Goal: Task Accomplishment & Management: Manage account settings

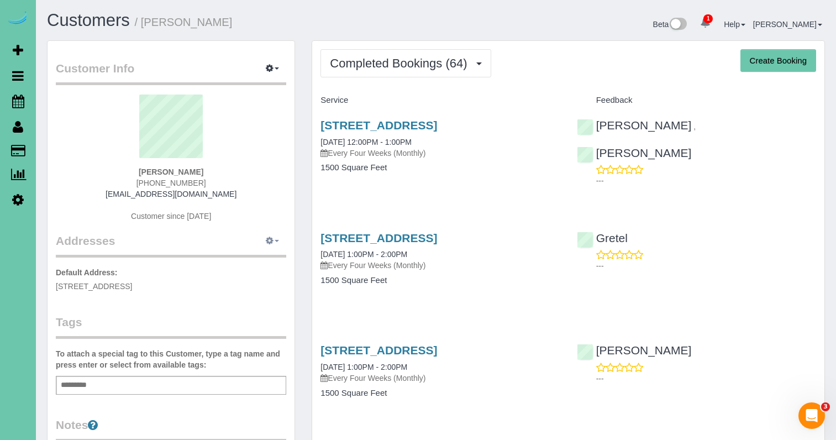
click at [266, 240] on icon "button" at bounding box center [270, 240] width 8 height 7
click at [244, 263] on button "Manage Addresses" at bounding box center [240, 261] width 89 height 15
select select "NE"
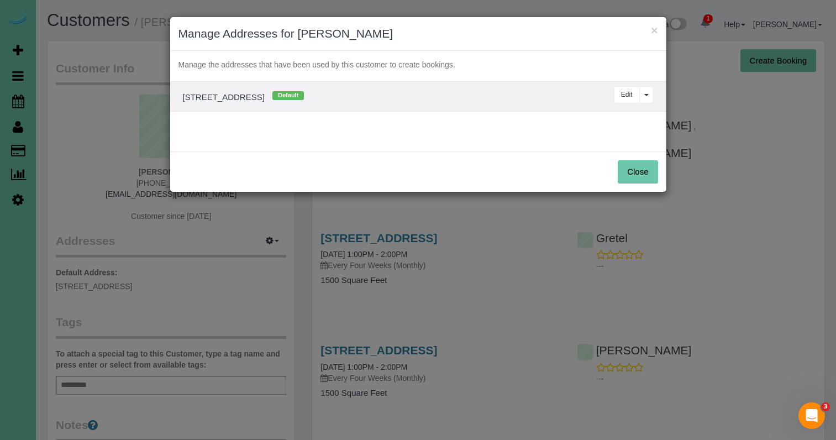
drag, startPoint x: 626, startPoint y: 95, endPoint x: 553, endPoint y: 87, distance: 72.8
click at [625, 94] on button "Edit" at bounding box center [627, 94] width 26 height 17
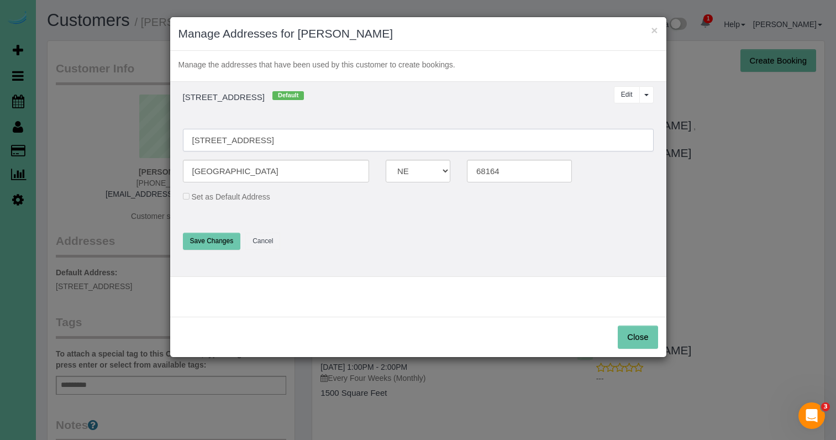
drag, startPoint x: 292, startPoint y: 143, endPoint x: 178, endPoint y: 128, distance: 114.2
drag, startPoint x: 308, startPoint y: 141, endPoint x: 180, endPoint y: 134, distance: 127.8
click at [180, 134] on div "3615 S 102nd Street" at bounding box center [418, 140] width 487 height 23
type input "3615 S 102nd Street"
type input "68124"
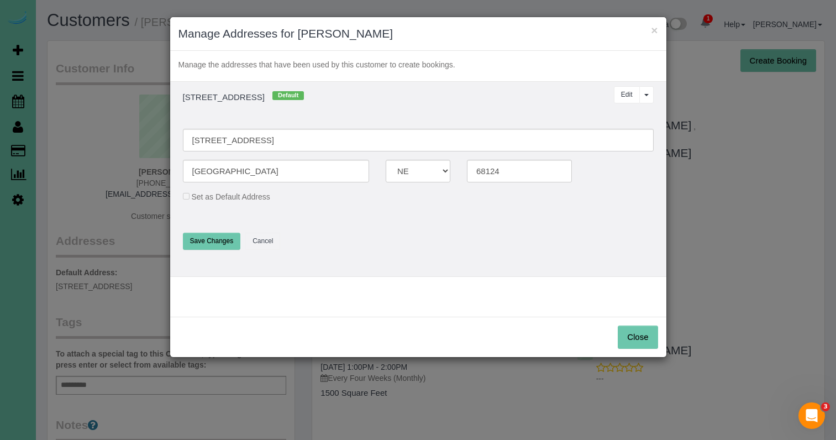
click at [213, 240] on button "Save Changes" at bounding box center [212, 241] width 58 height 17
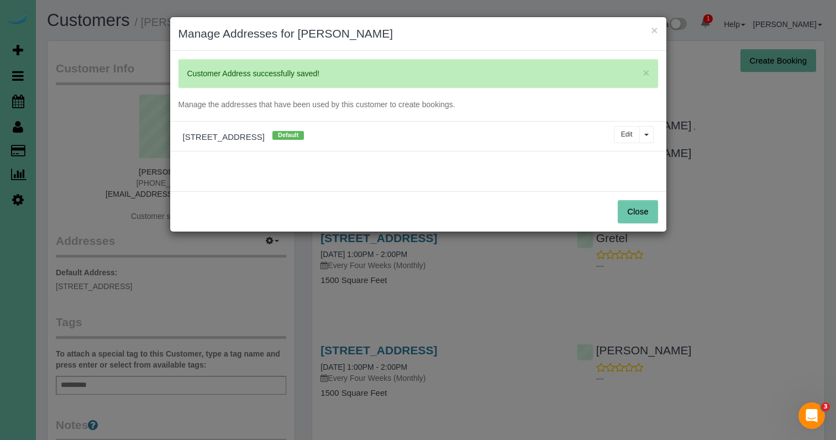
click at [626, 215] on button "Close" at bounding box center [638, 211] width 40 height 23
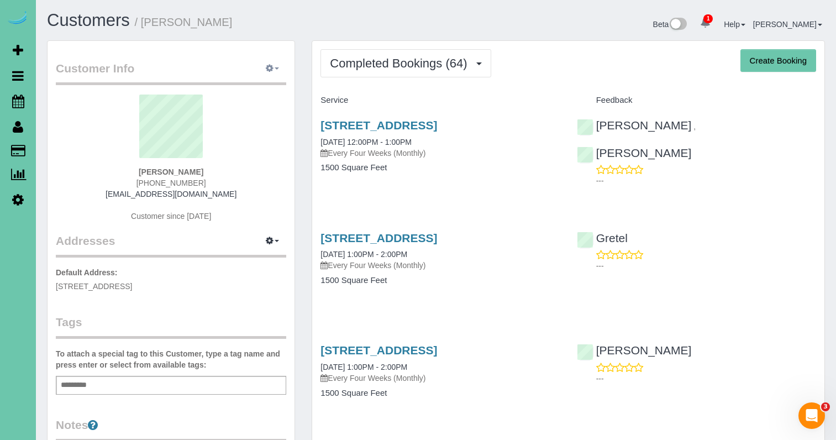
click at [266, 70] on icon "button" at bounding box center [270, 68] width 8 height 7
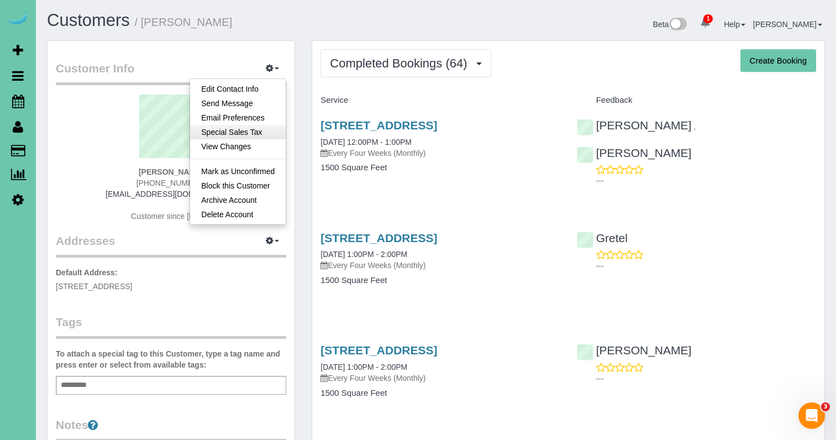
click at [265, 134] on link "Special Sales Tax" at bounding box center [238, 132] width 96 height 14
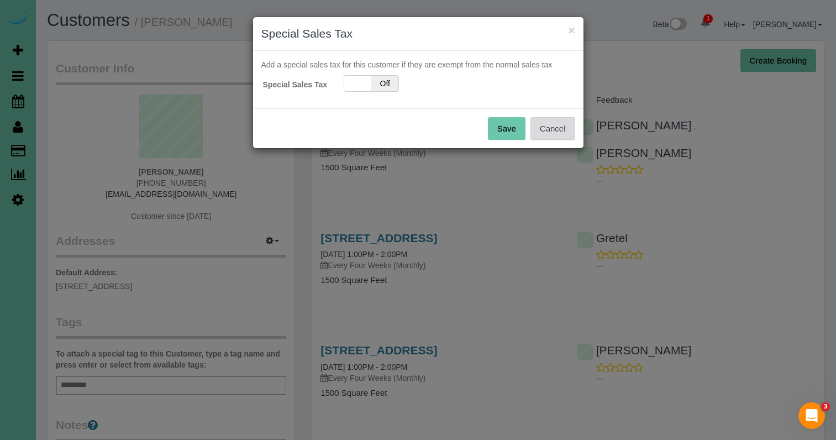
click at [543, 130] on button "Cancel" at bounding box center [552, 128] width 45 height 23
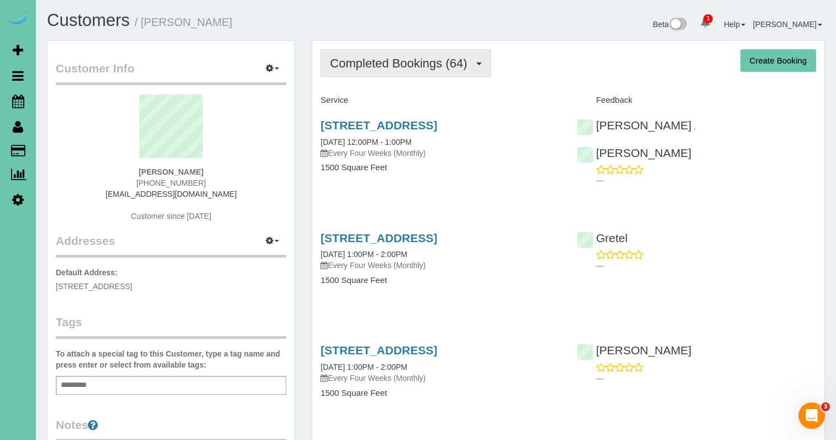
click at [399, 67] on span "Completed Bookings (64)" at bounding box center [401, 63] width 143 height 14
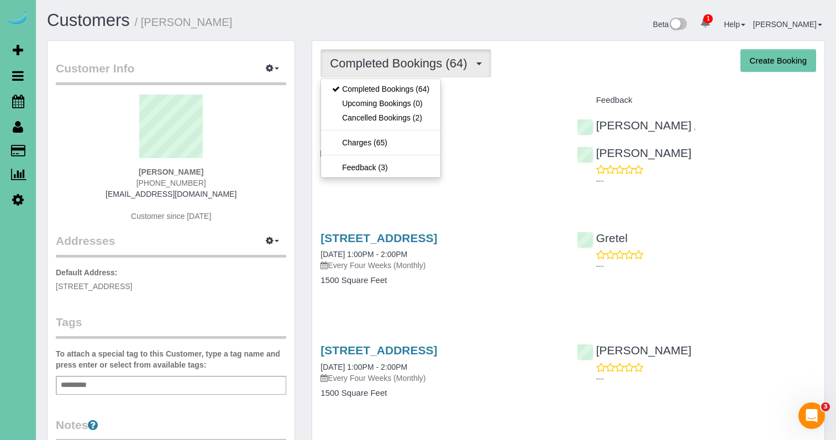
drag, startPoint x: 583, startPoint y: 62, endPoint x: 611, endPoint y: 64, distance: 28.2
click at [589, 64] on div "Completed Bookings (64) Completed Bookings (64) Upcoming Bookings (0) Cancelled…" at bounding box center [567, 63] width 495 height 28
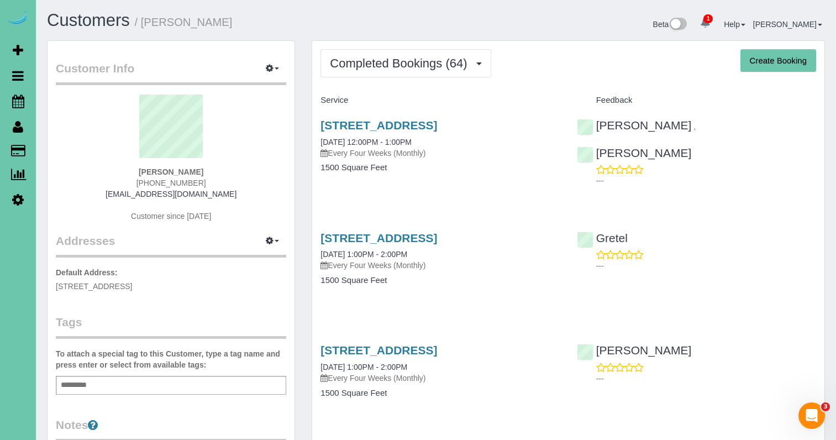
click at [794, 55] on button "Create Booking" at bounding box center [778, 60] width 76 height 23
select select "NE"
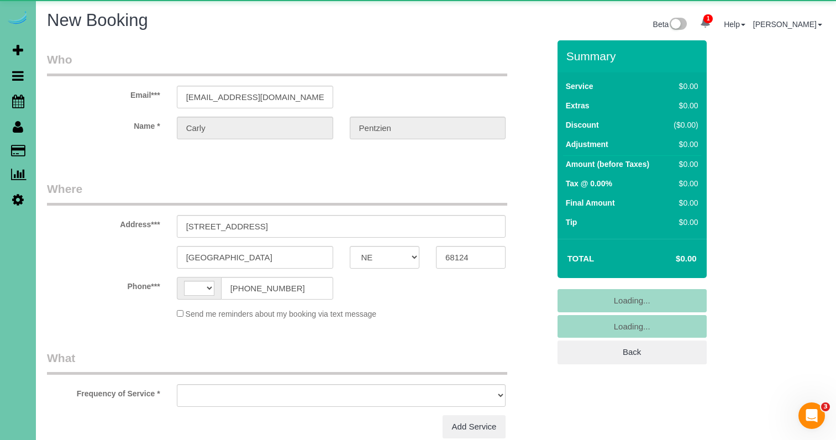
select select "string:[GEOGRAPHIC_DATA]"
select select "object:7823"
select select "string:fspay-4215466c-c861-499e-8b38-c893b2a35833"
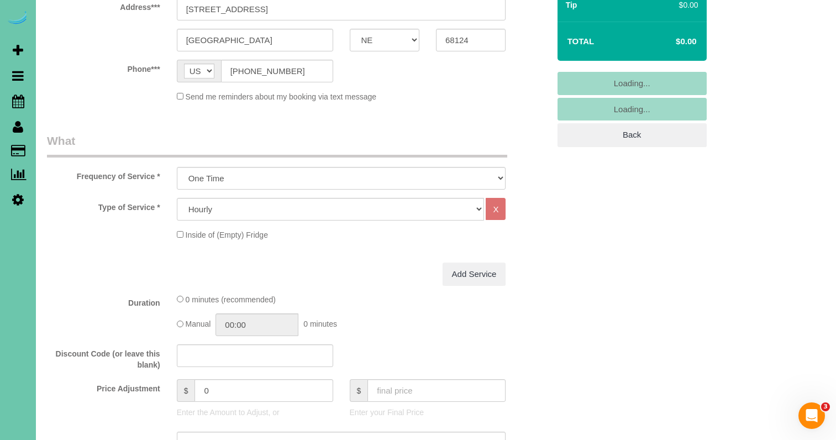
scroll to position [226, 0]
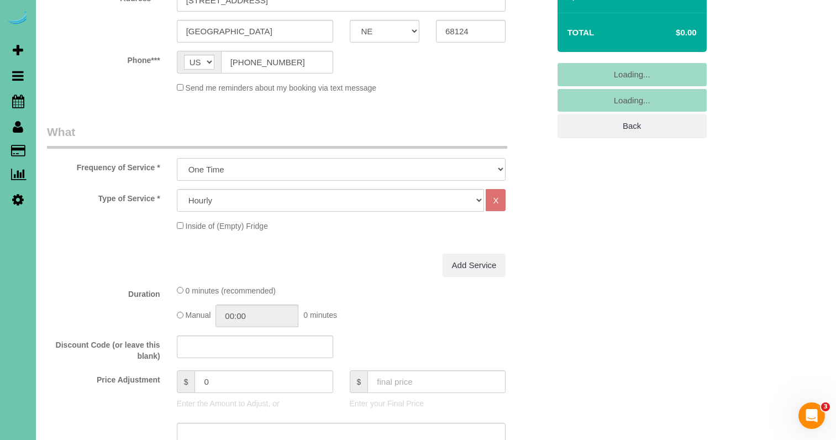
select select "object:8035"
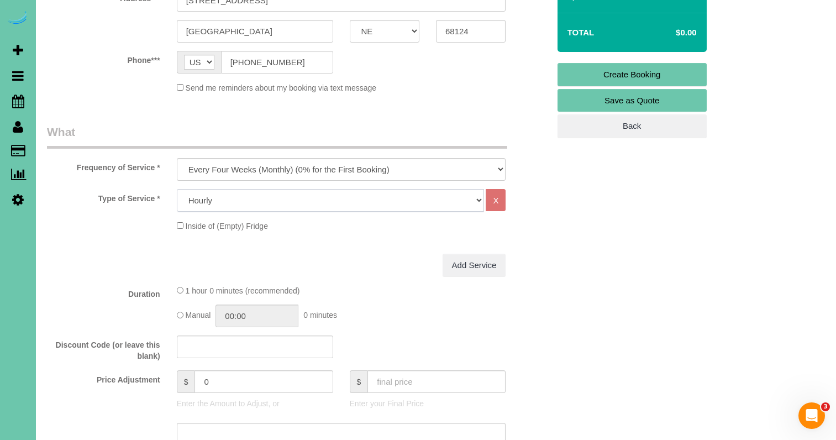
select select "160"
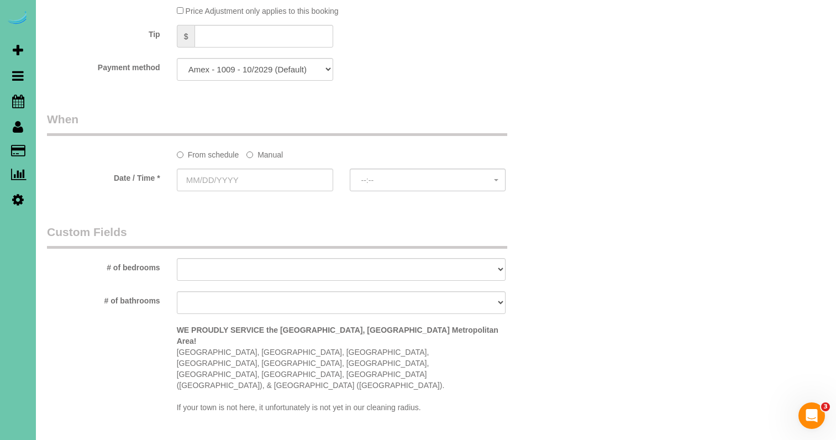
scroll to position [696, 0]
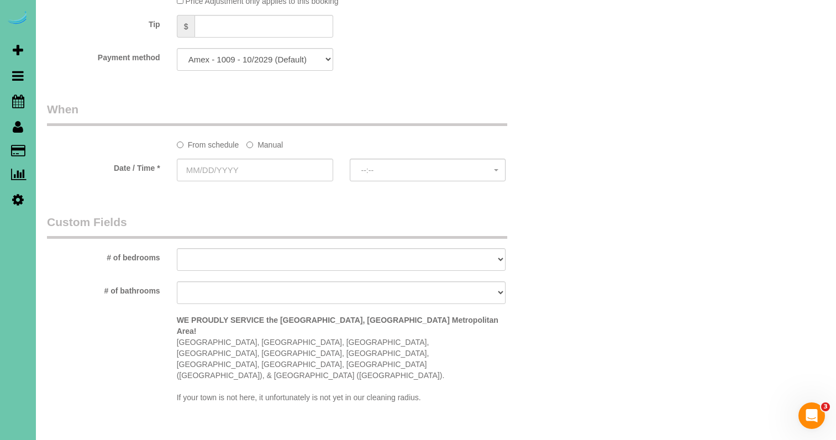
click at [256, 143] on label "Manual" at bounding box center [264, 142] width 36 height 15
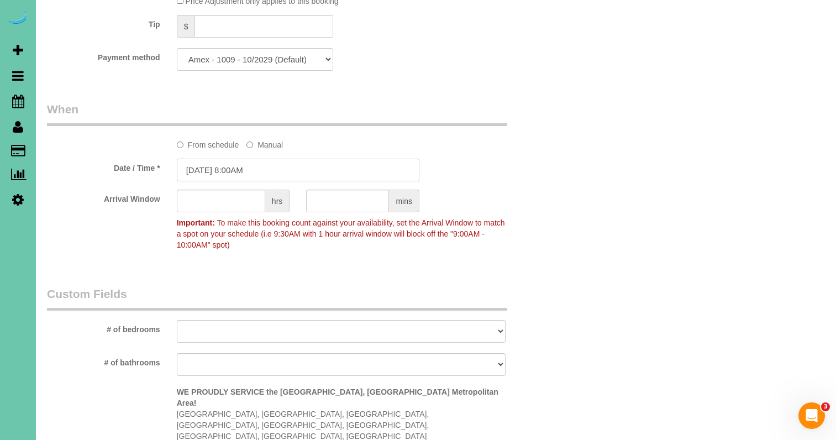
click at [253, 171] on input "09/10/2025 8:00AM" at bounding box center [298, 170] width 242 height 23
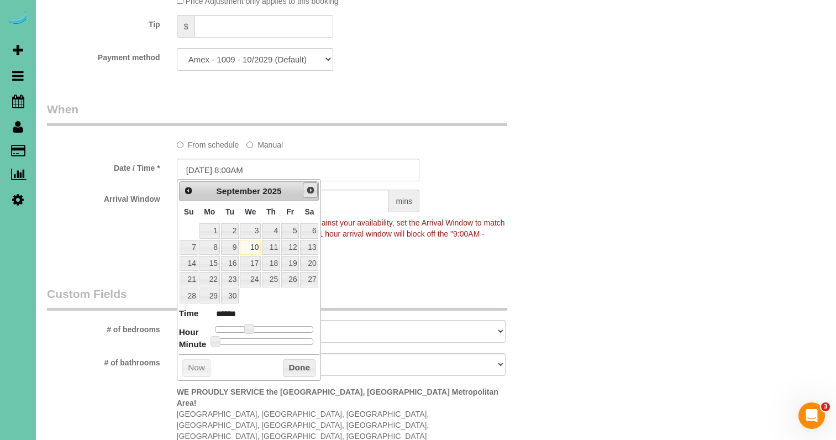
click at [312, 193] on span "Next" at bounding box center [310, 190] width 9 height 9
click at [210, 245] on link "6" at bounding box center [209, 247] width 20 height 15
type input "10/06/2025 8:00AM"
click at [294, 359] on button "Done" at bounding box center [299, 368] width 33 height 18
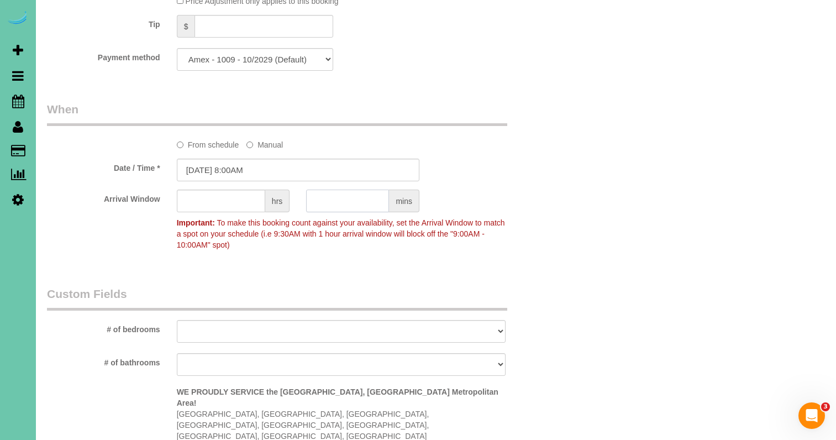
click at [352, 202] on input "text" at bounding box center [347, 200] width 83 height 23
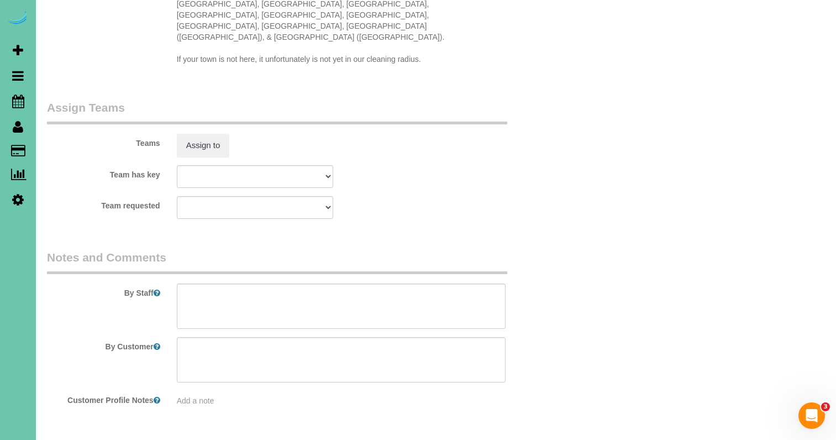
scroll to position [1105, 0]
type input "30"
click at [228, 284] on textarea at bounding box center [341, 306] width 329 height 45
drag, startPoint x: 363, startPoint y: 290, endPoint x: 173, endPoint y: 261, distance: 192.3
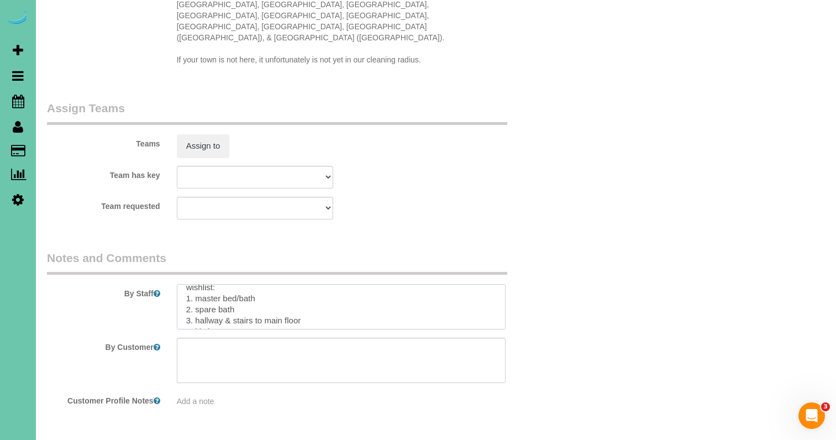
click at [173, 284] on div at bounding box center [341, 306] width 346 height 45
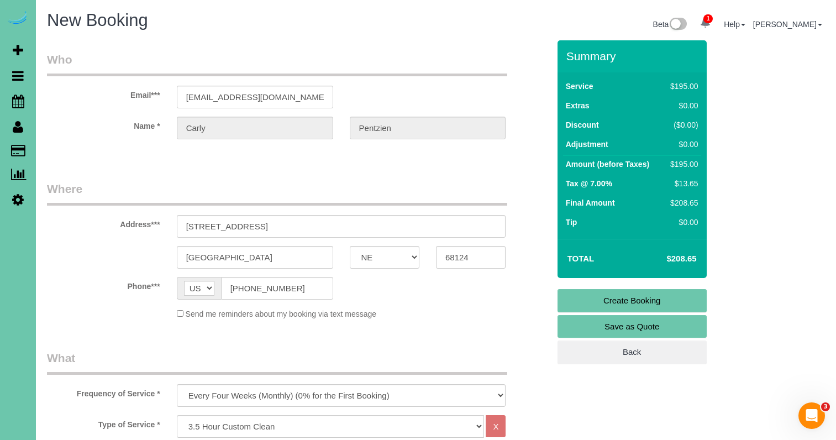
scroll to position [0, 0]
type textarea "**new house today** 1. credit 2. access: (sending when they close) 3. 3.5 hour …"
drag, startPoint x: 621, startPoint y: 300, endPoint x: 611, endPoint y: 294, distance: 11.4
click at [621, 300] on link "Create Booking" at bounding box center [631, 300] width 149 height 23
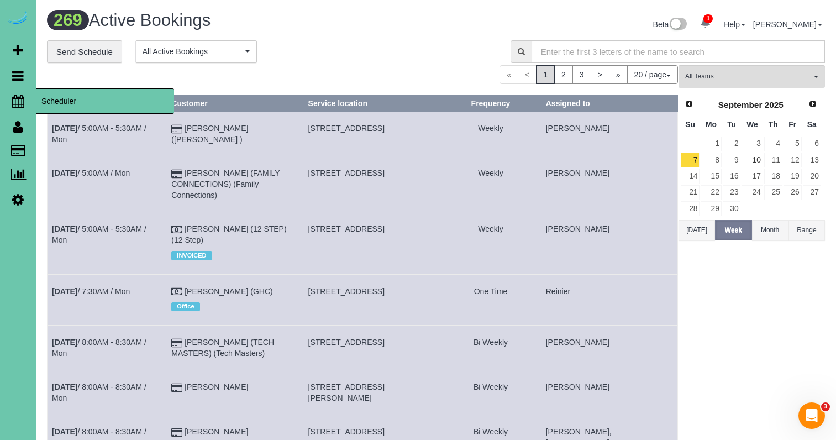
click at [13, 98] on icon at bounding box center [18, 100] width 12 height 13
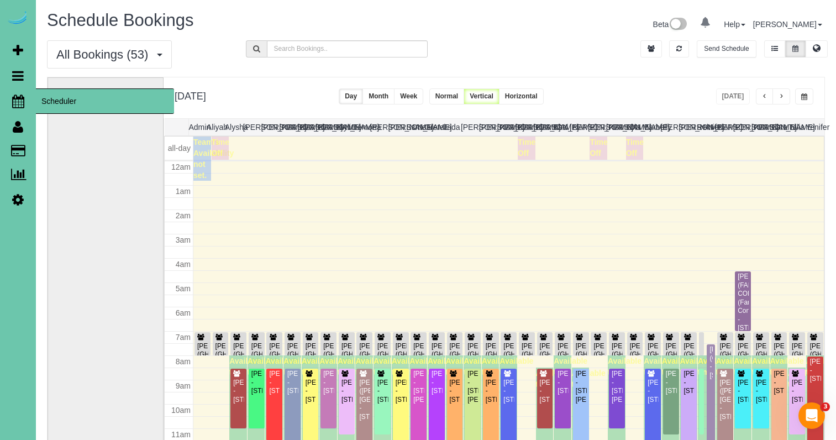
scroll to position [146, 0]
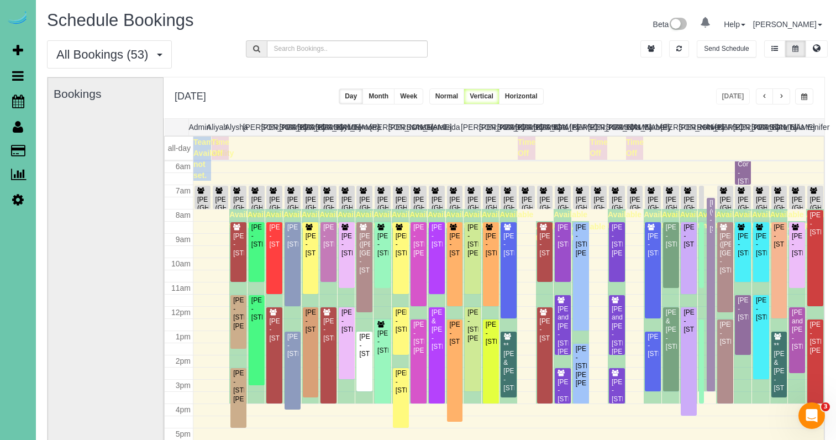
click at [788, 97] on button "button" at bounding box center [781, 96] width 18 height 16
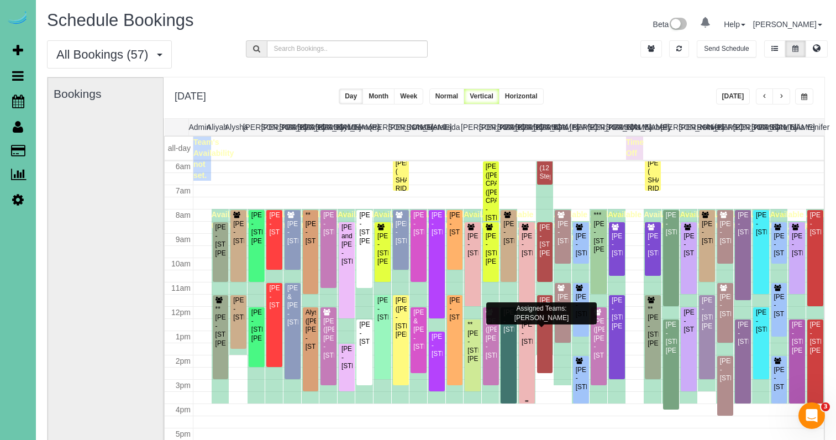
click at [527, 346] on div "Rich Diegel - 970 S 192nd Ct Unit 99, Elkhorn, NE 68022" at bounding box center [527, 332] width 12 height 25
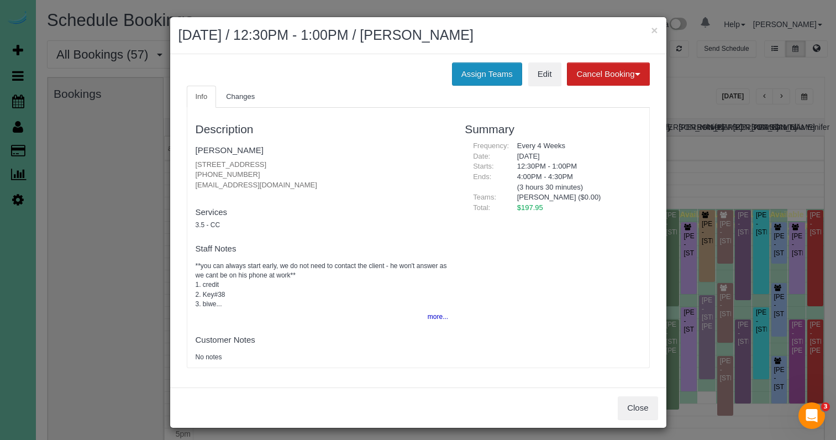
click at [486, 79] on button "Assign Teams" at bounding box center [487, 73] width 70 height 23
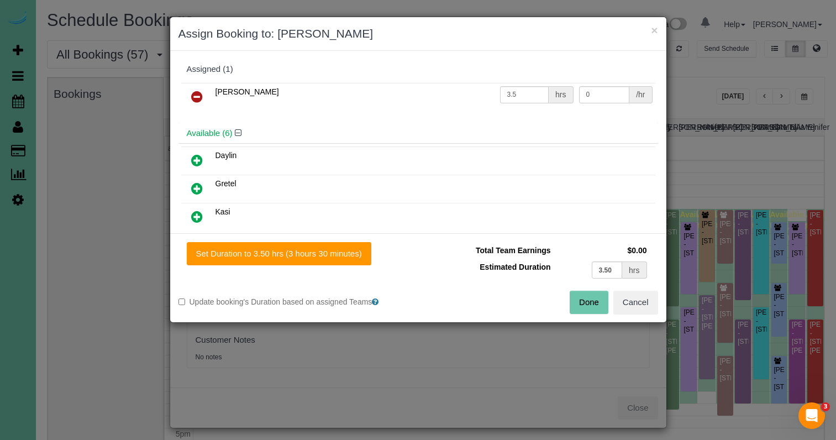
drag, startPoint x: 198, startPoint y: 94, endPoint x: 202, endPoint y: 99, distance: 6.7
click at [198, 94] on icon at bounding box center [197, 96] width 12 height 13
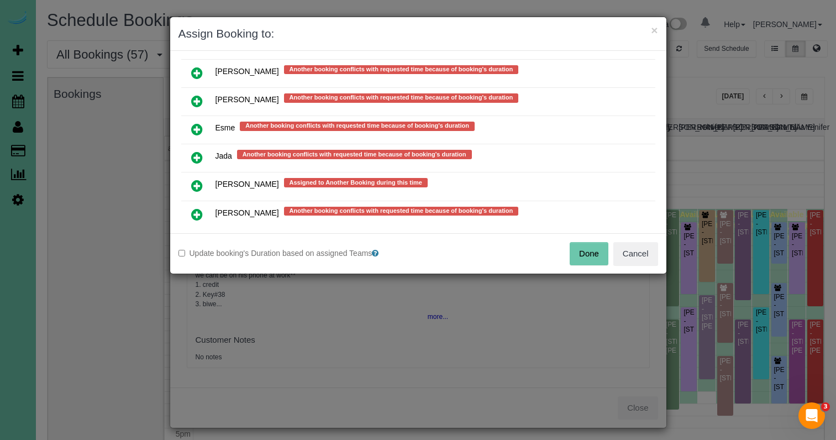
scroll to position [634, 0]
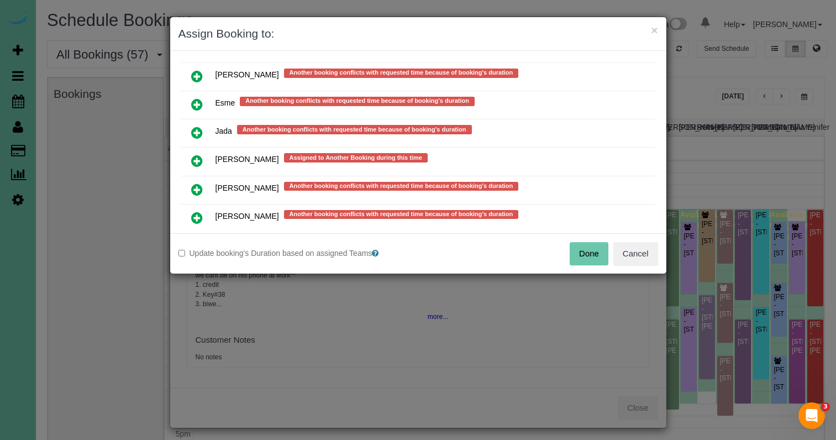
click at [195, 156] on icon at bounding box center [197, 160] width 12 height 13
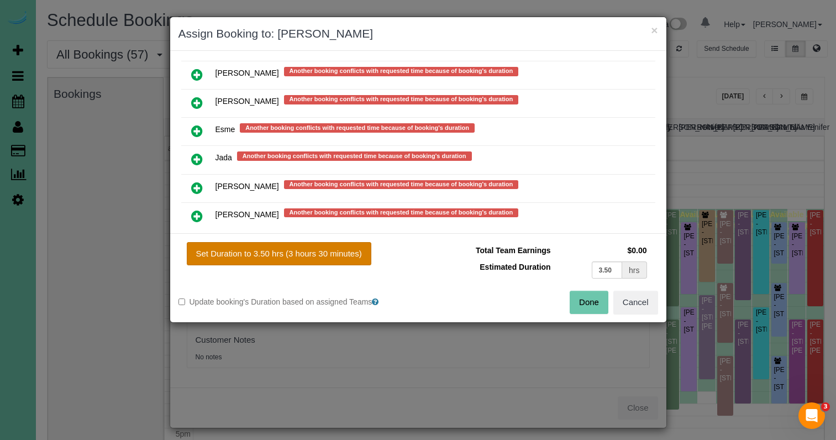
drag, startPoint x: 261, startPoint y: 259, endPoint x: 277, endPoint y: 260, distance: 16.1
click at [261, 259] on button "Set Duration to 3.50 hrs (3 hours 30 minutes)" at bounding box center [279, 253] width 184 height 23
type input "3.50"
drag, startPoint x: 590, startPoint y: 301, endPoint x: 584, endPoint y: 300, distance: 6.1
click at [590, 301] on button "Done" at bounding box center [589, 302] width 39 height 23
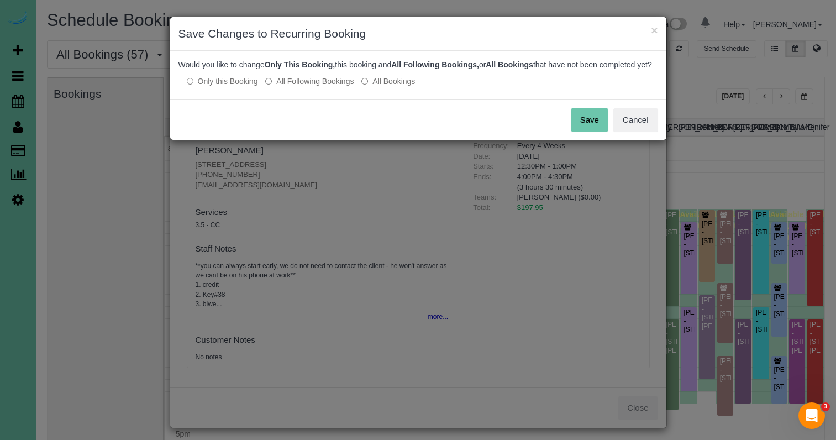
drag, startPoint x: 599, startPoint y: 128, endPoint x: 608, endPoint y: 92, distance: 37.0
click at [600, 123] on button "Save" at bounding box center [590, 119] width 38 height 23
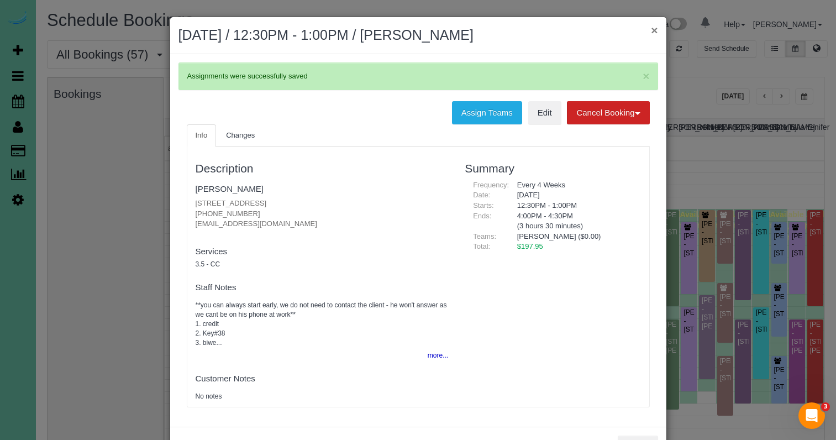
click at [651, 30] on button "×" at bounding box center [654, 30] width 7 height 12
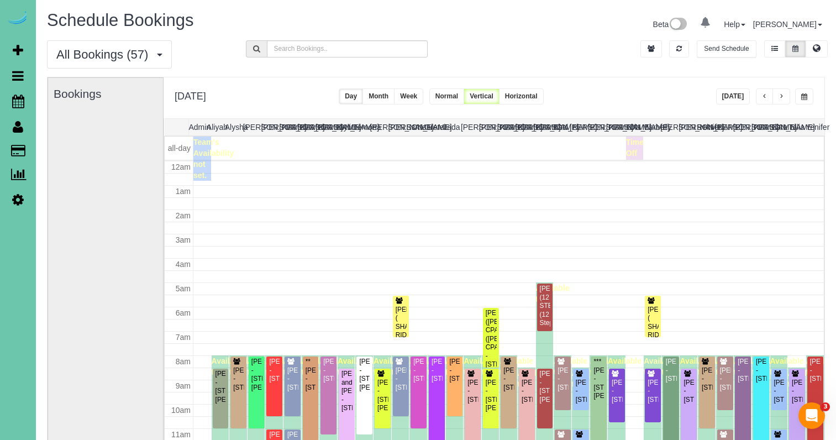
scroll to position [146, 0]
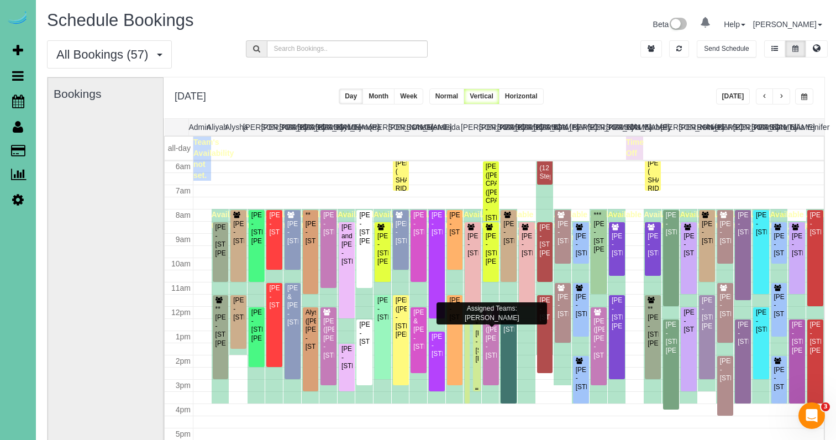
click at [479, 347] on div at bounding box center [477, 355] width 8 height 72
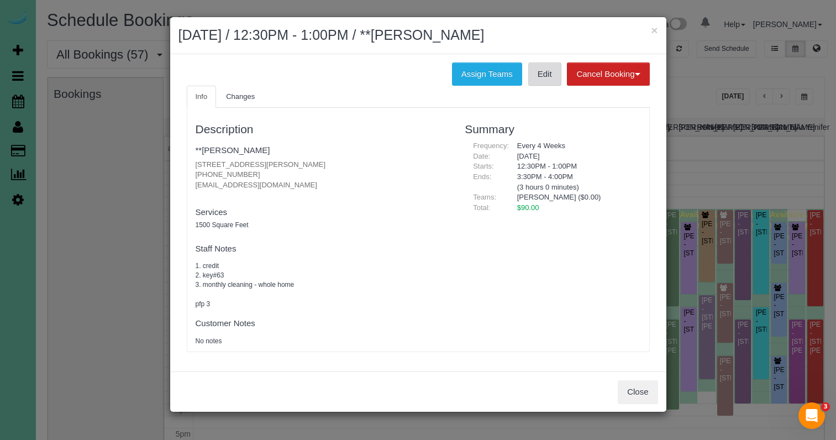
click at [541, 78] on link "Edit" at bounding box center [544, 73] width 33 height 23
click at [651, 27] on button "×" at bounding box center [654, 30] width 7 height 12
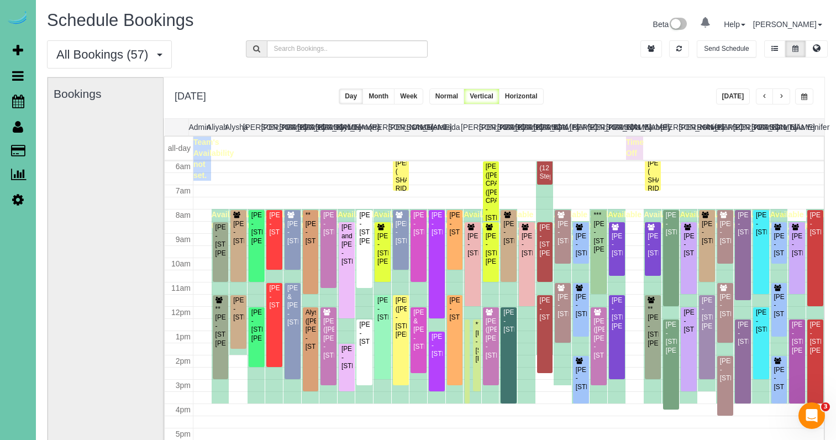
click at [806, 96] on span "button" at bounding box center [804, 96] width 6 height 7
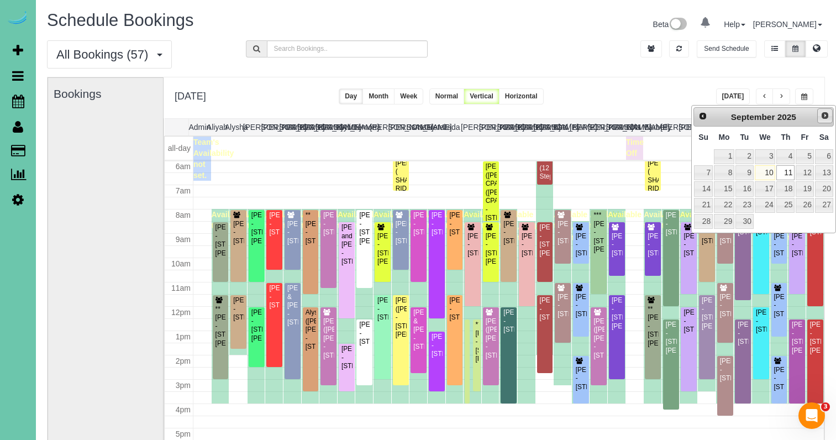
click at [820, 114] on span "Next" at bounding box center [824, 115] width 9 height 9
click at [747, 171] on link "7" at bounding box center [744, 172] width 18 height 15
type input "**********"
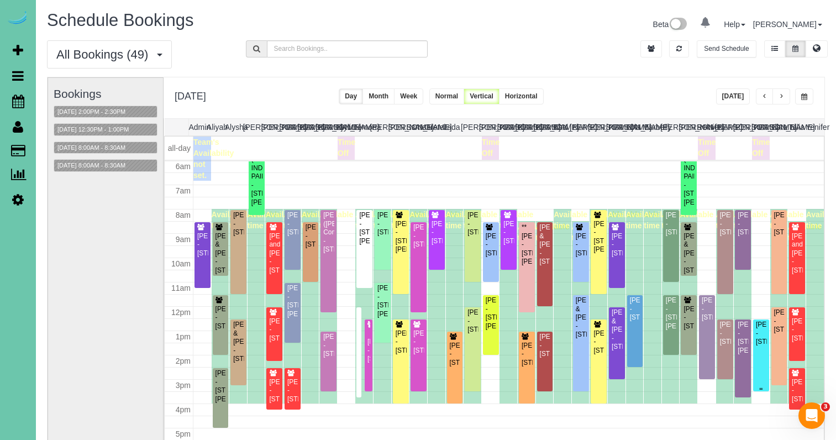
click at [765, 346] on div "Joann Willis - 3104 Sheridan Road, Bellevue, NE 68123" at bounding box center [761, 332] width 12 height 25
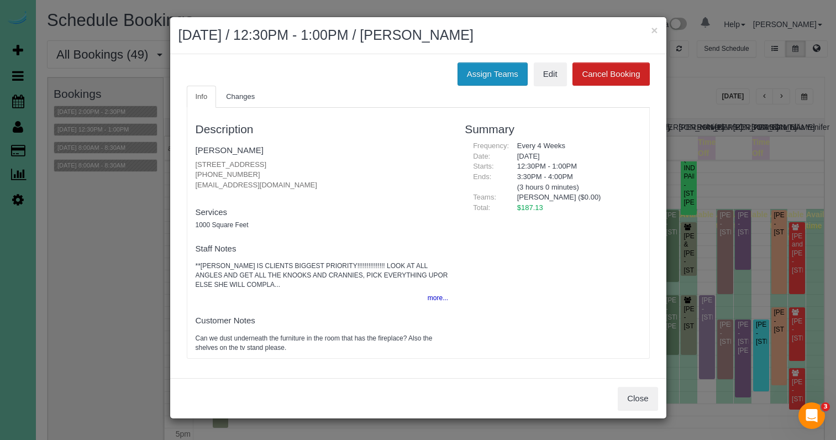
click at [479, 80] on button "Assign Teams" at bounding box center [492, 73] width 70 height 23
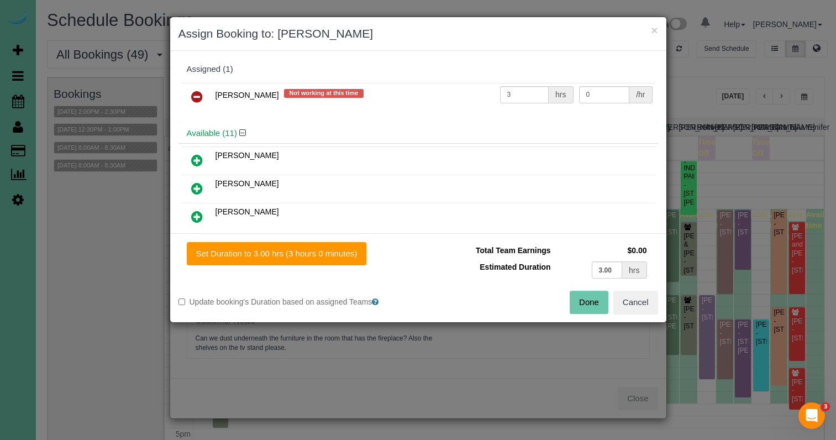
click at [189, 91] on link at bounding box center [197, 97] width 26 height 22
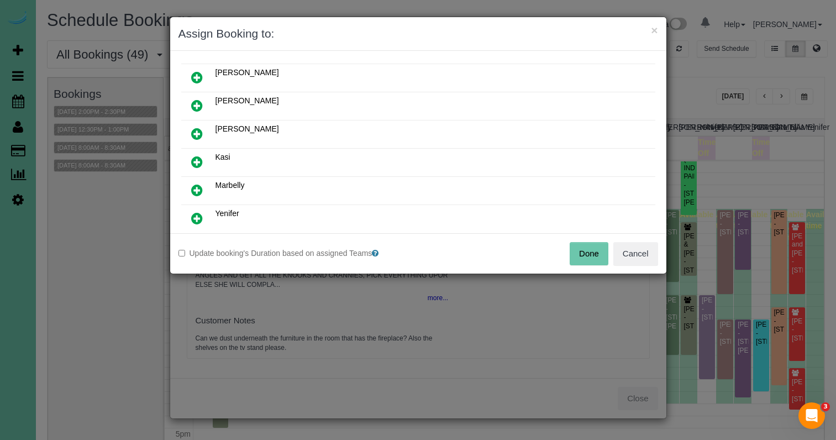
scroll to position [209, 0]
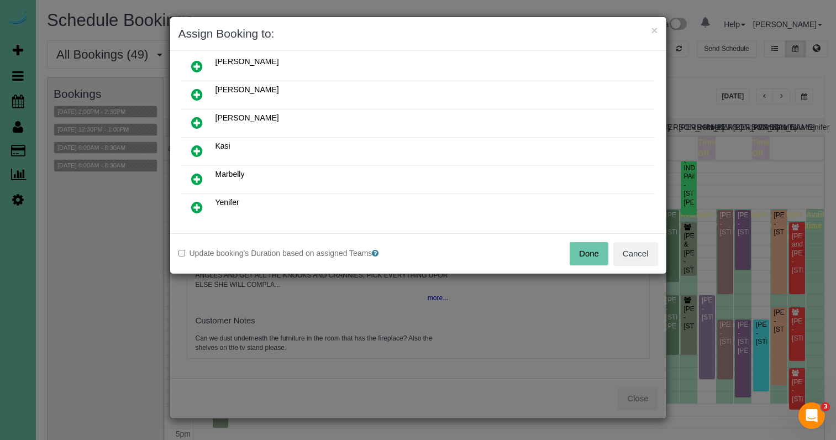
click at [201, 172] on icon at bounding box center [197, 178] width 12 height 13
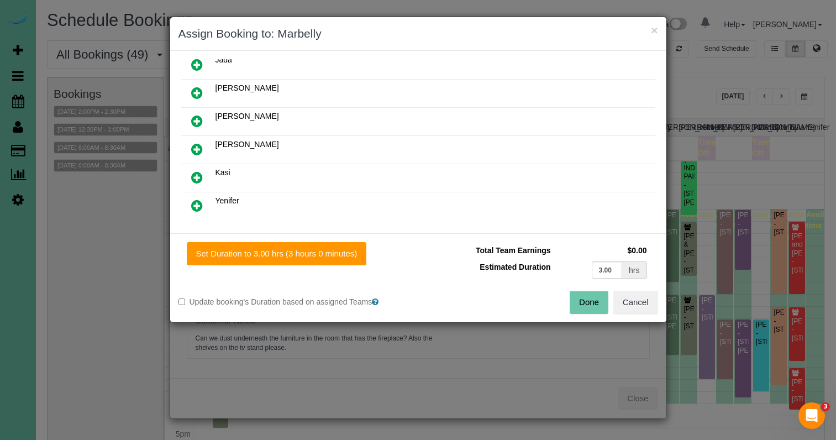
drag, startPoint x: 315, startPoint y: 256, endPoint x: 426, endPoint y: 281, distance: 113.4
click at [316, 256] on button "Set Duration to 3.00 hrs (3 hours 0 minutes)" at bounding box center [277, 253] width 180 height 23
type input "3.00"
drag, startPoint x: 597, startPoint y: 297, endPoint x: 570, endPoint y: 290, distance: 28.5
click at [597, 297] on button "Done" at bounding box center [589, 302] width 39 height 23
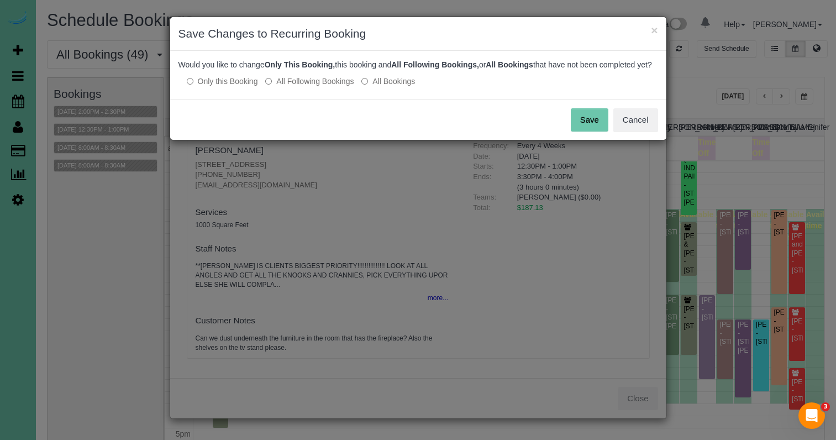
click at [591, 129] on button "Save" at bounding box center [590, 119] width 38 height 23
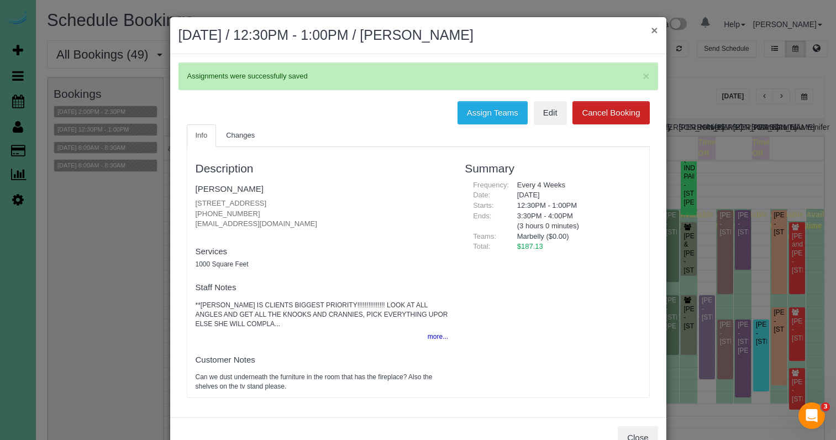
click at [651, 30] on div "× October 07, 2025 / 12:30PM - 1:00PM / Joann Willis" at bounding box center [418, 35] width 496 height 37
drag, startPoint x: 653, startPoint y: 29, endPoint x: 715, endPoint y: 43, distance: 63.9
click at [653, 29] on button "×" at bounding box center [654, 30] width 7 height 12
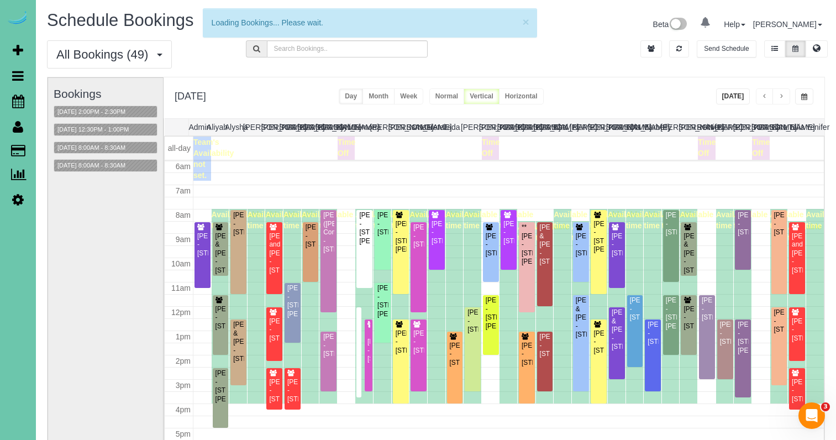
scroll to position [146, 0]
click at [799, 97] on button "button" at bounding box center [804, 96] width 18 height 16
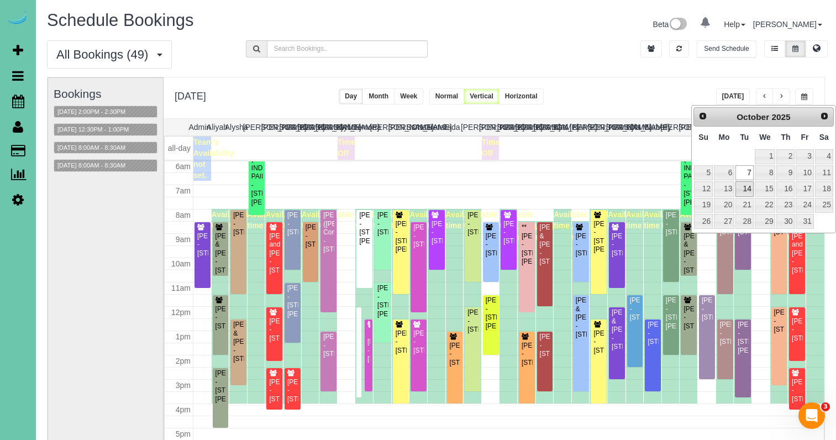
click at [740, 189] on link "14" at bounding box center [744, 188] width 18 height 15
type input "**********"
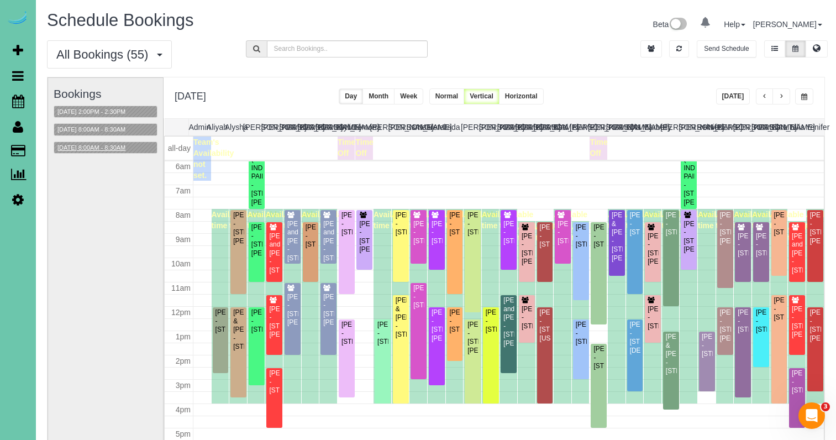
click at [125, 144] on button "10/14/2025 8:00AM - 8:30AM" at bounding box center [91, 148] width 75 height 12
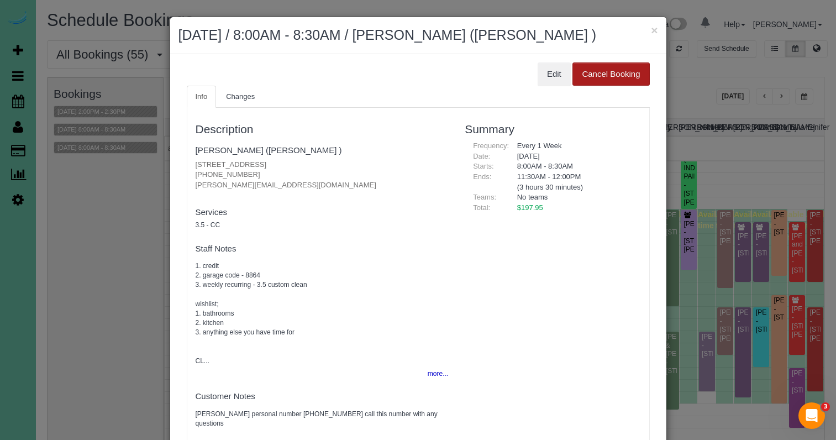
drag, startPoint x: 656, startPoint y: 30, endPoint x: 597, endPoint y: 42, distance: 59.8
click at [656, 30] on button "×" at bounding box center [654, 30] width 7 height 12
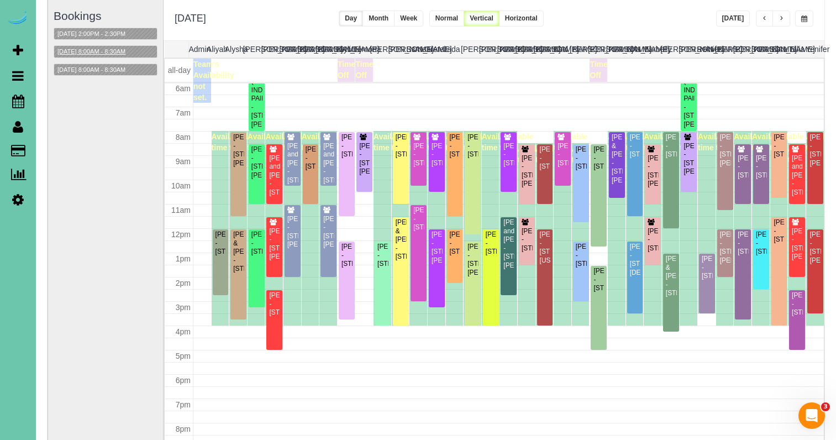
click at [117, 50] on button "10/14/2025 8:00AM - 8:30AM" at bounding box center [91, 52] width 75 height 12
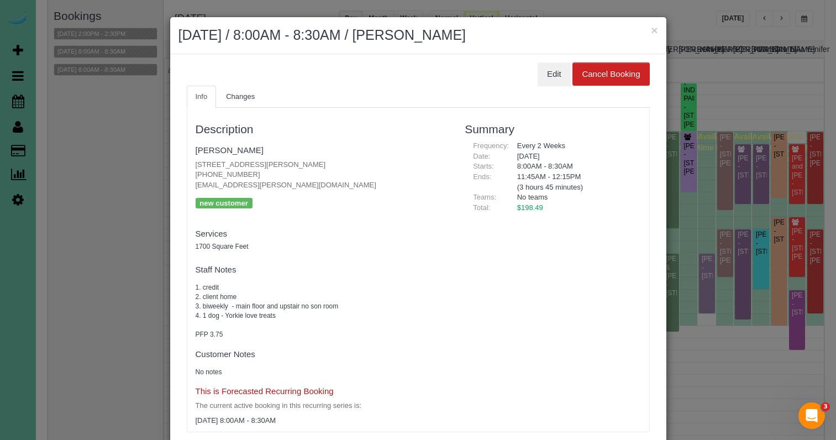
scroll to position [1, 0]
click at [651, 29] on button "×" at bounding box center [654, 30] width 7 height 12
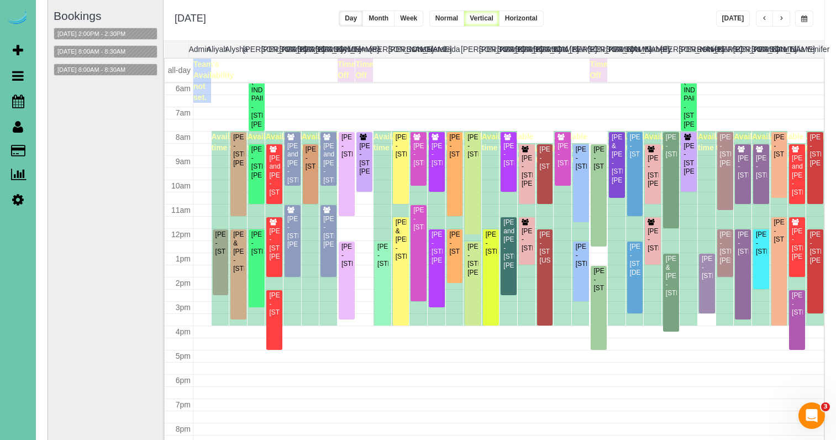
scroll to position [0, 0]
click at [809, 22] on button "button" at bounding box center [804, 18] width 18 height 16
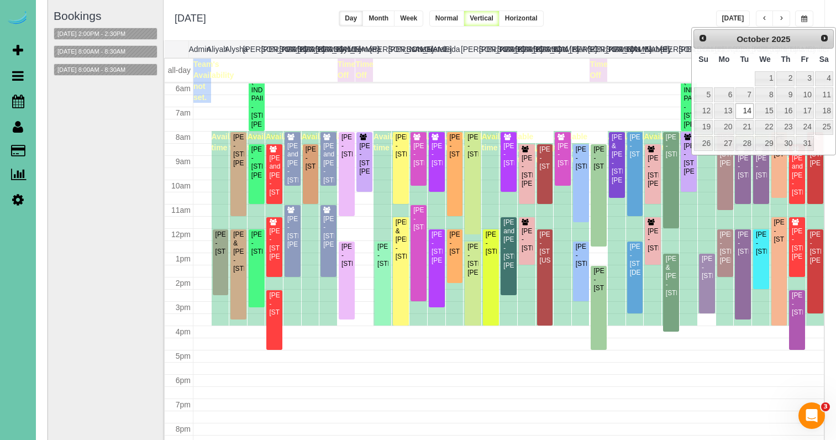
click at [544, 11] on button "Horizontal" at bounding box center [521, 18] width 45 height 16
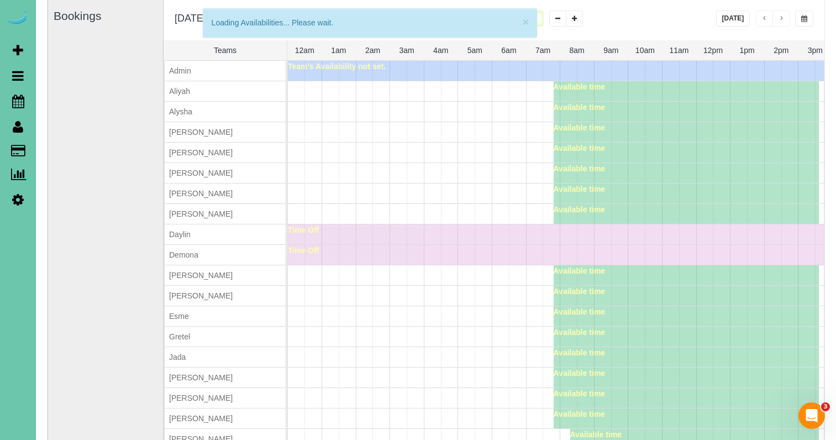
scroll to position [0, 199]
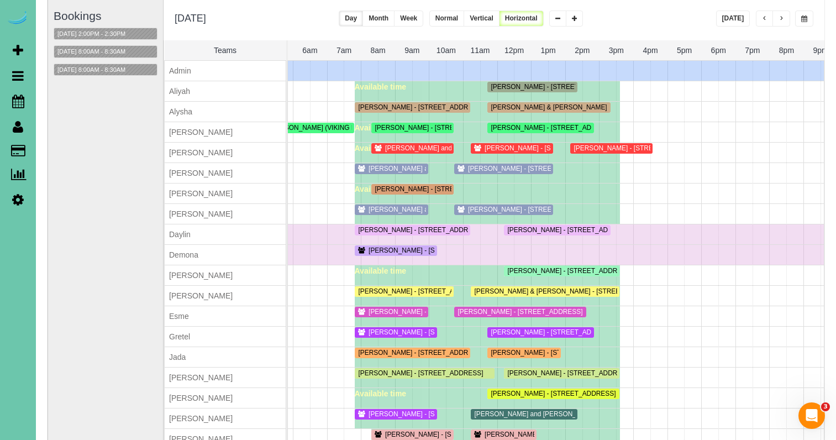
click at [499, 15] on button "Vertical" at bounding box center [481, 18] width 36 height 16
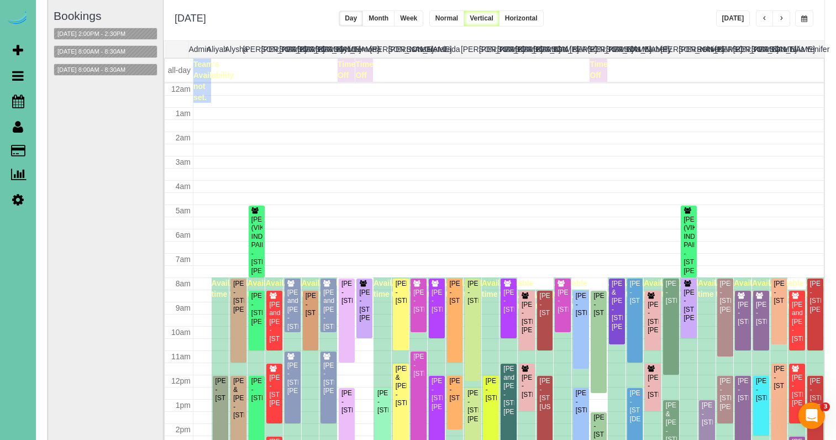
scroll to position [146, 0]
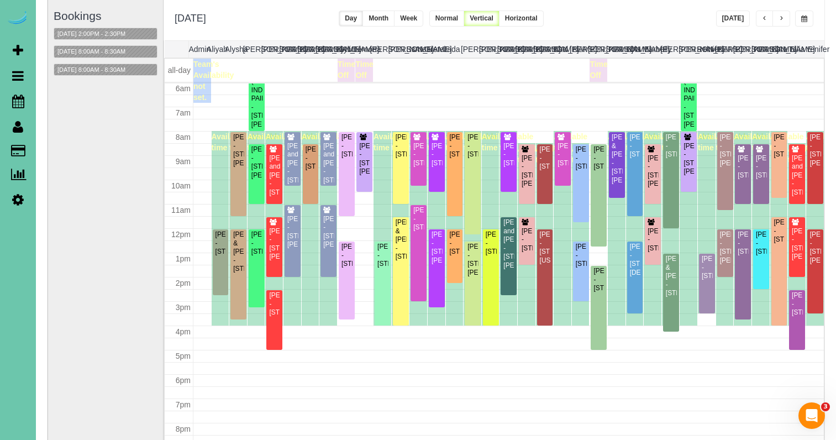
click at [728, 16] on button "[DATE]" at bounding box center [733, 18] width 34 height 16
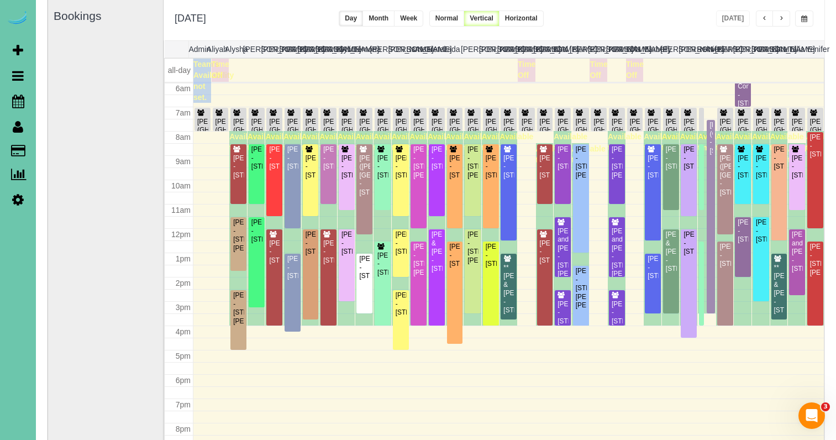
click at [777, 17] on button "button" at bounding box center [781, 18] width 18 height 16
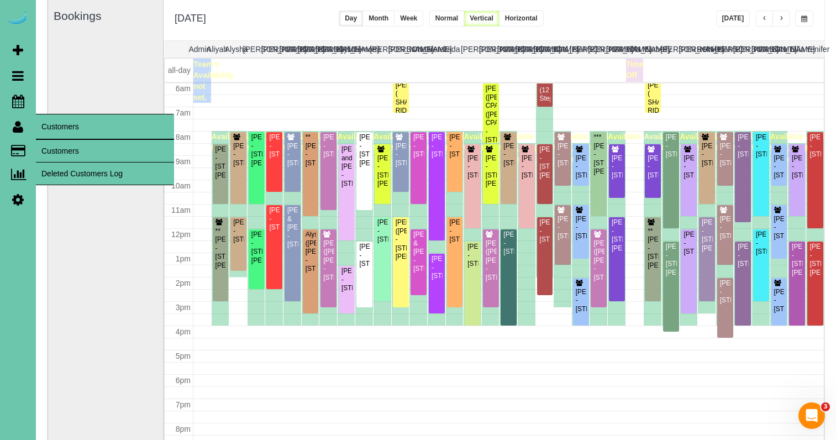
click at [56, 146] on link "Customers" at bounding box center [105, 151] width 138 height 22
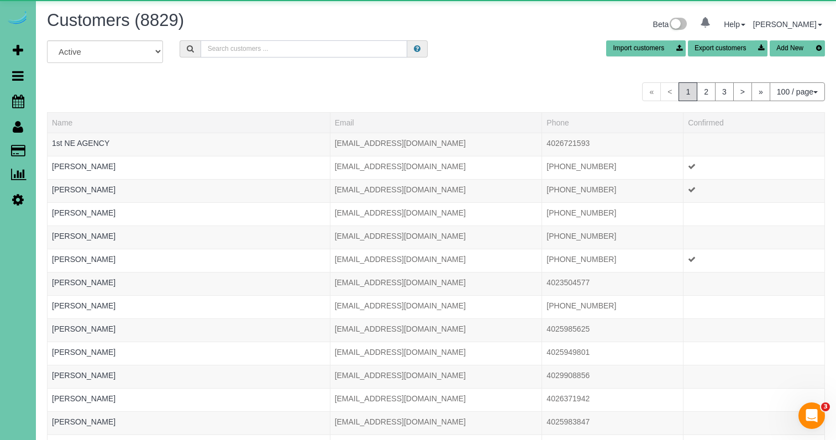
click at [250, 52] on input "text" at bounding box center [304, 48] width 207 height 17
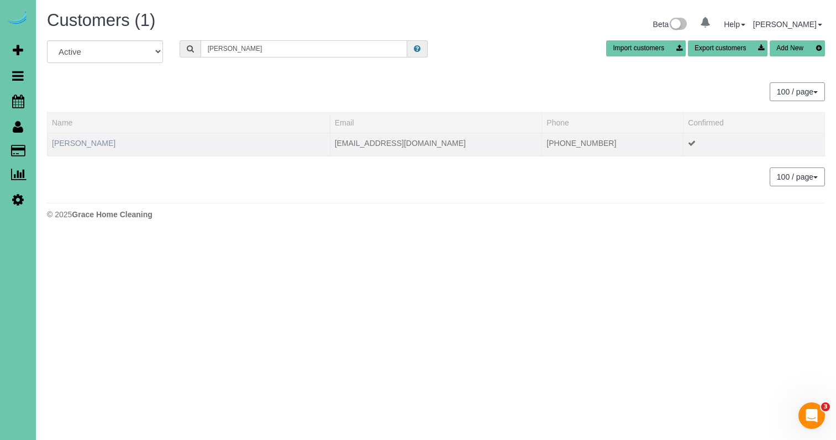
type input "wanda p"
click at [86, 143] on link "Wanda Predmore" at bounding box center [84, 143] width 64 height 9
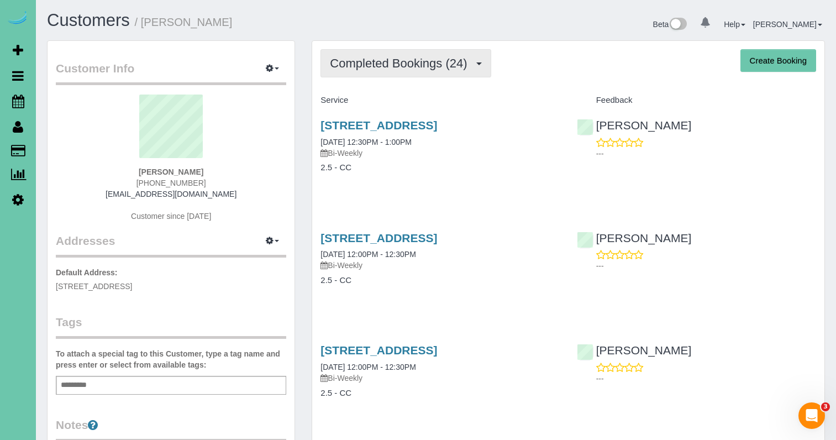
click at [377, 55] on button "Completed Bookings (24)" at bounding box center [405, 63] width 170 height 28
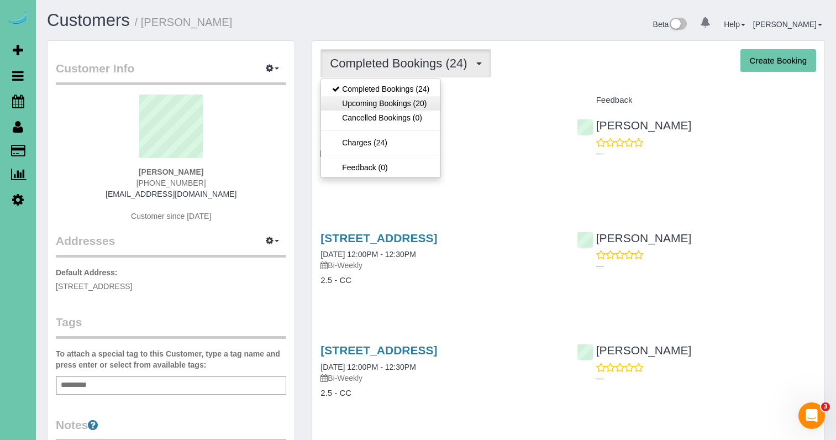
click at [405, 108] on link "Upcoming Bookings (20)" at bounding box center [380, 103] width 119 height 14
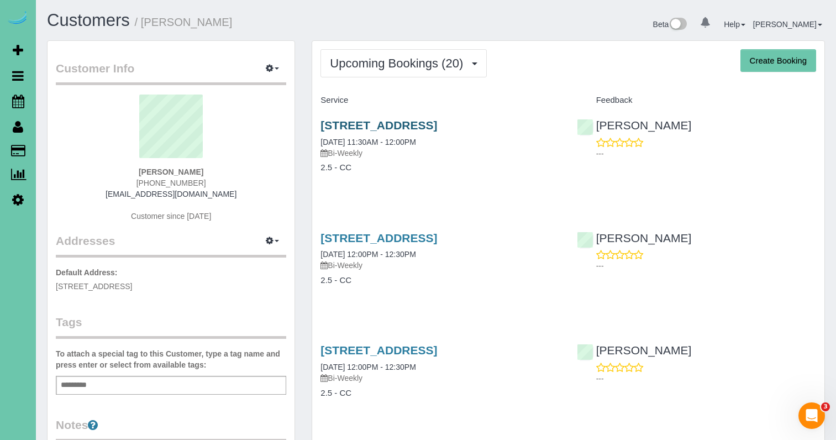
click at [352, 124] on link "4703 N 85th St, Omaha, NE 68134" at bounding box center [378, 125] width 117 height 13
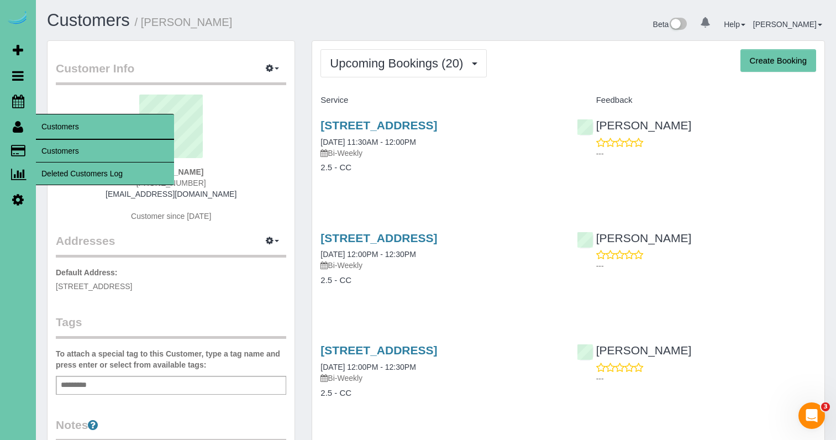
click at [54, 144] on link "Customers" at bounding box center [105, 151] width 138 height 22
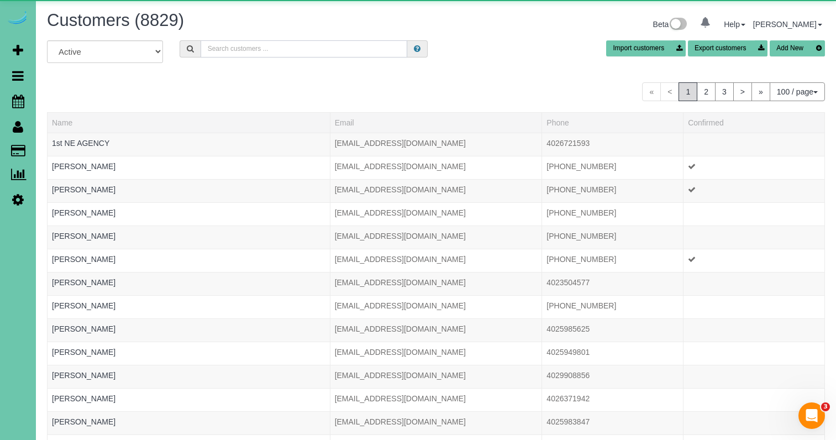
click at [260, 46] on input "text" at bounding box center [304, 48] width 207 height 17
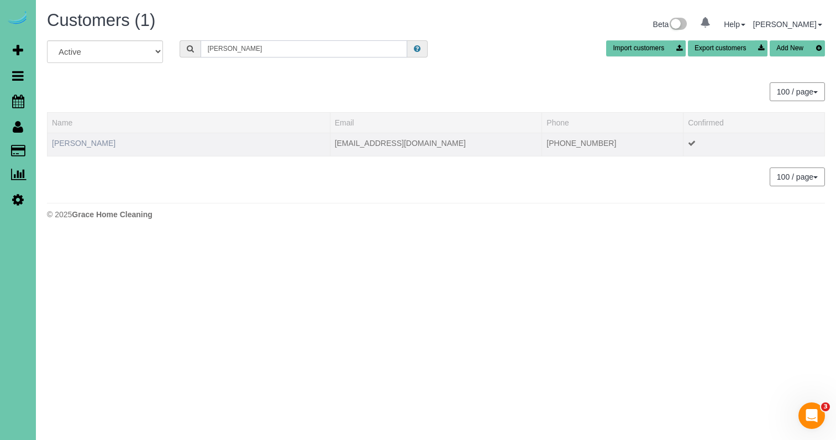
type input "janine"
click at [91, 144] on link "Janine Jarecki" at bounding box center [84, 143] width 64 height 9
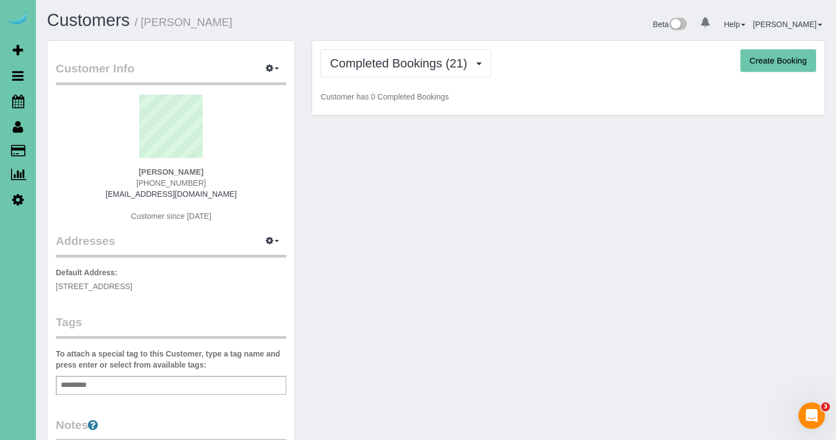
drag, startPoint x: 400, startPoint y: 64, endPoint x: 397, endPoint y: 79, distance: 15.3
click at [400, 64] on span "Completed Bookings (21)" at bounding box center [401, 63] width 143 height 14
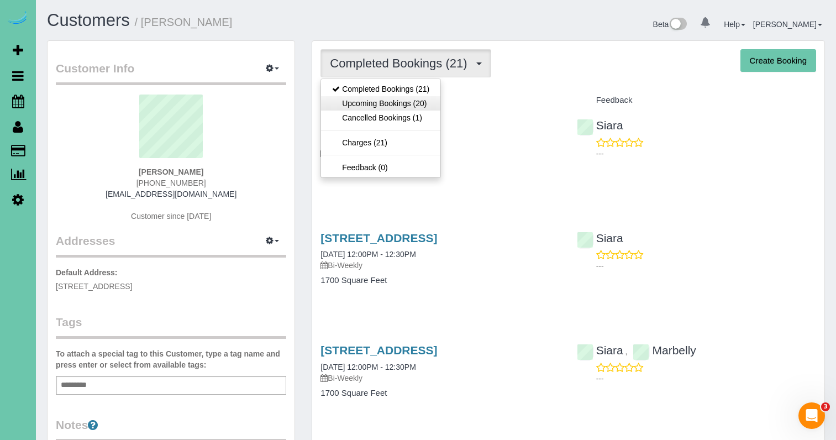
click at [391, 102] on link "Upcoming Bookings (20)" at bounding box center [380, 103] width 119 height 14
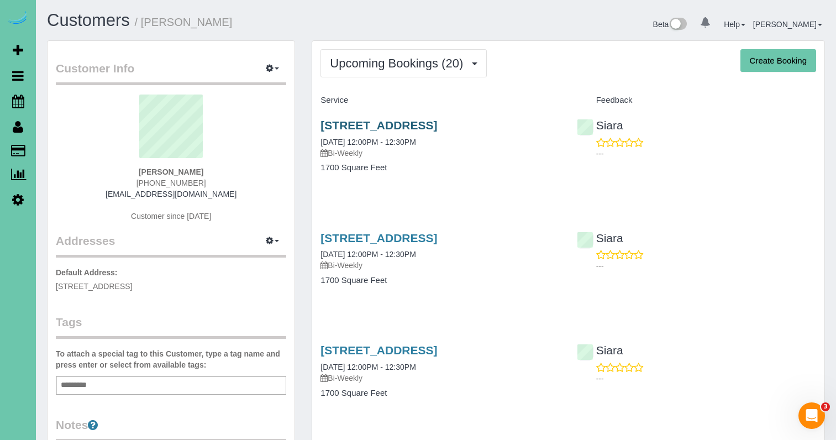
click at [437, 125] on link "1715 S 176th St, Omaha, NE 68130" at bounding box center [378, 125] width 117 height 13
click at [410, 50] on button "Upcoming Bookings (20)" at bounding box center [403, 63] width 166 height 28
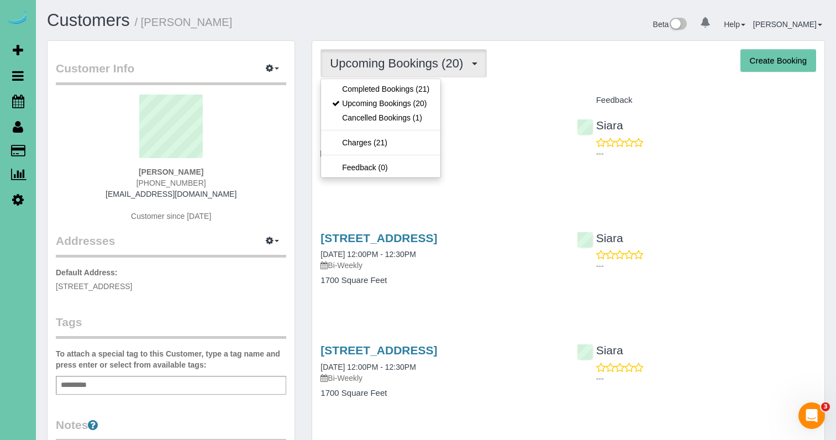
click at [406, 87] on link "Completed Bookings (21)" at bounding box center [380, 89] width 119 height 14
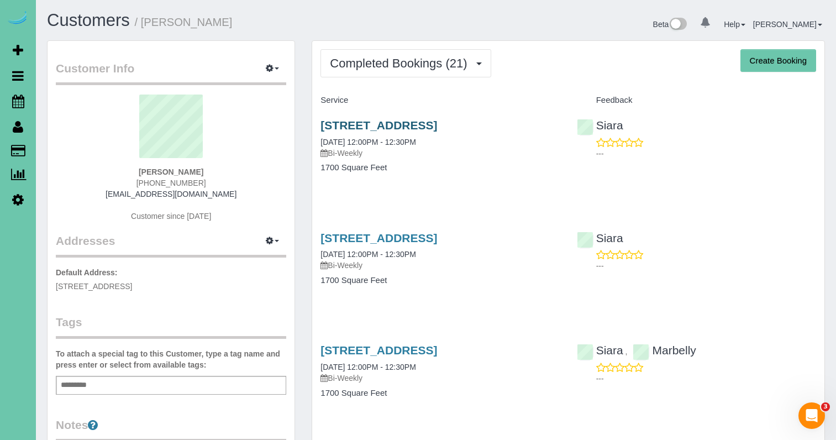
click at [437, 123] on link "1715 S 176th St, Omaha, NE 68130" at bounding box center [378, 125] width 117 height 13
click at [424, 64] on span "Completed Bookings (21)" at bounding box center [401, 63] width 143 height 14
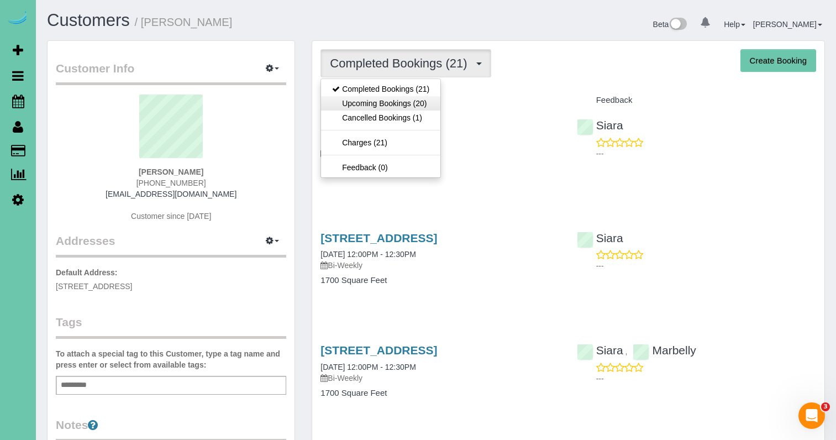
click at [415, 98] on link "Upcoming Bookings (20)" at bounding box center [380, 103] width 119 height 14
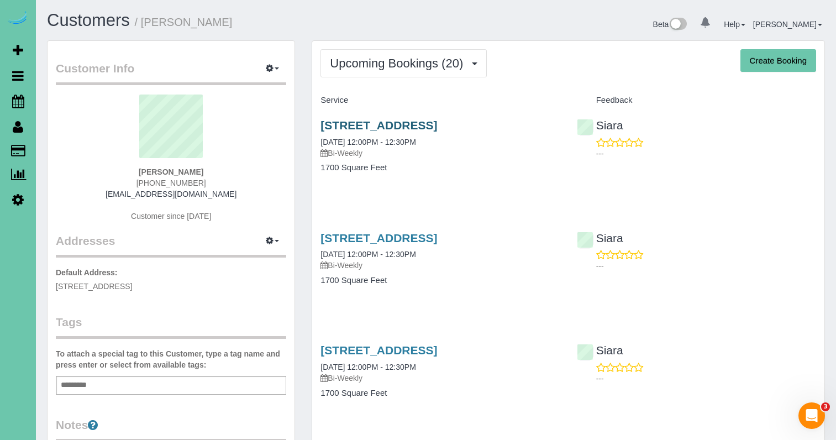
click at [338, 126] on link "1715 S 176th St, Omaha, NE 68130" at bounding box center [378, 125] width 117 height 13
click at [433, 66] on span "Upcoming Bookings (20)" at bounding box center [399, 63] width 139 height 14
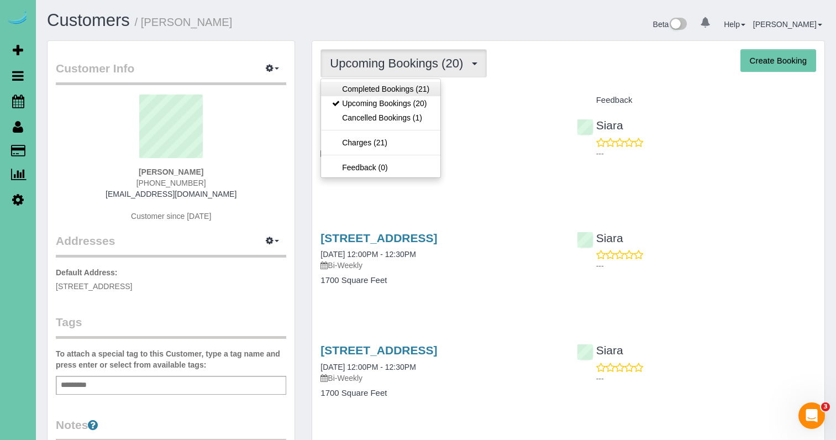
click at [415, 95] on link "Completed Bookings (21)" at bounding box center [380, 89] width 119 height 14
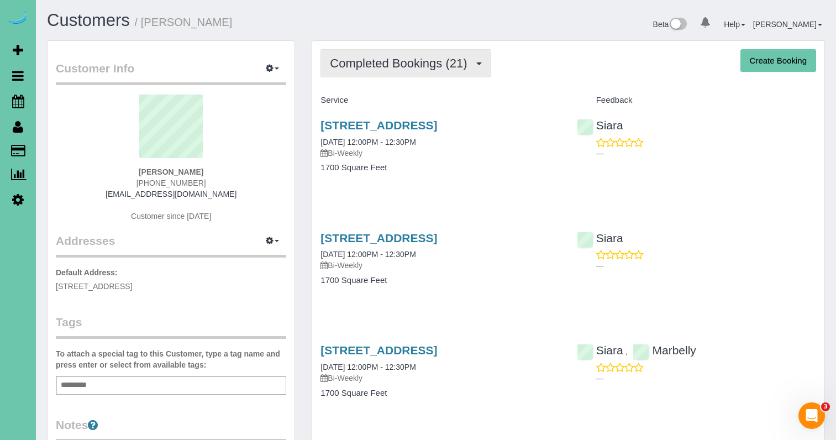
click at [408, 60] on span "Completed Bookings (21)" at bounding box center [401, 63] width 143 height 14
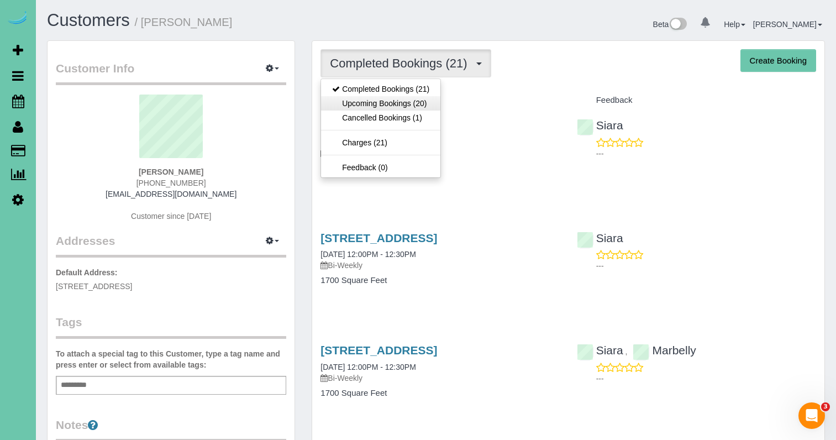
click at [396, 97] on link "Upcoming Bookings (20)" at bounding box center [380, 103] width 119 height 14
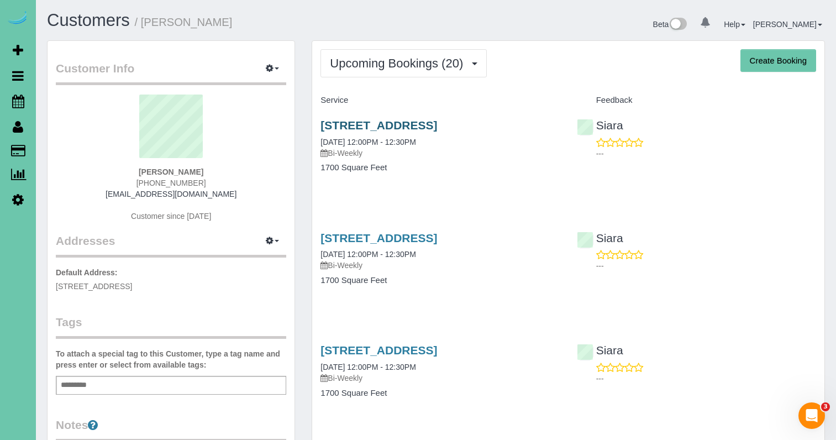
click at [378, 126] on link "1715 S 176th St, Omaha, NE 68130" at bounding box center [378, 125] width 117 height 13
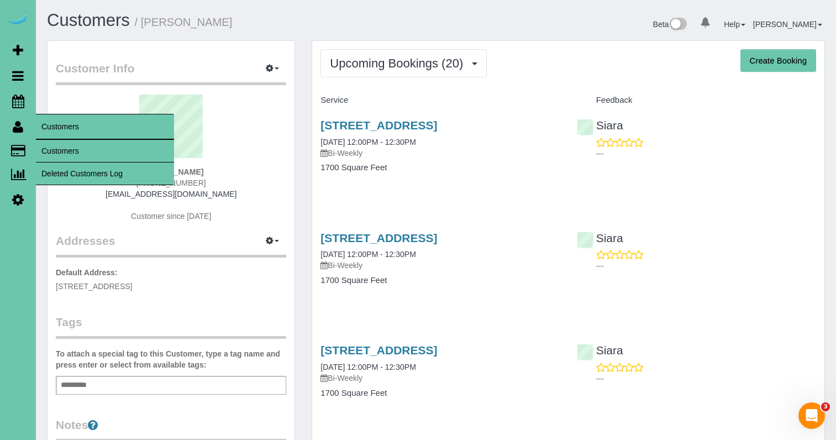
click at [61, 147] on link "Customers" at bounding box center [105, 151] width 138 height 22
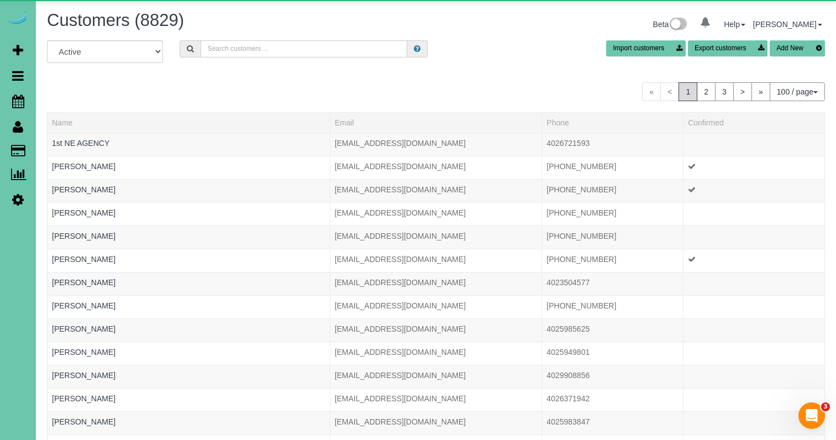
click at [327, 49] on input "text" at bounding box center [304, 48] width 207 height 17
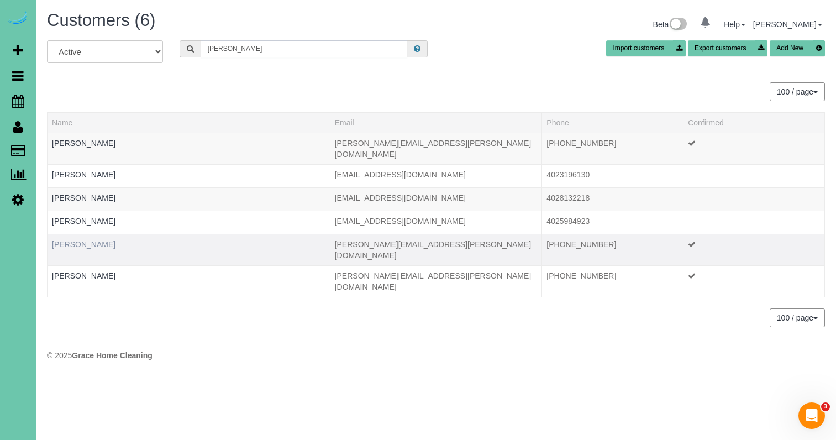
type input "Jennifer p"
click at [83, 240] on link "Jennifer Pospichal" at bounding box center [84, 244] width 64 height 9
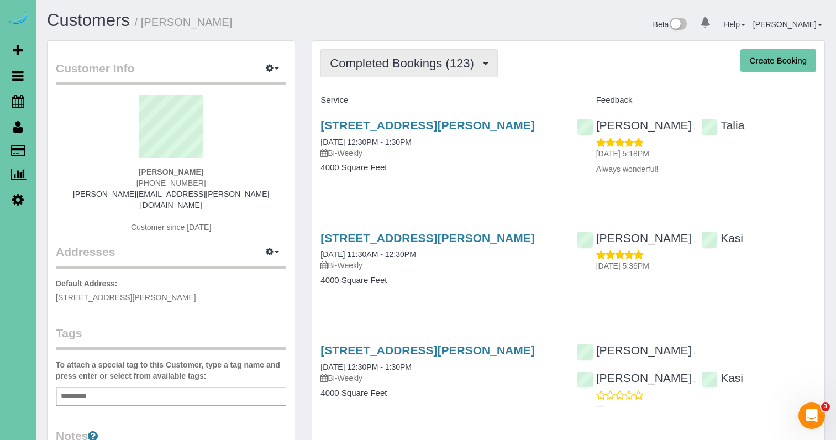
click at [465, 71] on button "Completed Bookings (123)" at bounding box center [408, 63] width 177 height 28
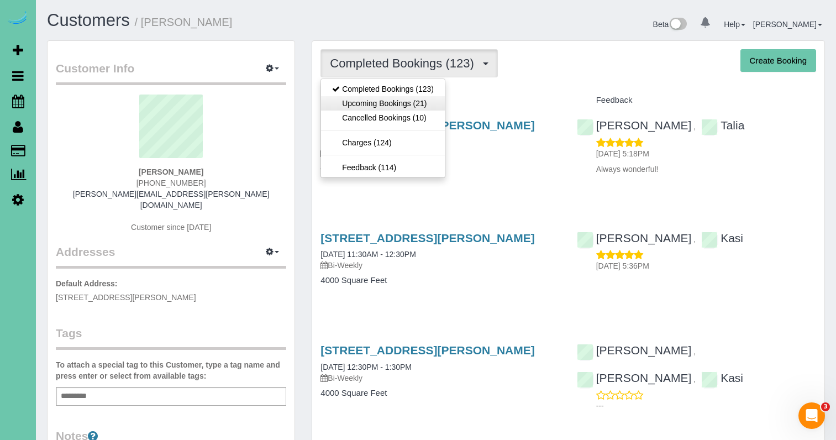
click at [408, 106] on link "Upcoming Bookings (21)" at bounding box center [383, 103] width 124 height 14
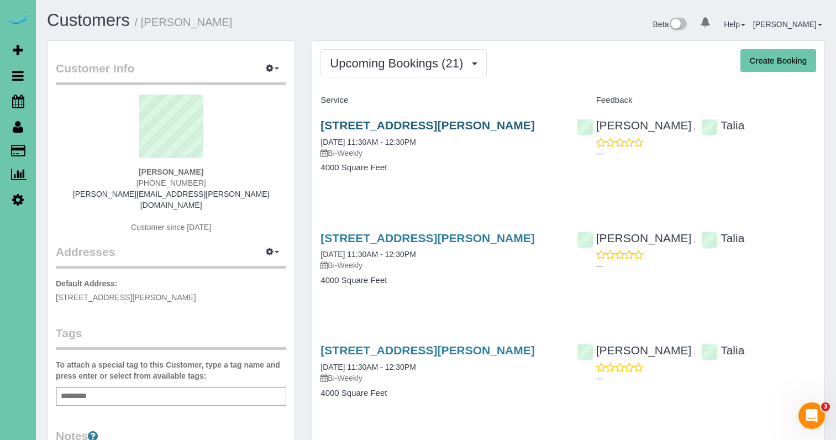
click at [450, 124] on link "20915 Laurie Plaza, Elkhorn, NE 68022" at bounding box center [427, 125] width 214 height 13
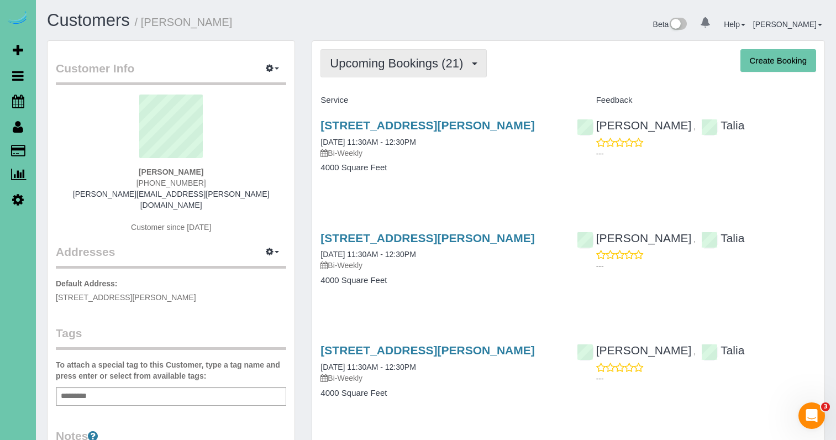
drag, startPoint x: 407, startPoint y: 69, endPoint x: 400, endPoint y: 75, distance: 8.6
click at [407, 69] on span "Upcoming Bookings (21)" at bounding box center [399, 63] width 139 height 14
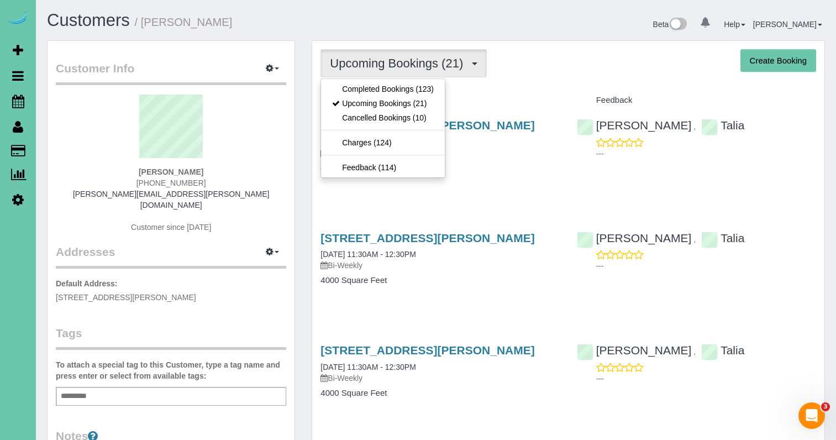
click at [400, 88] on link "Completed Bookings (123)" at bounding box center [383, 89] width 124 height 14
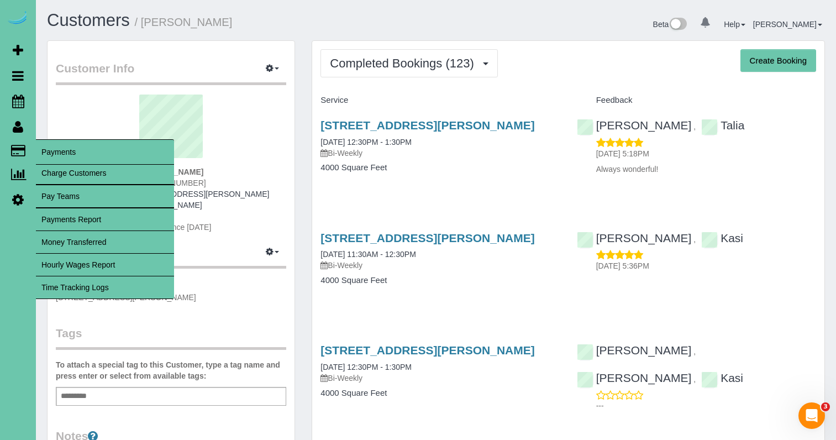
click at [97, 288] on link "Time Tracking Logs" at bounding box center [105, 287] width 138 height 22
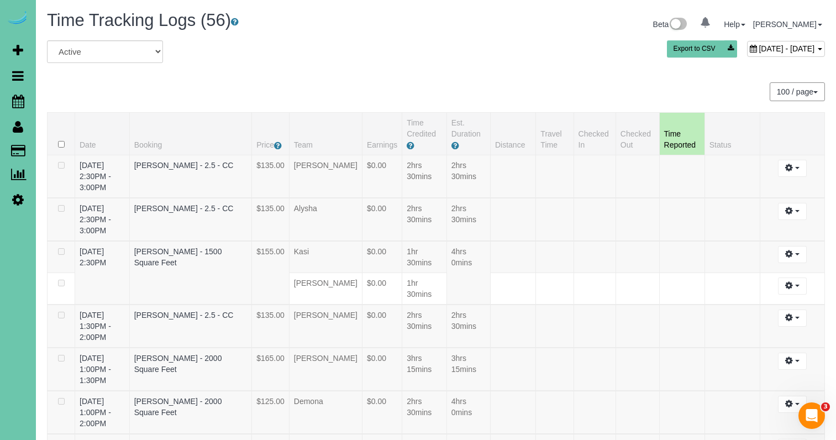
click at [758, 49] on span "September 10, 2025 - September 10, 2025" at bounding box center [786, 48] width 56 height 9
type input "**********"
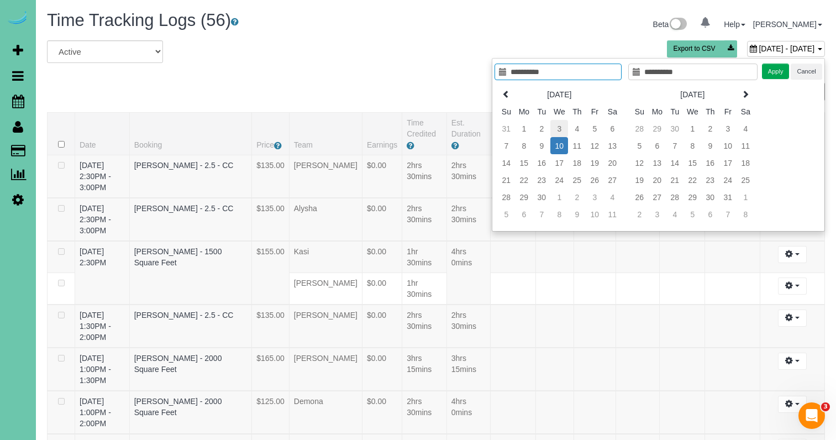
type input "**********"
click at [561, 129] on td "3" at bounding box center [559, 128] width 18 height 17
type input "**********"
click at [773, 73] on button "Apply" at bounding box center [776, 72] width 28 height 16
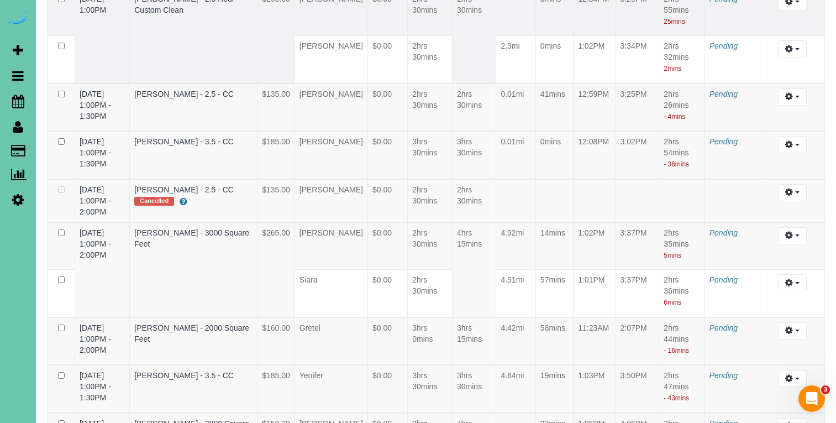
scroll to position [574, 0]
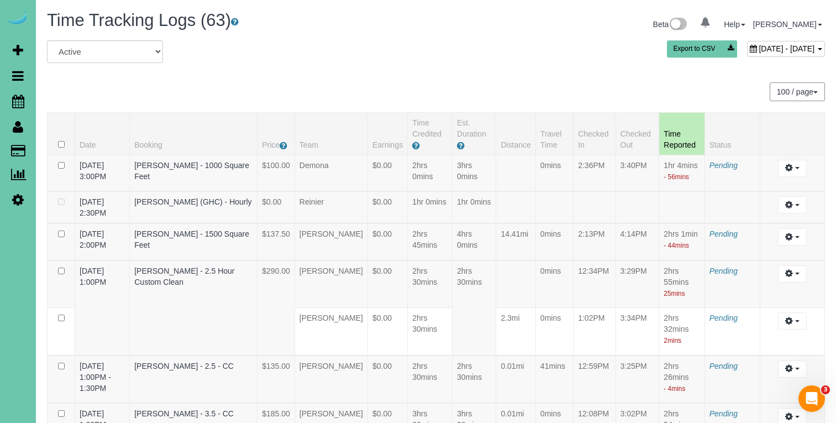
drag, startPoint x: 691, startPoint y: 65, endPoint x: 687, endPoint y: 56, distance: 9.9
click at [691, 65] on div "All Active Archived September 03, 2025 - September 03, 2025 Export to CSV" at bounding box center [436, 55] width 794 height 31
click at [758, 50] on span "September 03, 2025 - September 03, 2025" at bounding box center [786, 48] width 56 height 9
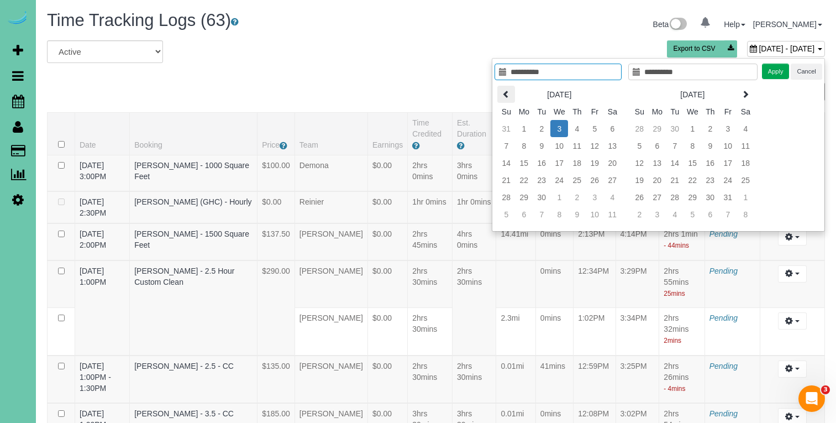
click at [503, 92] on icon at bounding box center [506, 94] width 8 height 8
type input "**********"
click at [556, 183] on td "20" at bounding box center [559, 179] width 18 height 17
type input "**********"
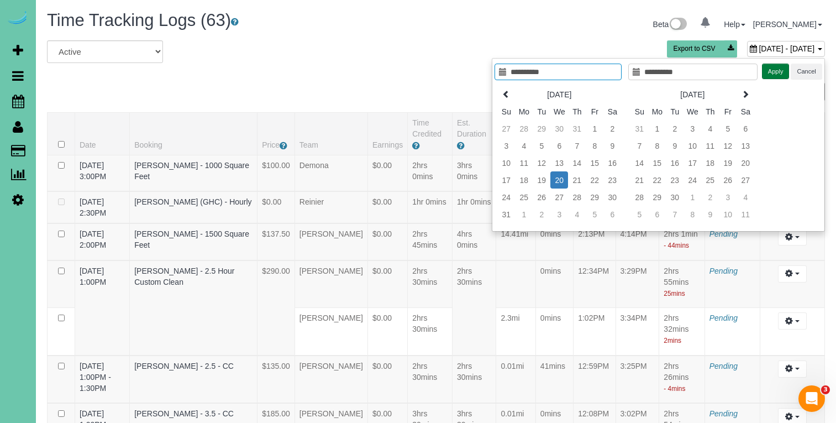
click at [774, 68] on button "Apply" at bounding box center [776, 72] width 28 height 16
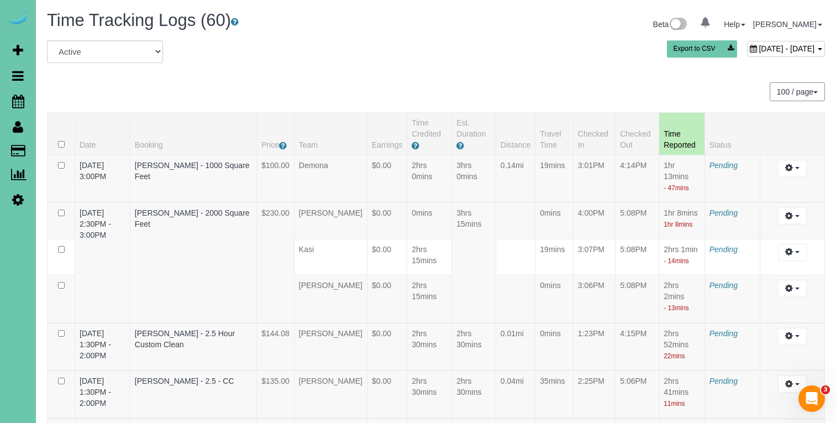
scroll to position [1707, 0]
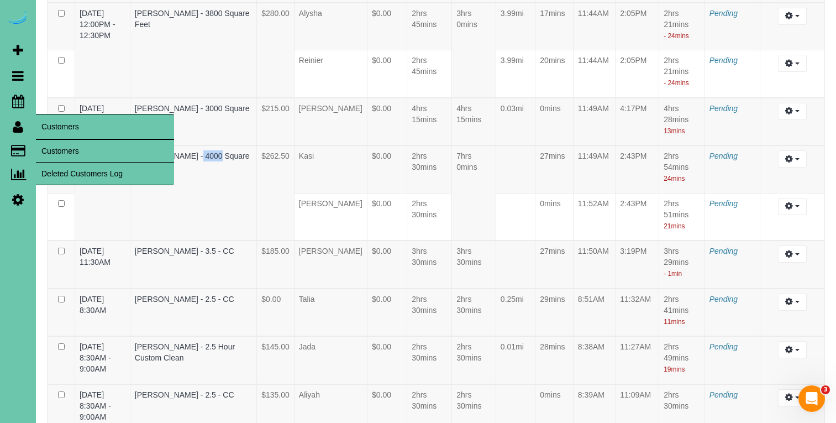
click at [60, 148] on link "Customers" at bounding box center [105, 151] width 138 height 22
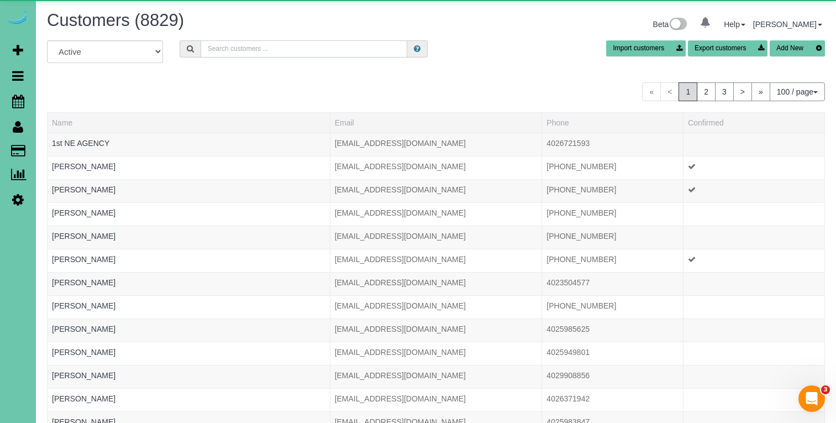
click at [256, 52] on input "text" at bounding box center [304, 48] width 207 height 17
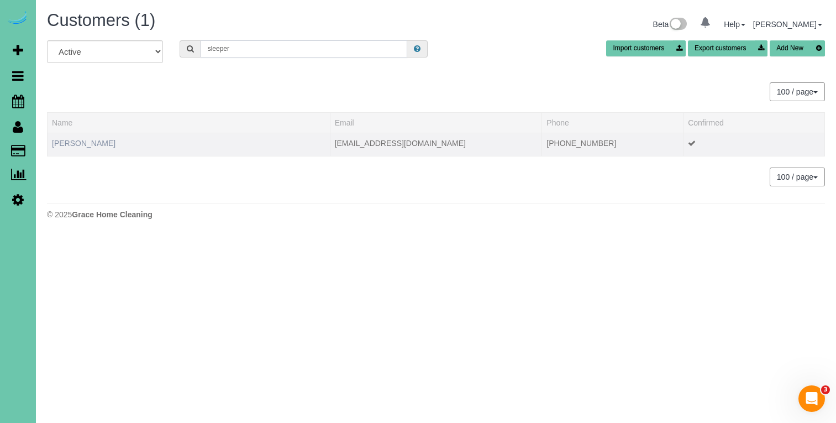
type input "sleeper"
click at [104, 143] on link "Stephanie Sleeper" at bounding box center [84, 143] width 64 height 9
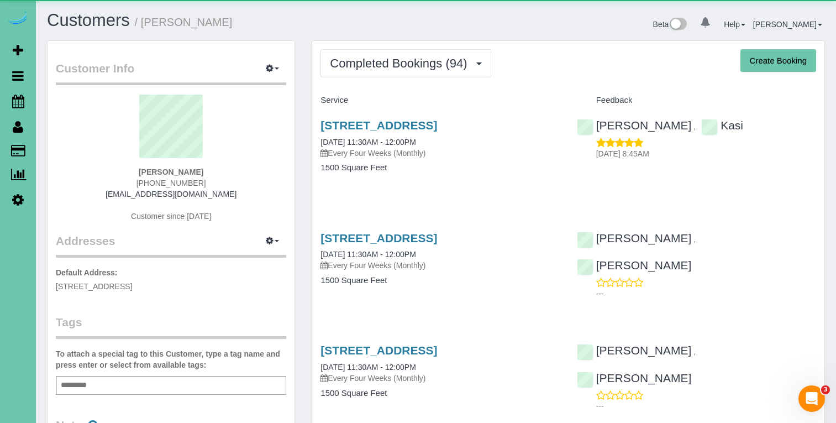
drag, startPoint x: 430, startPoint y: 66, endPoint x: 424, endPoint y: 87, distance: 21.9
click at [431, 68] on span "Completed Bookings (94)" at bounding box center [401, 63] width 143 height 14
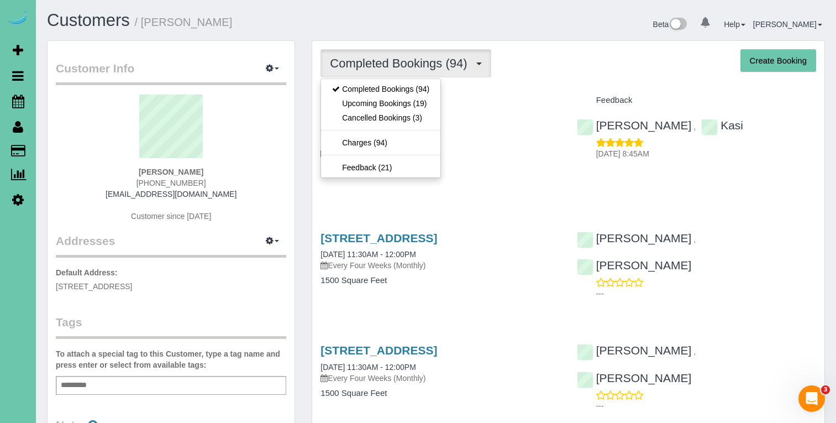
click at [414, 103] on link "Upcoming Bookings (19)" at bounding box center [380, 103] width 119 height 14
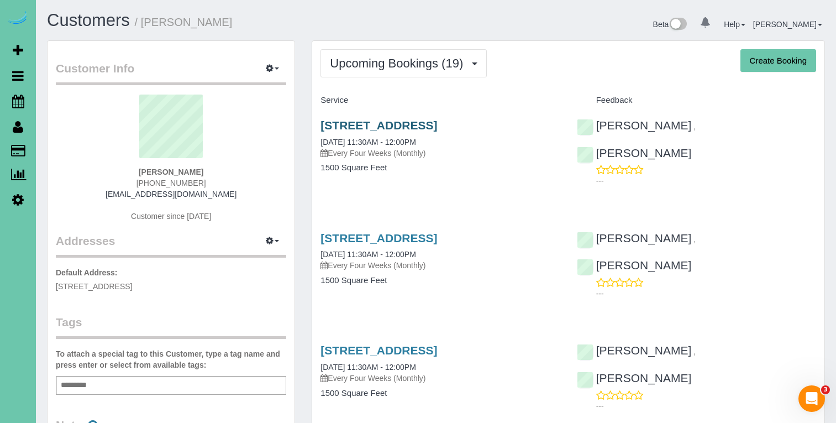
click at [414, 119] on link "10226 M Street, Omaha, NE 68127" at bounding box center [378, 125] width 117 height 13
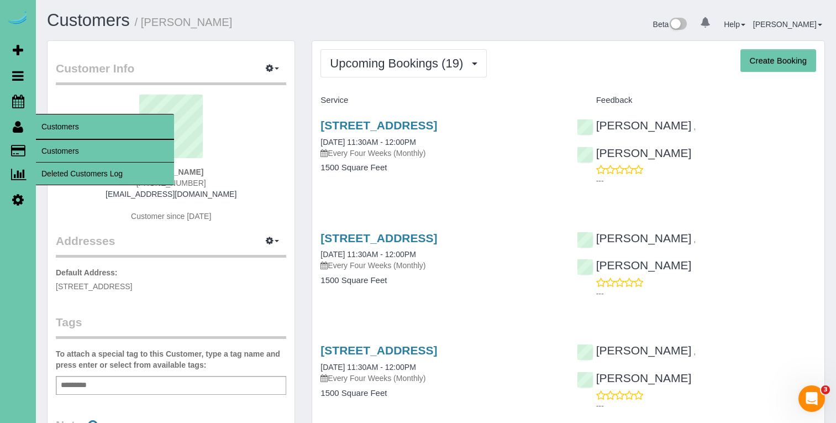
click at [58, 149] on link "Customers" at bounding box center [105, 151] width 138 height 22
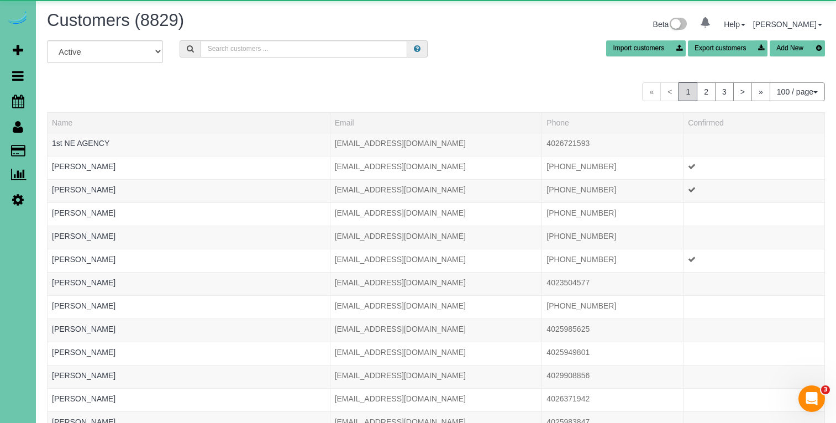
scroll to position [0, 1]
click at [251, 50] on input "text" at bounding box center [304, 48] width 207 height 17
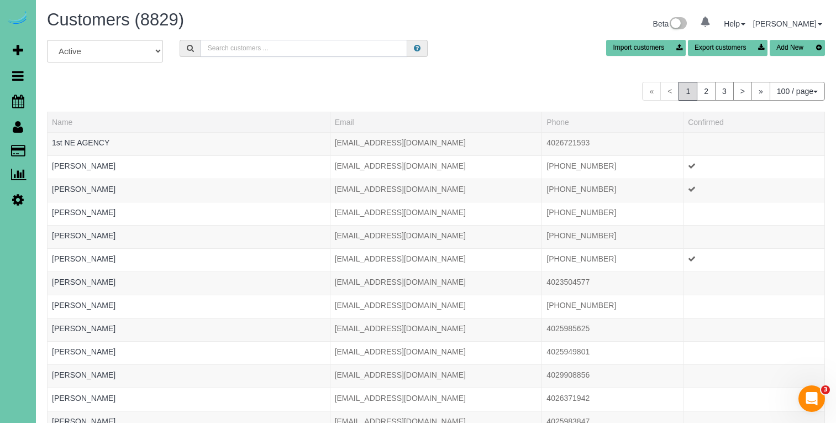
scroll to position [0, 0]
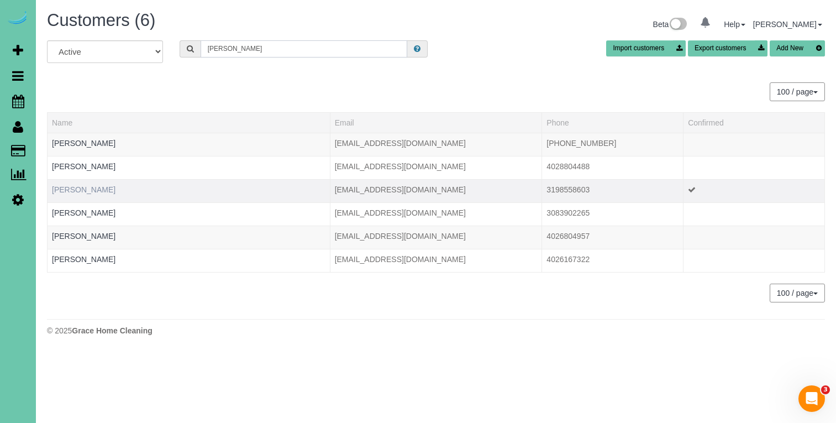
type input "Katie s"
drag, startPoint x: 76, startPoint y: 188, endPoint x: 102, endPoint y: 185, distance: 26.2
click at [76, 188] on link "Katie Smith" at bounding box center [84, 189] width 64 height 9
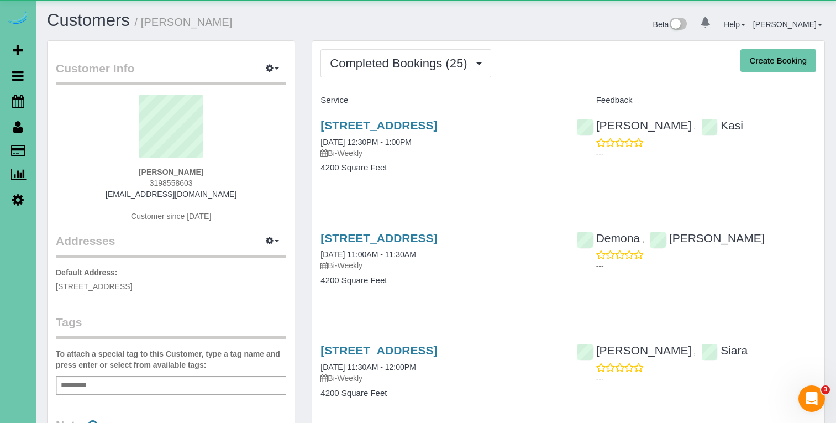
drag, startPoint x: 371, startPoint y: 64, endPoint x: 375, endPoint y: 82, distance: 19.1
click at [371, 64] on span "Completed Bookings (25)" at bounding box center [401, 63] width 143 height 14
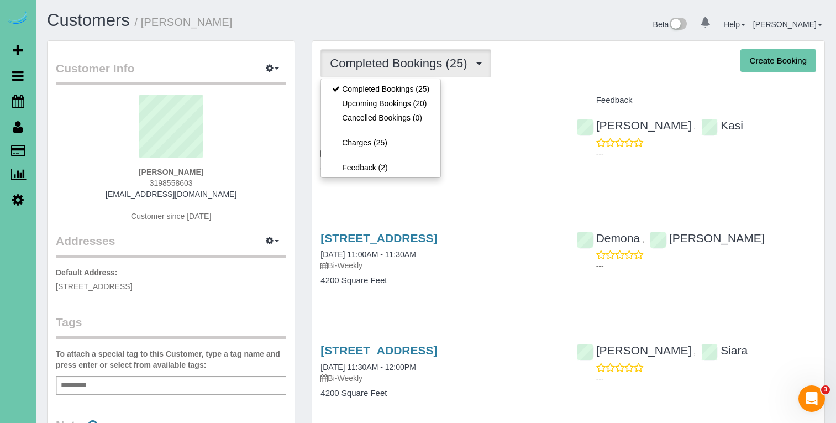
click at [382, 106] on link "Upcoming Bookings (20)" at bounding box center [380, 103] width 119 height 14
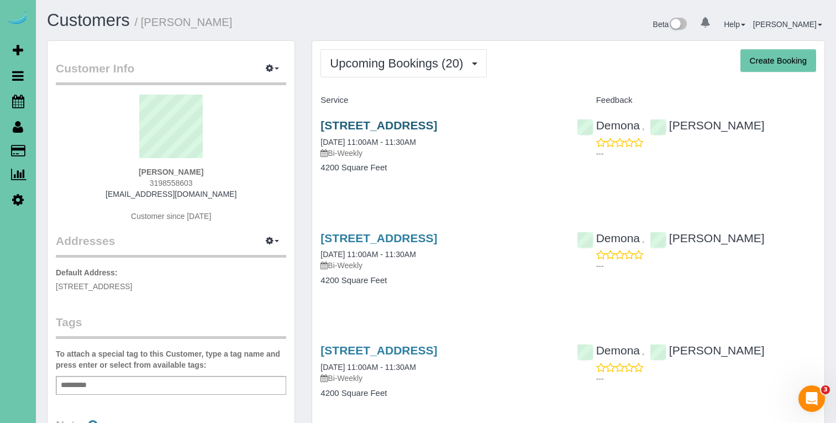
click at [420, 125] on link "11608 S 115th St, Papillion, NE 68046" at bounding box center [378, 125] width 117 height 13
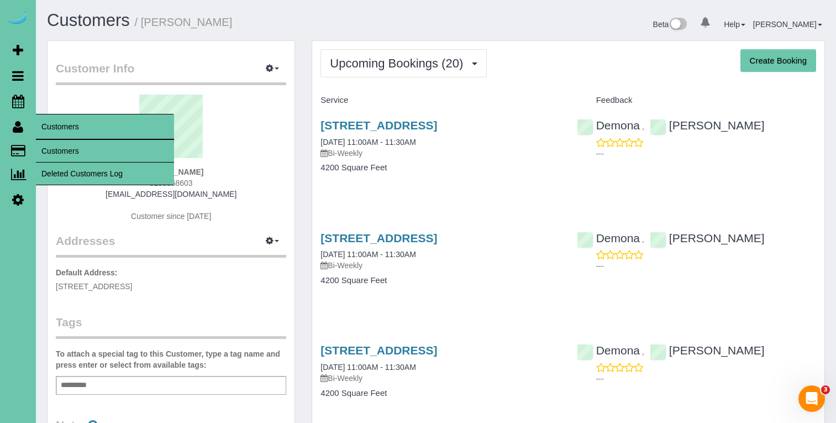
click at [64, 155] on link "Customers" at bounding box center [105, 151] width 138 height 22
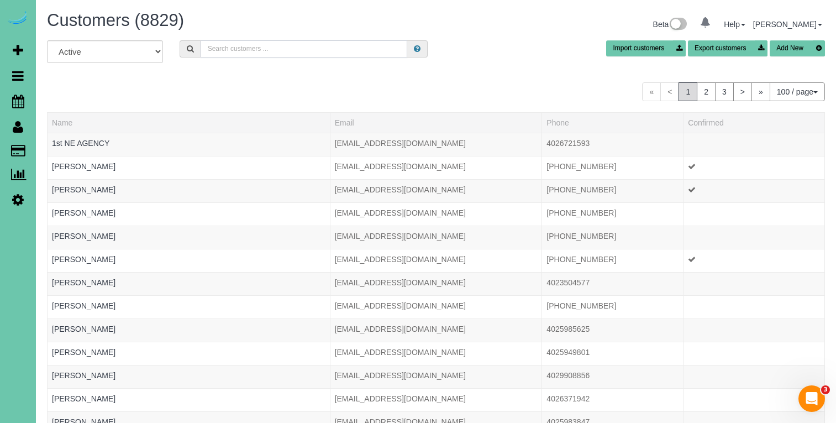
click at [233, 43] on input "text" at bounding box center [304, 48] width 207 height 17
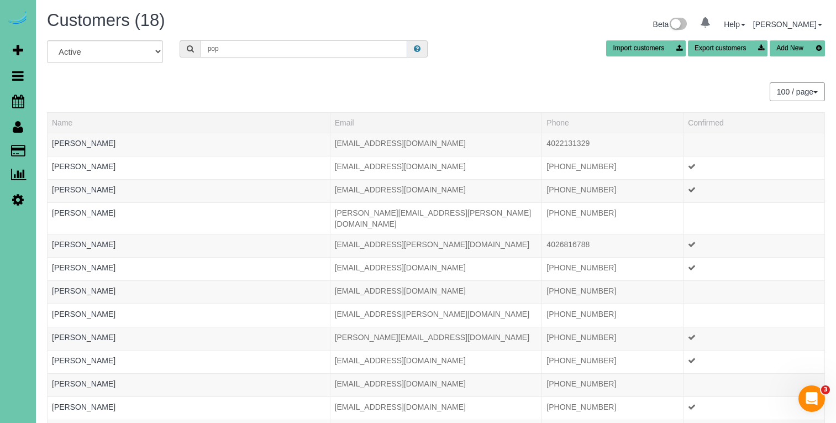
drag, startPoint x: 238, startPoint y: 53, endPoint x: 179, endPoint y: 40, distance: 60.5
click at [180, 40] on div "pop" at bounding box center [304, 48] width 248 height 17
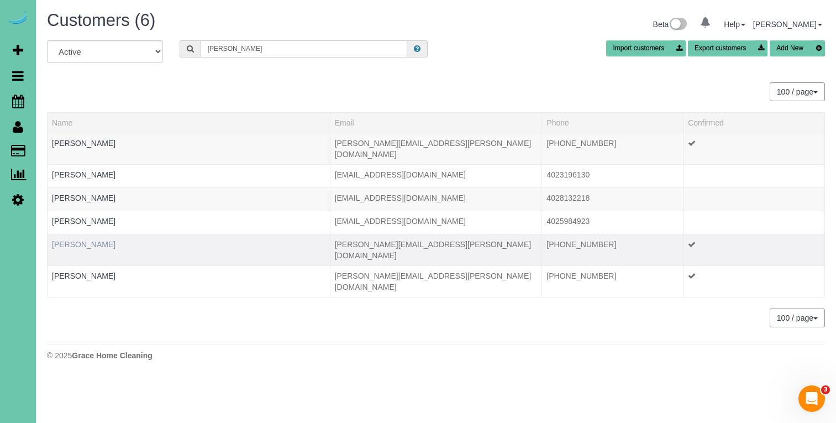
type input "Jennifer p"
click at [107, 240] on link "Jennifer Pospichal" at bounding box center [84, 244] width 64 height 9
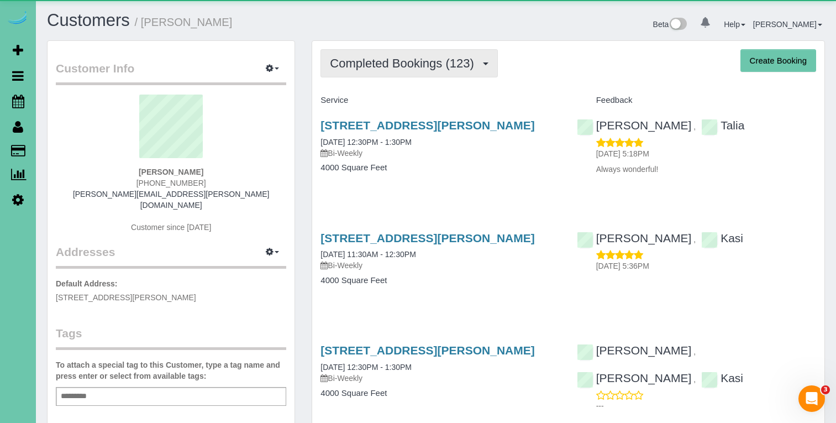
click at [467, 55] on button "Completed Bookings (123)" at bounding box center [408, 63] width 177 height 28
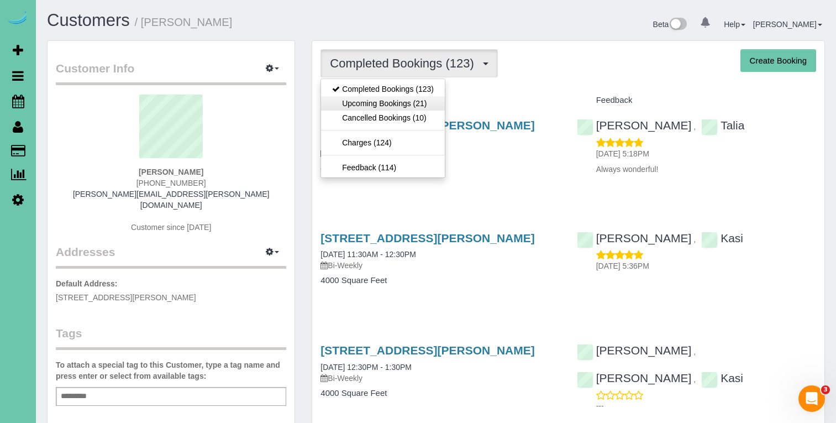
click at [428, 101] on link "Upcoming Bookings (21)" at bounding box center [383, 103] width 124 height 14
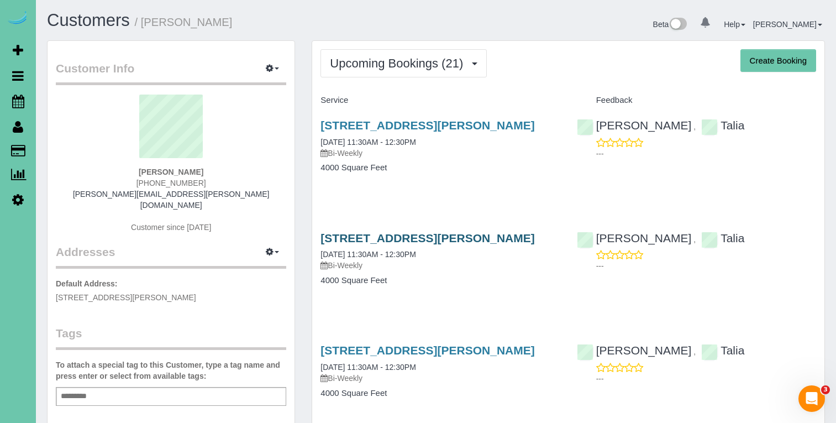
click at [493, 235] on link "20915 Laurie Plaza, Elkhorn, NE 68022" at bounding box center [427, 237] width 214 height 13
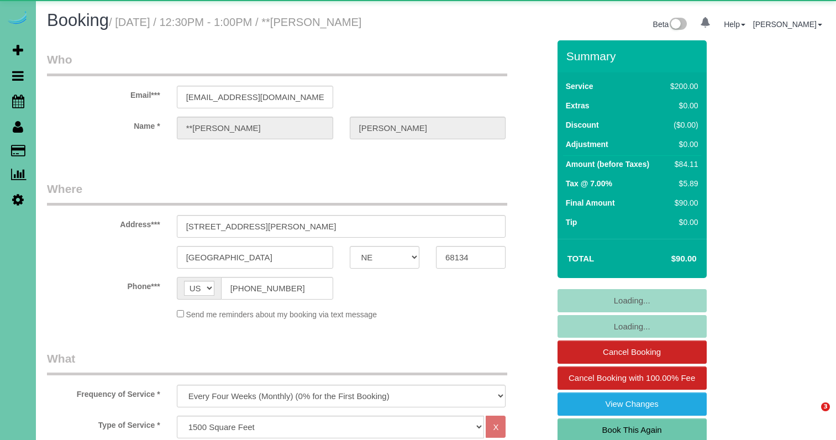
select select "NE"
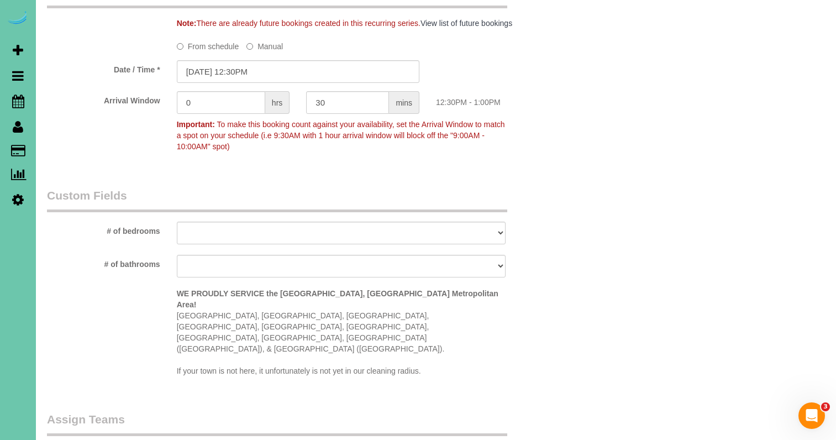
scroll to position [858, 0]
drag, startPoint x: 235, startPoint y: 62, endPoint x: 224, endPoint y: 71, distance: 14.1
click at [235, 62] on input "09/11/2025 12:30PM" at bounding box center [298, 73] width 242 height 23
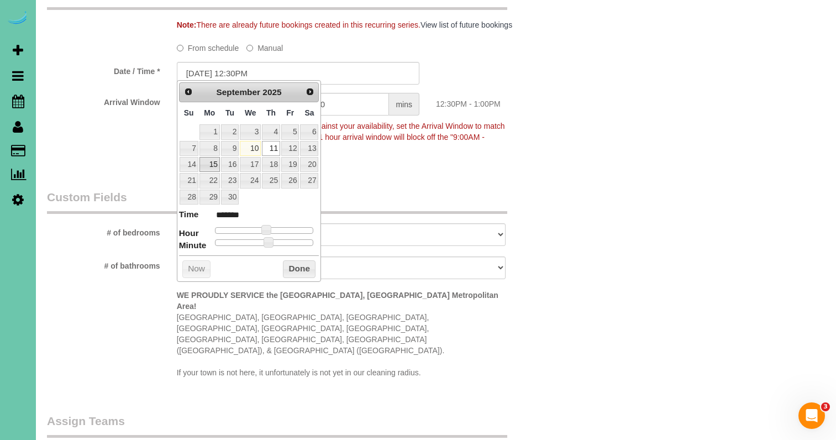
click at [215, 166] on link "15" at bounding box center [209, 164] width 20 height 15
type input "09/15/2025 12:30PM"
drag, startPoint x: 307, startPoint y: 263, endPoint x: 356, endPoint y: 230, distance: 59.7
click at [307, 263] on button "Done" at bounding box center [299, 269] width 33 height 18
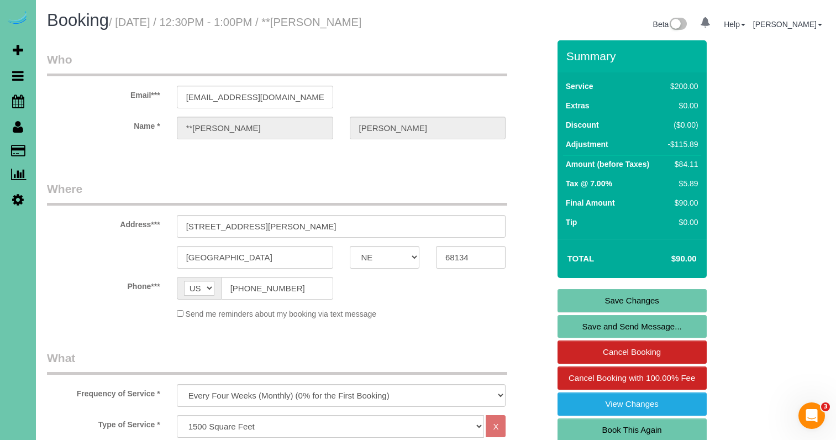
scroll to position [0, 0]
click at [579, 302] on link "Save Changes" at bounding box center [631, 300] width 149 height 23
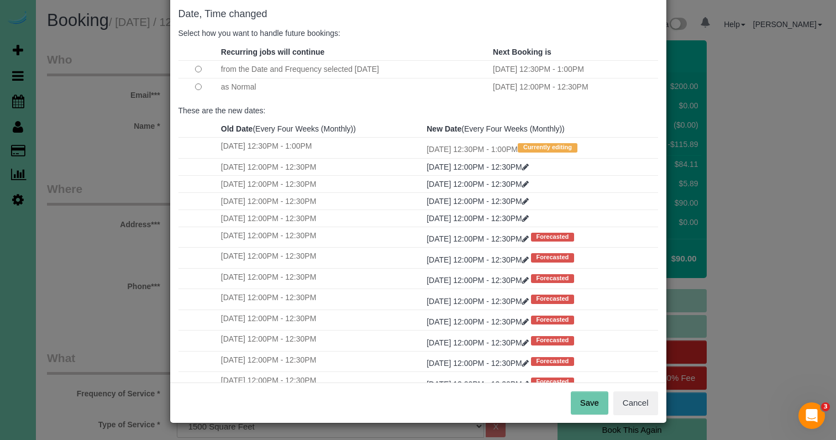
scroll to position [55, 0]
drag, startPoint x: 588, startPoint y: 403, endPoint x: 560, endPoint y: 392, distance: 30.3
click at [588, 403] on button "Save" at bounding box center [590, 403] width 38 height 23
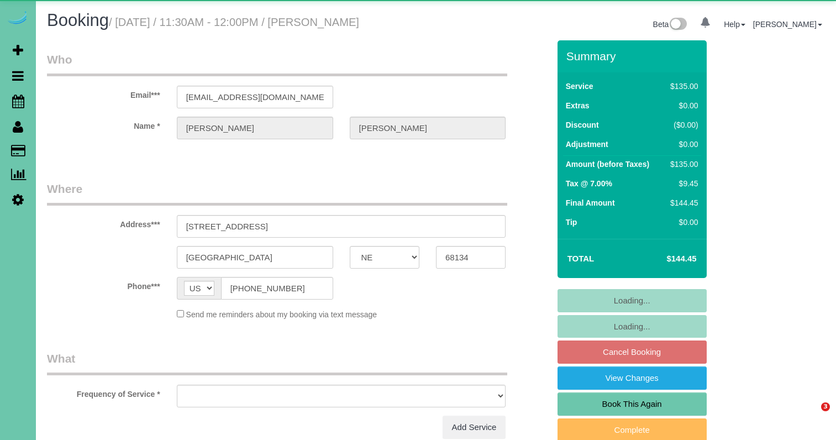
select select "NE"
select select "object:873"
select select "number:36"
select select "number:41"
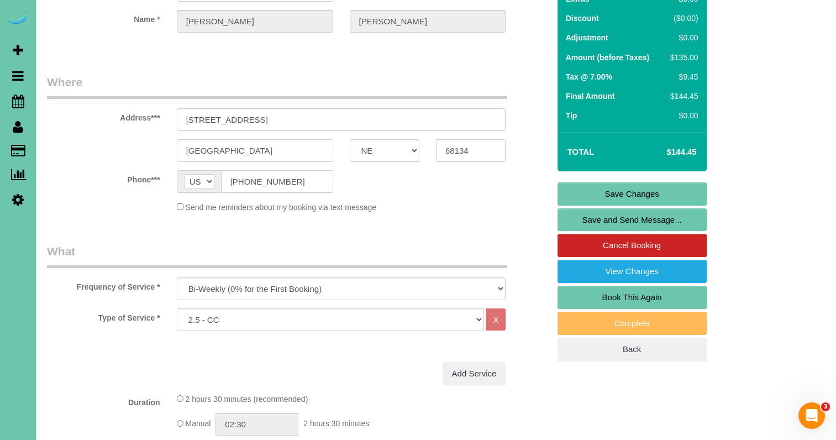
scroll to position [109, 0]
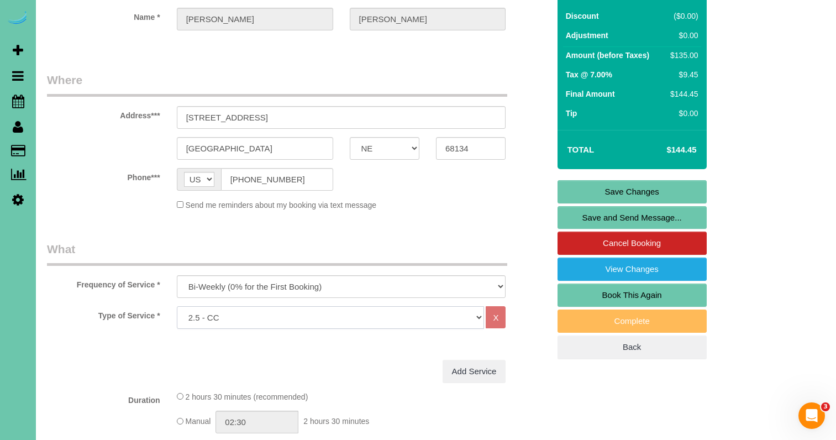
select select "66"
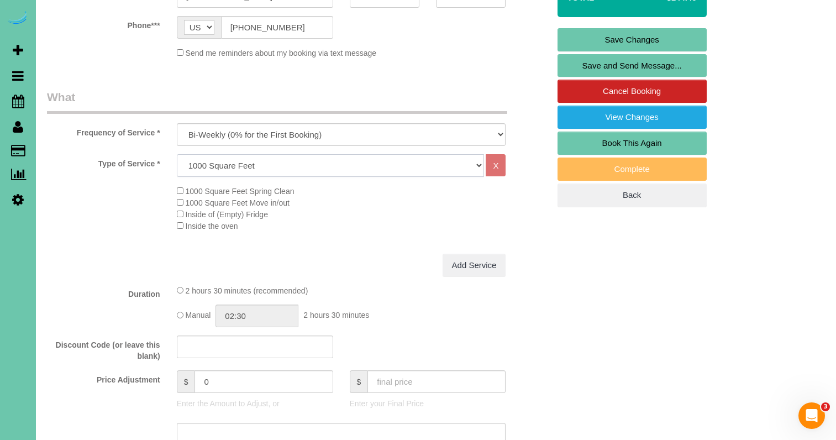
scroll to position [262, 0]
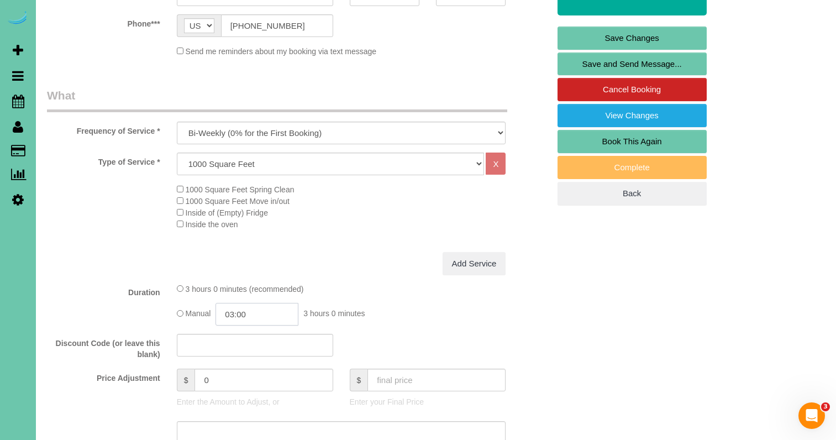
click at [260, 325] on input "03:00" at bounding box center [256, 314] width 83 height 23
type input "02:00"
click at [246, 347] on li "02:00" at bounding box center [244, 352] width 49 height 14
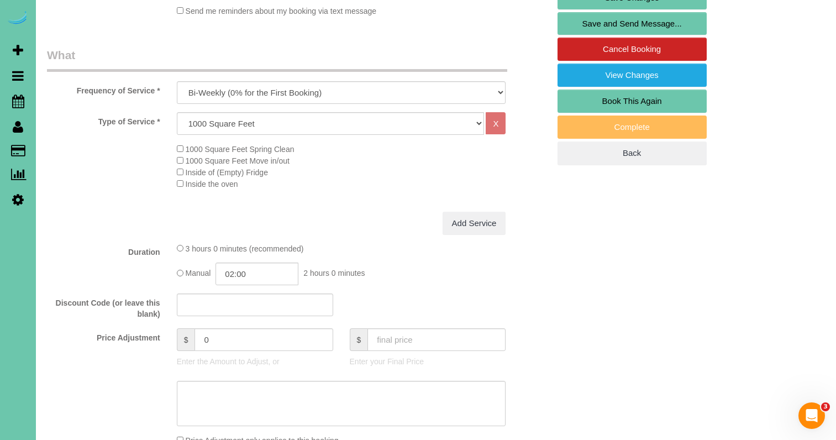
scroll to position [307, 0]
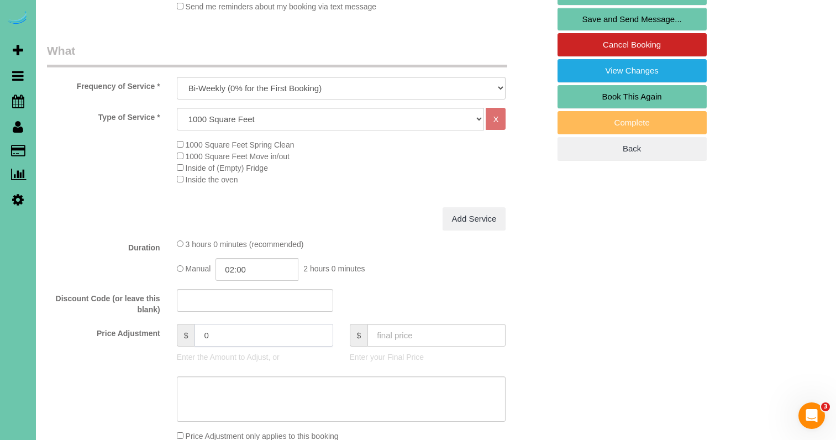
drag, startPoint x: 214, startPoint y: 344, endPoint x: 202, endPoint y: 344, distance: 12.7
click at [202, 344] on input "0" at bounding box center [263, 335] width 138 height 23
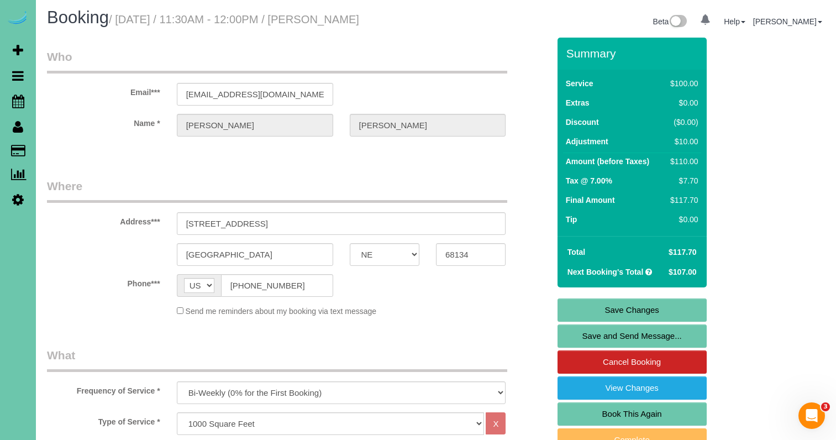
scroll to position [0, 0]
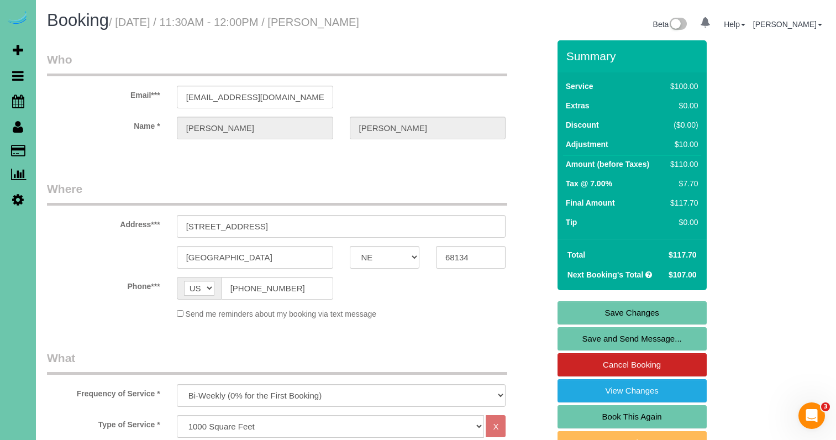
type input "10"
drag, startPoint x: 288, startPoint y: 110, endPoint x: 175, endPoint y: 102, distance: 113.5
click at [241, 368] on legend "What" at bounding box center [277, 362] width 460 height 25
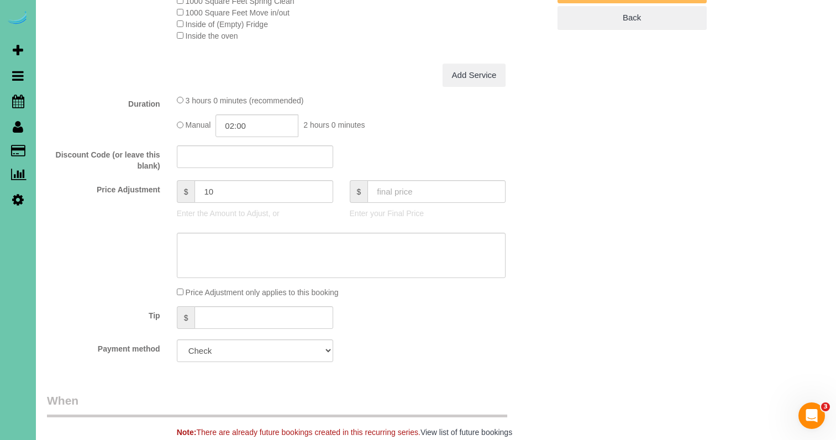
scroll to position [452, 0]
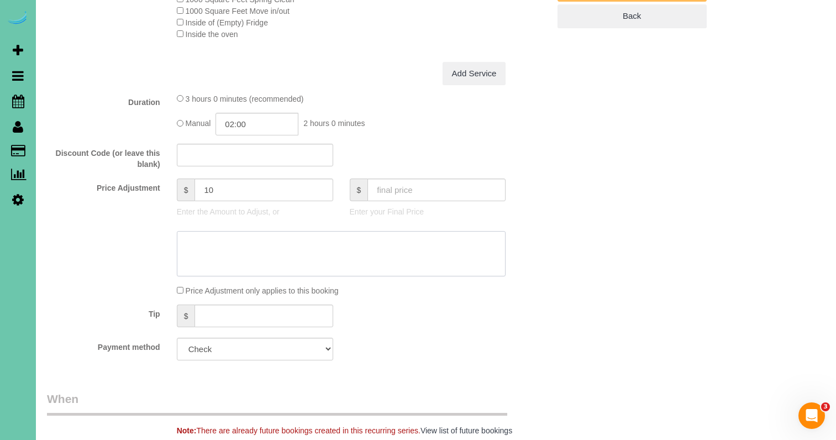
click at [225, 272] on textarea at bounding box center [341, 253] width 329 height 45
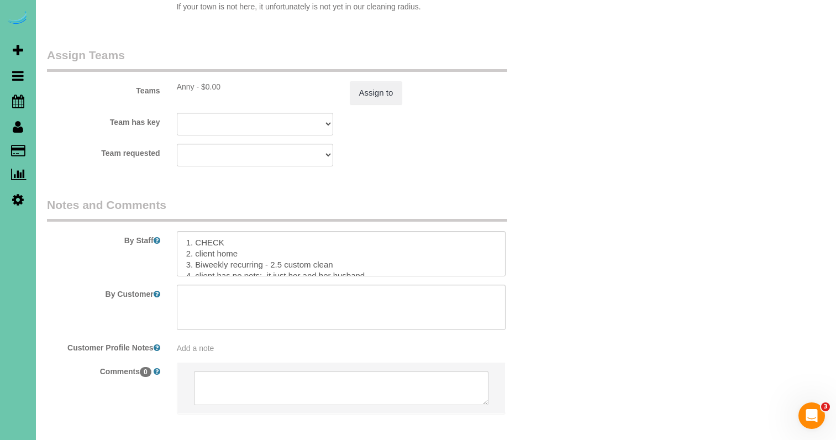
scroll to position [1225, 0]
type textarea "new rate - 9/19/25"
drag, startPoint x: 340, startPoint y: 238, endPoint x: 271, endPoint y: 237, distance: 68.5
click at [271, 237] on textarea at bounding box center [341, 251] width 329 height 45
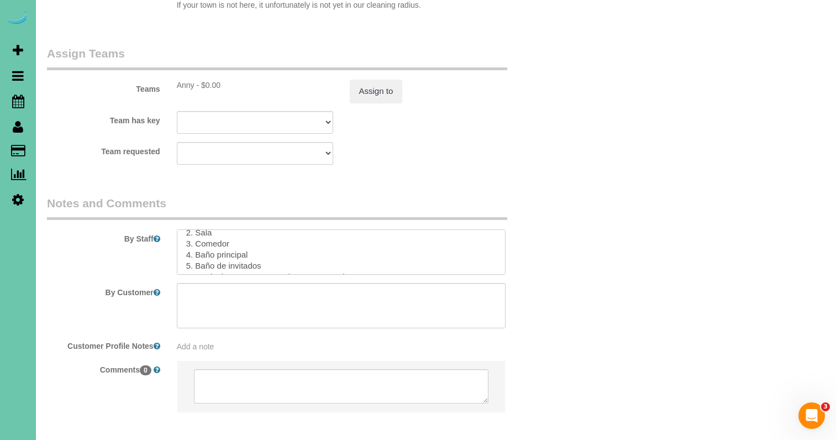
drag, startPoint x: 182, startPoint y: 218, endPoint x: 198, endPoint y: 295, distance: 78.4
click at [198, 295] on sui-booking-comments "By Staff By Customer Customer Profile Notes Add a note Comments 0" at bounding box center [298, 309] width 502 height 228
drag, startPoint x: 189, startPoint y: 226, endPoint x: 172, endPoint y: 177, distance: 51.9
click at [172, 195] on fieldset "Notes and Comments By Staff By Customer Customer Profile Notes Add a note Comme…" at bounding box center [298, 313] width 502 height 236
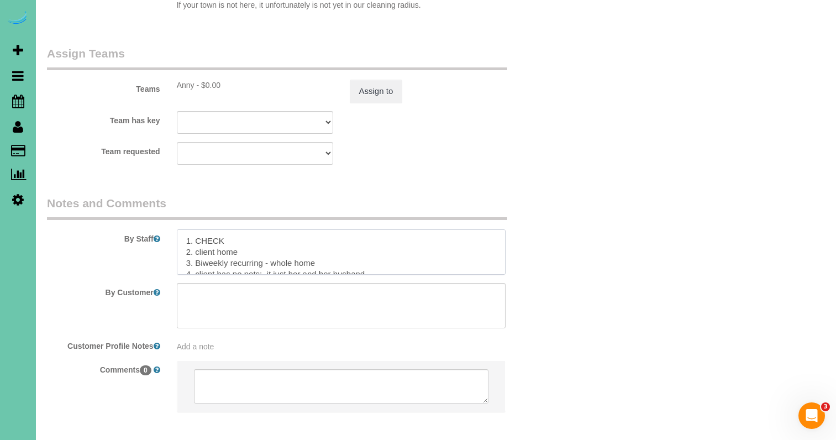
scroll to position [30, 0]
paste textarea "1. VERIFICAR 2. Casa del cliente 3. Quincenal recurrente - toda la casa 4. La c…"
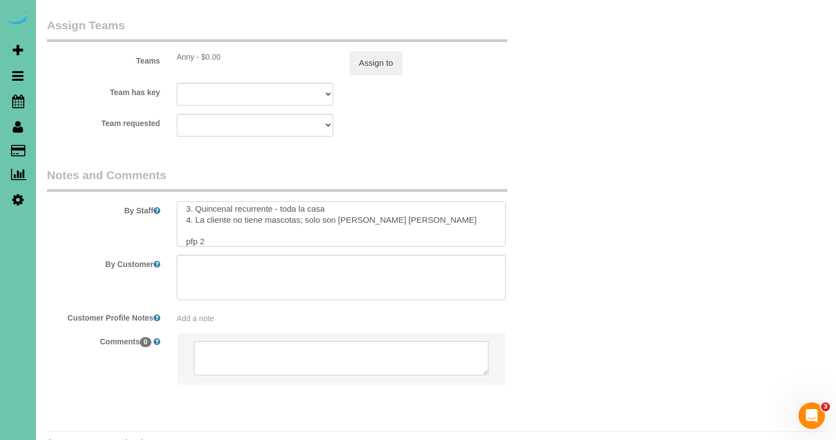
scroll to position [1253, 0]
type textarea "1. CHECK 2. client home 3. Biweekly recurring - whole home 4. client has no pet…"
click at [359, 54] on sui-booking-teams "Teams Anny - $0.00 Assign to Team has key Anny Admin Aliyah Alysha Andrea Angie…" at bounding box center [298, 77] width 502 height 119
click at [361, 52] on button "Assign to" at bounding box center [376, 63] width 53 height 23
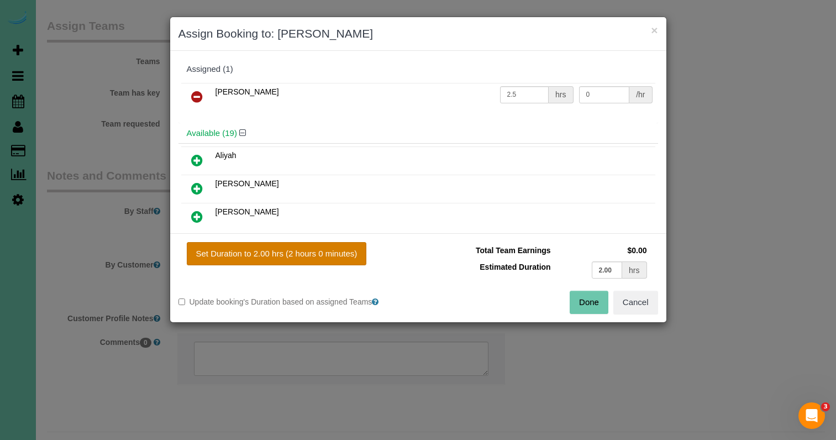
click at [323, 260] on button "Set Duration to 2.00 hrs (2 hours 0 minutes)" at bounding box center [277, 253] width 180 height 23
type input "2.00"
click at [596, 304] on button "Done" at bounding box center [589, 302] width 39 height 23
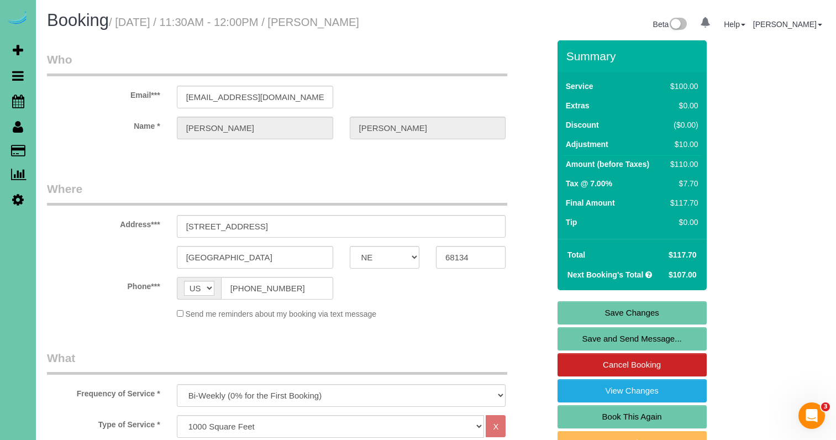
scroll to position [0, 0]
click at [574, 321] on link "Save Changes" at bounding box center [631, 312] width 149 height 23
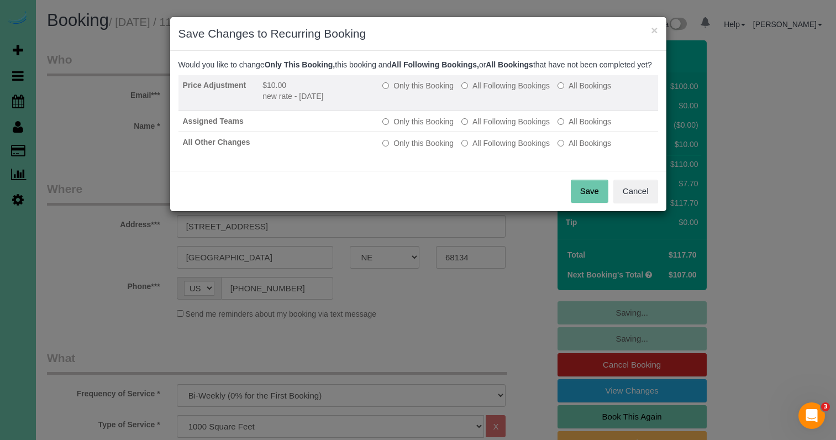
click at [515, 91] on label "All Following Bookings" at bounding box center [505, 85] width 88 height 11
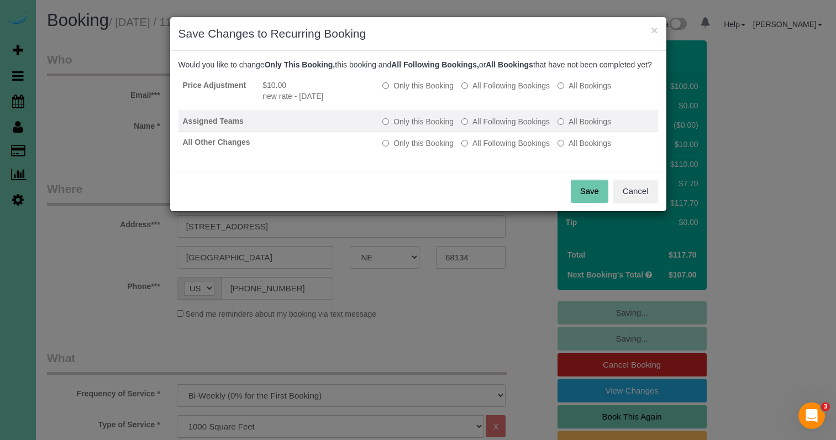
click at [503, 127] on label "All Following Bookings" at bounding box center [505, 121] width 88 height 11
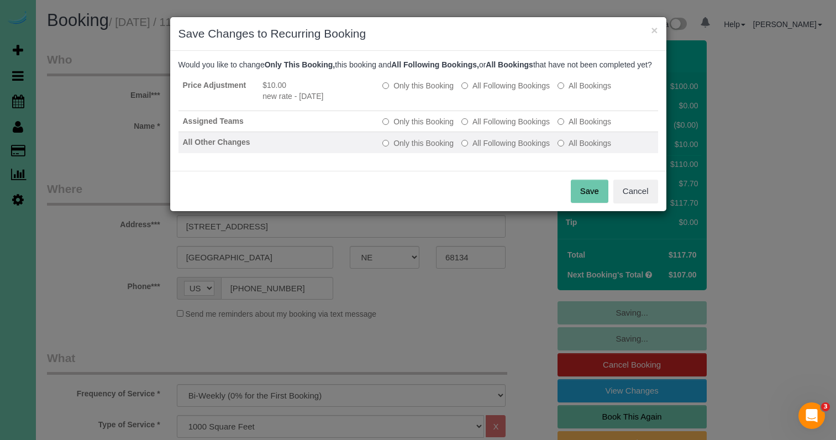
click at [508, 149] on label "All Following Bookings" at bounding box center [505, 143] width 88 height 11
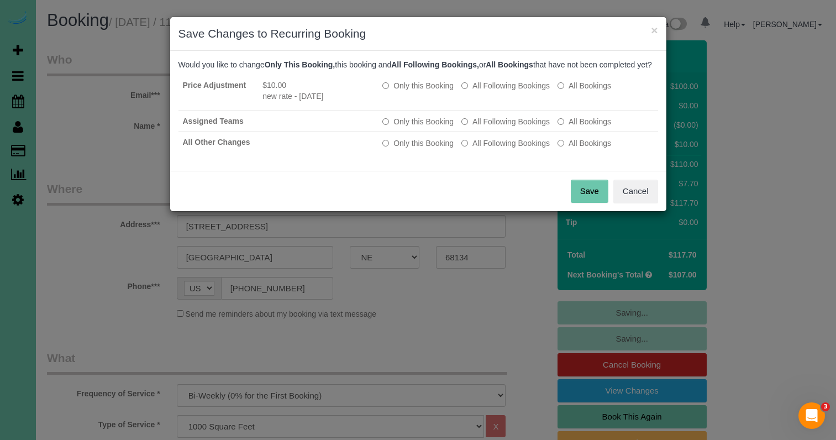
click at [580, 199] on button "Save" at bounding box center [590, 191] width 38 height 23
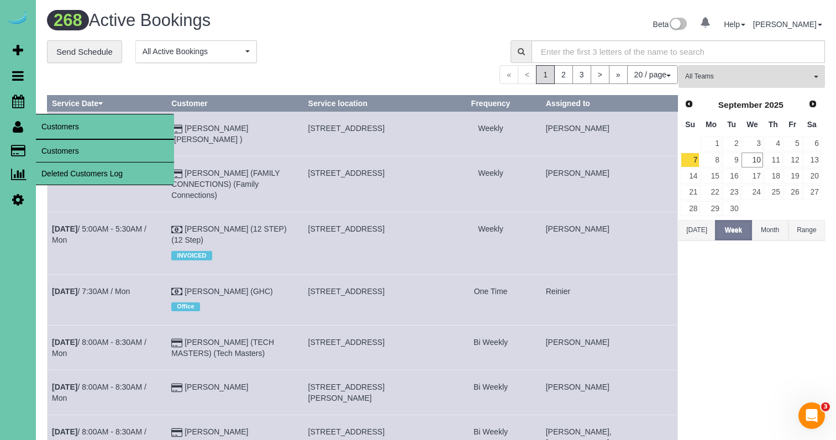
click at [71, 155] on link "Customers" at bounding box center [105, 151] width 138 height 22
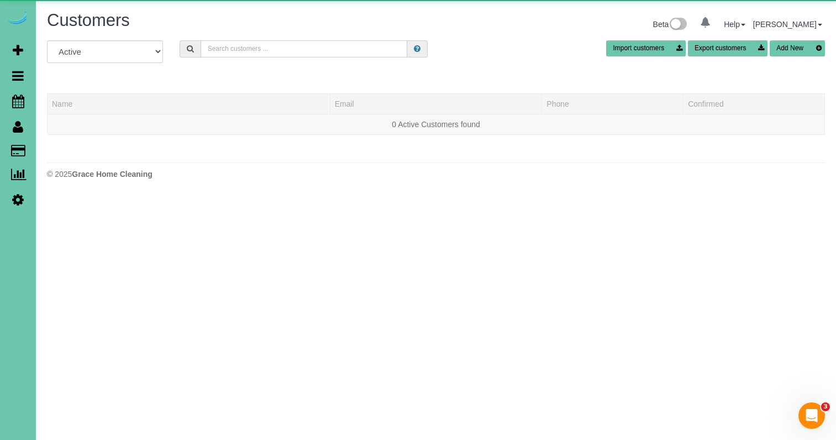
click at [265, 55] on input "text" at bounding box center [304, 48] width 207 height 17
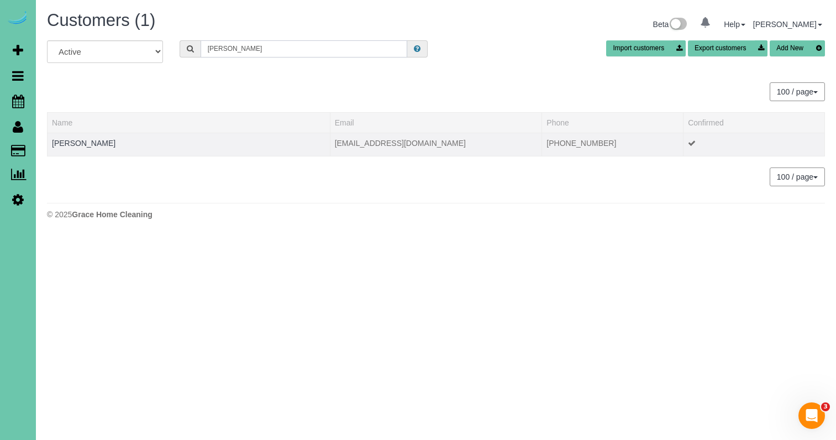
type input "Carly p"
click at [93, 147] on td "Carly Pentzien" at bounding box center [189, 144] width 283 height 23
click at [93, 145] on link "Carly Pentzien" at bounding box center [84, 143] width 64 height 9
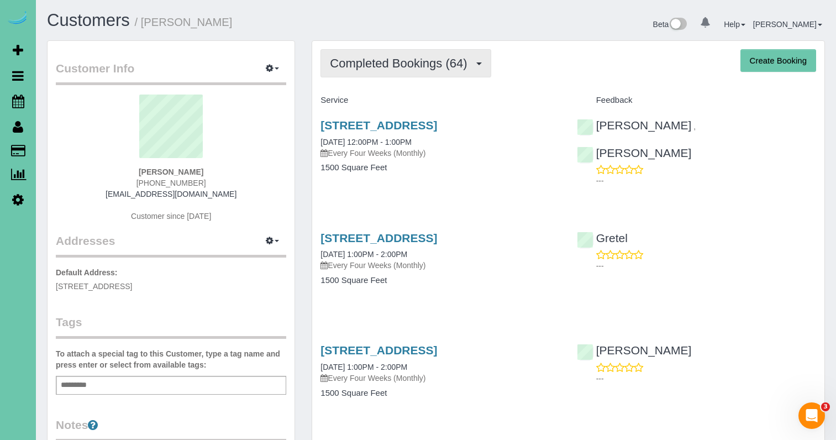
drag, startPoint x: 407, startPoint y: 62, endPoint x: 410, endPoint y: 67, distance: 5.7
click at [407, 62] on span "Completed Bookings (64)" at bounding box center [401, 63] width 143 height 14
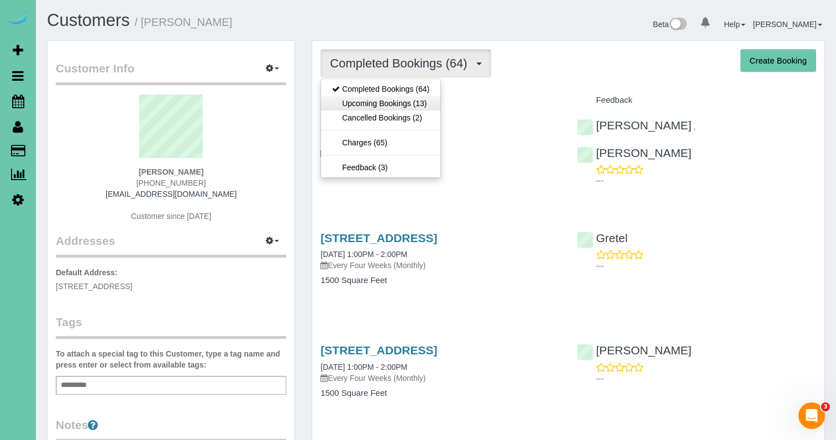
click at [415, 103] on link "Upcoming Bookings (13)" at bounding box center [380, 103] width 119 height 14
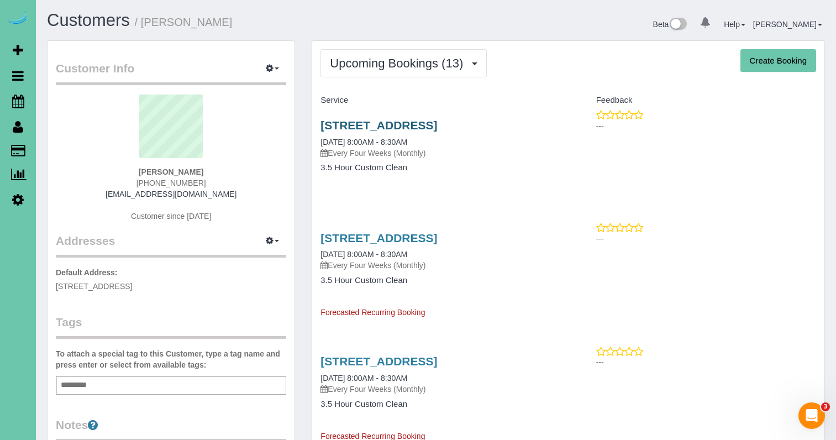
click at [368, 124] on link "3615 S 102nd Street, Omaha, NE 68124" at bounding box center [378, 125] width 117 height 13
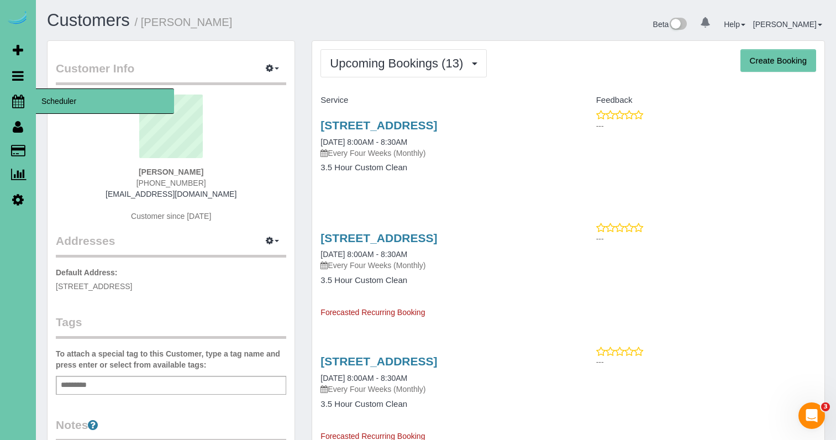
click at [19, 101] on icon at bounding box center [18, 100] width 12 height 13
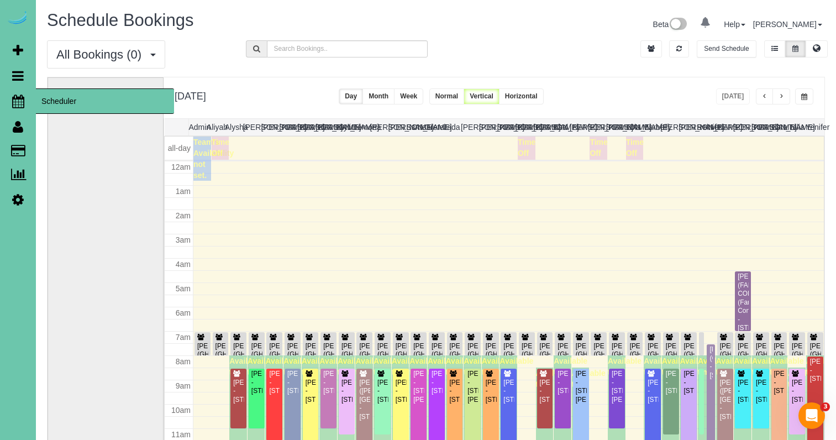
scroll to position [146, 0]
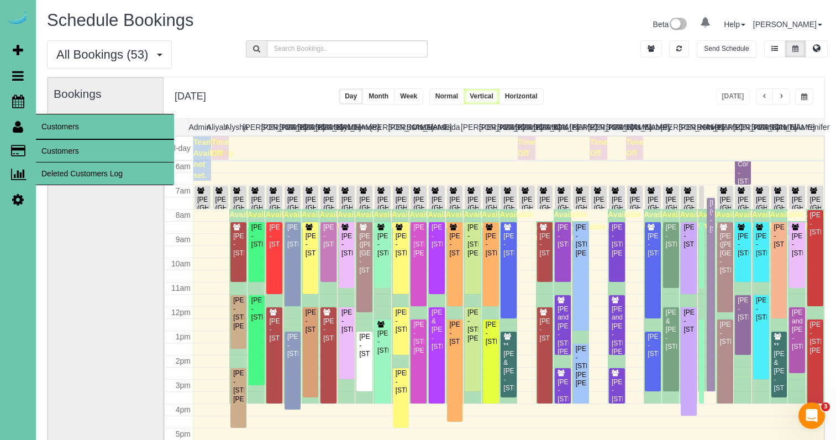
click at [86, 153] on link "Customers" at bounding box center [105, 151] width 138 height 22
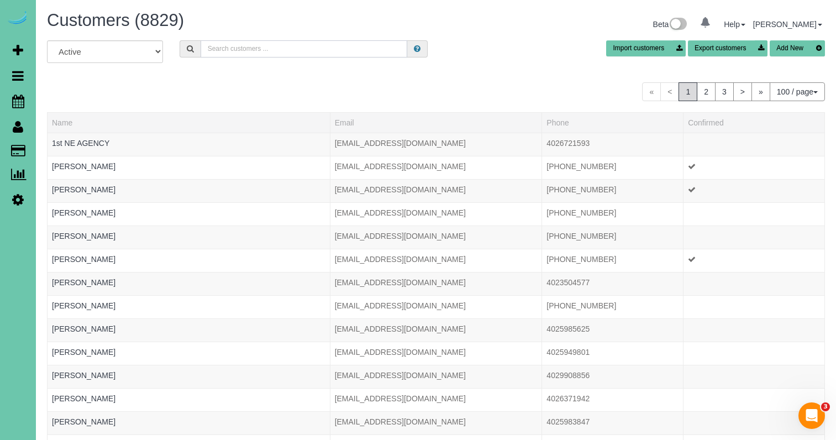
click at [234, 51] on input "text" at bounding box center [304, 48] width 207 height 17
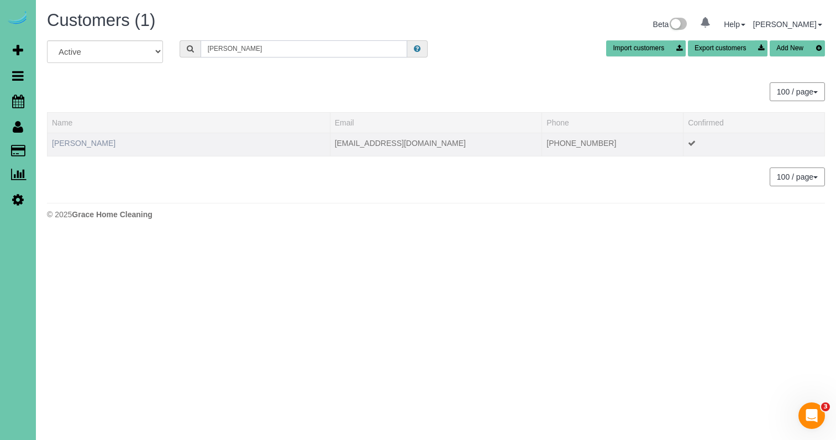
type input "Janine jar"
click at [66, 143] on link "Janine Jarecki" at bounding box center [84, 143] width 64 height 9
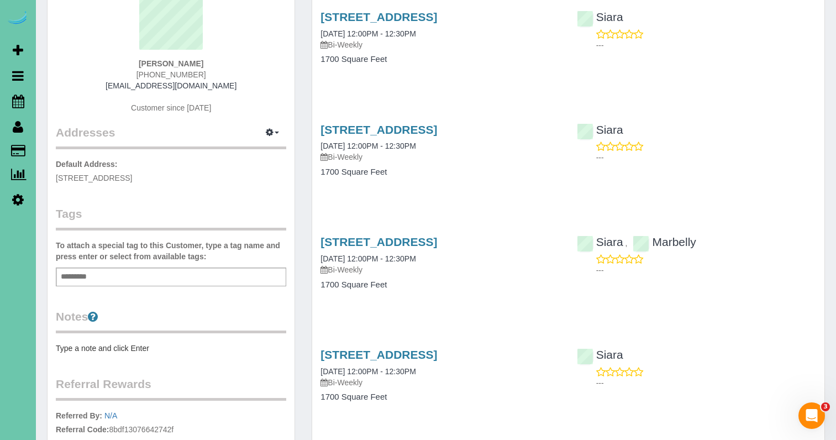
scroll to position [106, 0]
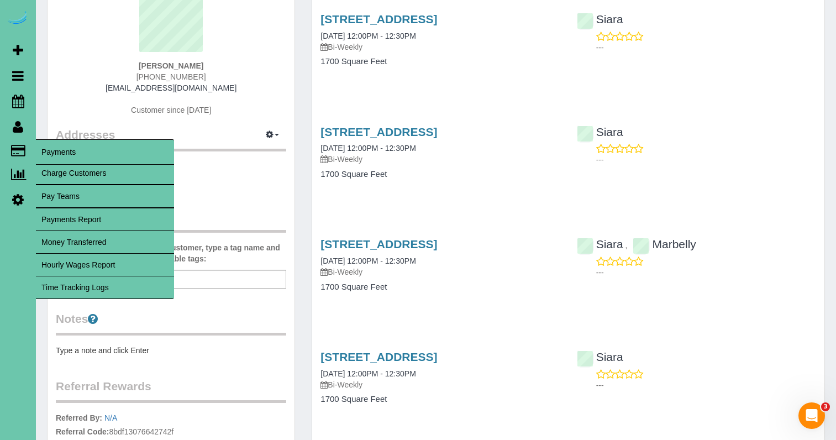
click at [117, 288] on link "Time Tracking Logs" at bounding box center [105, 287] width 138 height 22
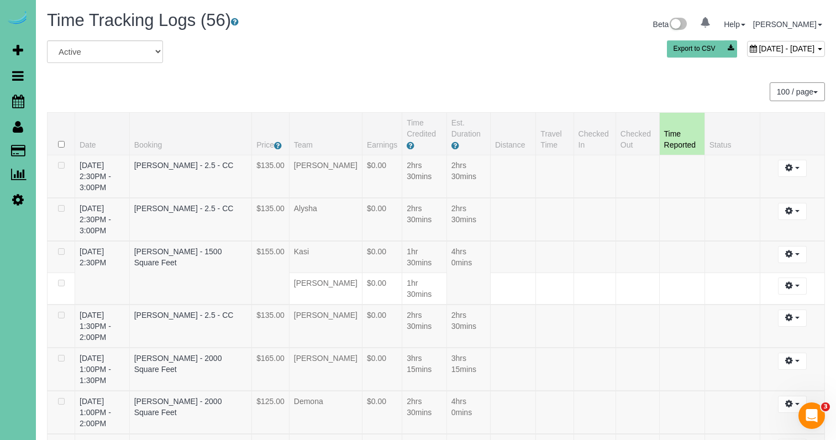
click at [758, 49] on span "September 10, 2025 - September 10, 2025" at bounding box center [786, 48] width 56 height 9
type input "**********"
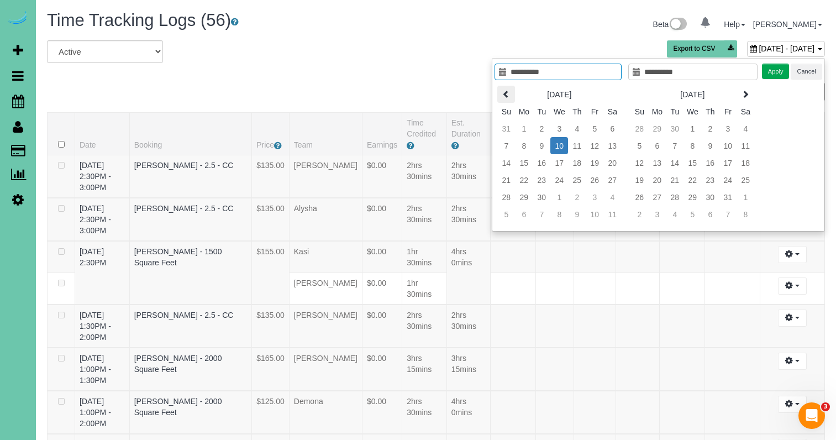
click at [503, 95] on icon at bounding box center [506, 94] width 8 height 8
type input "**********"
click at [547, 162] on td "15" at bounding box center [542, 162] width 18 height 17
type input "**********"
click at [781, 72] on button "Apply" at bounding box center [776, 72] width 28 height 16
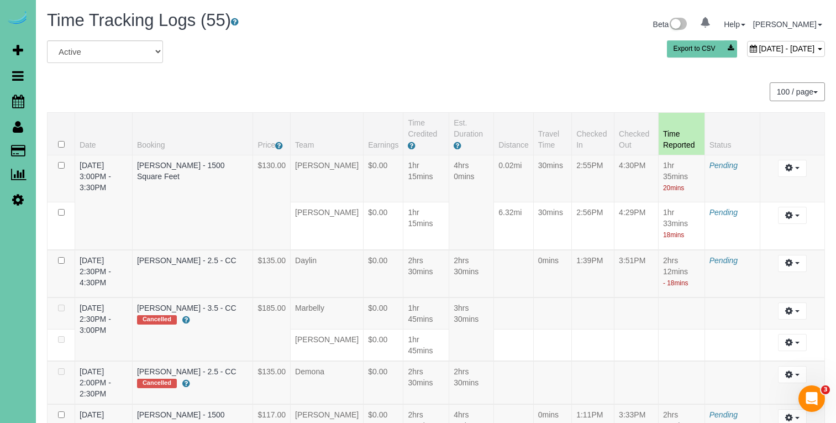
click at [758, 49] on span "July 15, 2025 - July 15, 2025" at bounding box center [786, 48] width 56 height 9
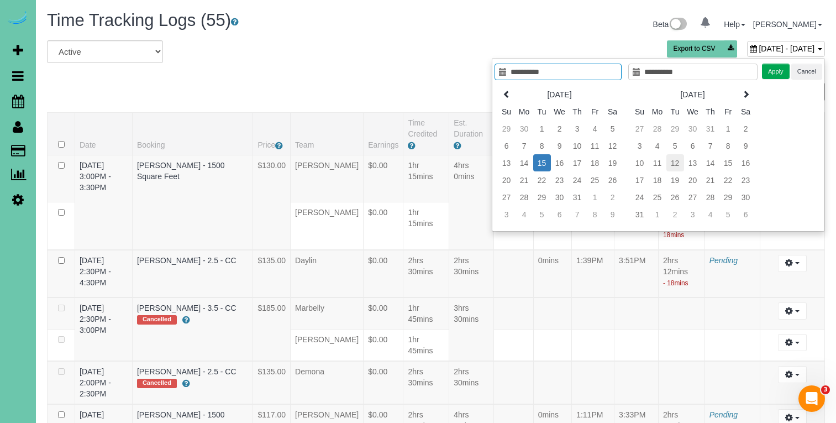
type input "**********"
click at [676, 159] on td "12" at bounding box center [675, 162] width 18 height 17
type input "**********"
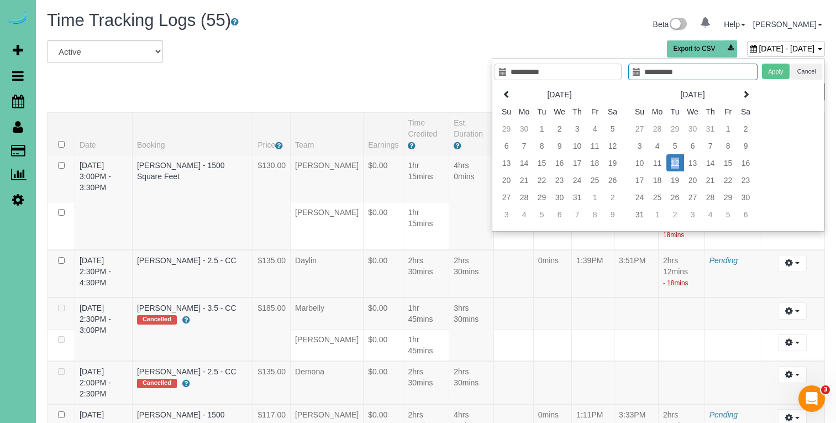
click at [676, 159] on td "12" at bounding box center [675, 162] width 18 height 17
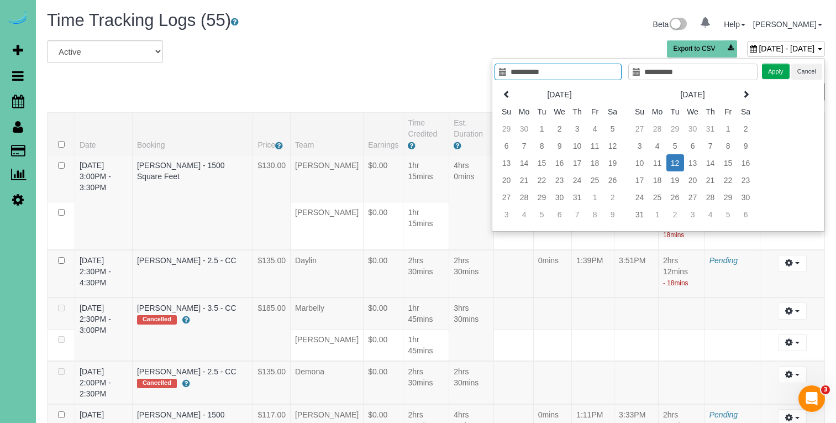
click at [773, 71] on button "Apply" at bounding box center [776, 72] width 28 height 16
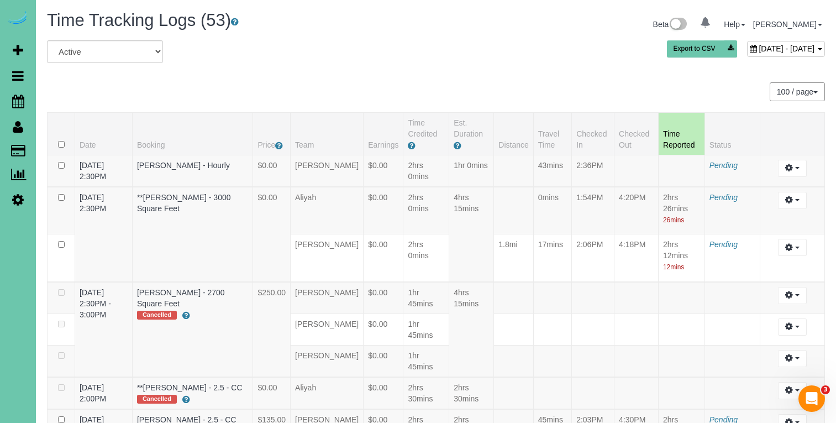
scroll to position [1229, 0]
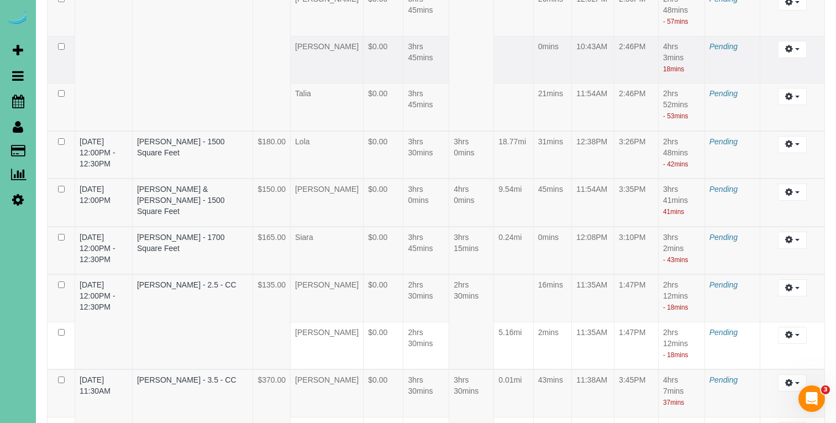
click at [518, 83] on td at bounding box center [513, 60] width 39 height 48
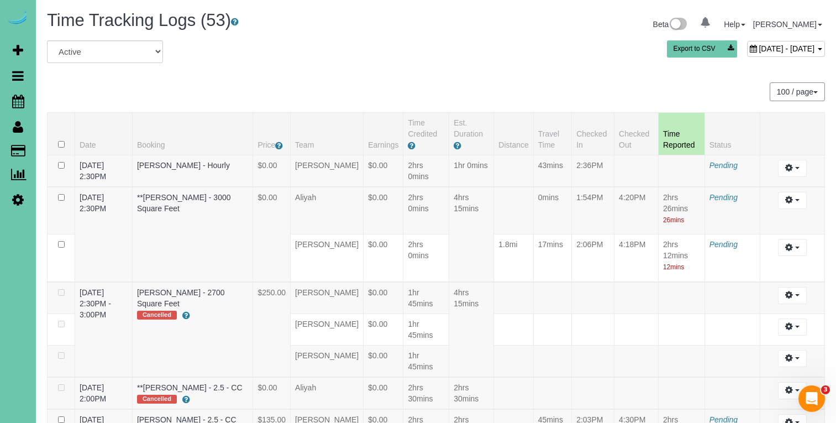
scroll to position [0, 0]
click at [758, 50] on span "August 12, 2025 - August 12, 2025" at bounding box center [786, 48] width 56 height 9
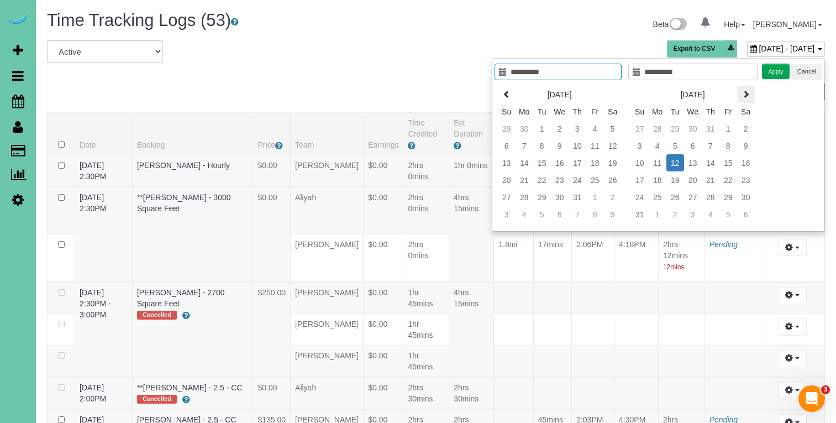
click at [742, 99] on th at bounding box center [746, 94] width 18 height 17
type input "**********"
click at [672, 148] on td "9" at bounding box center [675, 145] width 18 height 17
type input "**********"
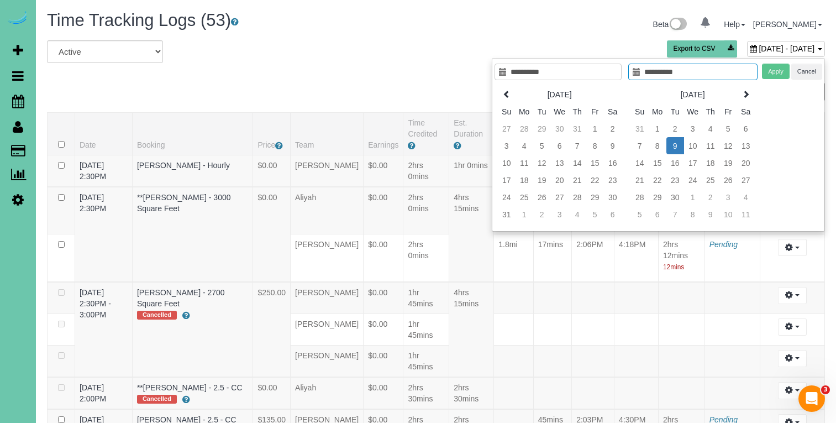
click at [672, 149] on td "9" at bounding box center [675, 145] width 18 height 17
type input "**********"
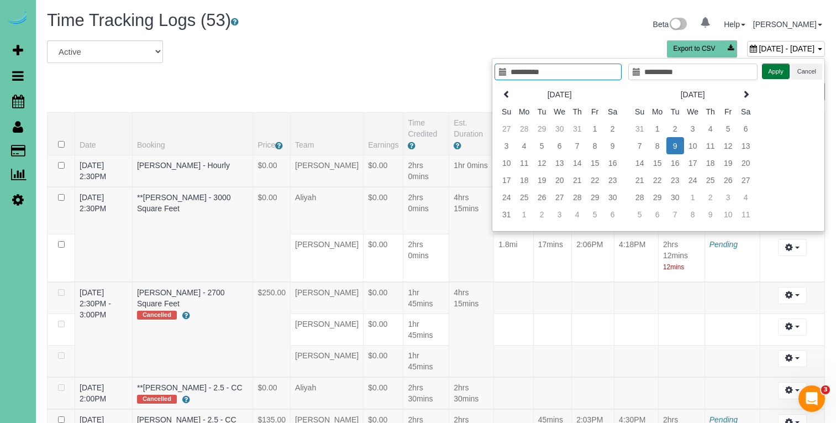
click at [771, 72] on button "Apply" at bounding box center [776, 72] width 28 height 16
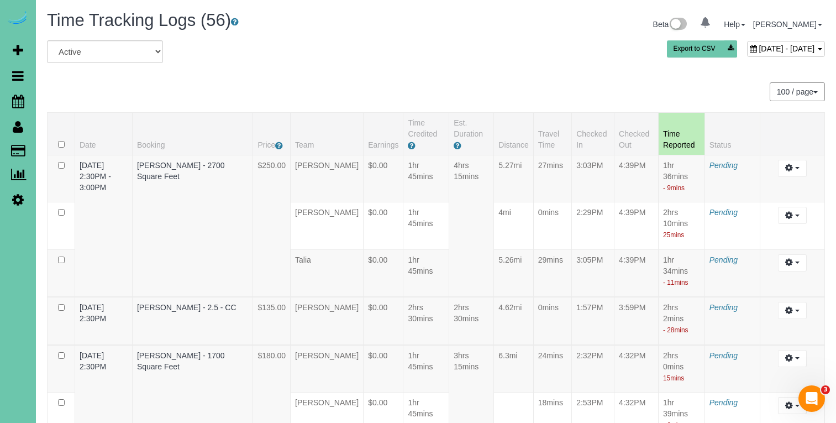
scroll to position [965, 0]
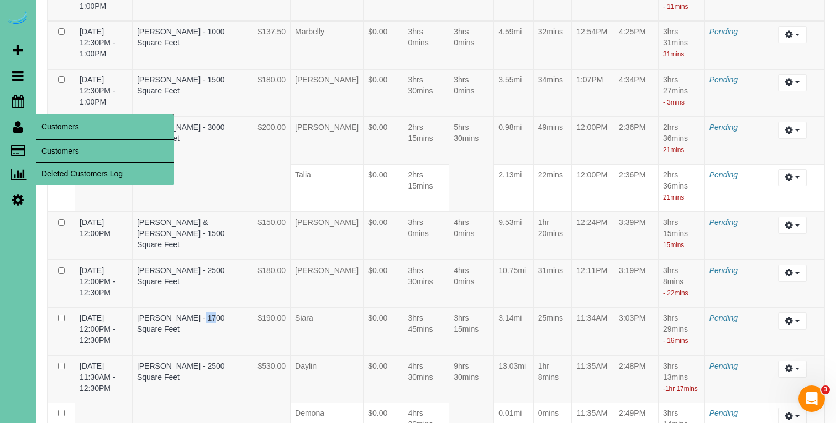
click at [67, 141] on link "Customers" at bounding box center [105, 151] width 138 height 22
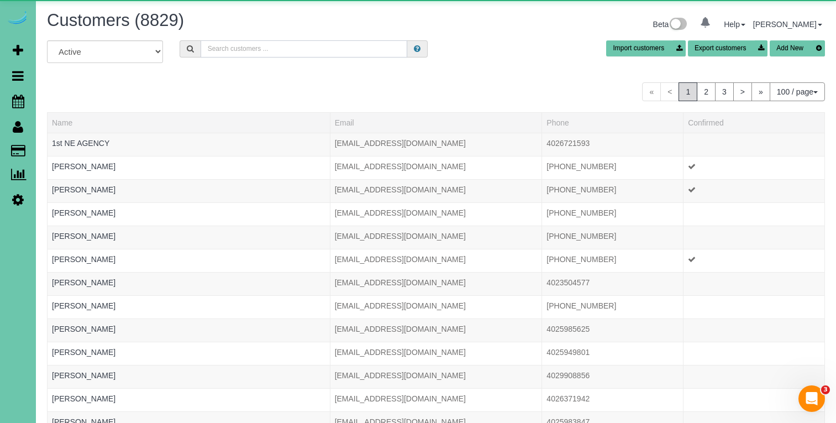
click at [264, 55] on input "text" at bounding box center [304, 48] width 207 height 17
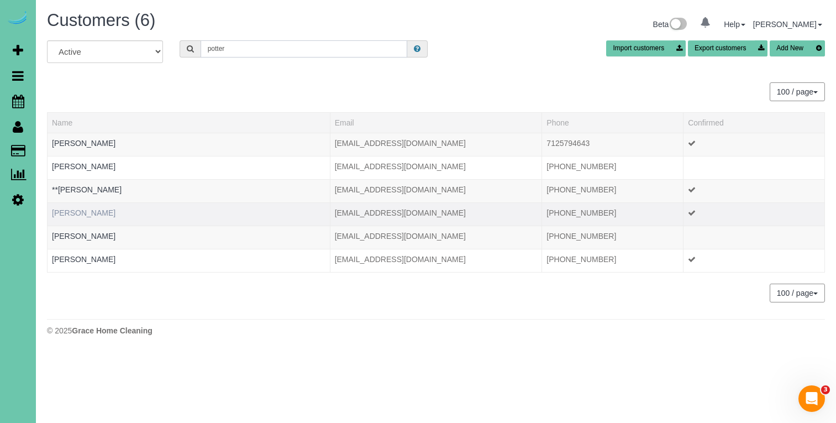
type input "potter"
click at [87, 217] on link "Elizabeth Potter" at bounding box center [84, 212] width 64 height 9
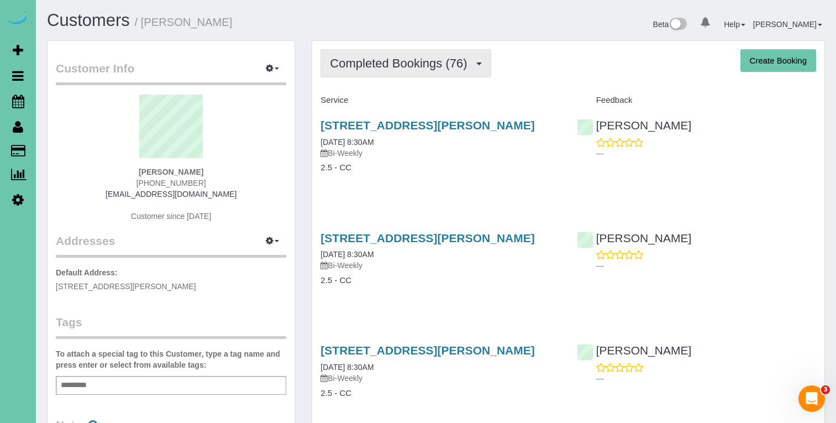
click at [381, 59] on span "Completed Bookings (76)" at bounding box center [401, 63] width 143 height 14
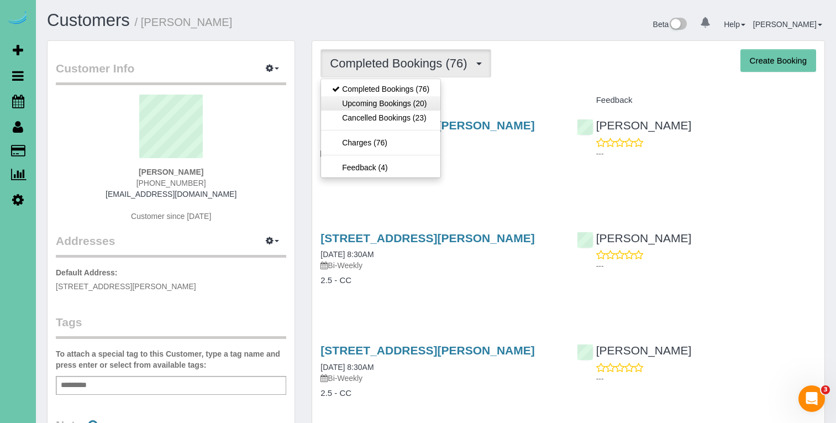
click at [366, 107] on link "Upcoming Bookings (20)" at bounding box center [380, 103] width 119 height 14
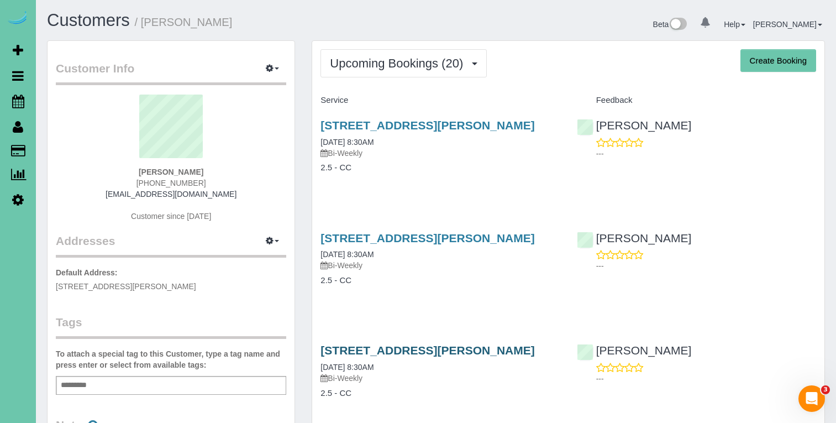
click at [488, 349] on link "18634 Lamont Street, Omaha, NE 68130" at bounding box center [427, 350] width 214 height 13
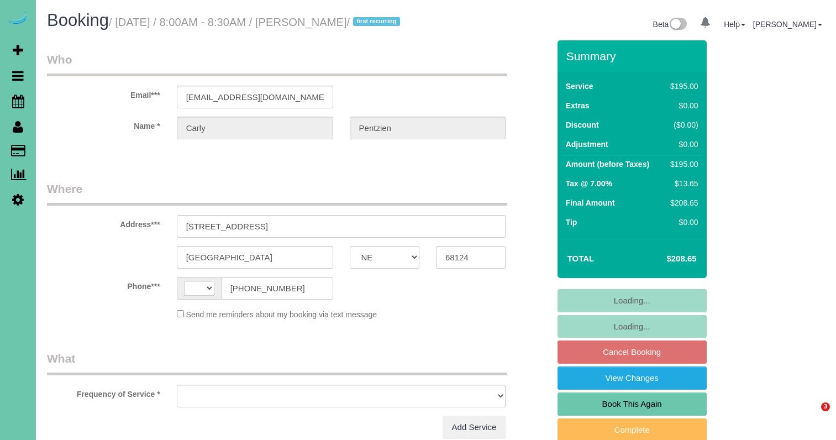
select select "NE"
select select "string:US"
select select "object:368"
select select "string:fspay-4215466c-c861-499e-8b38-c893b2a35833"
select select "object:619"
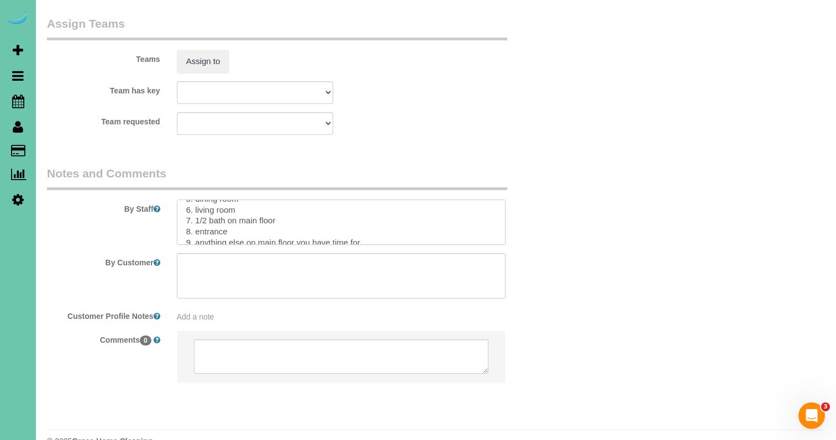
scroll to position [124, 0]
drag, startPoint x: 197, startPoint y: 216, endPoint x: 208, endPoint y: 251, distance: 37.2
click at [208, 252] on sui-booking-comments "By Staff By Customer Customer Profile Notes Add a note Comments 0" at bounding box center [298, 279] width 502 height 228
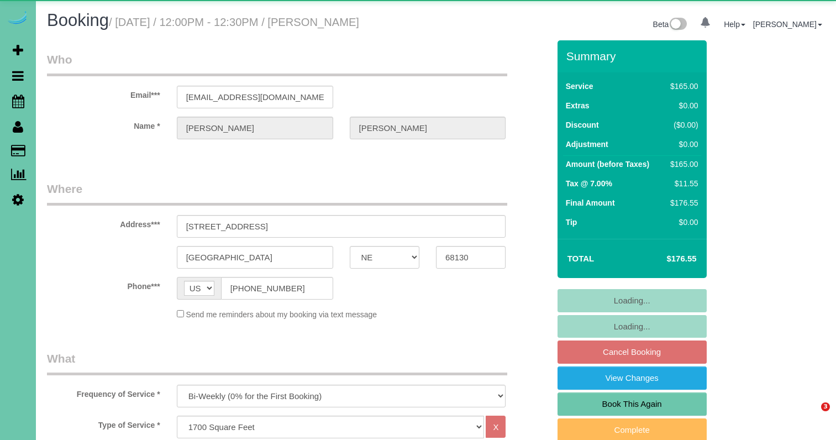
select select "NE"
select select "object:901"
select select "string:fspay-1be1f000-0d58-4de7-9359-cabfdd0a162c"
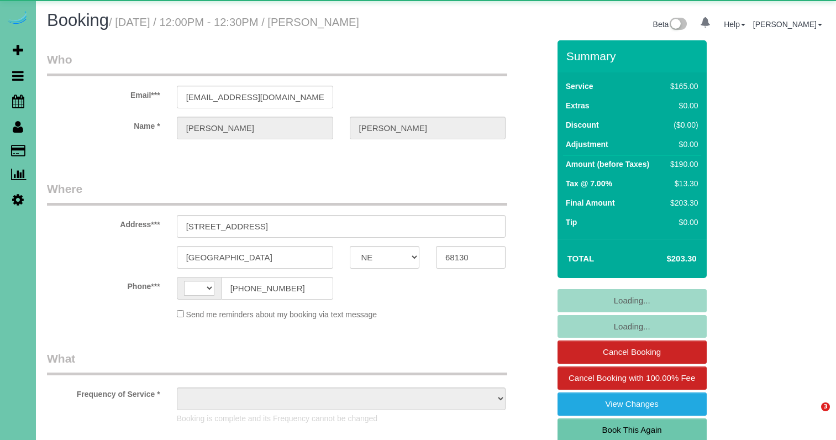
select select "NE"
select select "string:[GEOGRAPHIC_DATA]"
select select "object:626"
select select "string:fspay-1be1f000-0d58-4de7-9359-cabfdd0a162c"
select select "object:912"
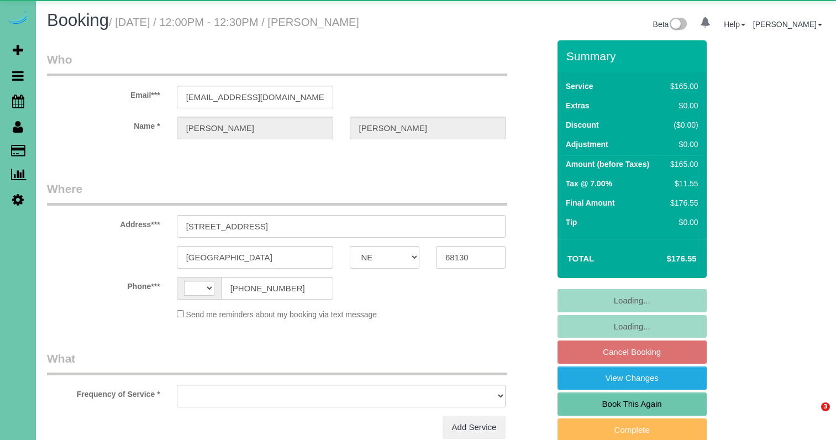
select select "NE"
select select "string:[GEOGRAPHIC_DATA]"
select select "object:650"
select select "string:fspay-1be1f000-0d58-4de7-9359-cabfdd0a162c"
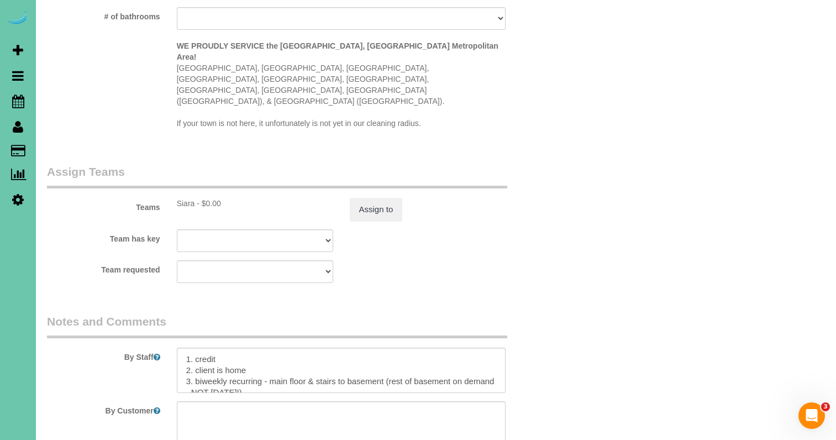
scroll to position [1108, 0]
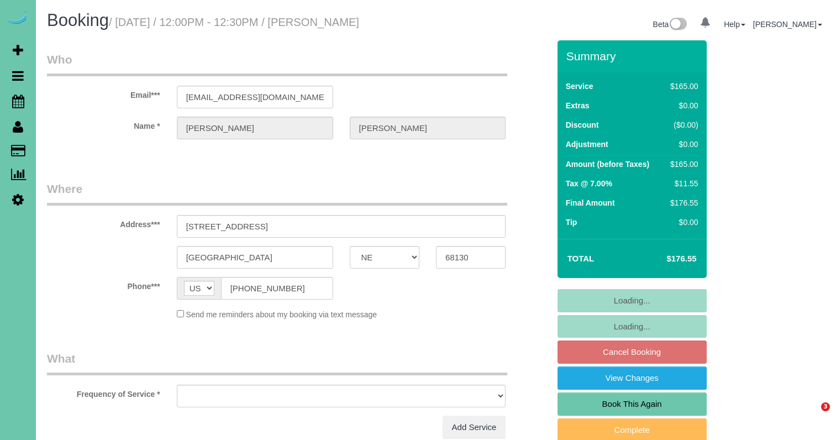
select select "NE"
select select "object:617"
select select "string:fspay-1be1f000-0d58-4de7-9359-cabfdd0a162c"
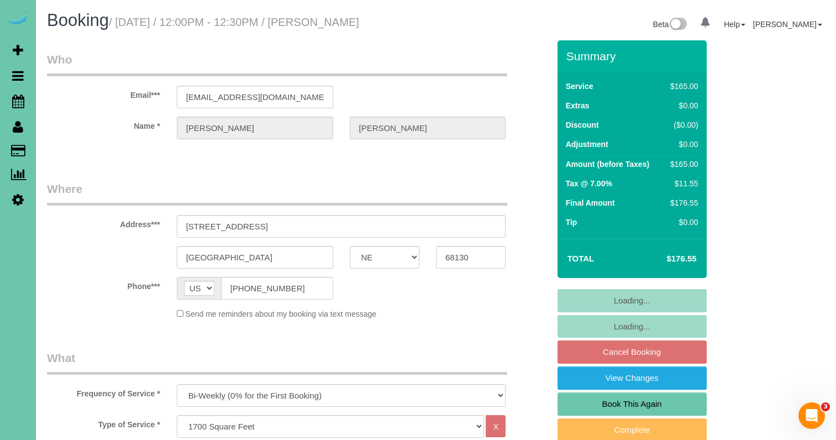
select select "object:901"
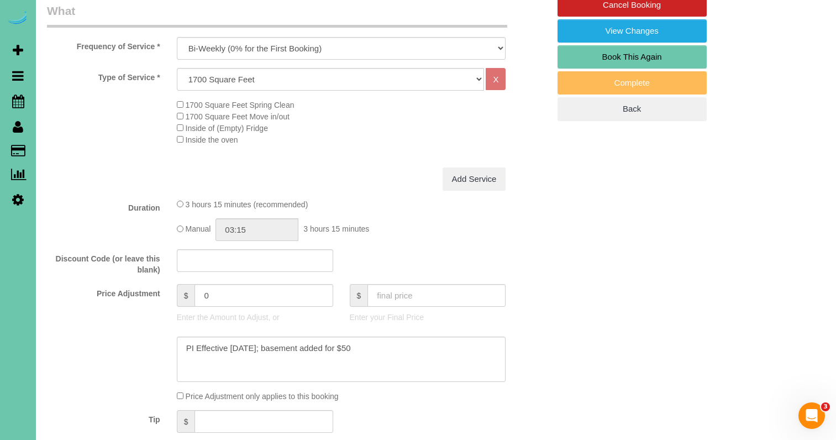
scroll to position [275, 0]
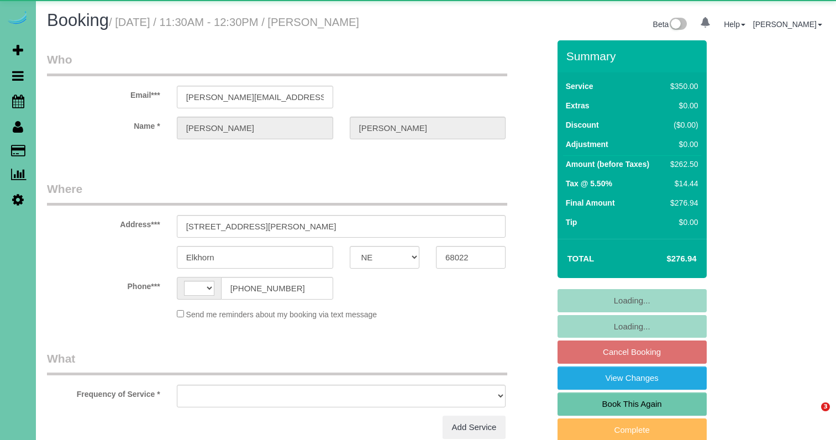
select select "NE"
select select "string:[GEOGRAPHIC_DATA]"
select select "object:621"
select select "string:fspay-dd949767-aba5-4c4f-8429-aaa3211eb439"
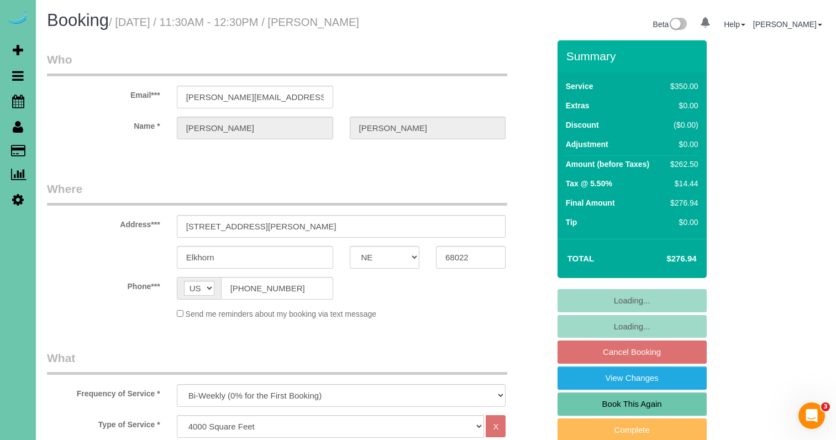
select select "object:853"
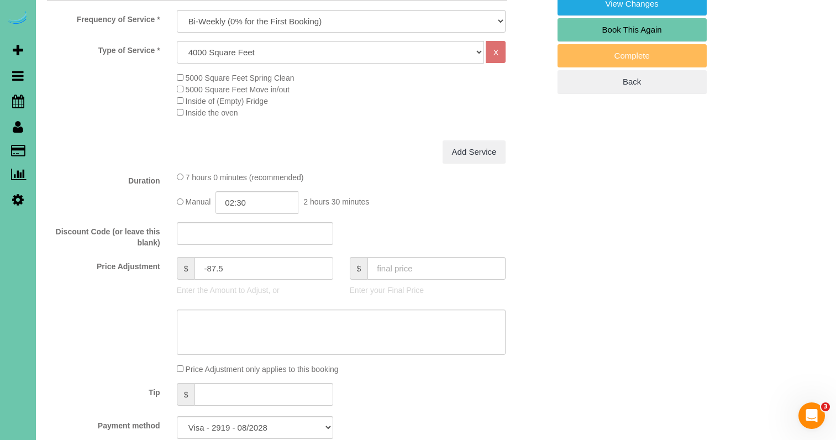
scroll to position [375, 0]
drag, startPoint x: 238, startPoint y: 278, endPoint x: 203, endPoint y: 277, distance: 34.8
click at [207, 278] on input "-87.5" at bounding box center [263, 267] width 138 height 23
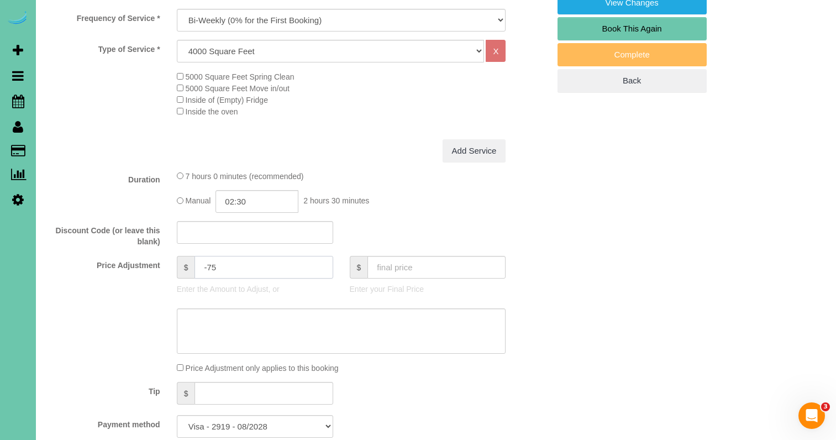
type input "-75"
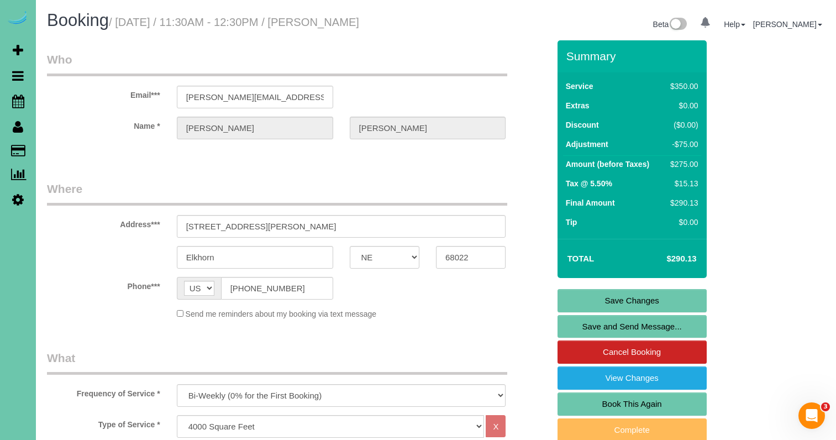
scroll to position [0, 0]
type textarea "new rate - 9/17/25"
click at [577, 312] on link "Save Changes" at bounding box center [631, 300] width 149 height 23
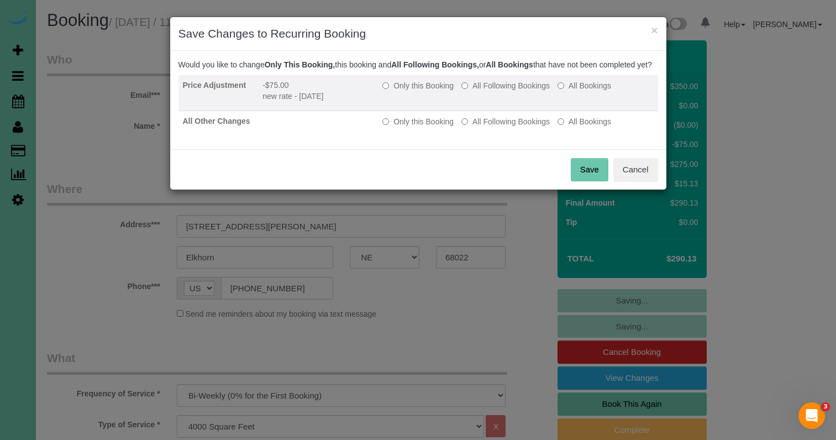
click at [502, 91] on label "All Following Bookings" at bounding box center [505, 85] width 88 height 11
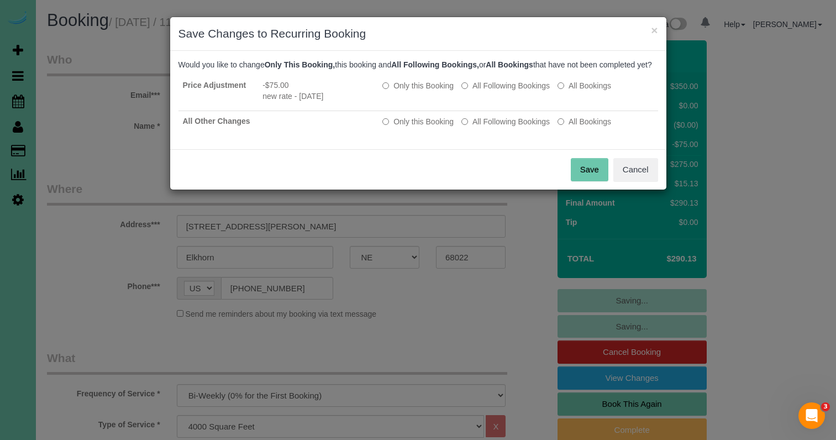
drag, startPoint x: 503, startPoint y: 135, endPoint x: 518, endPoint y: 149, distance: 20.7
click at [503, 127] on label "All Following Bookings" at bounding box center [505, 121] width 88 height 11
drag, startPoint x: 579, startPoint y: 173, endPoint x: 503, endPoint y: 149, distance: 79.7
click at [579, 173] on button "Save" at bounding box center [590, 169] width 38 height 23
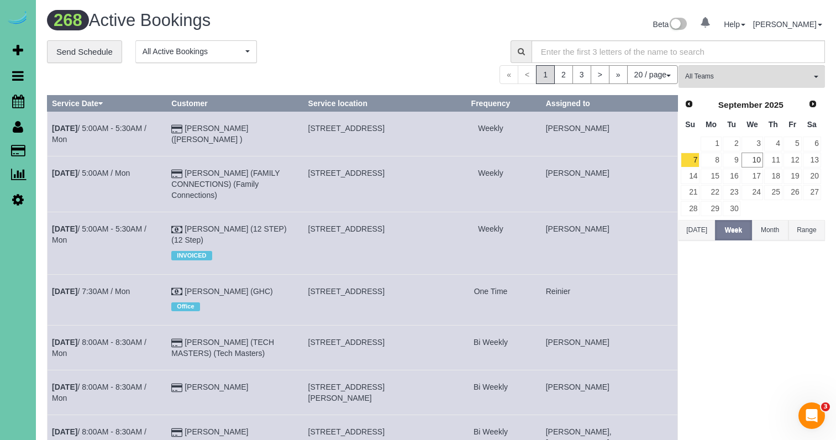
drag, startPoint x: 373, startPoint y: 51, endPoint x: 337, endPoint y: 51, distance: 36.5
click at [372, 51] on div "**********" at bounding box center [270, 51] width 447 height 23
click at [24, 104] on link "Scheduler" at bounding box center [18, 100] width 36 height 25
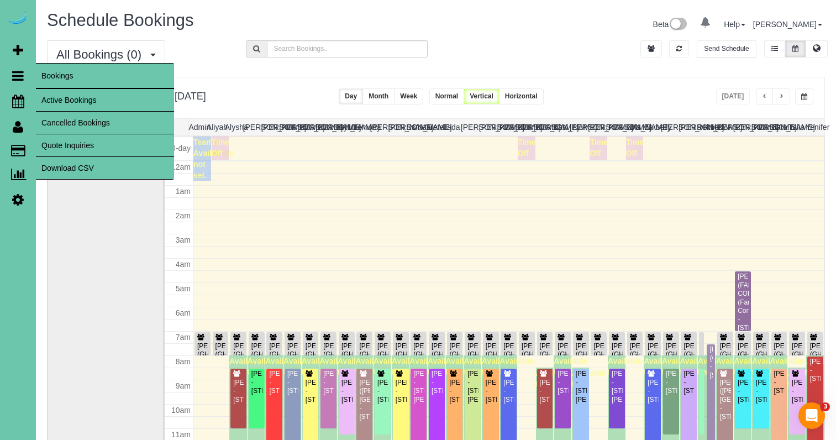
scroll to position [146, 0]
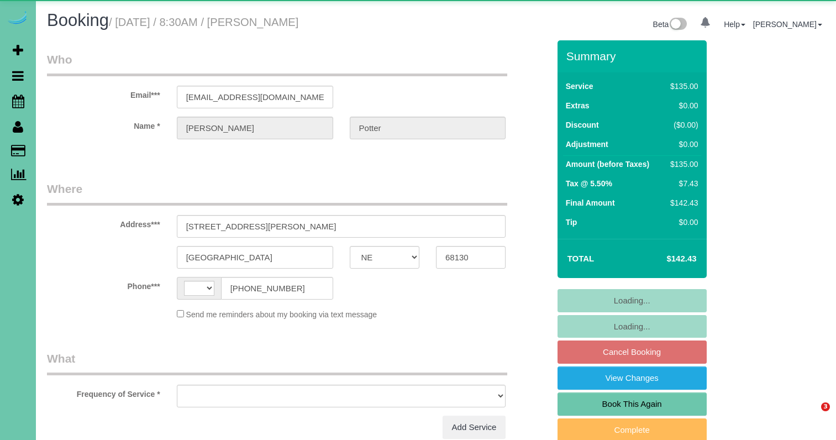
select select "NE"
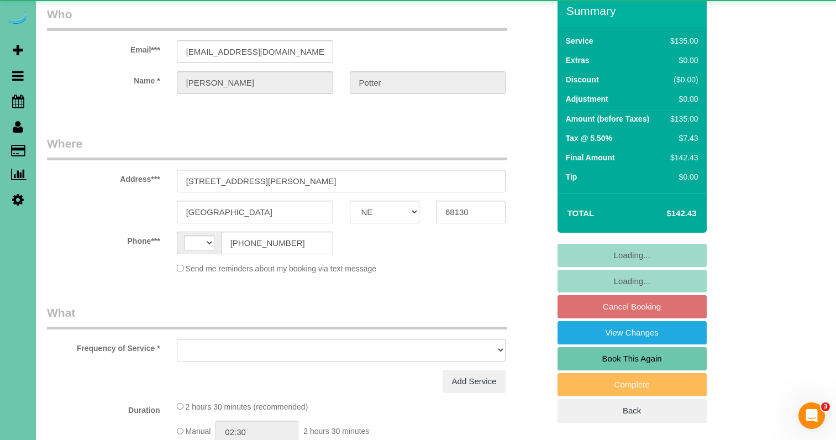
select select "string:[GEOGRAPHIC_DATA]"
select select "object:617"
select select "string:fspay-8416ef83-6fd7-4c30-bcaa-2f46e6dace22"
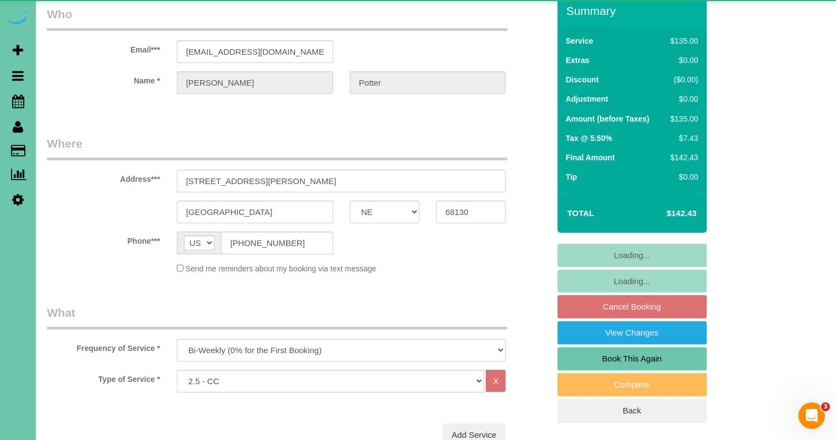
select select "object:636"
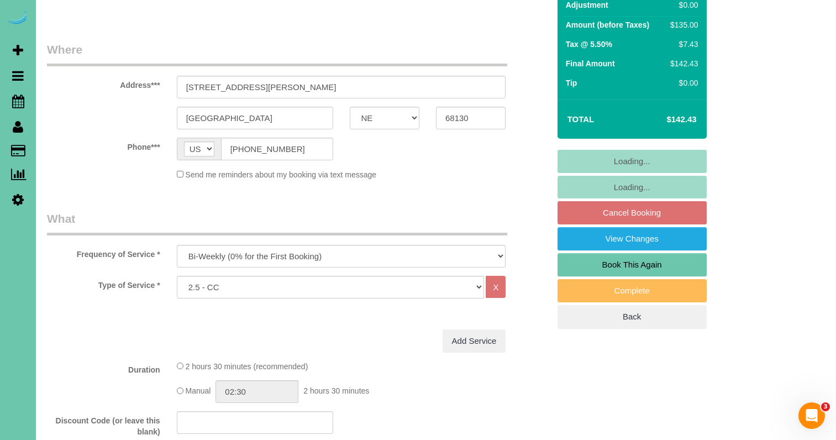
scroll to position [140, 0]
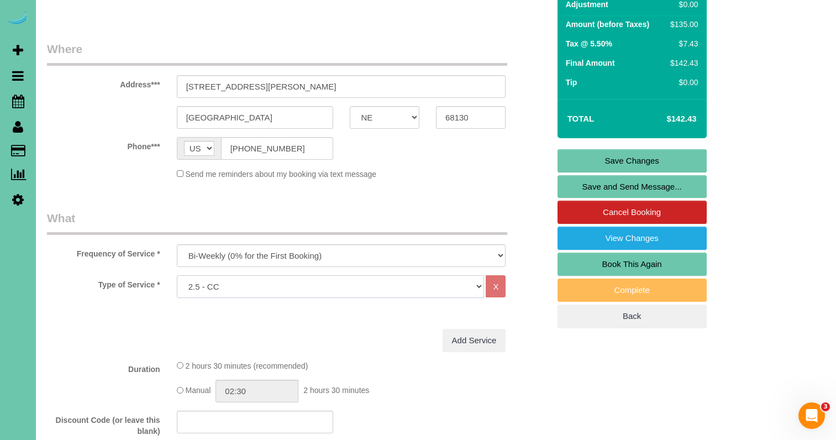
select select "159"
click at [574, 147] on div "Summary Service $135.00 Extras $0.00 Discount ($0.00) Adjustment $0.00 Amount (…" at bounding box center [631, 115] width 149 height 428
click at [574, 157] on link "Save Changes" at bounding box center [631, 160] width 149 height 23
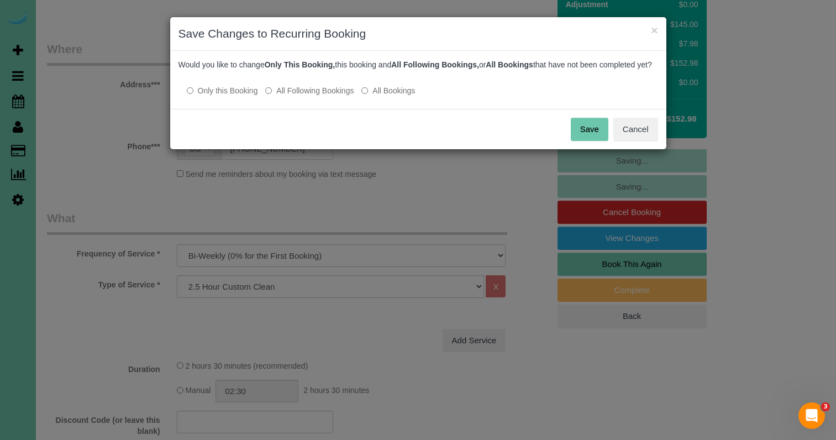
drag, startPoint x: 323, startPoint y: 104, endPoint x: 421, endPoint y: 114, distance: 98.8
click at [325, 96] on label "All Following Bookings" at bounding box center [309, 90] width 88 height 11
click at [588, 141] on button "Save" at bounding box center [590, 129] width 38 height 23
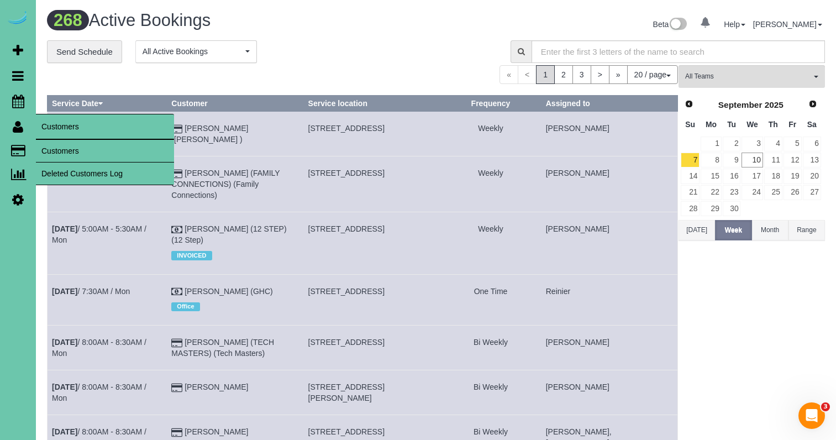
click at [45, 146] on link "Customers" at bounding box center [105, 151] width 138 height 22
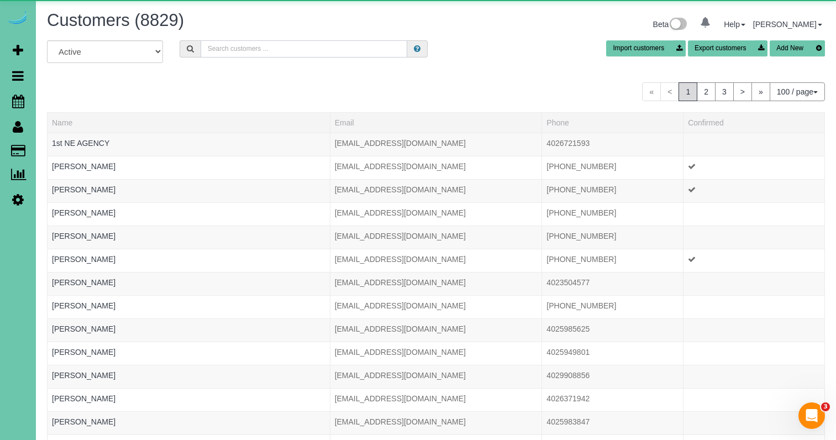
click at [261, 45] on input "text" at bounding box center [304, 48] width 207 height 17
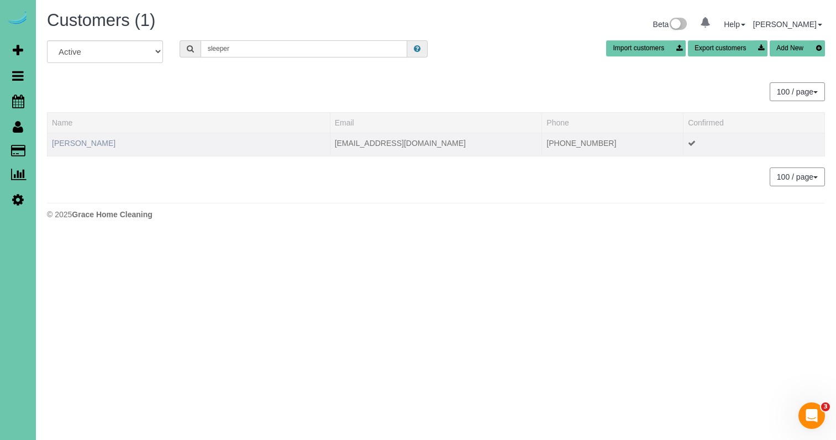
type input "sleeper"
click at [82, 145] on link "Stephanie Sleeper" at bounding box center [84, 143] width 64 height 9
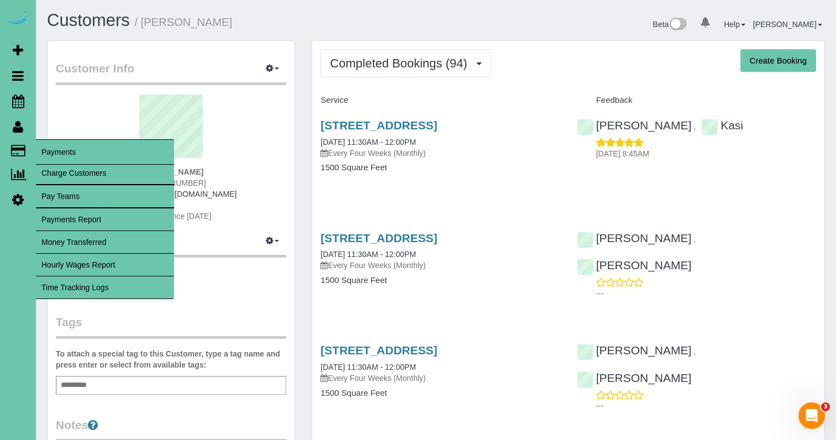
click at [109, 290] on link "Time Tracking Logs" at bounding box center [105, 287] width 138 height 22
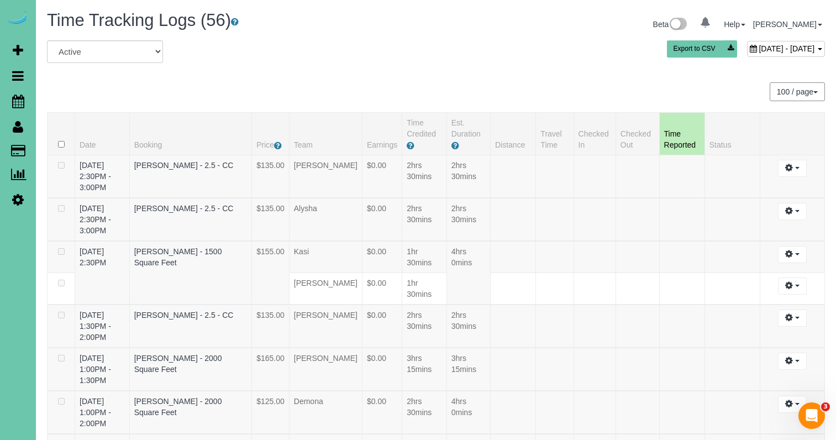
click at [758, 46] on span "September 10, 2025 - September 10, 2025" at bounding box center [786, 48] width 56 height 9
type input "**********"
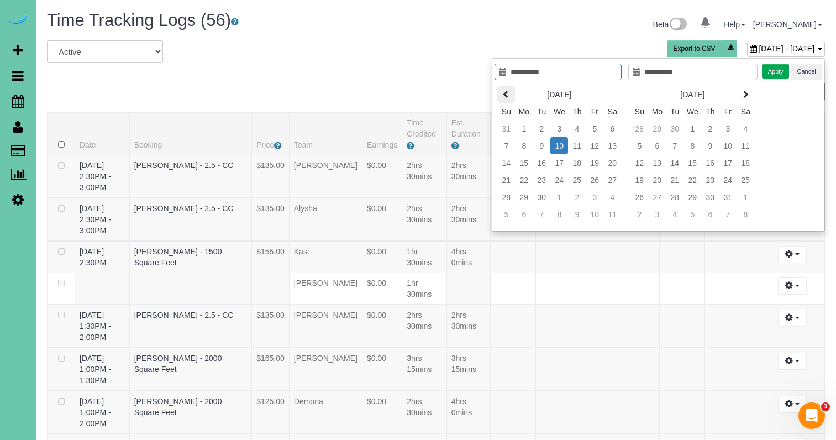
click at [505, 91] on icon at bounding box center [506, 94] width 8 height 8
type input "**********"
click at [535, 201] on td "26" at bounding box center [542, 196] width 18 height 17
type input "**********"
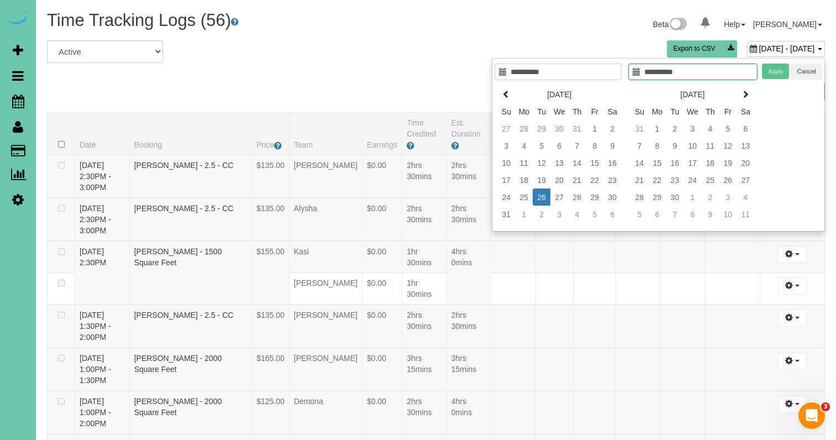
click at [535, 201] on td "26" at bounding box center [542, 196] width 18 height 17
click at [778, 76] on button "Apply" at bounding box center [776, 72] width 28 height 16
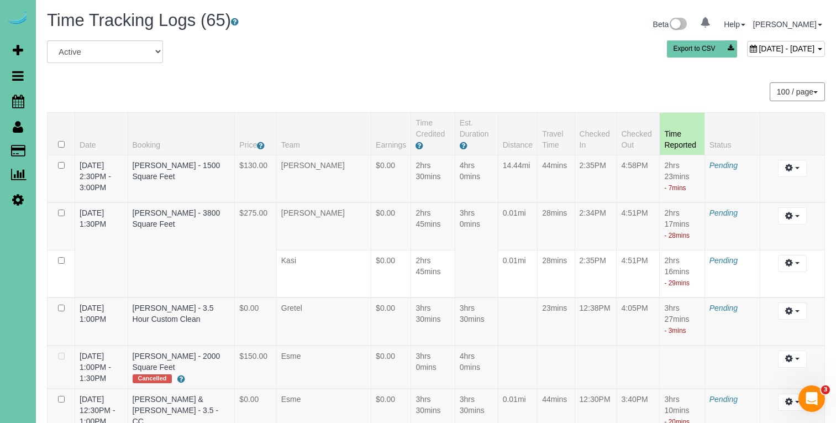
click at [758, 50] on span "August 26, 2025 - August 26, 2025" at bounding box center [786, 48] width 56 height 9
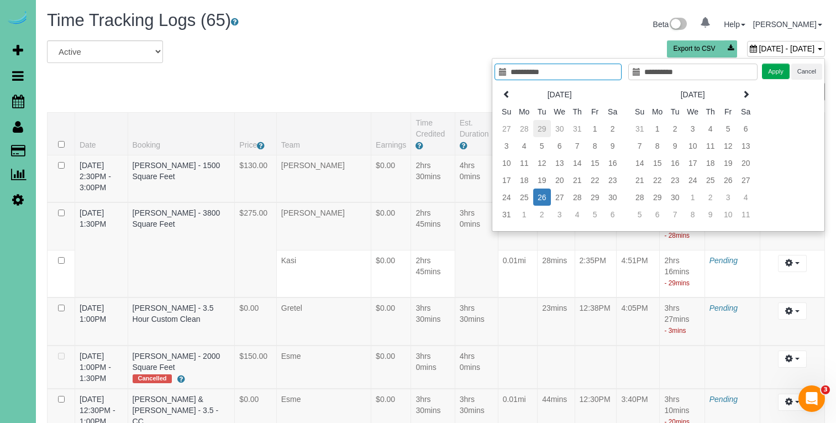
type input "**********"
click at [537, 128] on td "29" at bounding box center [542, 128] width 18 height 17
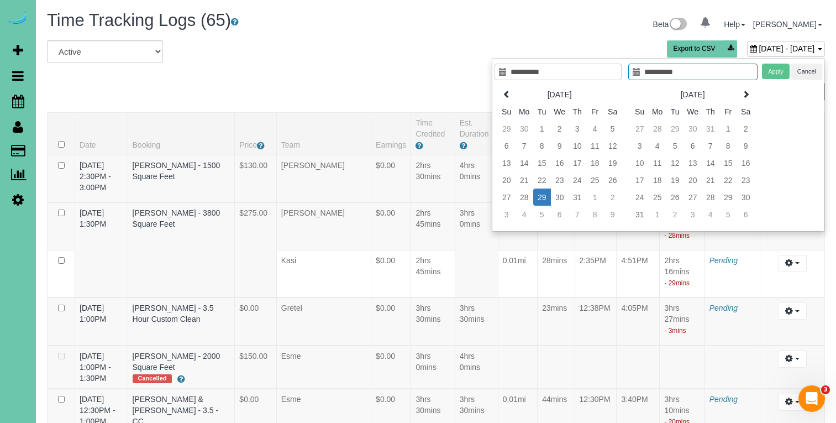
type input "**********"
click at [542, 200] on td "29" at bounding box center [542, 196] width 18 height 17
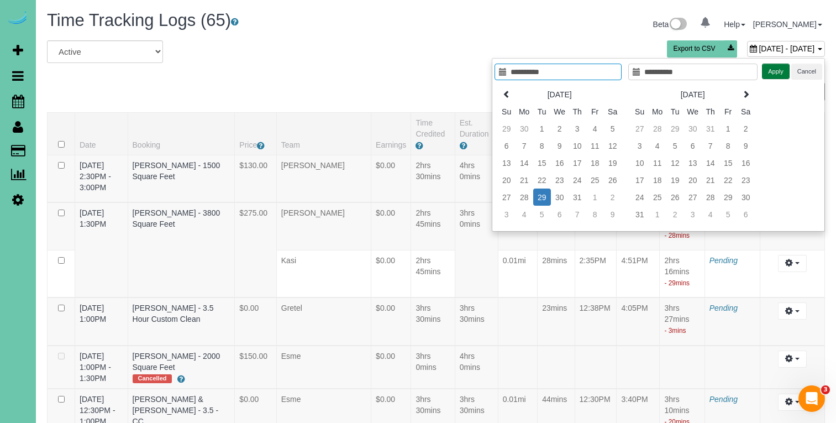
click at [776, 71] on button "Apply" at bounding box center [776, 72] width 28 height 16
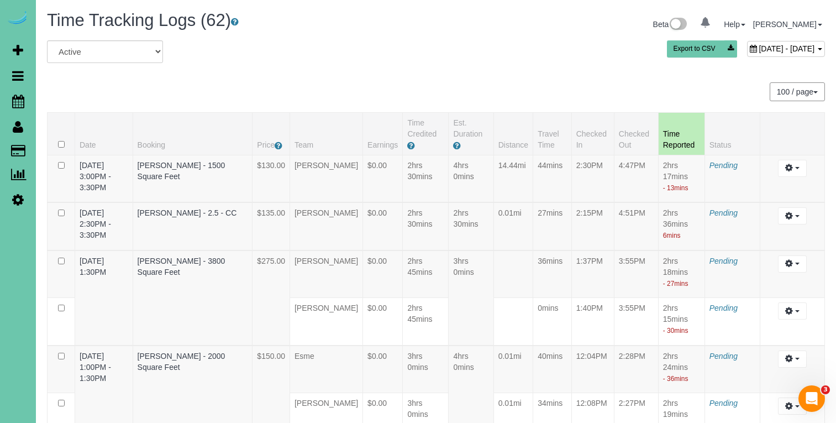
click at [747, 46] on div "July 29, 2025 - July 29, 2025" at bounding box center [786, 49] width 78 height 16
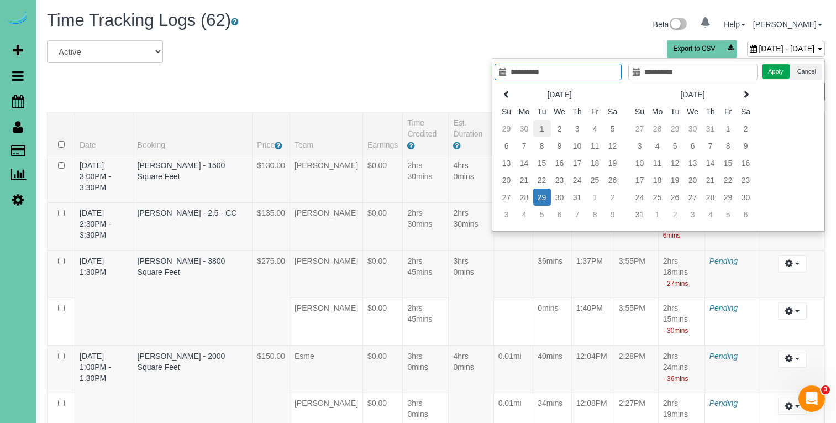
type input "**********"
click at [536, 124] on td "1" at bounding box center [542, 128] width 18 height 17
type input "**********"
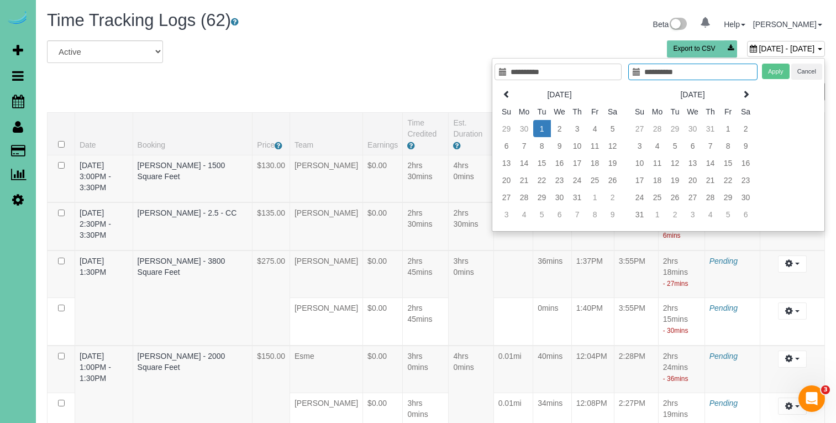
click at [536, 124] on td "1" at bounding box center [542, 128] width 18 height 17
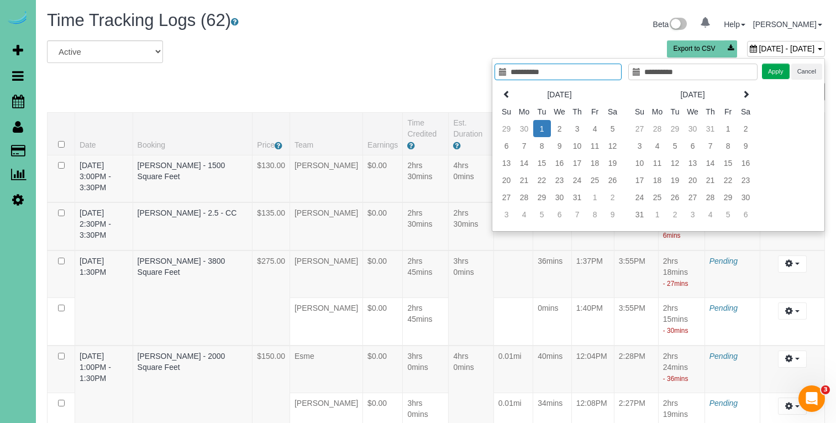
drag, startPoint x: 779, startPoint y: 72, endPoint x: 746, endPoint y: 65, distance: 33.4
click at [778, 72] on button "Apply" at bounding box center [776, 72] width 28 height 16
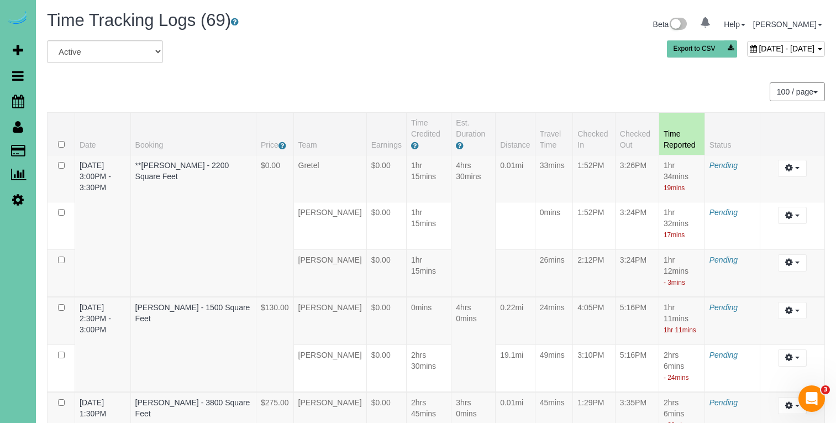
scroll to position [1821, 0]
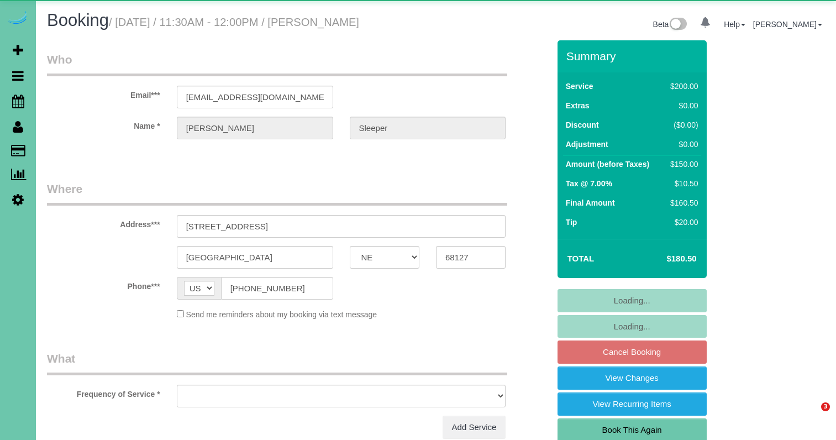
select select "NE"
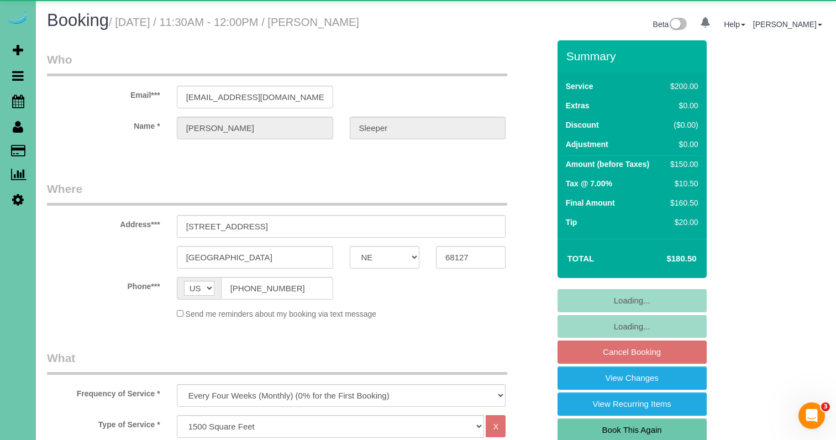
select select "object:670"
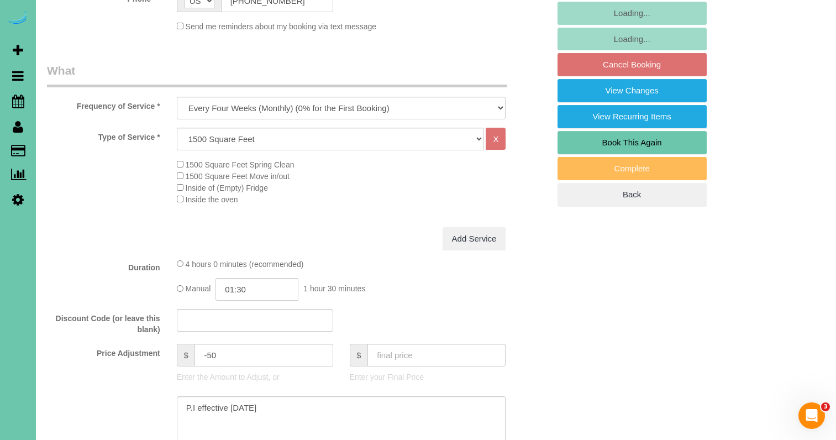
scroll to position [309, 0]
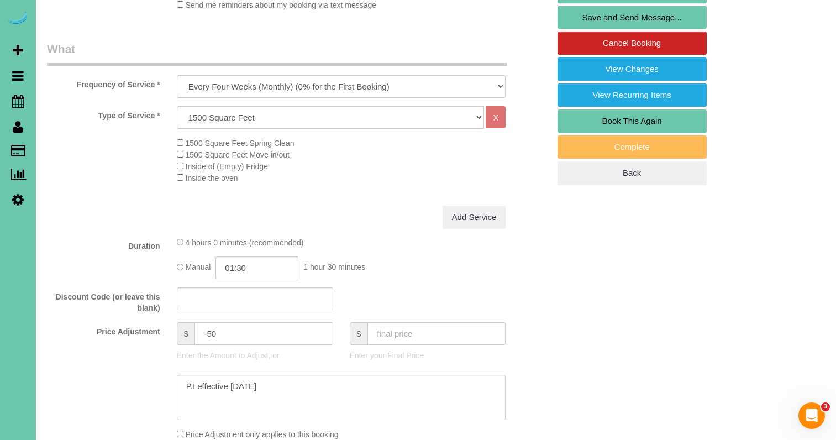
drag, startPoint x: 230, startPoint y: 344, endPoint x: 217, endPoint y: 343, distance: 13.3
click at [208, 343] on input "-50" at bounding box center [263, 333] width 138 height 23
type input "-35"
drag, startPoint x: 142, startPoint y: 382, endPoint x: 119, endPoint y: 378, distance: 23.5
click at [119, 378] on sui-booking-price-adjustment "Price Adjustment $ -35 Enter the Amount to Adjust, or $ Enter your Final Price …" at bounding box center [298, 381] width 502 height 118
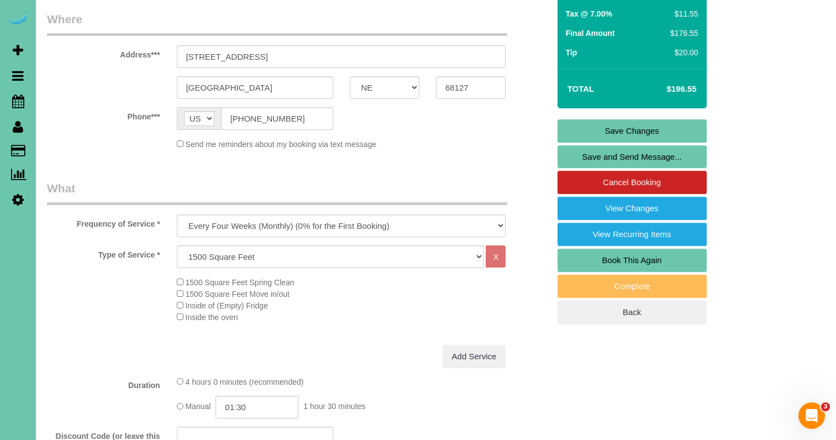
scroll to position [134, 0]
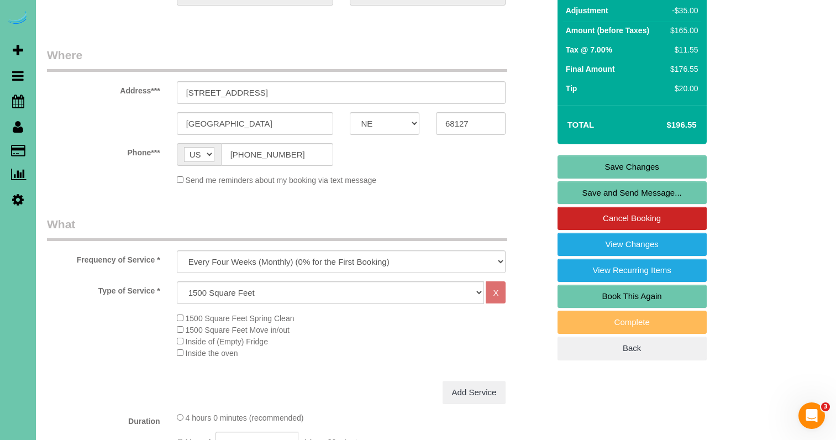
type textarea "New Rate - [DATE]"
click at [616, 178] on link "Save Changes" at bounding box center [631, 166] width 149 height 23
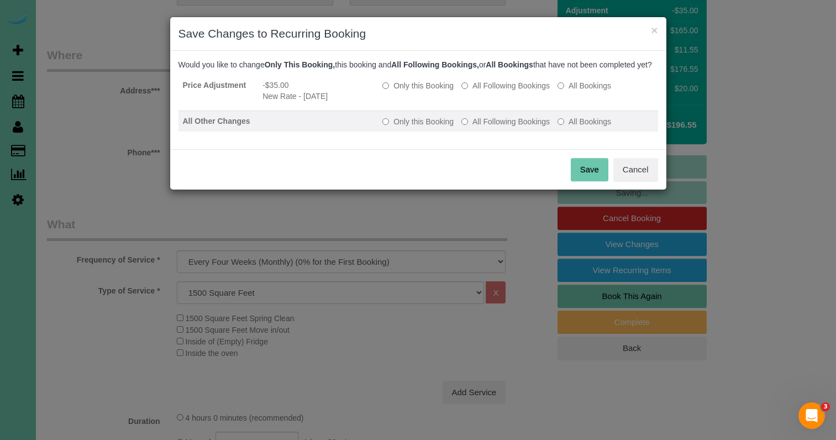
drag, startPoint x: 500, startPoint y: 94, endPoint x: 497, endPoint y: 127, distance: 33.3
click at [500, 91] on label "All Following Bookings" at bounding box center [505, 85] width 88 height 11
click at [497, 127] on label "All Following Bookings" at bounding box center [505, 121] width 88 height 11
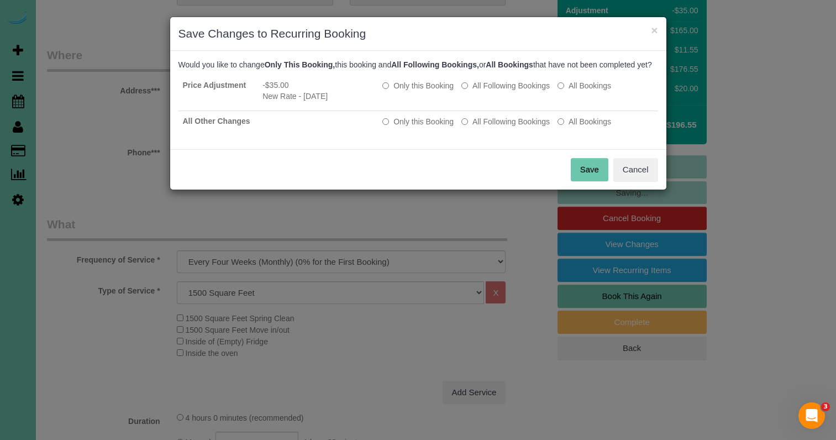
drag, startPoint x: 583, startPoint y: 176, endPoint x: 577, endPoint y: 174, distance: 6.5
click at [583, 177] on button "Save" at bounding box center [590, 169] width 38 height 23
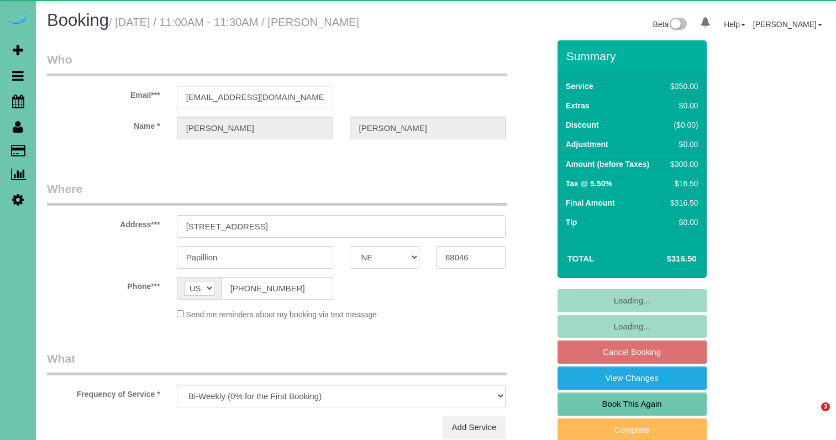
select select "NE"
select select "object:654"
select select "string:fspay-dfc76380-fb9f-414e-8c95-c6515b2c92cc"
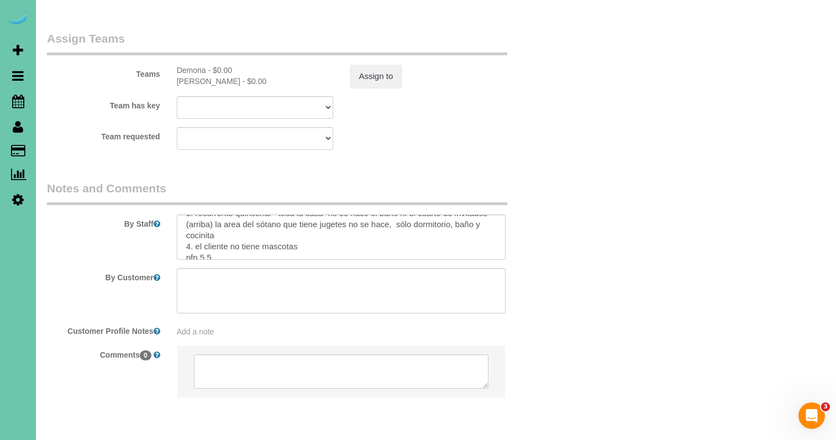
scroll to position [1240, 0]
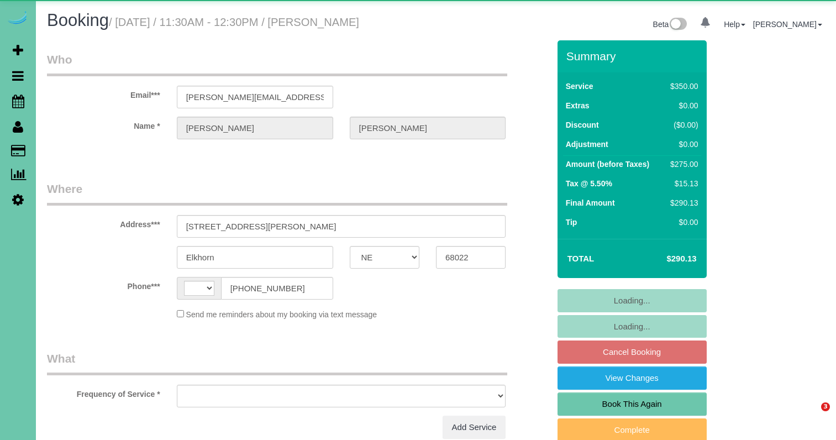
select select "NE"
select select "string:[GEOGRAPHIC_DATA]"
select select "object:654"
select select "string:fspay-dd949767-aba5-4c4f-8429-aaa3211eb439"
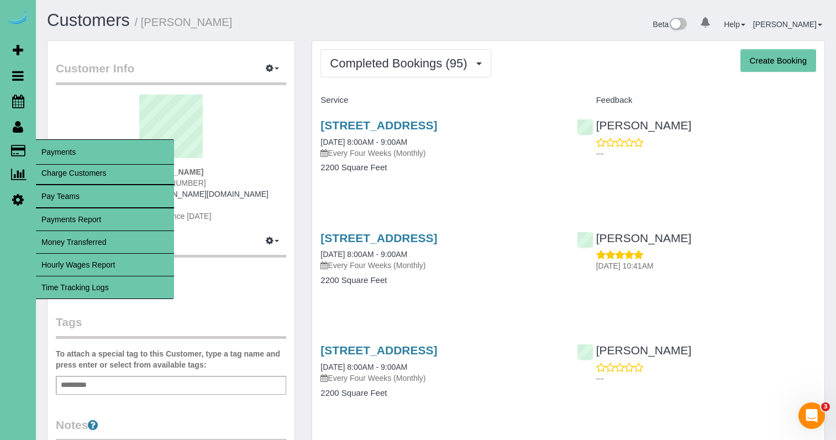
click at [99, 289] on link "Time Tracking Logs" at bounding box center [105, 287] width 138 height 22
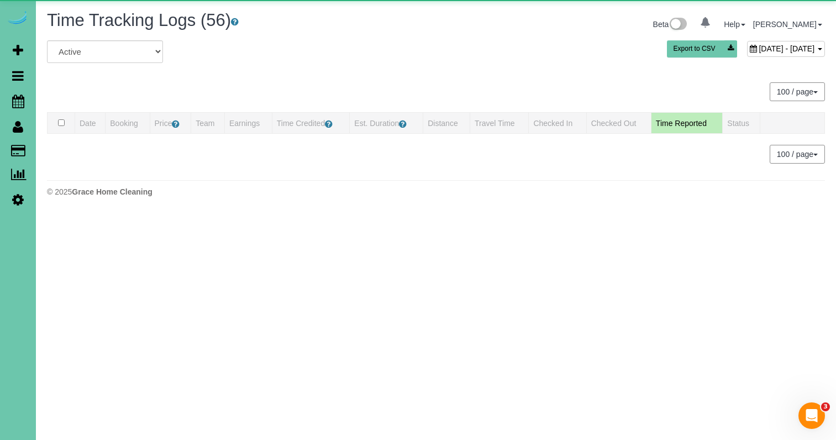
click at [758, 47] on span "[DATE] - [DATE]" at bounding box center [786, 48] width 56 height 9
type input "**********"
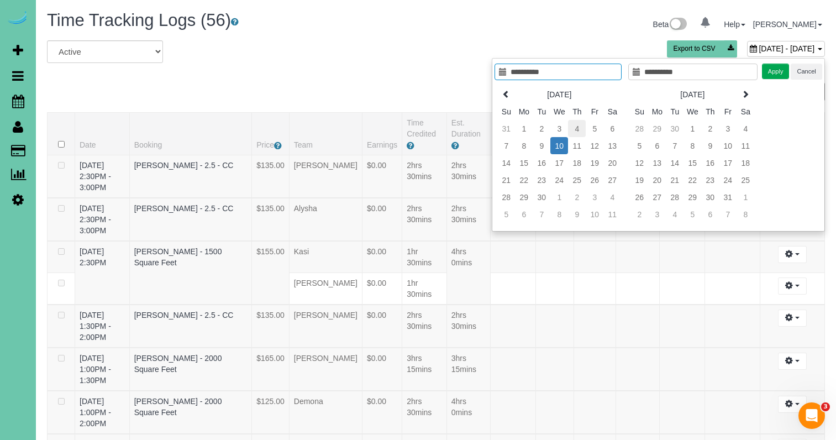
type input "**********"
click at [578, 130] on td "4" at bounding box center [577, 128] width 18 height 17
type input "**********"
click at [781, 74] on button "Apply" at bounding box center [776, 72] width 28 height 16
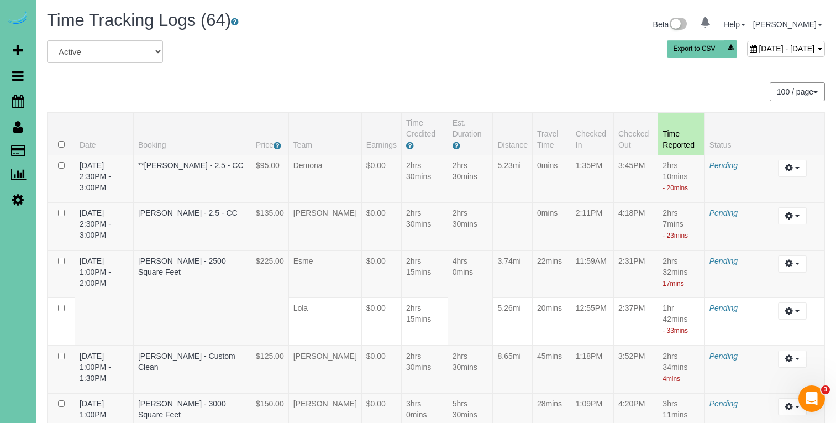
click at [758, 50] on span "[DATE] - [DATE]" at bounding box center [786, 48] width 56 height 9
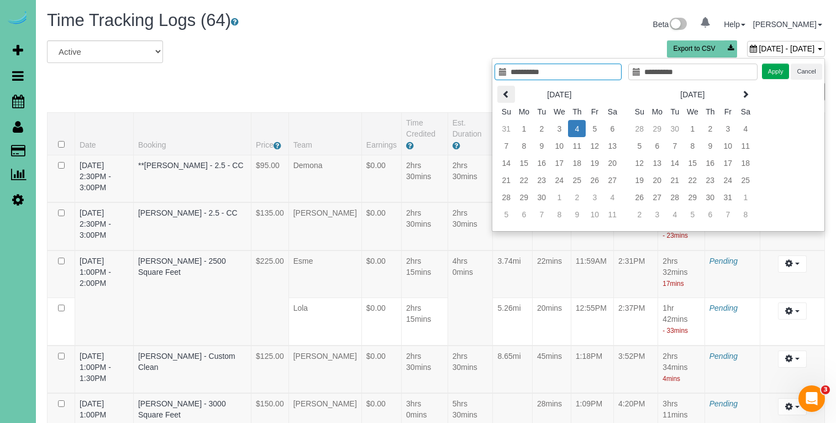
click at [504, 95] on icon at bounding box center [506, 94] width 8 height 8
type input "**********"
click at [578, 146] on td "7" at bounding box center [577, 145] width 18 height 17
type input "**********"
drag, startPoint x: 774, startPoint y: 68, endPoint x: 762, endPoint y: 65, distance: 13.0
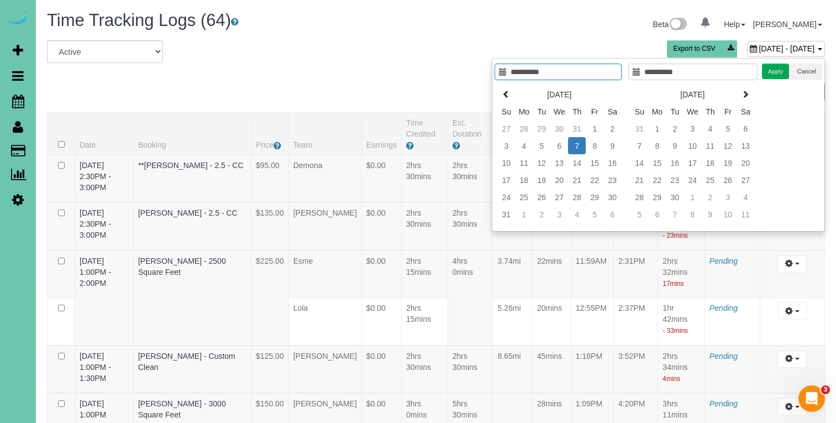
click at [775, 68] on button "Apply" at bounding box center [776, 72] width 28 height 16
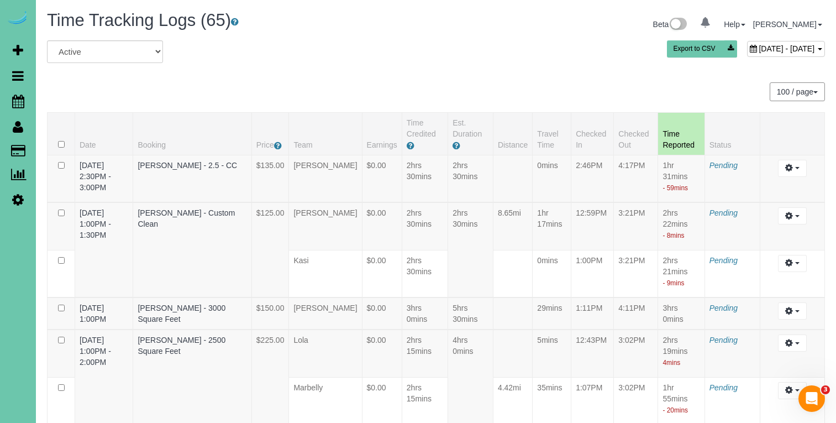
scroll to position [3418, 0]
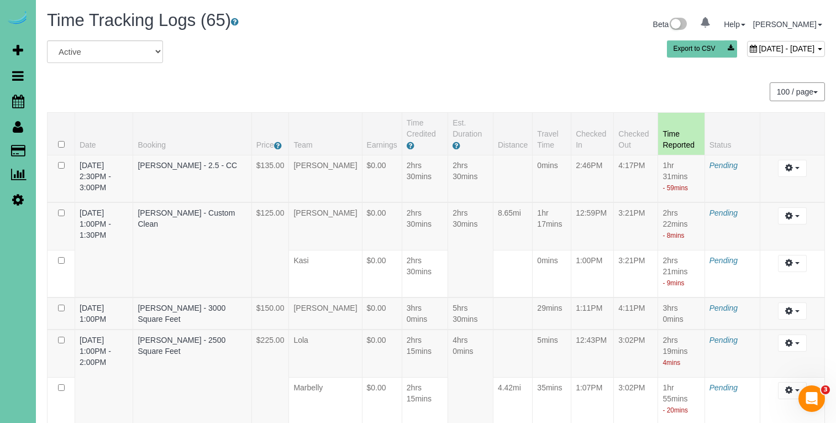
scroll to position [0, 0]
click at [758, 50] on span "August 07, 2025 - August 07, 2025" at bounding box center [786, 48] width 56 height 9
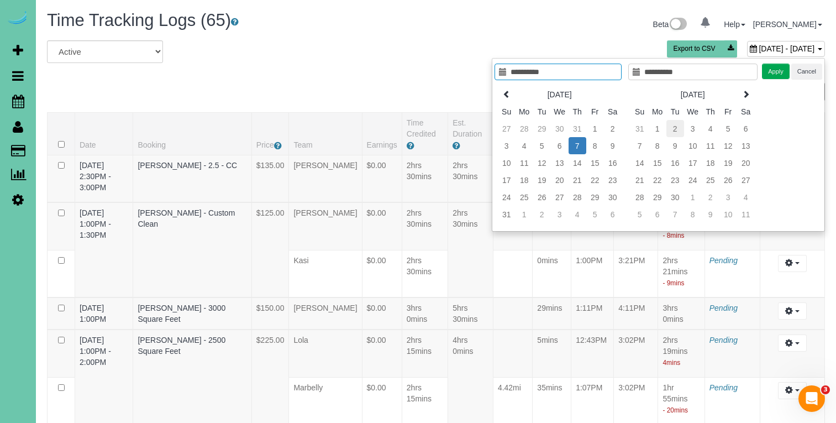
type input "**********"
click at [675, 130] on td "2" at bounding box center [675, 128] width 18 height 17
type input "**********"
click at [777, 68] on button "Apply" at bounding box center [776, 72] width 28 height 16
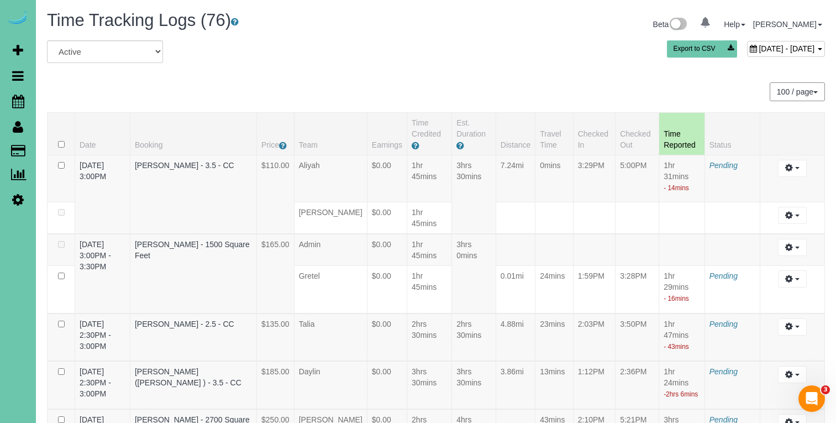
click at [758, 47] on span "September 02, 2025 - September 02, 2025" at bounding box center [786, 48] width 56 height 9
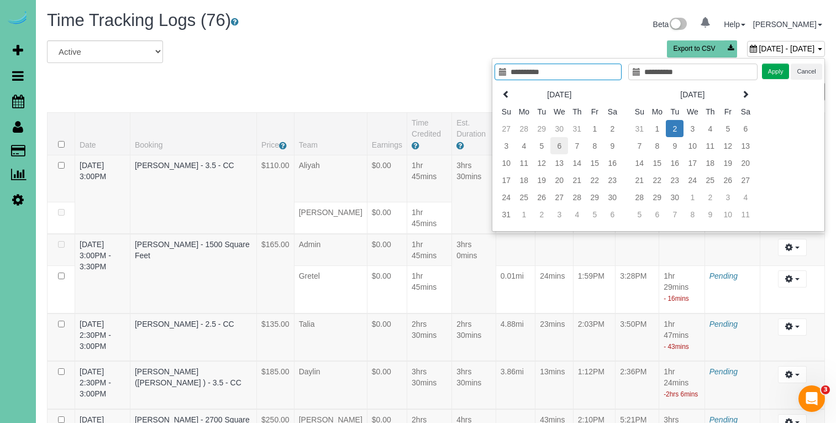
type input "**********"
click at [560, 145] on td "6" at bounding box center [559, 145] width 18 height 17
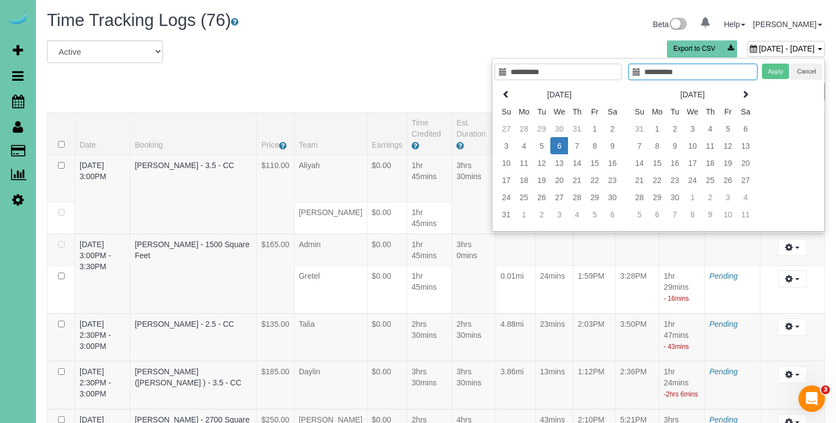
type input "**********"
click at [560, 145] on td "6" at bounding box center [559, 145] width 18 height 17
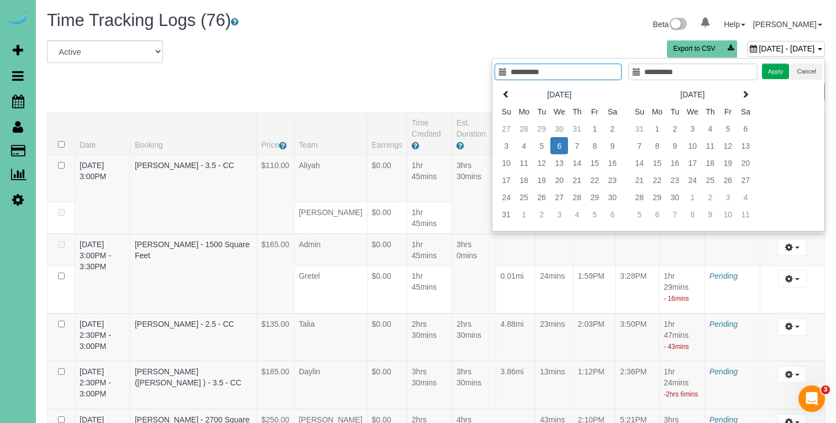
type input "**********"
drag, startPoint x: 771, startPoint y: 74, endPoint x: 762, endPoint y: 72, distance: 8.6
click at [771, 74] on button "Apply" at bounding box center [776, 72] width 28 height 16
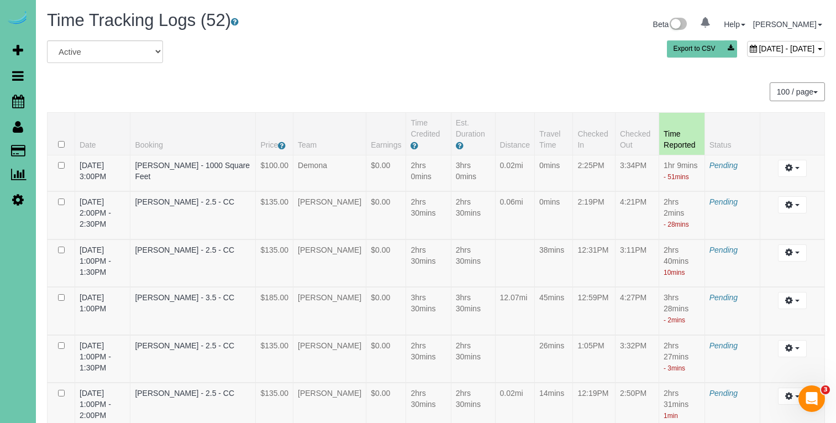
scroll to position [1629, 0]
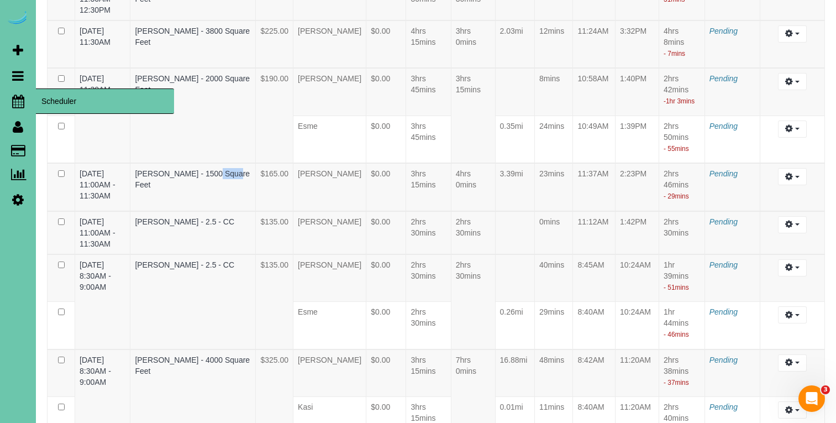
click at [23, 104] on icon at bounding box center [18, 100] width 12 height 13
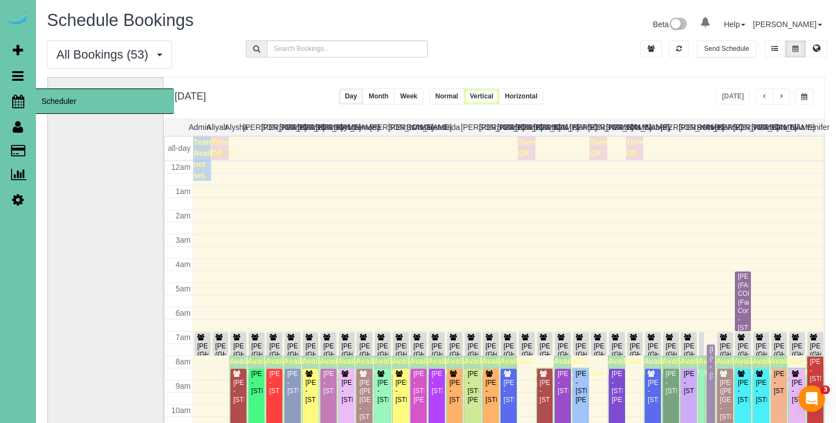
scroll to position [146, 0]
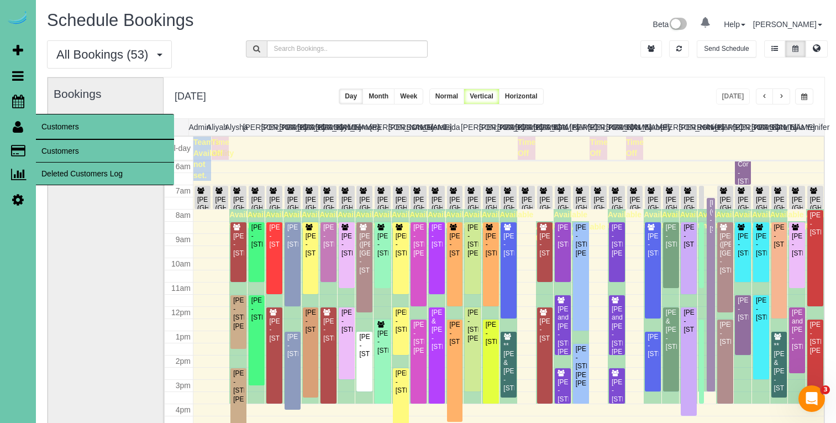
drag, startPoint x: 62, startPoint y: 149, endPoint x: 70, endPoint y: 147, distance: 8.4
click at [62, 149] on link "Customers" at bounding box center [105, 151] width 138 height 22
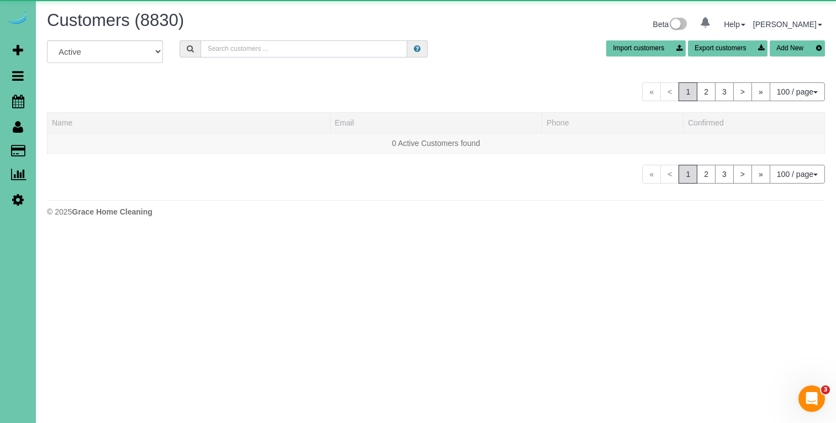
click at [332, 46] on input "text" at bounding box center [304, 48] width 207 height 17
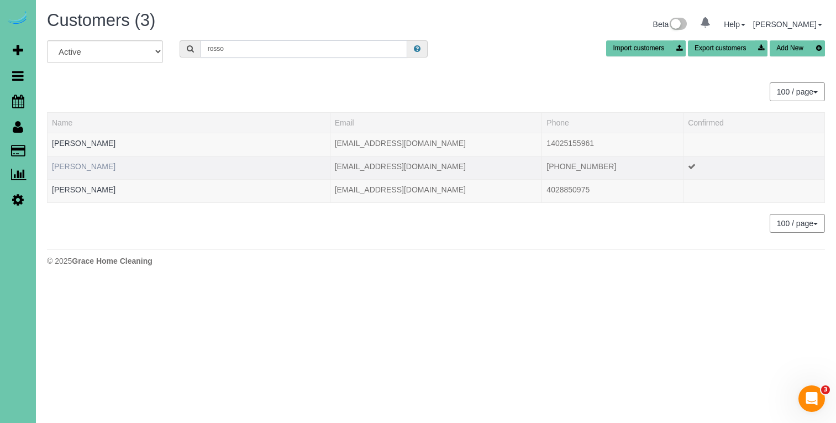
type input "rosso"
click at [76, 165] on link "[PERSON_NAME]" at bounding box center [84, 166] width 64 height 9
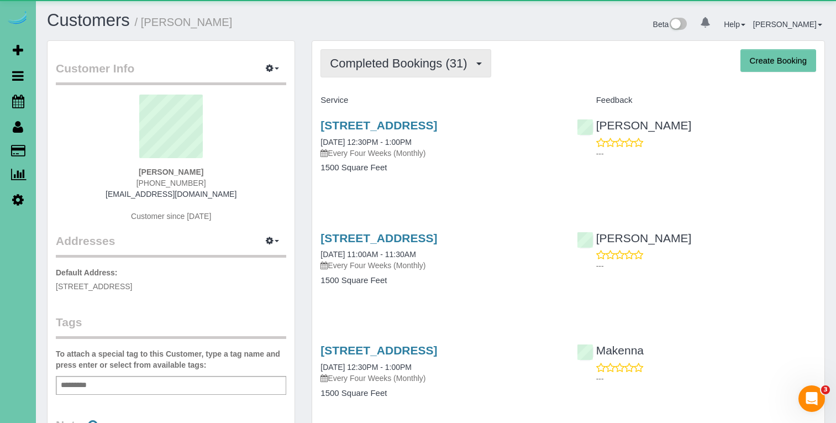
click at [376, 56] on span "Completed Bookings (31)" at bounding box center [401, 63] width 143 height 14
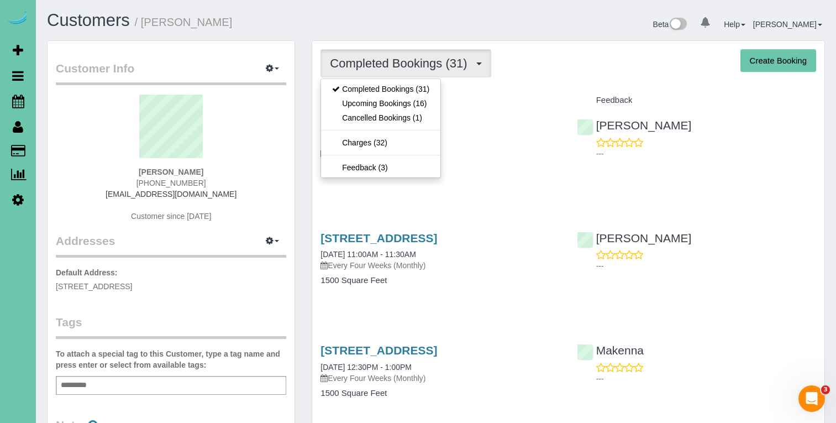
click at [401, 103] on link "Upcoming Bookings (16)" at bounding box center [380, 103] width 119 height 14
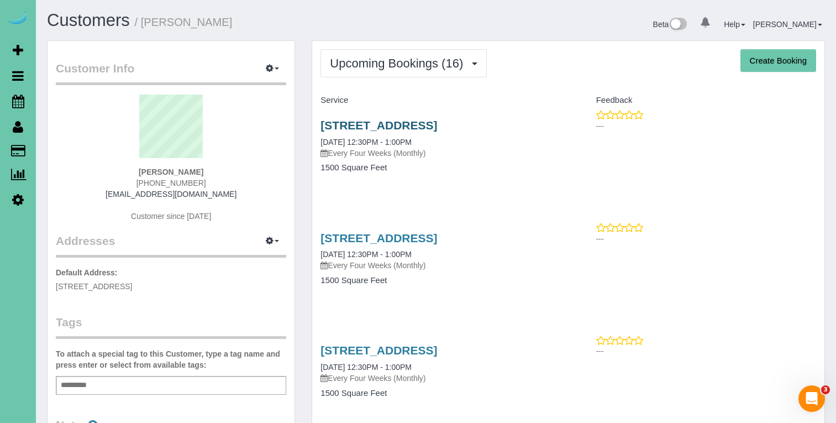
click at [424, 125] on link "[STREET_ADDRESS]" at bounding box center [378, 125] width 117 height 13
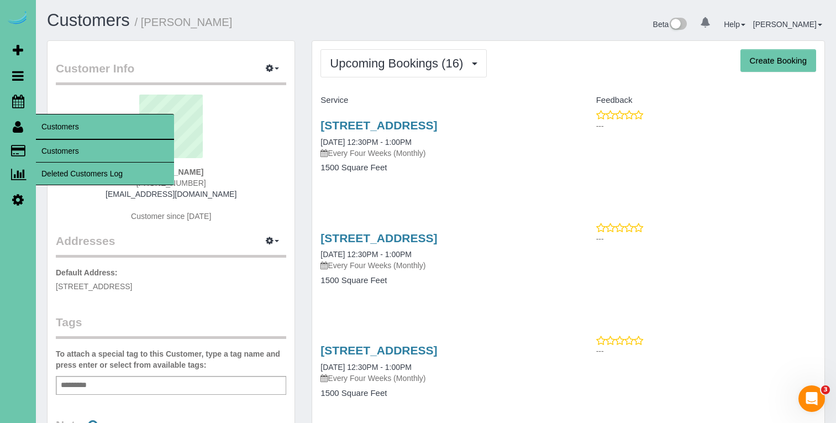
drag, startPoint x: 50, startPoint y: 145, endPoint x: 82, endPoint y: 129, distance: 36.1
click at [50, 145] on link "Customers" at bounding box center [105, 151] width 138 height 22
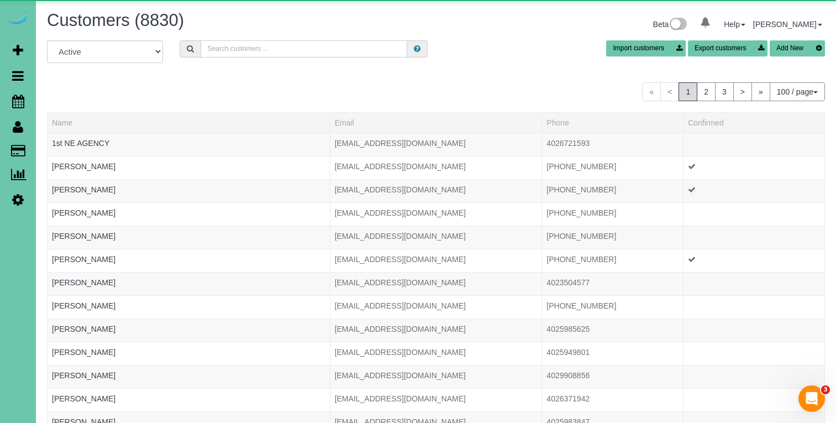
click at [273, 48] on input "text" at bounding box center [304, 48] width 207 height 17
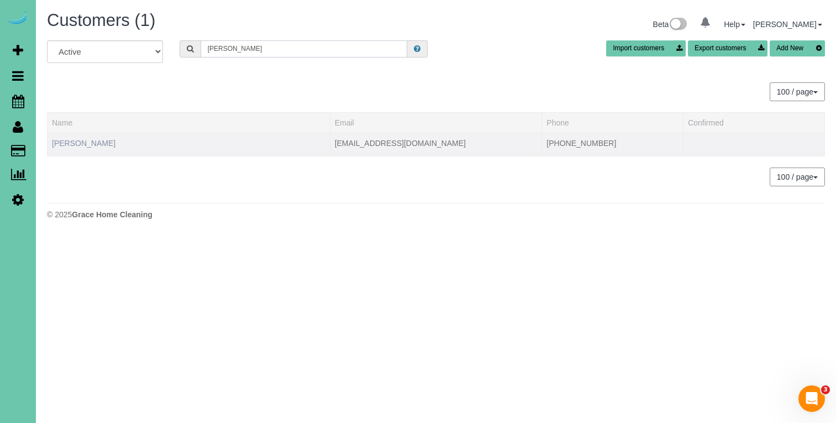
type input "Jeanette r"
click at [82, 145] on link "[PERSON_NAME]" at bounding box center [84, 143] width 64 height 9
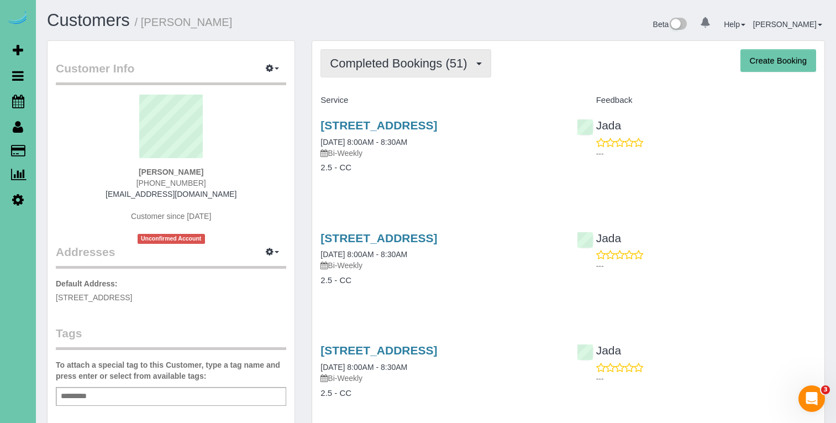
click at [389, 61] on span "Completed Bookings (51)" at bounding box center [401, 63] width 143 height 14
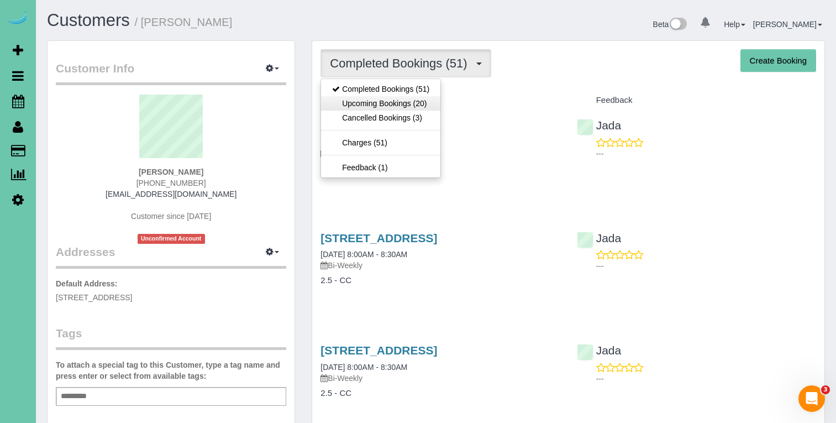
click at [384, 101] on link "Upcoming Bookings (20)" at bounding box center [380, 103] width 119 height 14
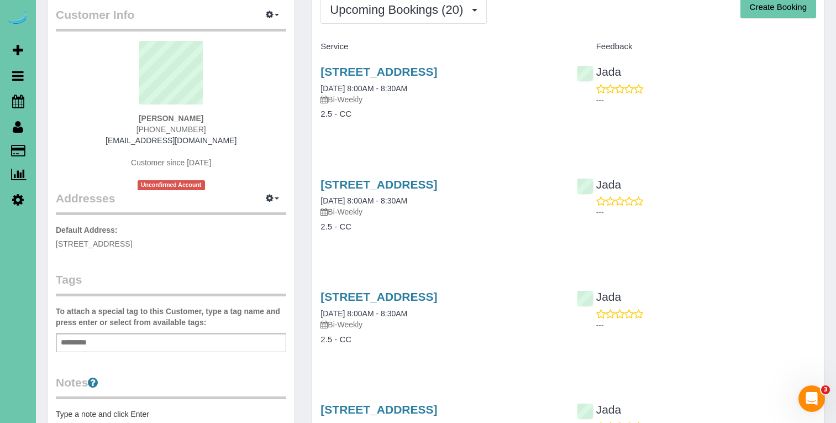
scroll to position [52, 0]
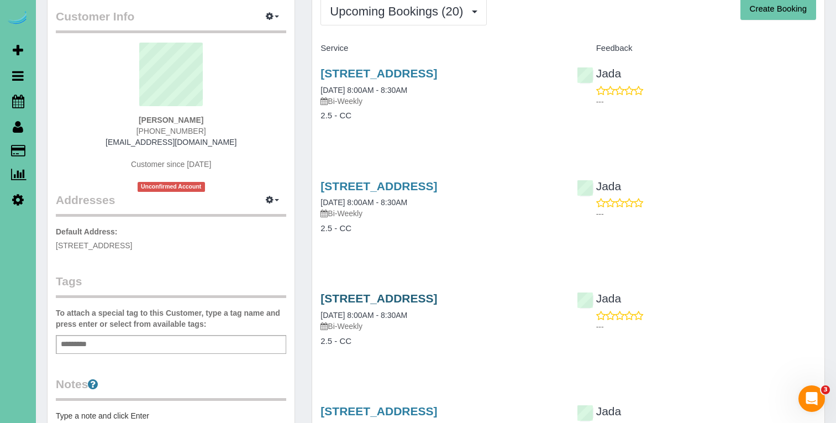
click at [434, 298] on link "2423 S 113th Ave, Omaha, NE 68144" at bounding box center [378, 298] width 117 height 13
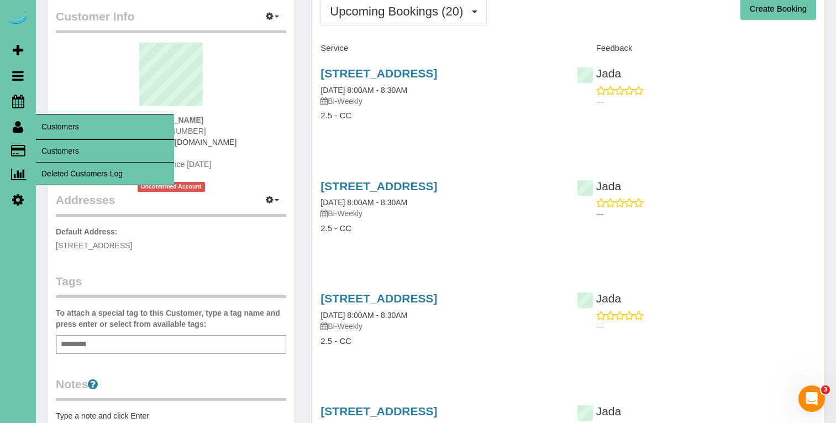
click at [61, 149] on link "Customers" at bounding box center [105, 151] width 138 height 22
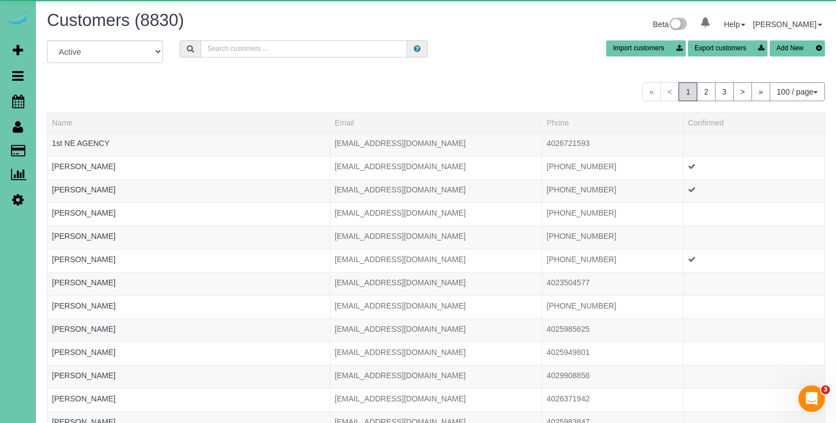
click at [272, 48] on input "text" at bounding box center [304, 48] width 207 height 17
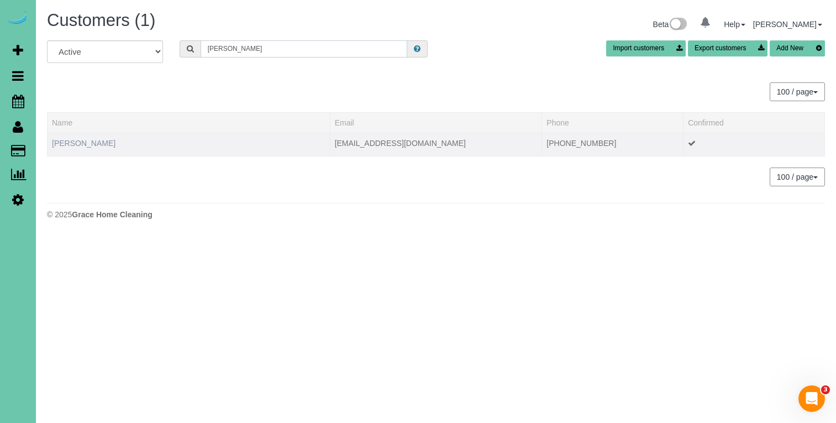
type input "vance s"
drag, startPoint x: 67, startPoint y: 144, endPoint x: 89, endPoint y: 145, distance: 22.2
click at [66, 144] on link "Vance Sales" at bounding box center [84, 143] width 64 height 9
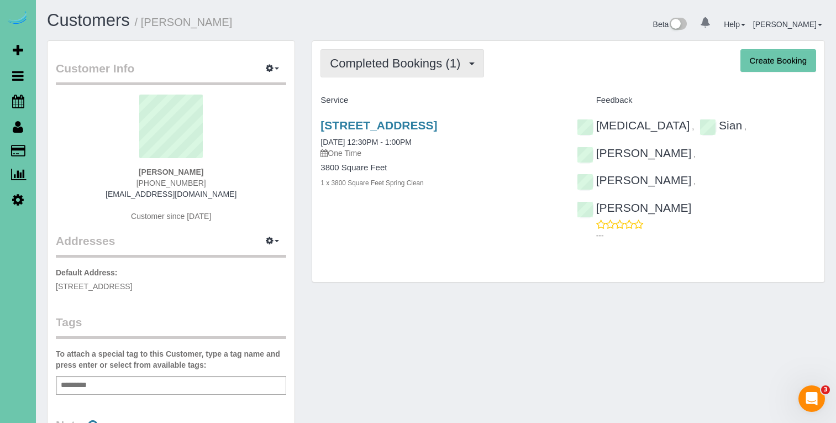
drag, startPoint x: 427, startPoint y: 61, endPoint x: 422, endPoint y: 67, distance: 7.4
click at [427, 61] on span "Completed Bookings (1)" at bounding box center [398, 63] width 136 height 14
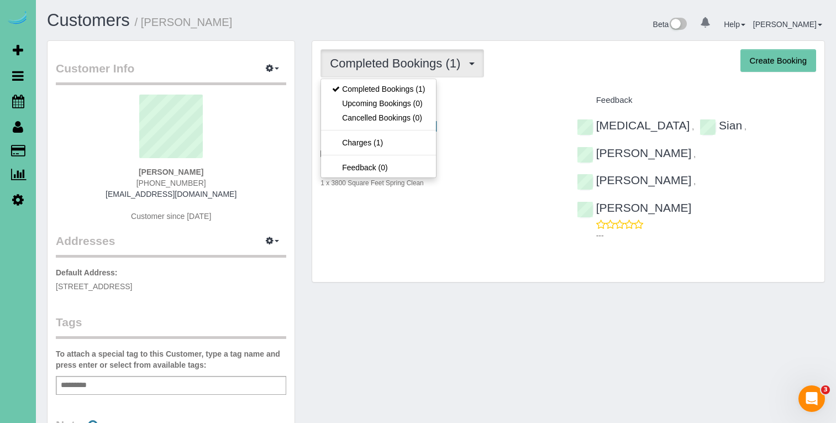
click at [326, 36] on div "Customers / Vance Sales Beta 0 Your Notifications You have 0 alerts Help Help D…" at bounding box center [436, 25] width 794 height 29
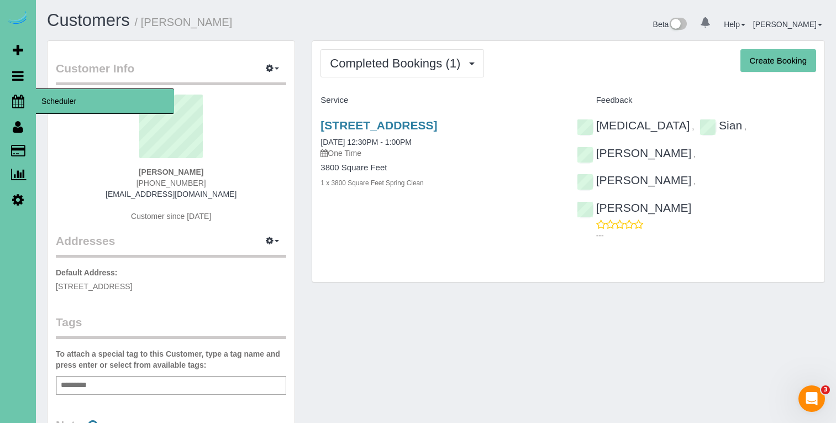
click at [18, 100] on icon at bounding box center [18, 100] width 12 height 13
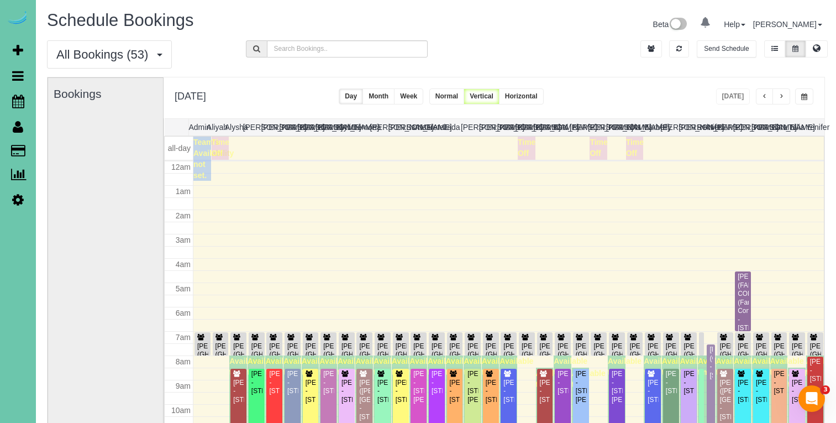
scroll to position [146, 0]
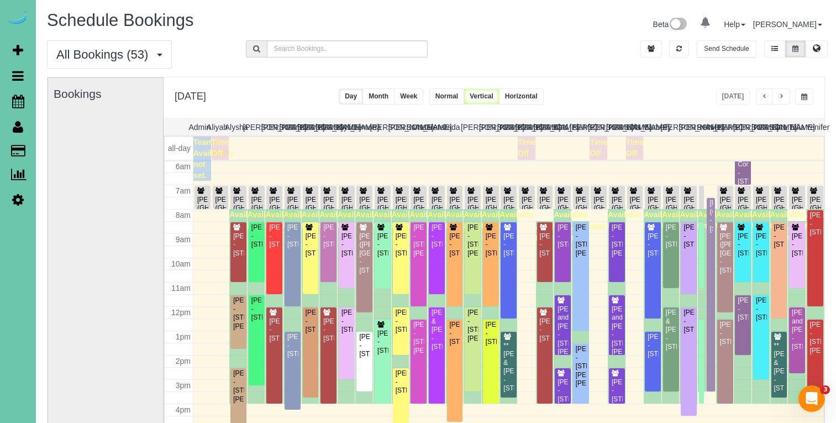
click at [625, 46] on div "All Bookings (53) All Bookings Unassigned Bookings Recurring Bookings New Custo…" at bounding box center [436, 58] width 794 height 36
click at [783, 94] on button "button" at bounding box center [781, 96] width 18 height 16
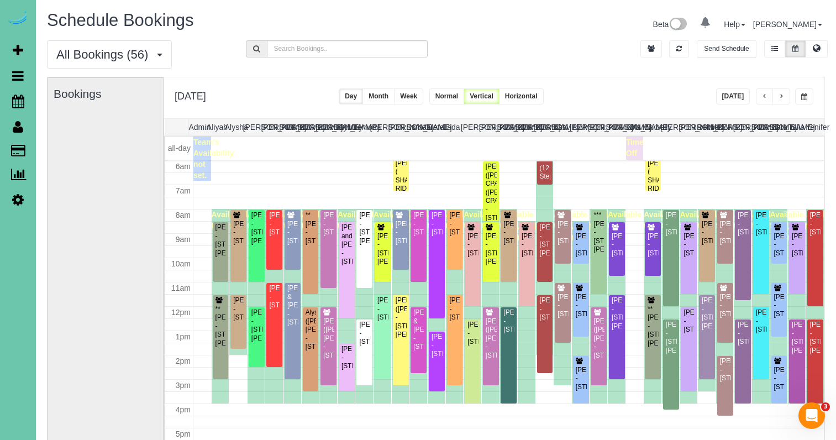
click at [646, 69] on div "All Bookings (56) All Bookings Unassigned Bookings Recurring Bookings New Custo…" at bounding box center [436, 58] width 794 height 36
click at [813, 98] on div "Thursday, Sep 11, 2025 Today Day Month Week Normal Vertical Horizontal" at bounding box center [494, 97] width 661 height 41
click at [803, 97] on span "button" at bounding box center [804, 96] width 6 height 7
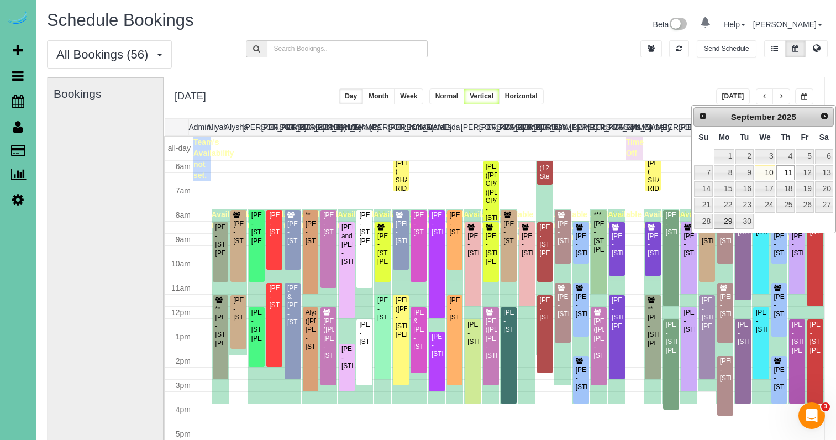
click at [722, 218] on link "29" at bounding box center [724, 221] width 20 height 15
type input "**********"
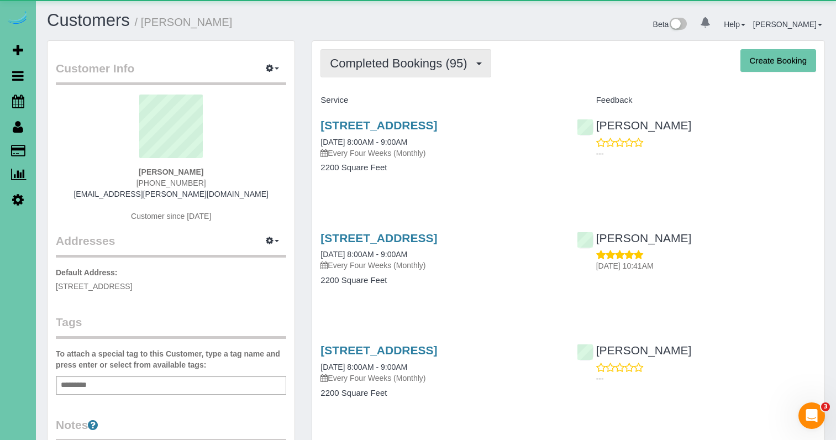
click at [354, 64] on span "Completed Bookings (95)" at bounding box center [401, 63] width 143 height 14
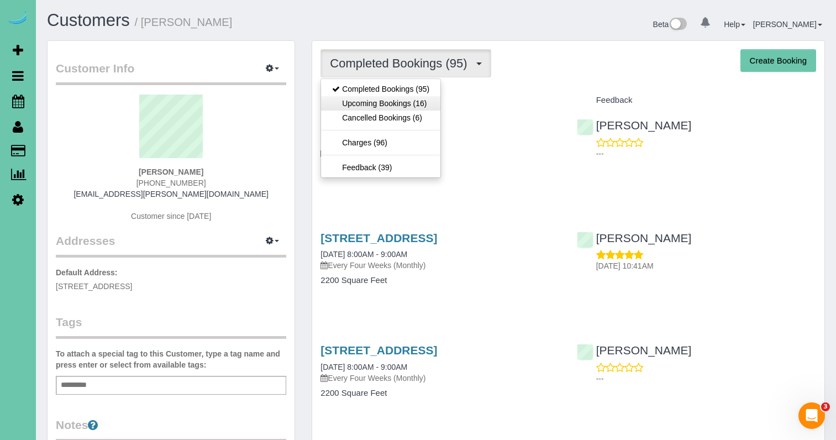
click at [379, 102] on link "Upcoming Bookings (16)" at bounding box center [380, 103] width 119 height 14
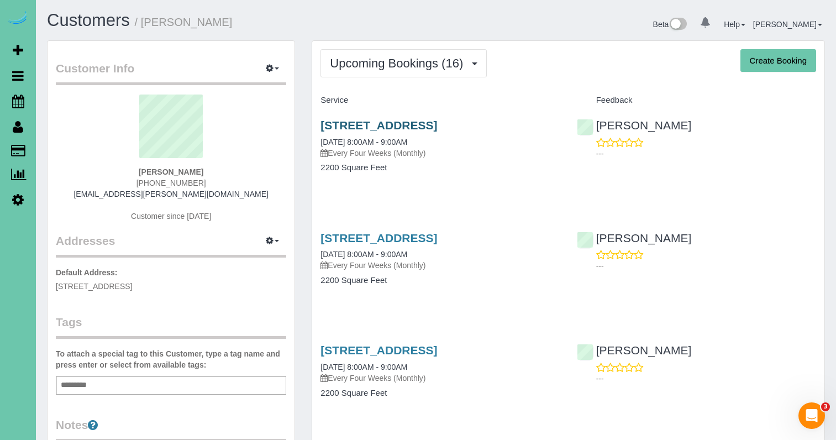
click at [377, 124] on link "[STREET_ADDRESS]" at bounding box center [378, 125] width 117 height 13
click at [392, 60] on span "Upcoming Bookings (16)" at bounding box center [399, 63] width 139 height 14
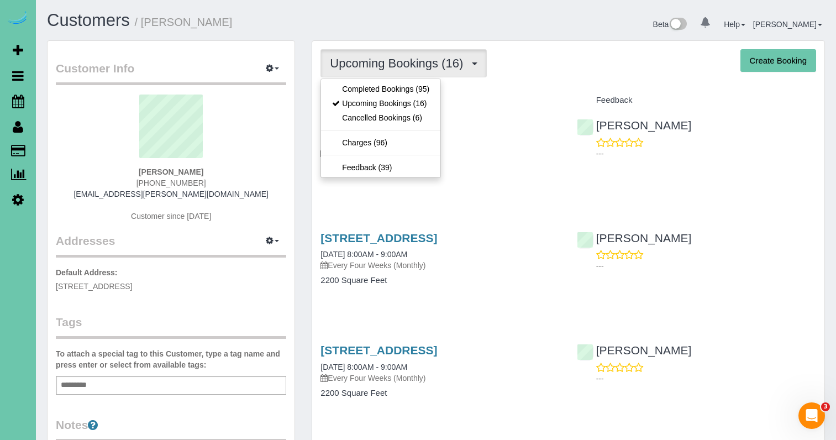
click at [376, 88] on link "Completed Bookings (95)" at bounding box center [380, 89] width 119 height 14
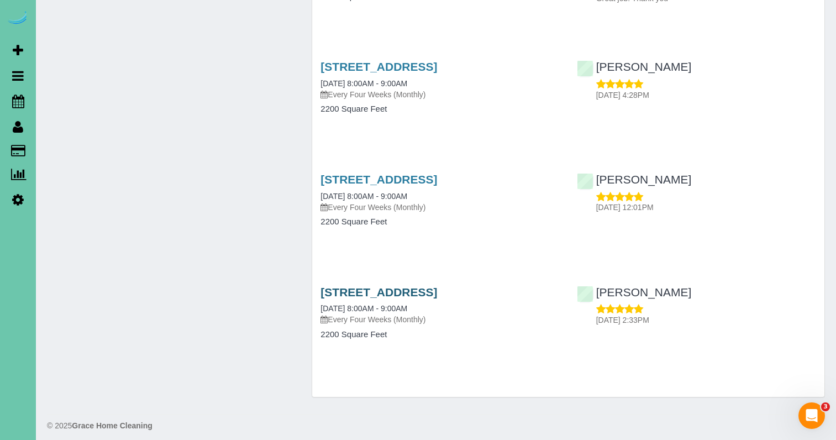
scroll to position [2532, 0]
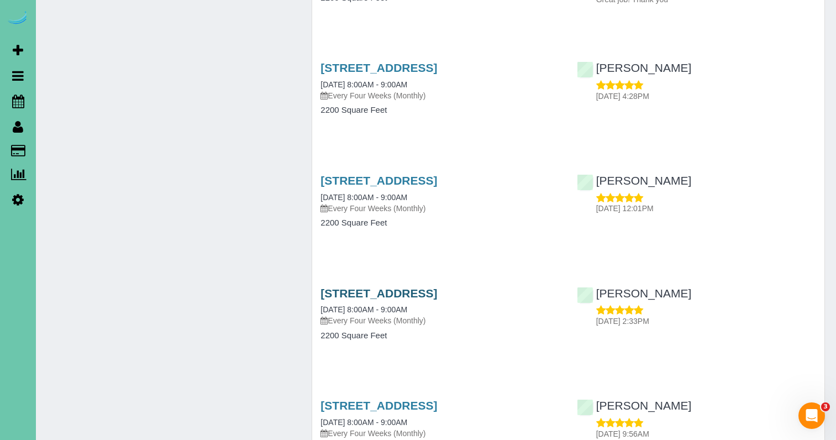
click at [437, 287] on link "[STREET_ADDRESS]" at bounding box center [378, 293] width 117 height 13
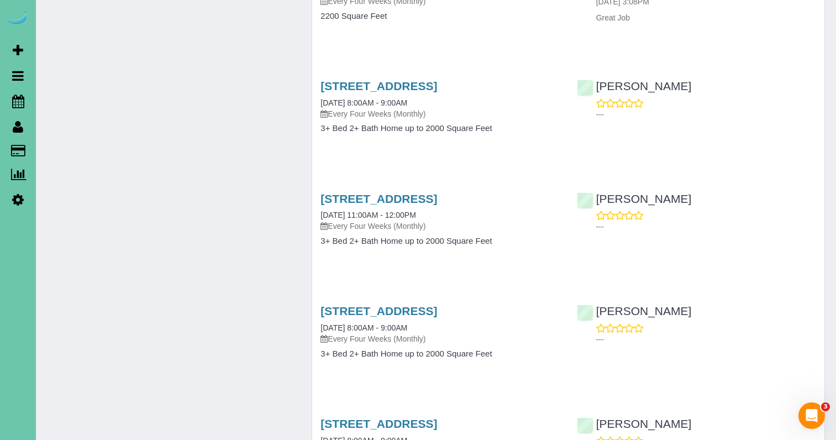
scroll to position [7248, 0]
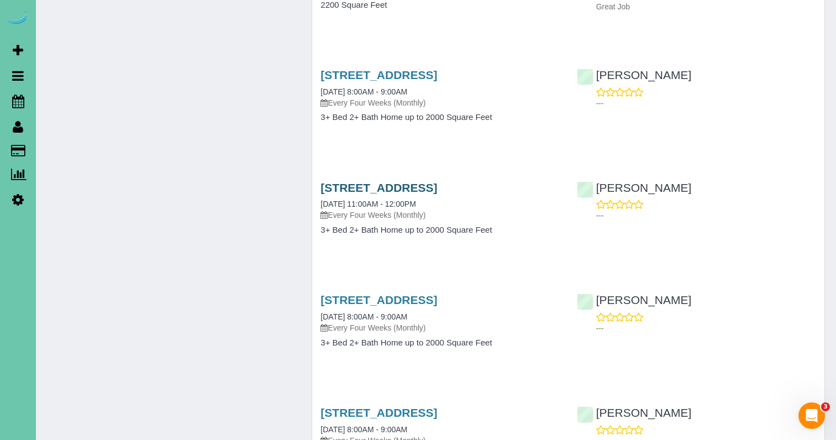
click at [437, 181] on link "[STREET_ADDRESS]" at bounding box center [378, 187] width 117 height 13
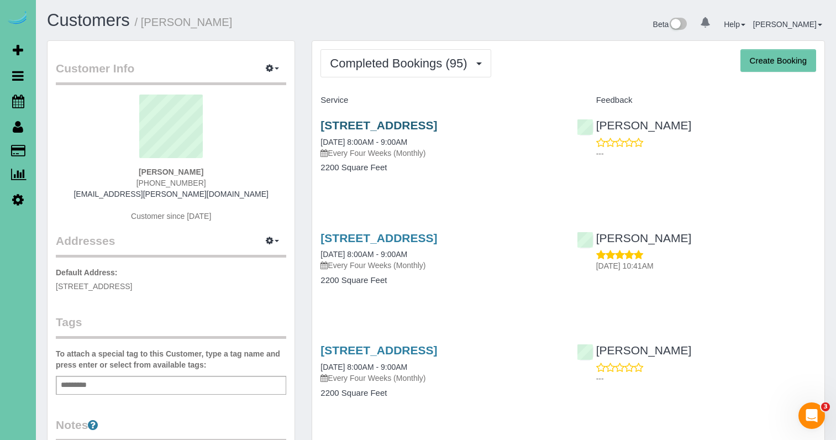
scroll to position [0, 0]
click at [406, 126] on link "2515 S 105th Avenue, Omaha, NE 68124" at bounding box center [378, 125] width 117 height 13
click at [399, 67] on span "Completed Bookings (95)" at bounding box center [401, 63] width 143 height 14
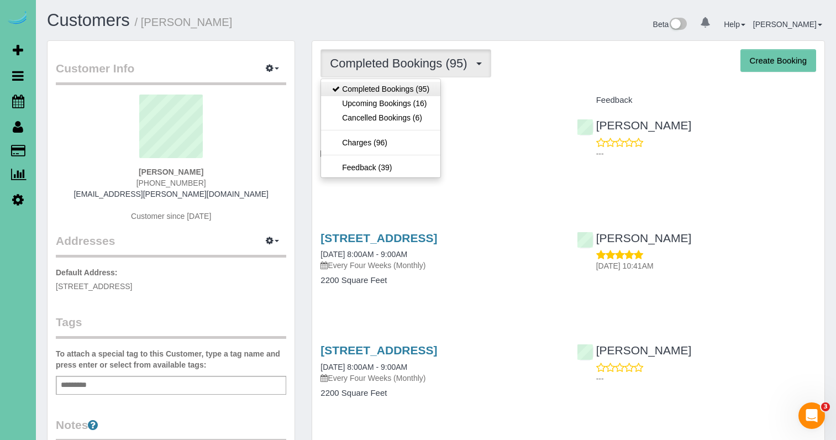
click at [389, 93] on link "Completed Bookings (95)" at bounding box center [380, 89] width 119 height 14
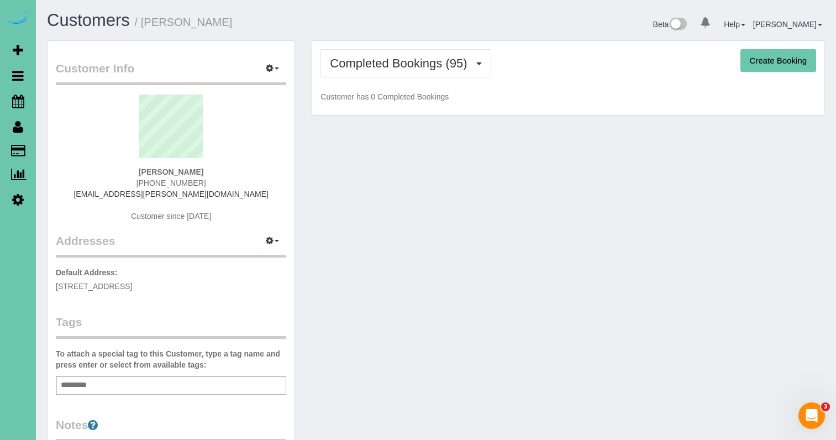
drag, startPoint x: 398, startPoint y: 56, endPoint x: 395, endPoint y: 84, distance: 27.8
click at [398, 57] on span "Completed Bookings (95)" at bounding box center [401, 63] width 143 height 14
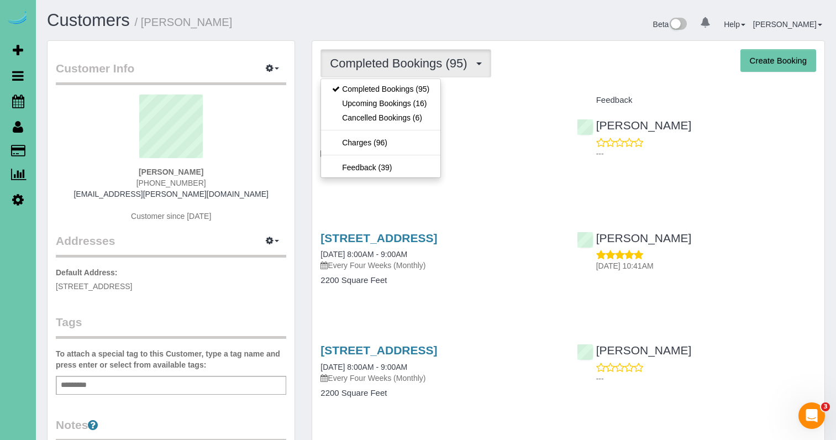
click at [392, 109] on link "Upcoming Bookings (16)" at bounding box center [380, 103] width 119 height 14
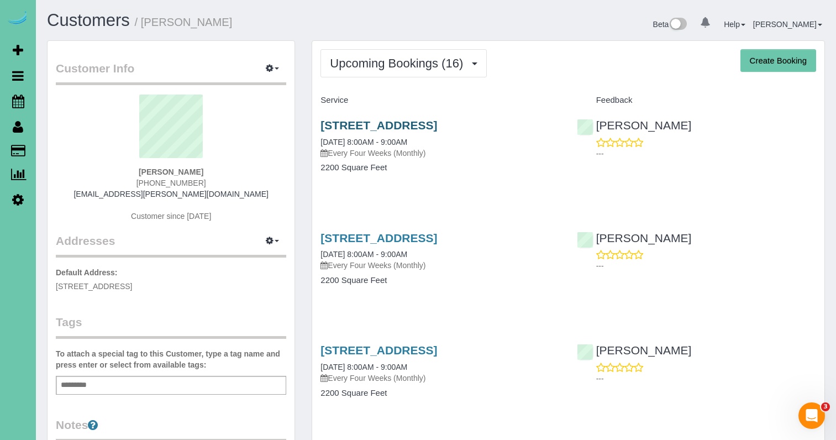
click at [365, 124] on link "2515 S 105th Avenue, Omaha, NE 68124" at bounding box center [378, 125] width 117 height 13
click at [397, 124] on link "2515 S 105th Avenue, Omaha, NE 68124" at bounding box center [378, 125] width 117 height 13
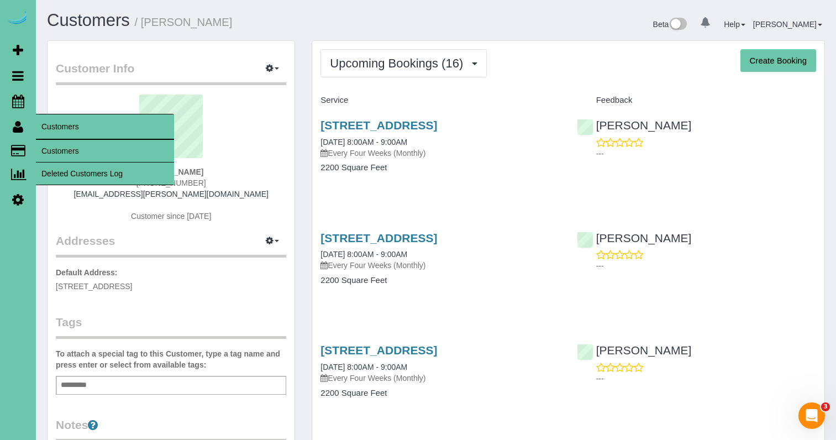
drag, startPoint x: 68, startPoint y: 148, endPoint x: 76, endPoint y: 129, distance: 20.6
click at [68, 148] on link "Customers" at bounding box center [105, 151] width 138 height 22
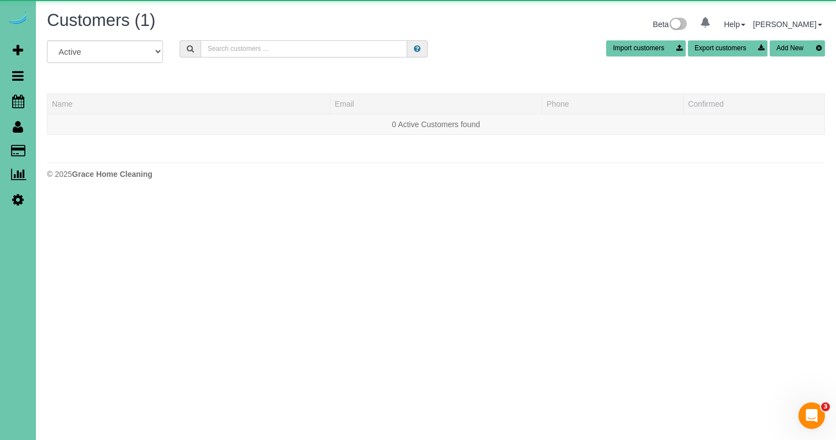
click at [226, 50] on input "text" at bounding box center [304, 48] width 207 height 17
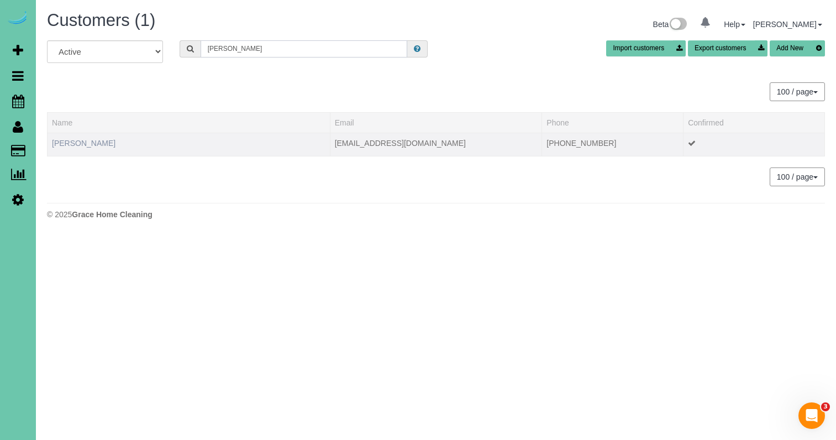
type input "Sonya r"
click at [80, 144] on link "Sonya Reynolds" at bounding box center [84, 143] width 64 height 9
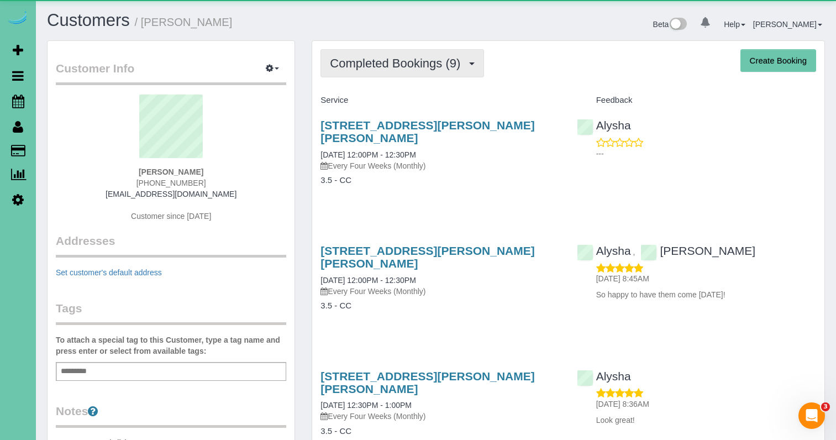
click at [389, 57] on span "Completed Bookings (9)" at bounding box center [398, 63] width 136 height 14
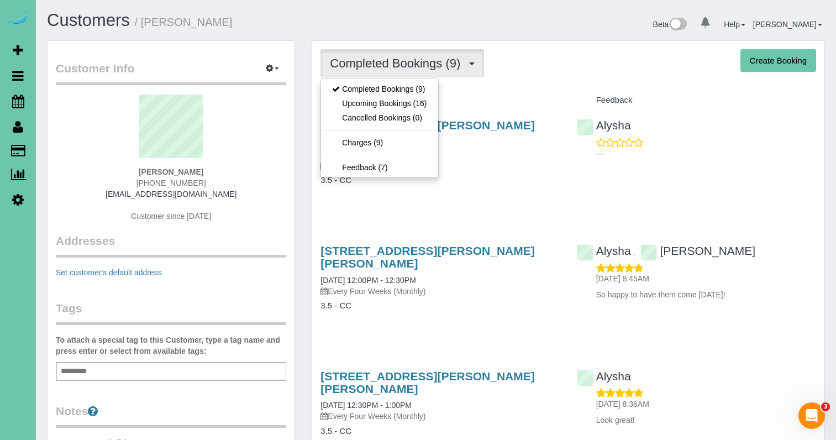
click at [410, 104] on link "Upcoming Bookings (16)" at bounding box center [379, 103] width 117 height 14
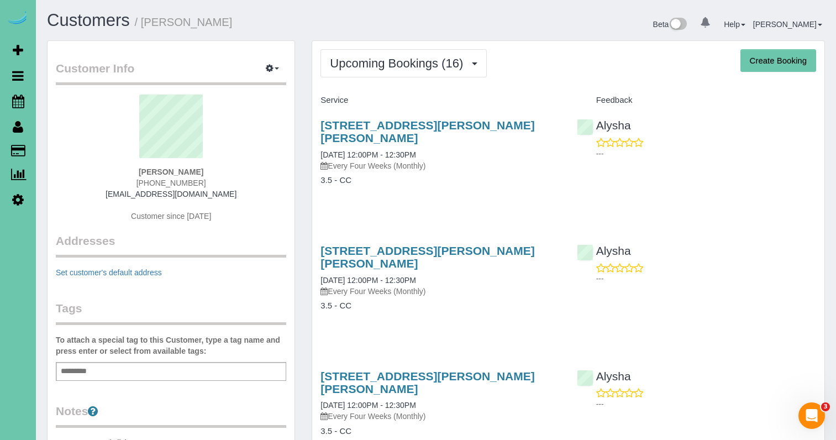
drag, startPoint x: 414, startPoint y: 125, endPoint x: 439, endPoint y: 112, distance: 28.0
click at [458, 244] on link "20721 Jeannie Lane, Gretna, NE 68028" at bounding box center [427, 256] width 214 height 25
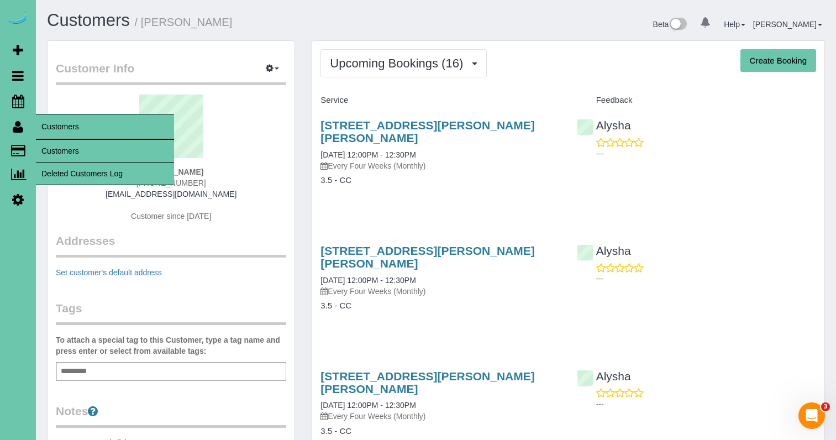
drag, startPoint x: 47, startPoint y: 144, endPoint x: 78, endPoint y: 133, distance: 33.4
click at [47, 144] on link "Customers" at bounding box center [105, 151] width 138 height 22
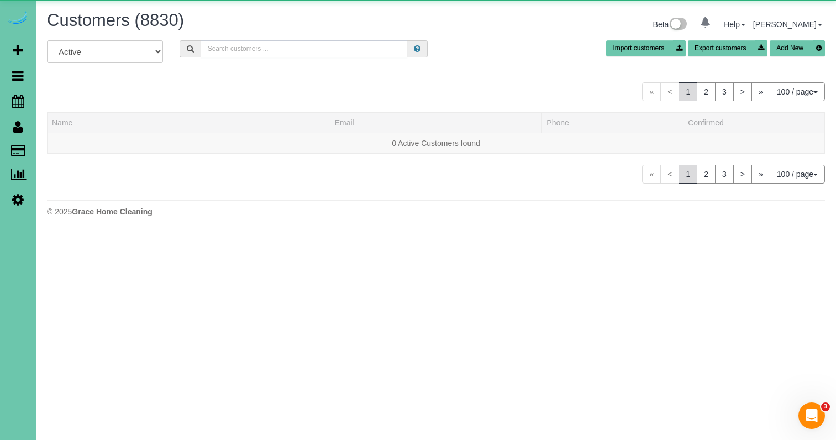
click at [250, 49] on input "text" at bounding box center [304, 48] width 207 height 17
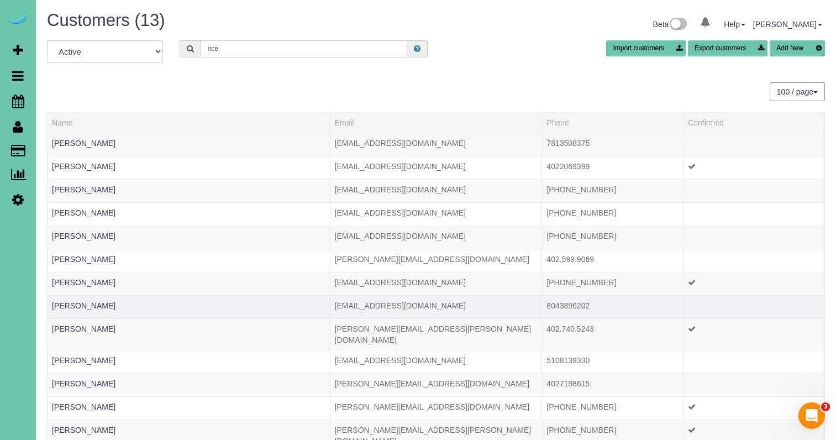
scroll to position [1, 0]
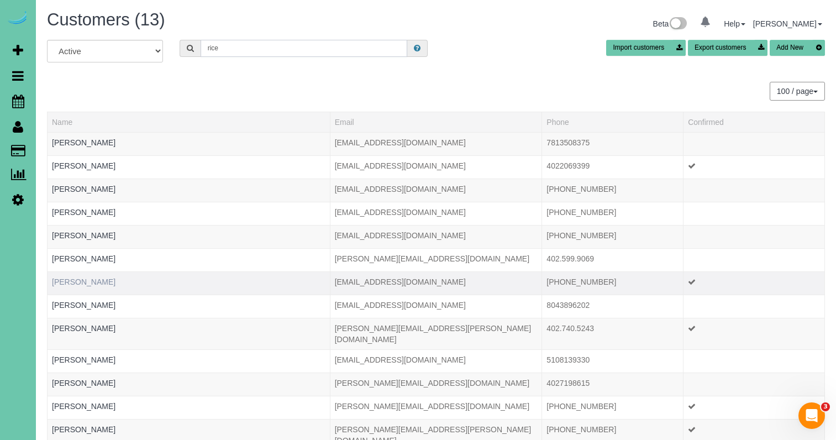
type input "rice"
drag, startPoint x: 89, startPoint y: 282, endPoint x: 96, endPoint y: 281, distance: 6.8
click at [89, 282] on link "Jonathan Rice" at bounding box center [84, 281] width 64 height 9
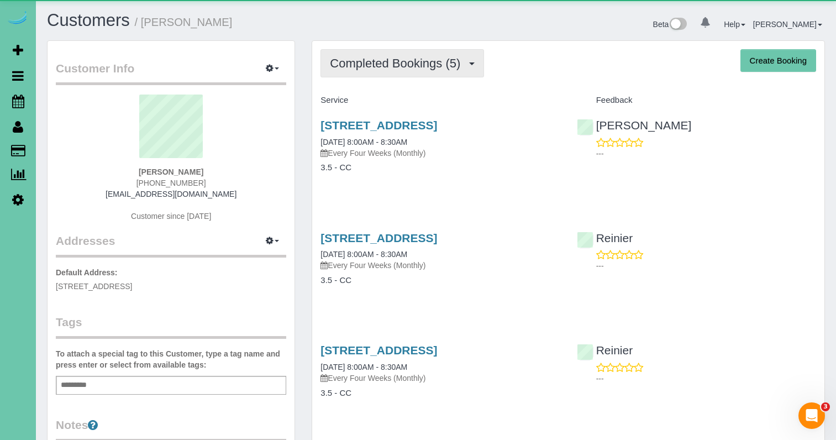
click at [371, 64] on span "Completed Bookings (5)" at bounding box center [398, 63] width 136 height 14
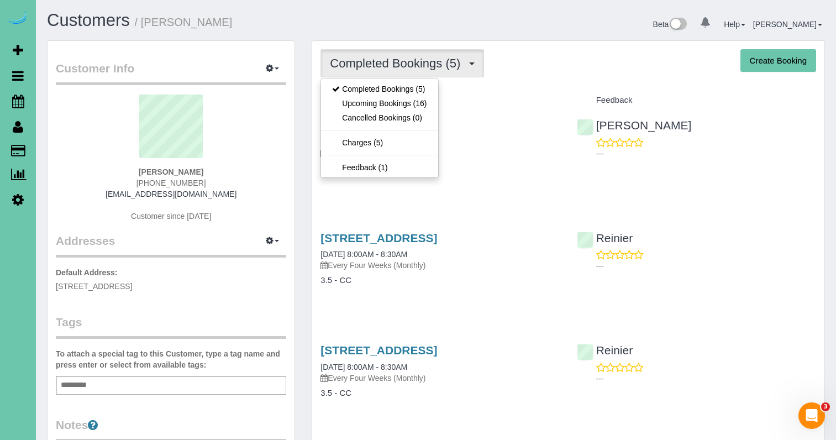
click at [376, 103] on link "Upcoming Bookings (16)" at bounding box center [379, 103] width 117 height 14
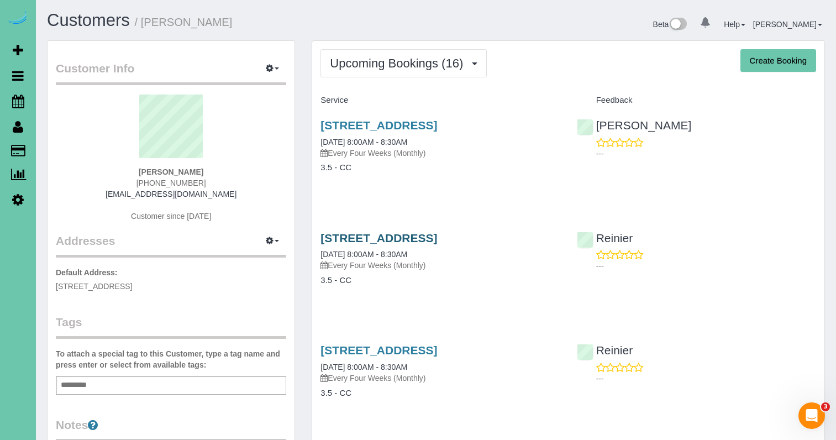
click at [431, 237] on link "3310 S 116 St, Omaha, NE 68144" at bounding box center [378, 237] width 117 height 13
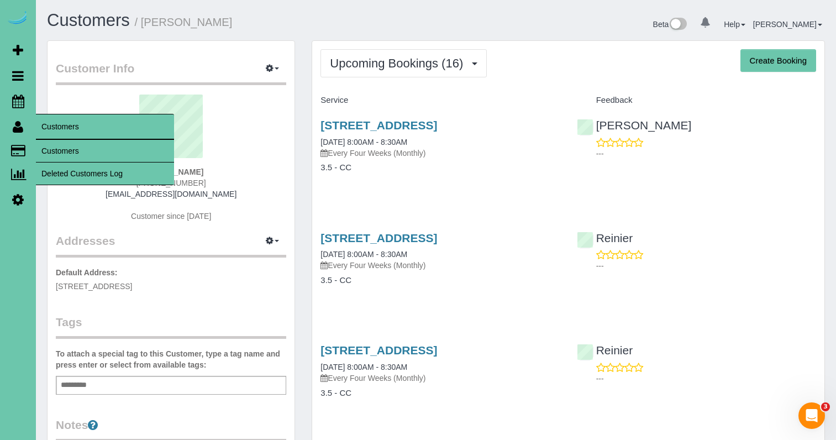
click at [55, 149] on link "Customers" at bounding box center [105, 151] width 138 height 22
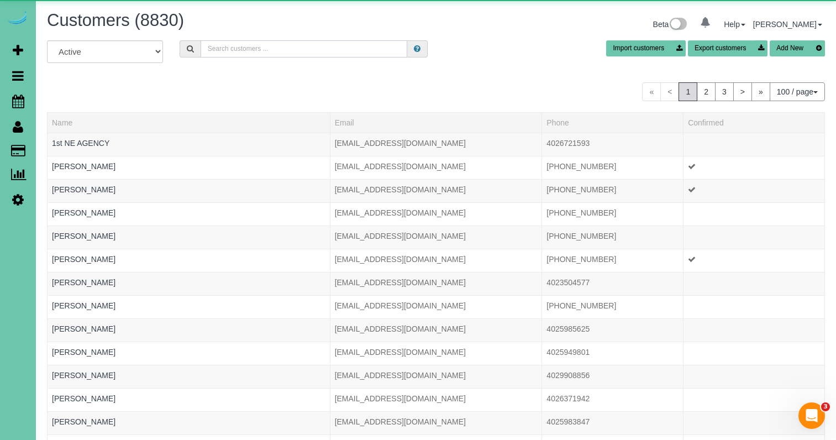
click at [219, 49] on input "text" at bounding box center [304, 48] width 207 height 17
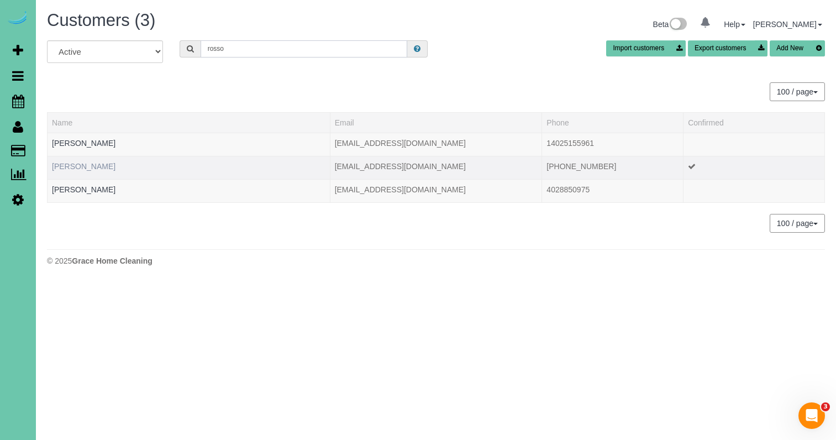
type input "rosso"
click at [77, 170] on link "Mike Rosso" at bounding box center [84, 166] width 64 height 9
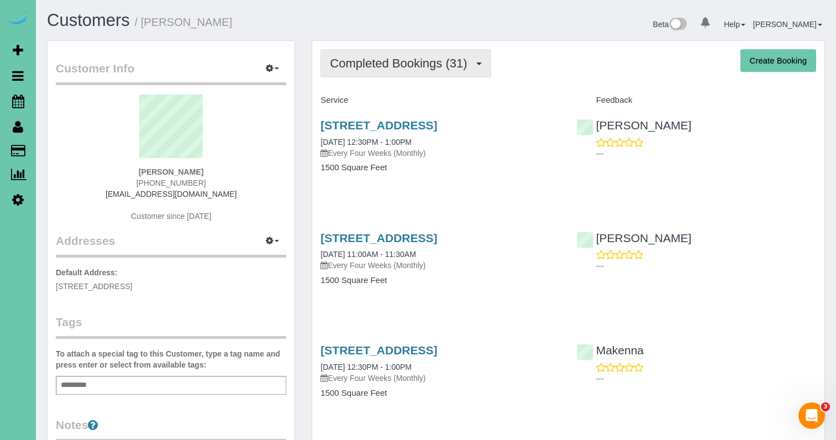
click at [360, 60] on span "Completed Bookings (31)" at bounding box center [401, 63] width 143 height 14
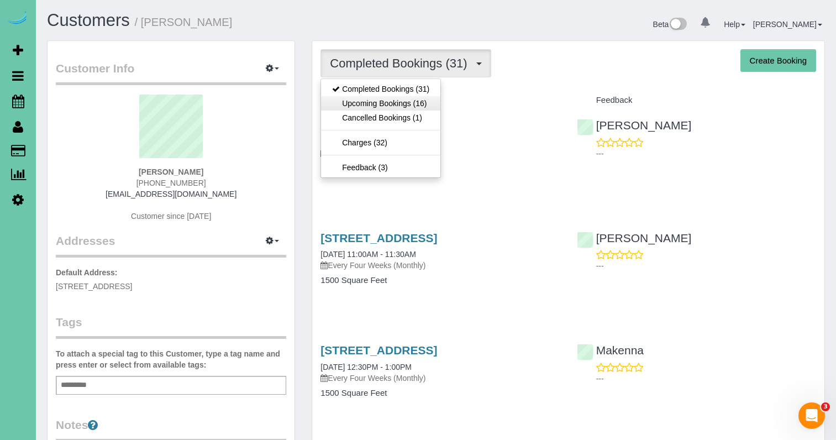
click at [378, 102] on link "Upcoming Bookings (16)" at bounding box center [380, 103] width 119 height 14
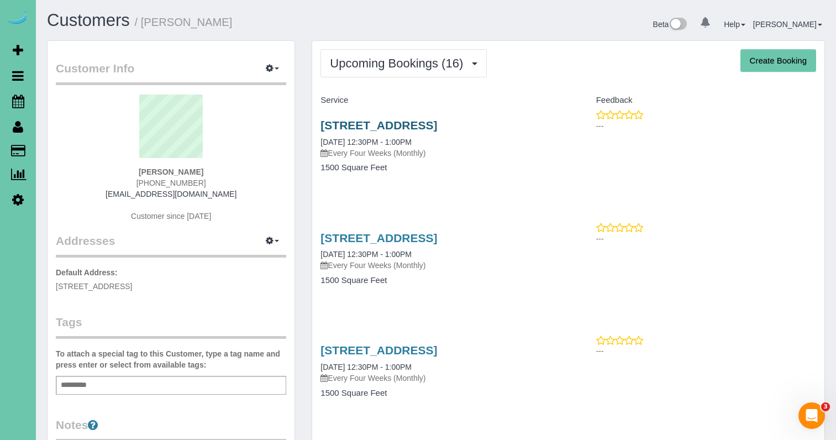
click at [418, 123] on link "1013 S 188th Terrace, Elkhorn, NE 68022" at bounding box center [378, 125] width 117 height 13
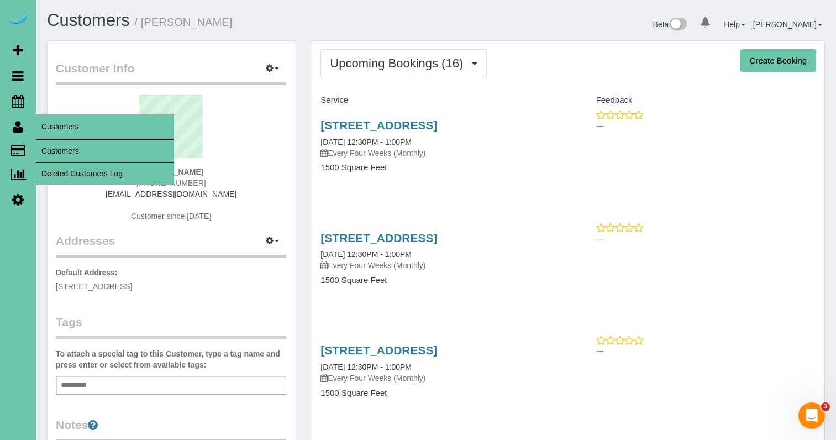
click at [52, 150] on link "Customers" at bounding box center [105, 151] width 138 height 22
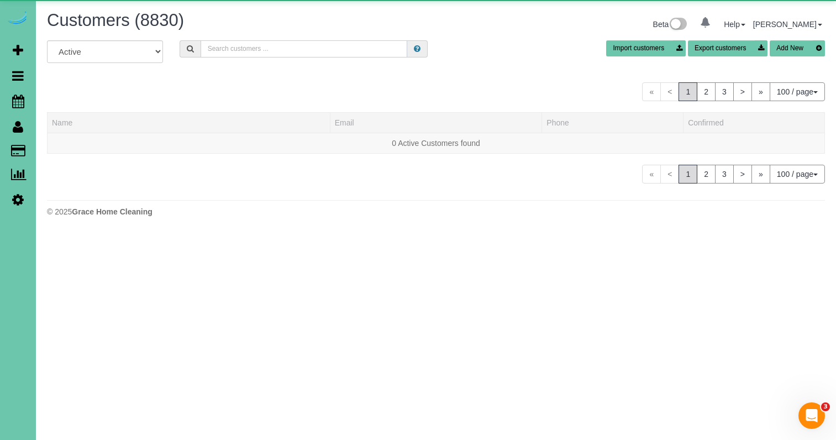
click at [228, 50] on input "text" at bounding box center [304, 48] width 207 height 17
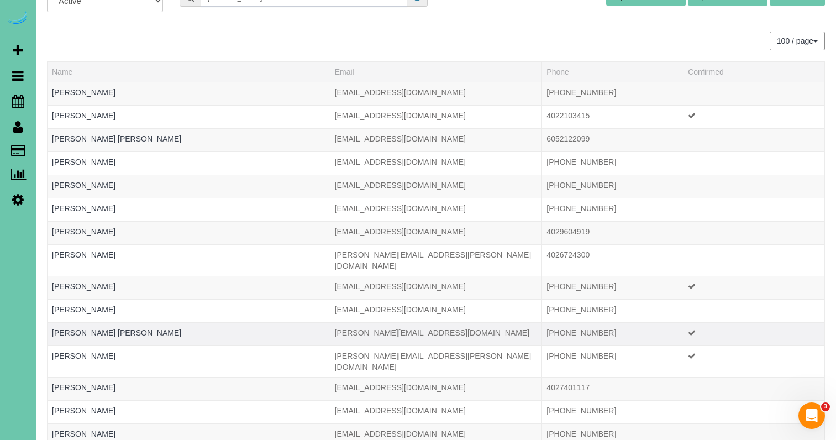
scroll to position [18, 0]
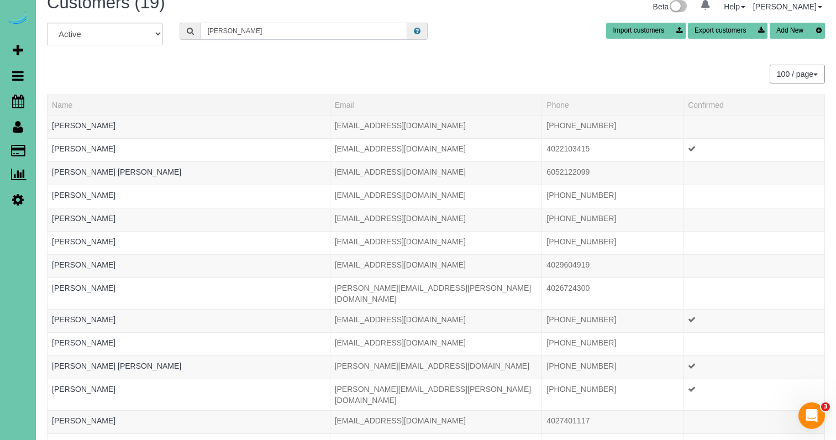
drag, startPoint x: 178, startPoint y: 15, endPoint x: 156, endPoint y: 9, distance: 23.1
click at [156, 9] on div "Customers (19) Beta 0 Your Notifications You have 0 alerts Help Help Docs Take …" at bounding box center [436, 317] width 800 height 670
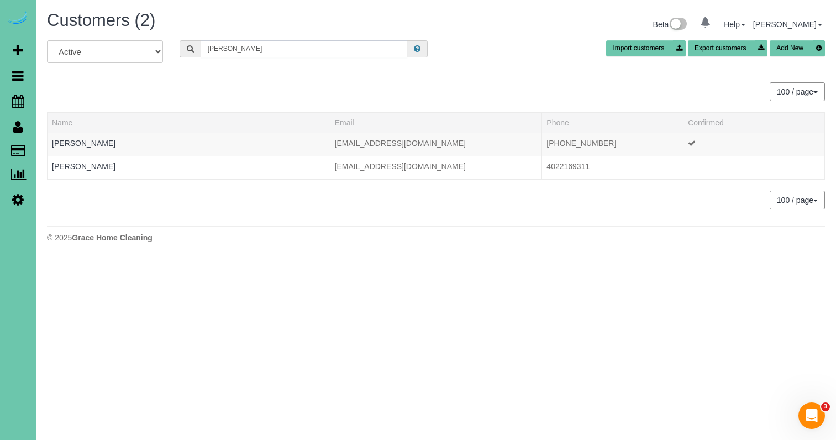
scroll to position [0, 0]
type input "jackie r"
click at [73, 147] on td "Jackie Roth" at bounding box center [189, 144] width 283 height 23
click at [76, 143] on link "Jackie Roth" at bounding box center [84, 143] width 64 height 9
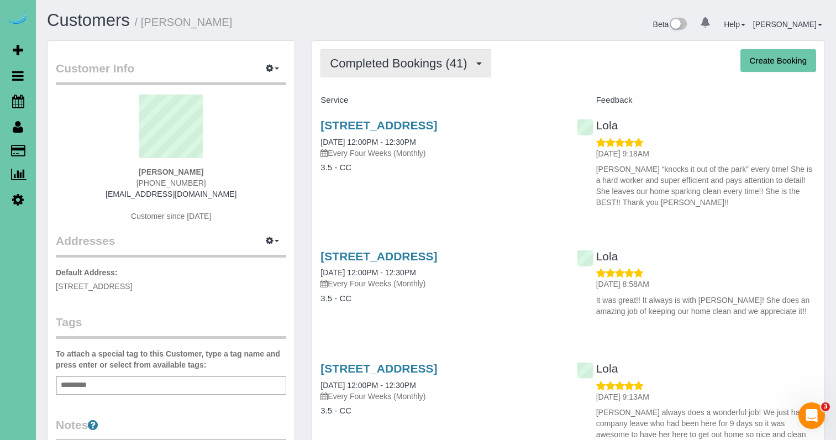
click at [372, 63] on span "Completed Bookings (41)" at bounding box center [401, 63] width 143 height 14
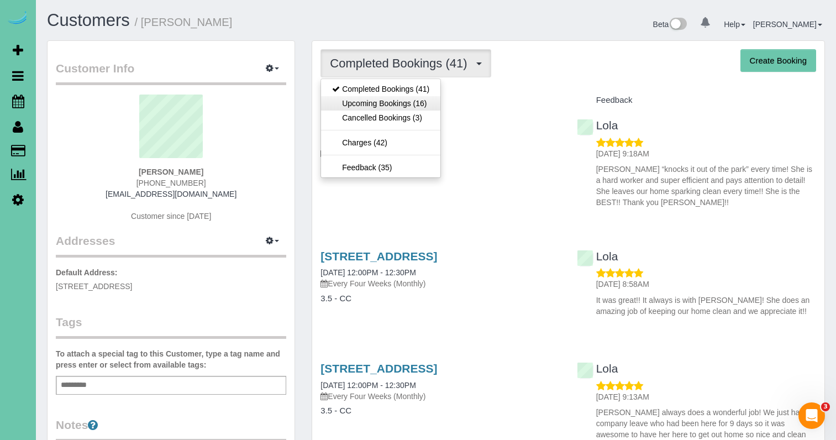
click at [372, 101] on link "Upcoming Bookings (16)" at bounding box center [380, 103] width 119 height 14
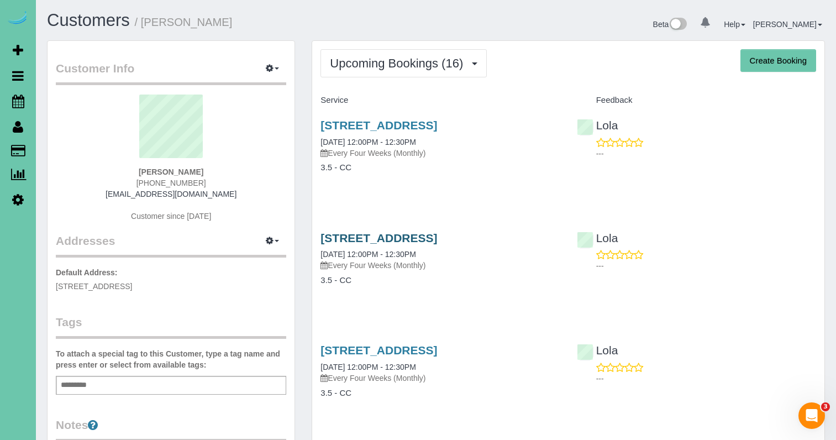
click at [400, 233] on link "510 Locust Street, Gretna, NE 68028" at bounding box center [378, 237] width 117 height 13
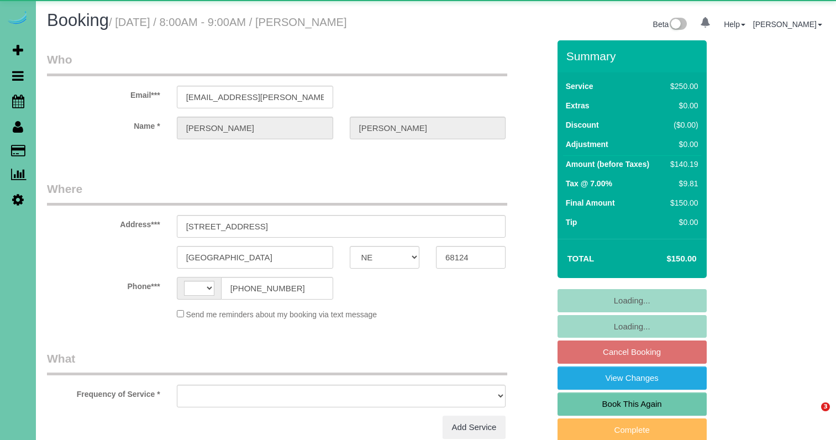
select select "NE"
select select "string:[GEOGRAPHIC_DATA]"
select select "string:fspay-fc3da4e3-0f4f-434e-8655-f2ba427e6719"
select select "object:650"
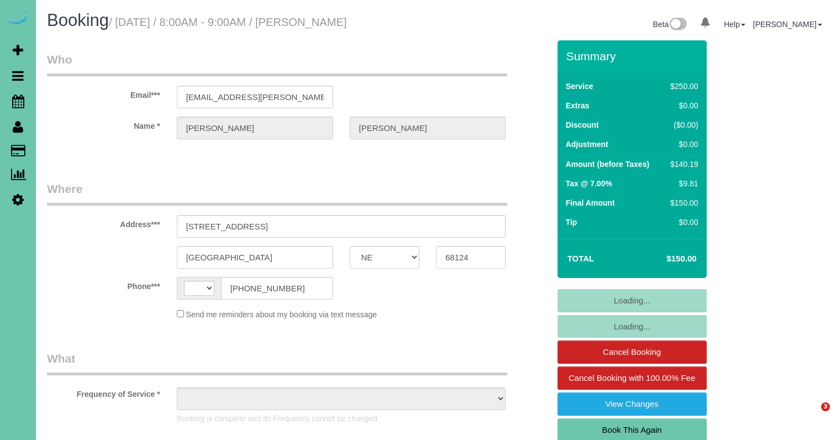
select select "NE"
select select "string:[GEOGRAPHIC_DATA]"
select select "object:675"
select select "string:fspay-fc3da4e3-0f4f-434e-8655-f2ba427e6719"
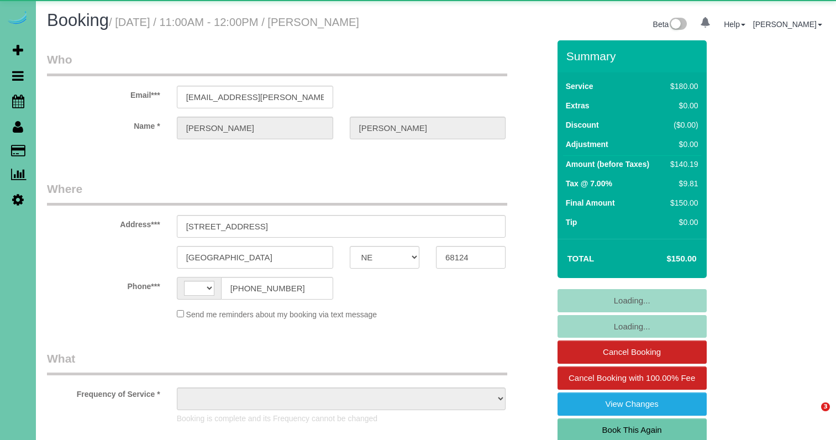
select select "NE"
select select "string:[GEOGRAPHIC_DATA]"
select select "object:637"
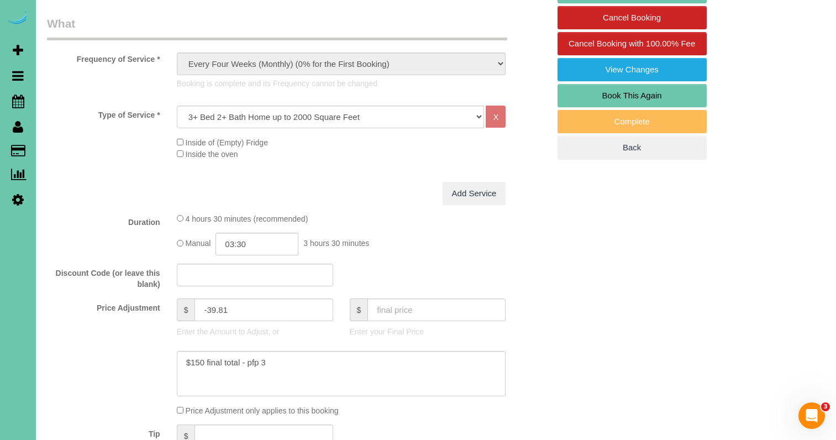
scroll to position [334, 0]
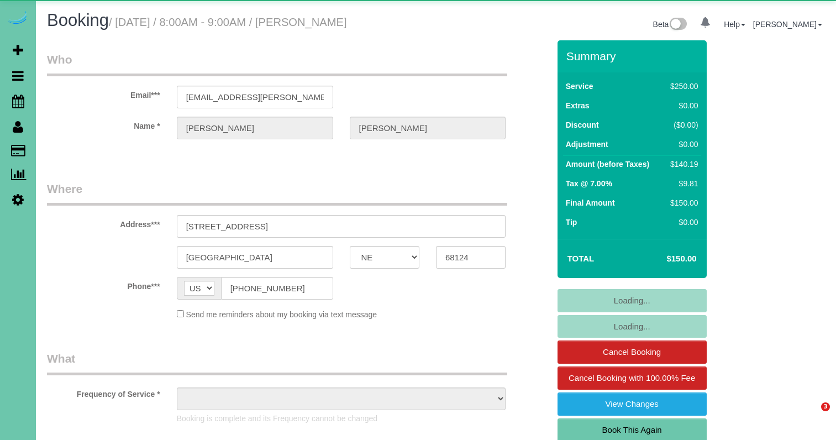
select select "NE"
select select "object:630"
select select "string:fspay-fc3da4e3-0f4f-434e-8655-f2ba427e6719"
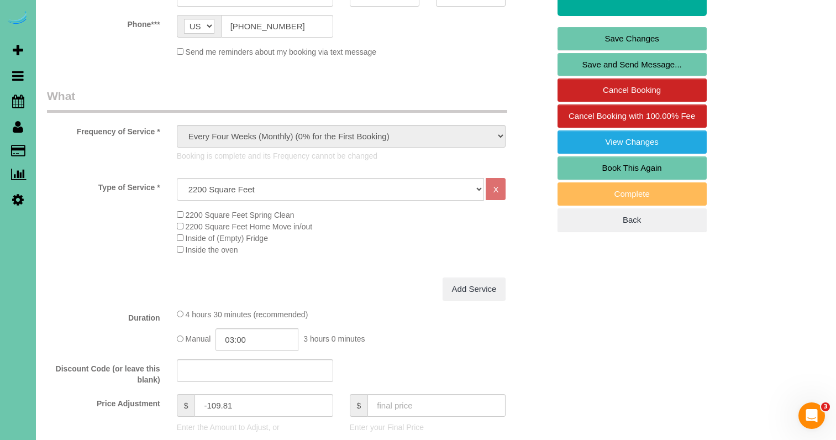
scroll to position [282, 0]
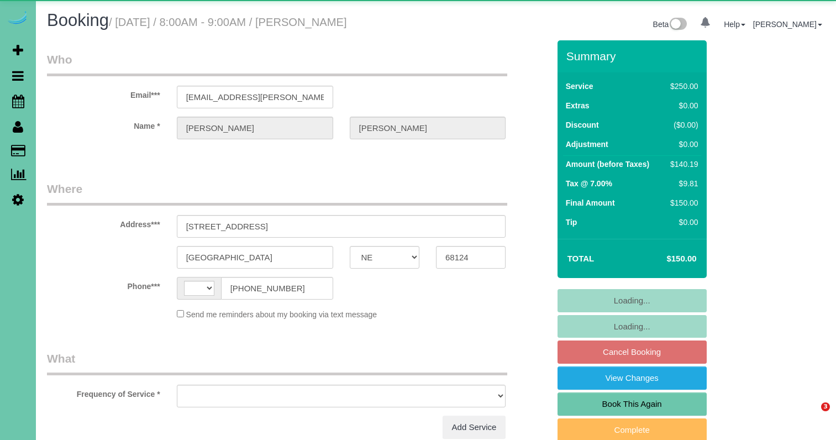
select select "NE"
select select "string:[GEOGRAPHIC_DATA]"
select select "object:650"
select select "string:fspay-fc3da4e3-0f4f-434e-8655-f2ba427e6719"
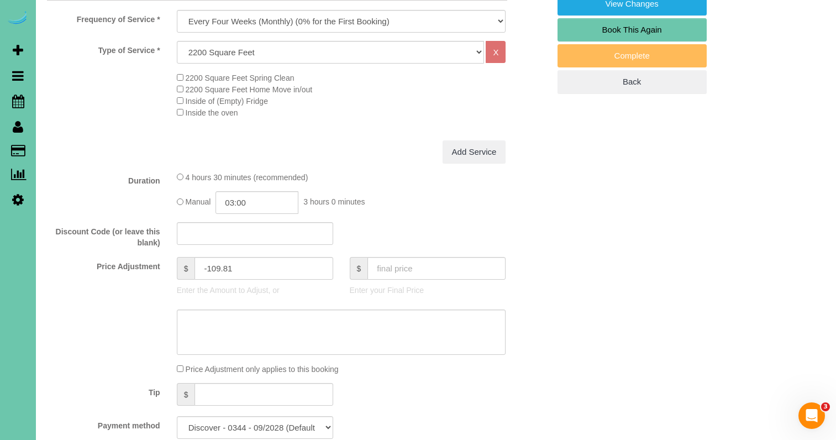
scroll to position [375, 0]
drag, startPoint x: 238, startPoint y: 263, endPoint x: 208, endPoint y: 263, distance: 30.4
click at [208, 263] on input "-109.81" at bounding box center [263, 267] width 138 height 23
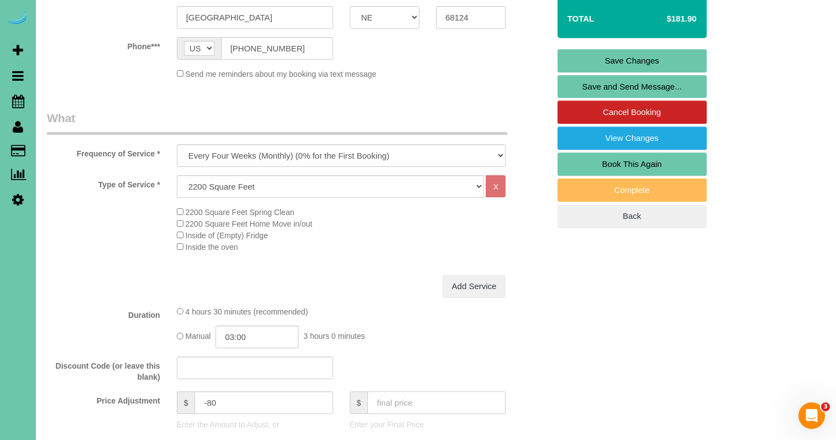
scroll to position [253, 0]
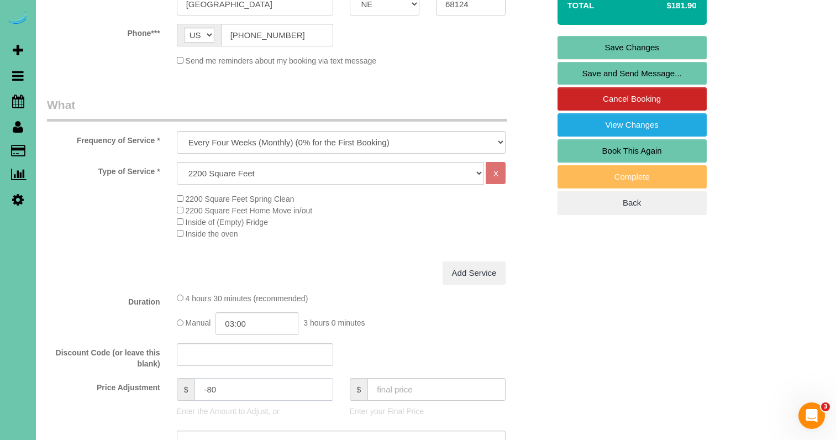
click at [208, 387] on input "-80" at bounding box center [263, 389] width 138 height 23
type input "-90"
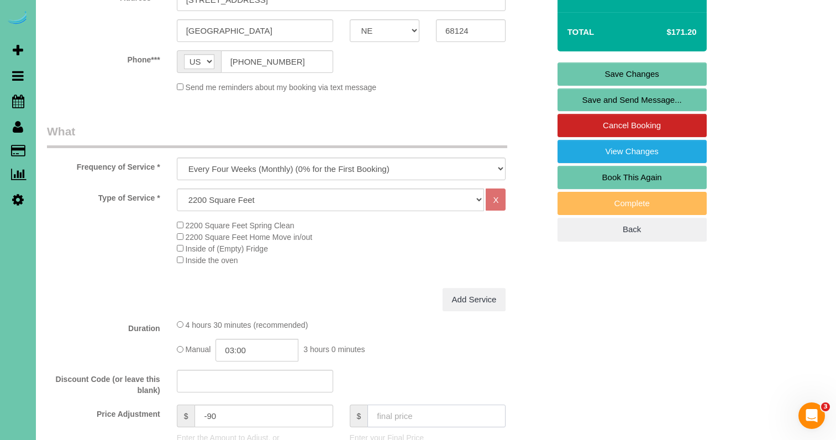
scroll to position [235, 0]
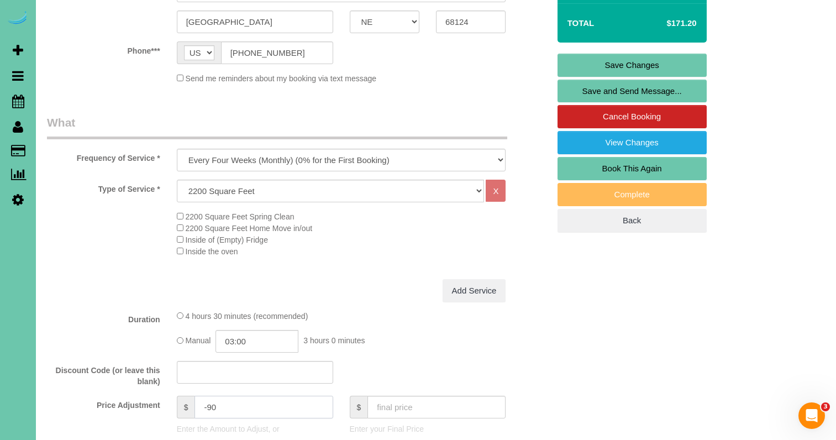
click at [239, 405] on input "-90" at bounding box center [263, 407] width 138 height 23
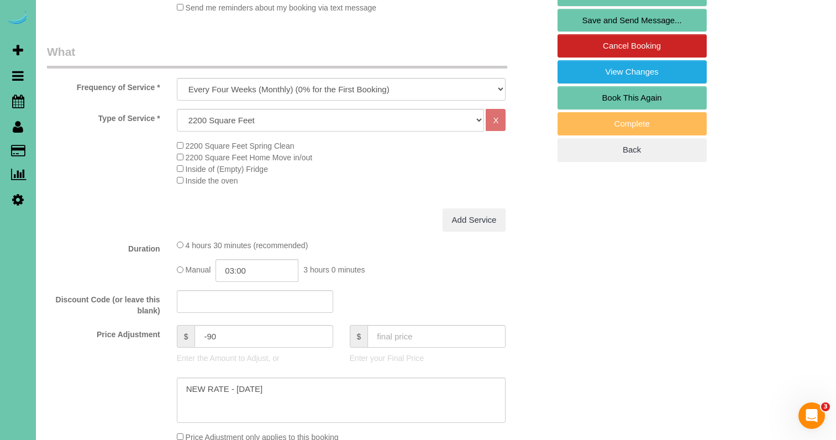
scroll to position [315, 0]
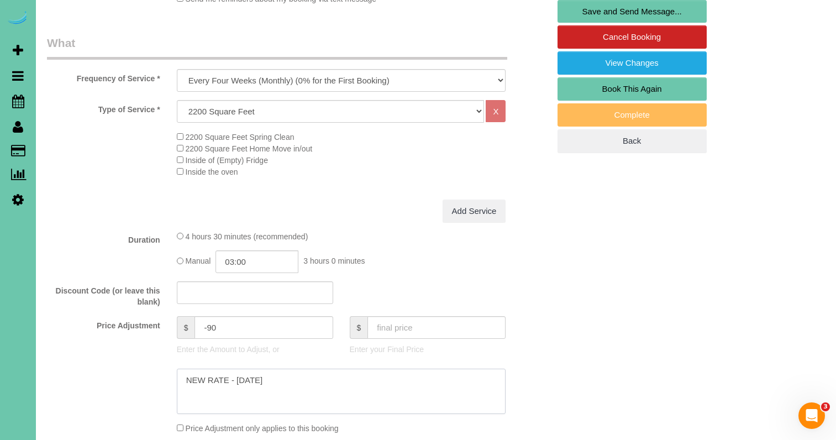
type textarea "NEW RATE - [DATE]"
click at [223, 327] on input "-90" at bounding box center [263, 327] width 138 height 23
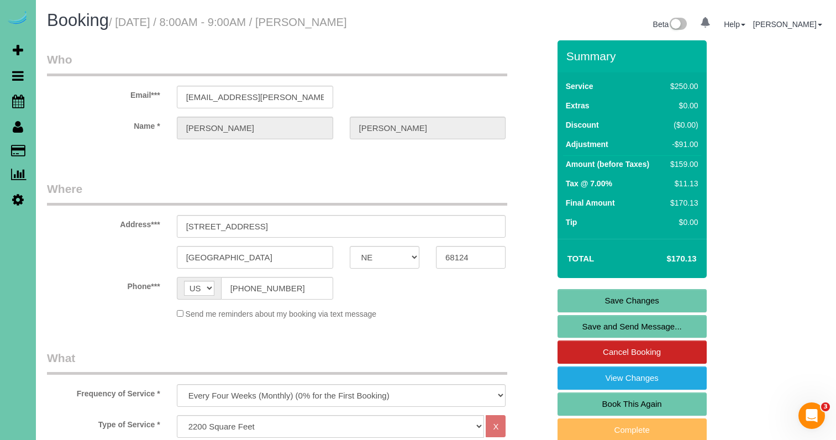
scroll to position [0, 0]
type input "-91"
click at [589, 300] on link "Save Changes" at bounding box center [631, 300] width 149 height 23
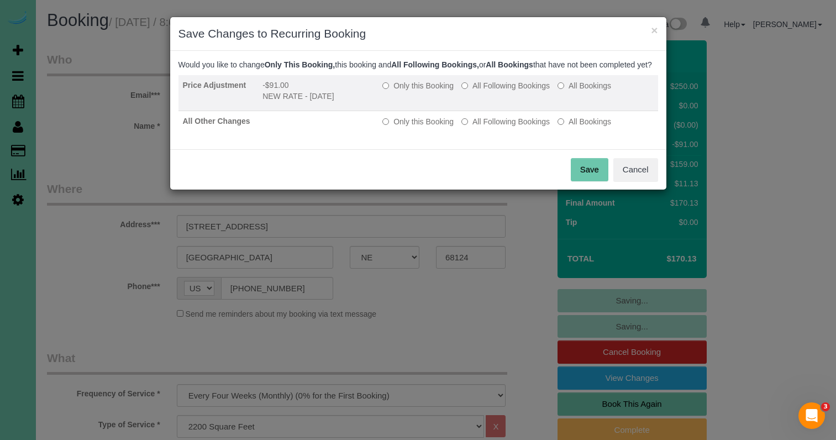
drag, startPoint x: 491, startPoint y: 96, endPoint x: 493, endPoint y: 118, distance: 22.2
click at [491, 91] on label "All Following Bookings" at bounding box center [505, 85] width 88 height 11
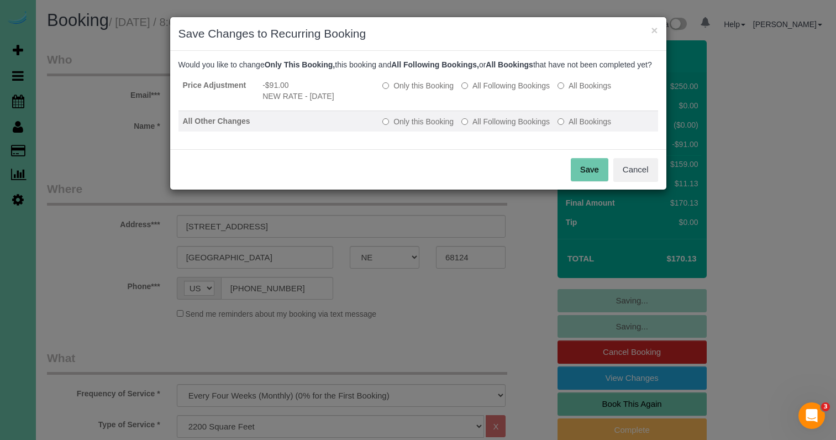
click at [497, 127] on label "All Following Bookings" at bounding box center [505, 121] width 88 height 11
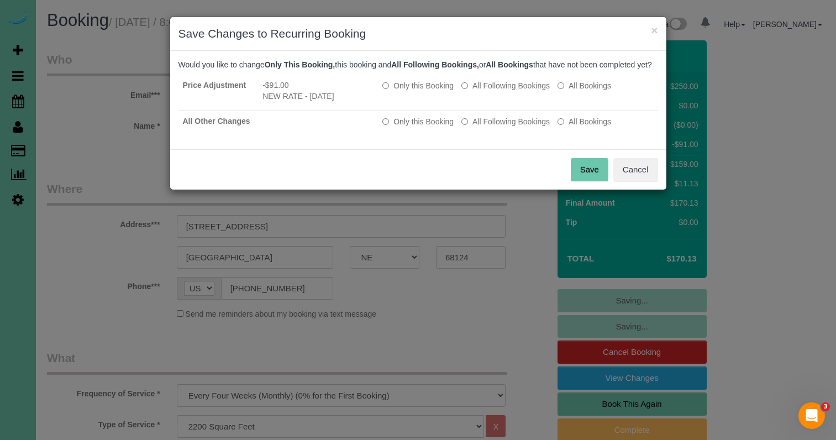
click at [595, 181] on button "Save" at bounding box center [590, 169] width 38 height 23
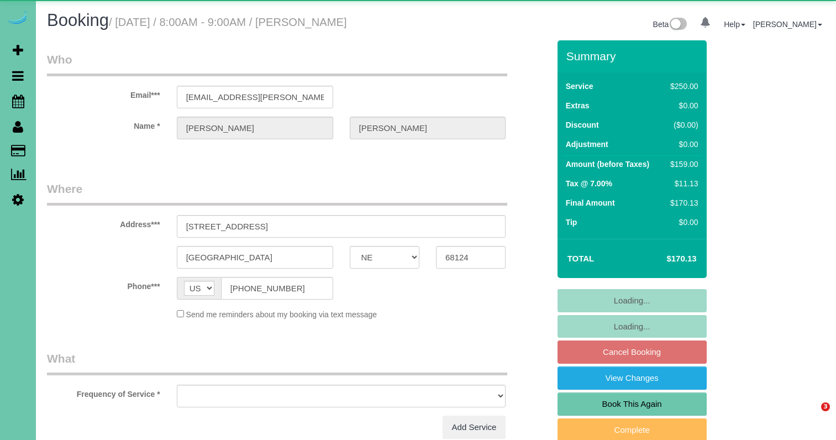
select select "NE"
select select "object:617"
select select "string:fspay-fc3da4e3-0f4f-434e-8655-f2ba427e6719"
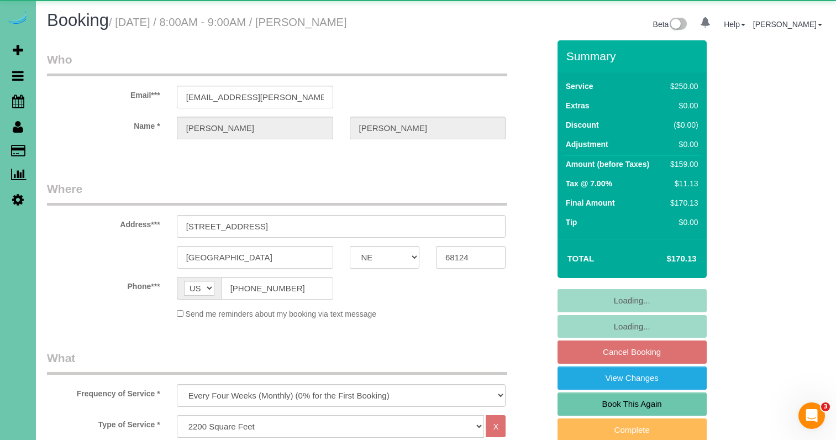
select select "object:650"
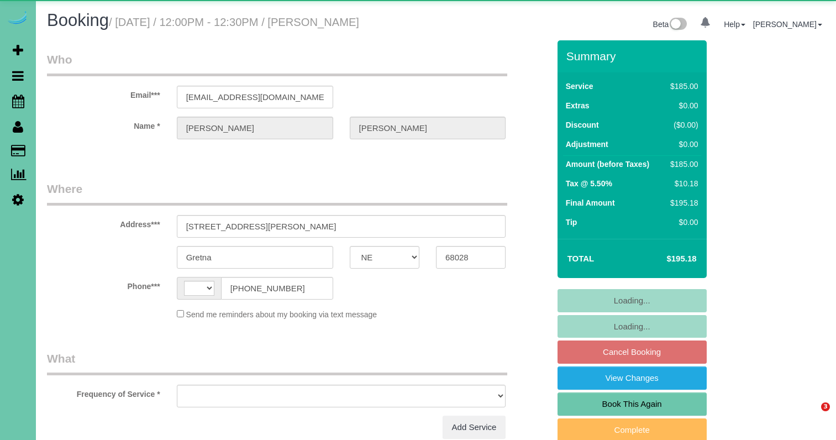
select select "NE"
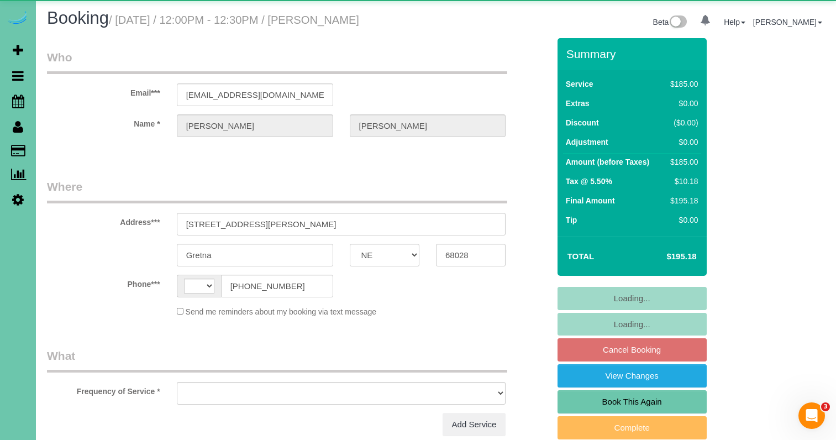
select select "string:[GEOGRAPHIC_DATA]"
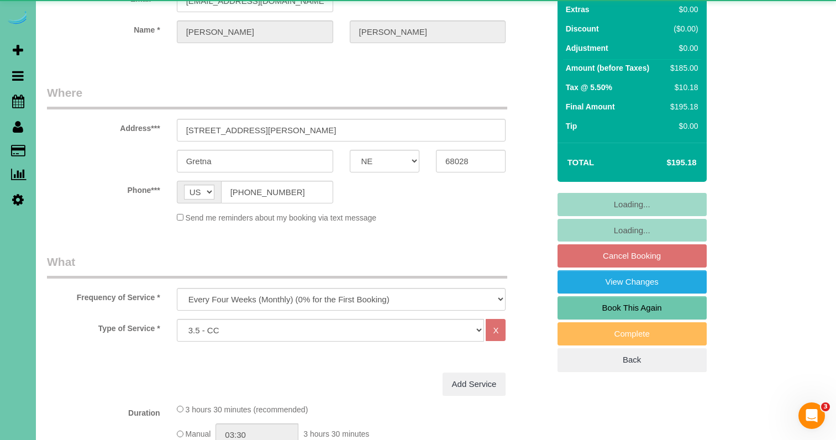
select select "object:833"
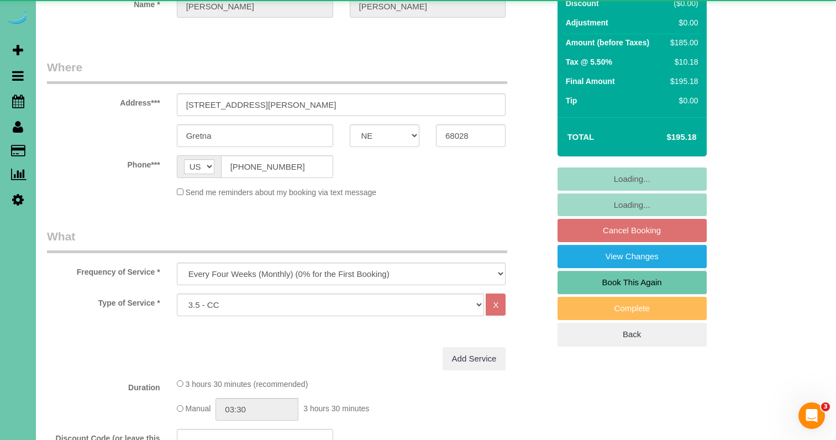
select select "string:fspay-828ae431-e1ac-41ee-a369-cc47fb4343a6"
select select "number:42"
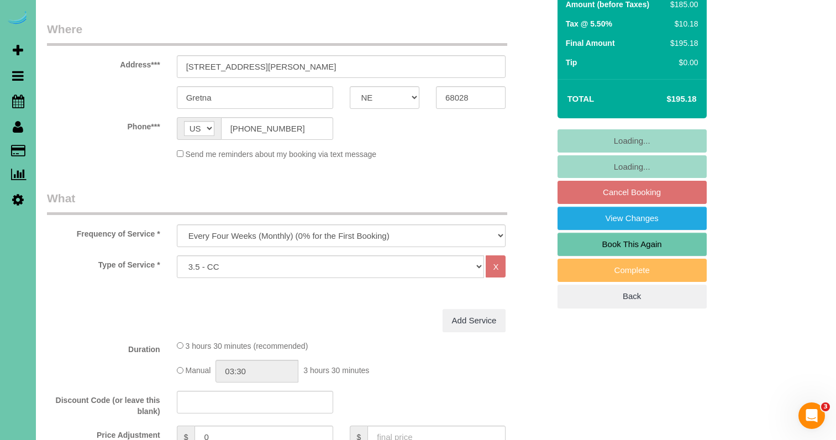
scroll to position [162, 0]
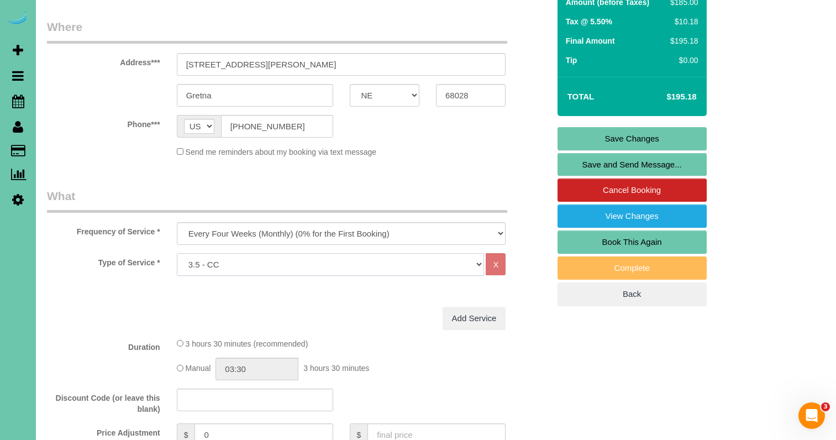
select select "160"
click at [479, 149] on div "Send me reminders about my booking via text message" at bounding box center [341, 152] width 346 height 12
drag, startPoint x: 586, startPoint y: 141, endPoint x: 565, endPoint y: 139, distance: 20.6
click at [586, 141] on link "Save Changes" at bounding box center [631, 138] width 149 height 23
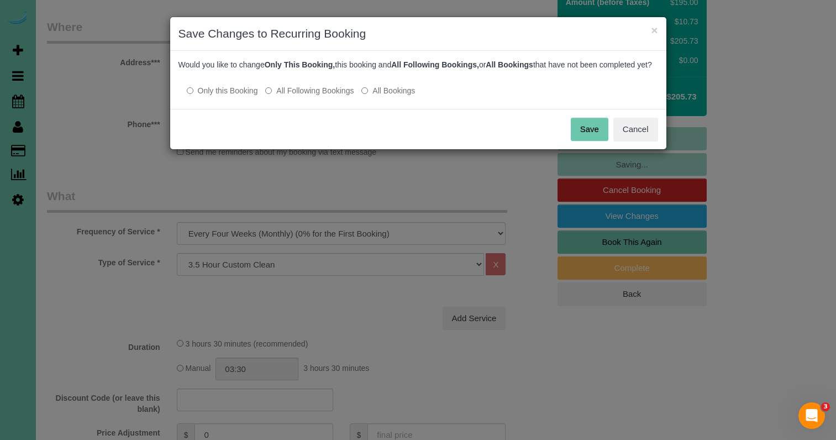
drag, startPoint x: 304, startPoint y: 102, endPoint x: 342, endPoint y: 107, distance: 38.4
click at [305, 96] on label "All Following Bookings" at bounding box center [309, 90] width 88 height 11
click at [583, 140] on button "Save" at bounding box center [590, 129] width 38 height 23
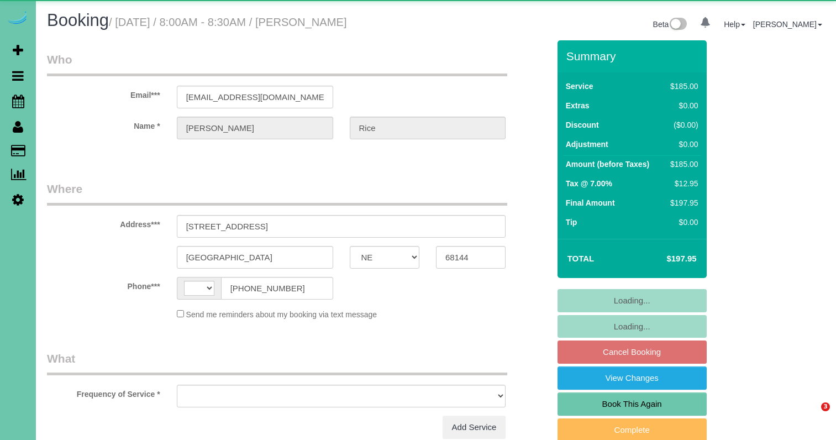
select select "NE"
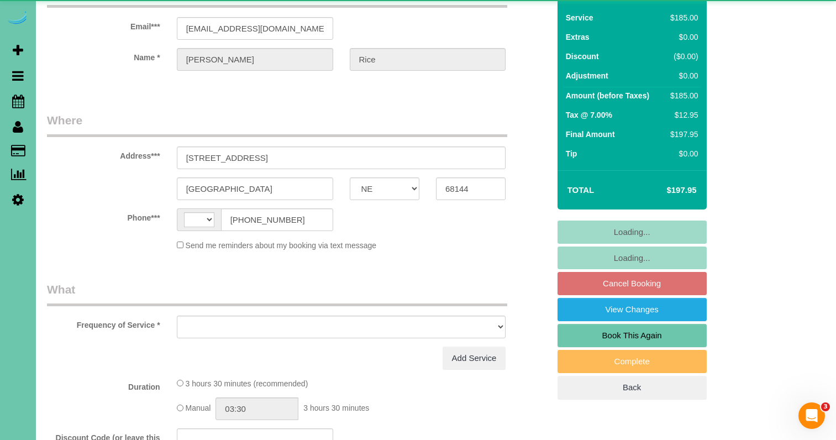
select select "string:[GEOGRAPHIC_DATA]"
select select "object:617"
select select "string:fspay-38ef3cda-614e-4705-92ac-1e61fbd7534b"
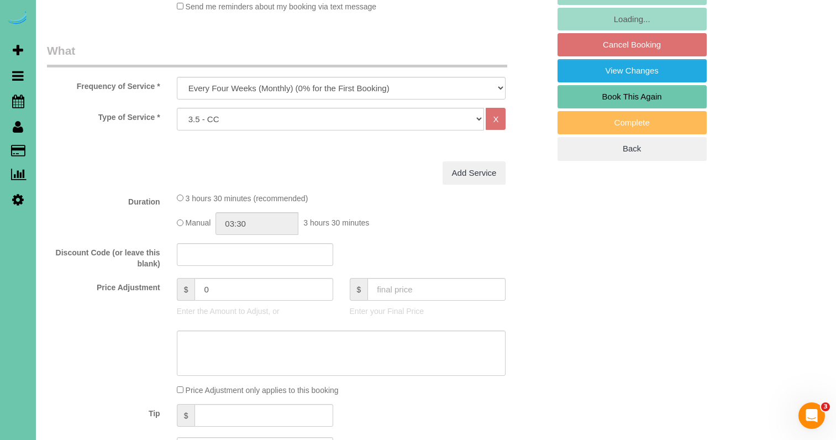
select select "object:707"
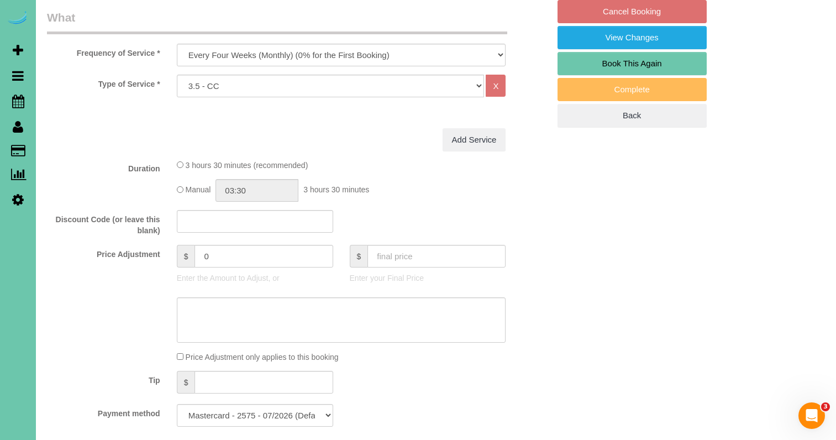
scroll to position [342, 0]
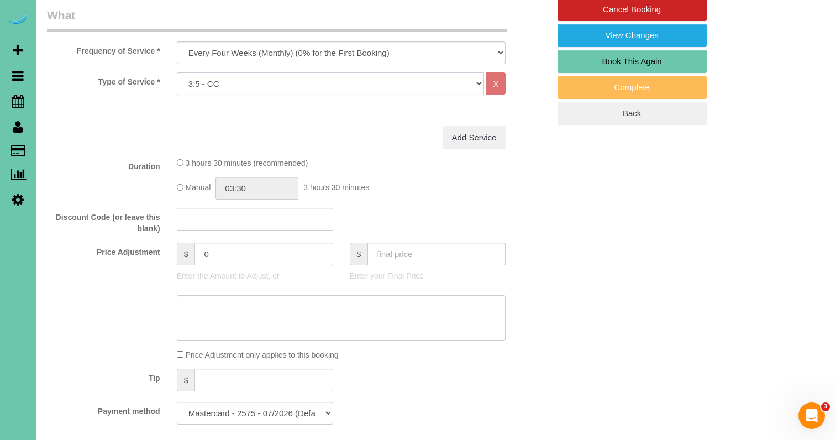
select select "160"
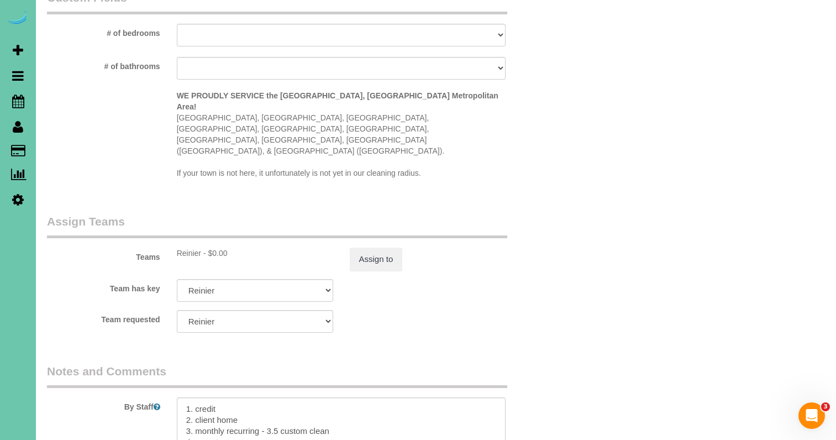
scroll to position [1014, 0]
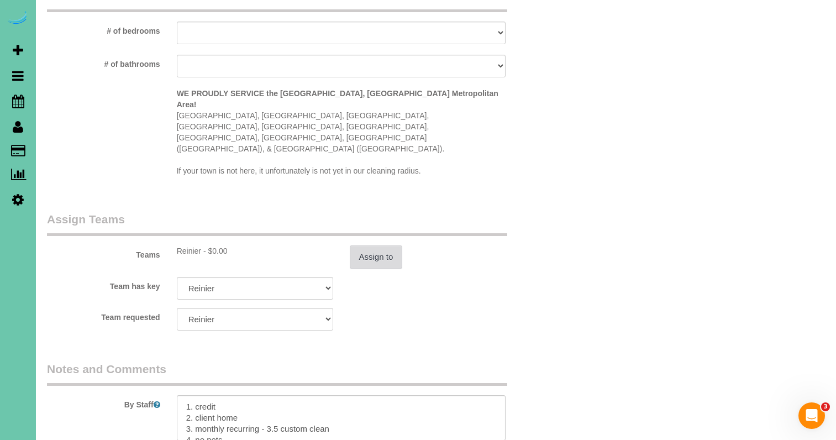
click at [390, 245] on button "Assign to" at bounding box center [376, 256] width 53 height 23
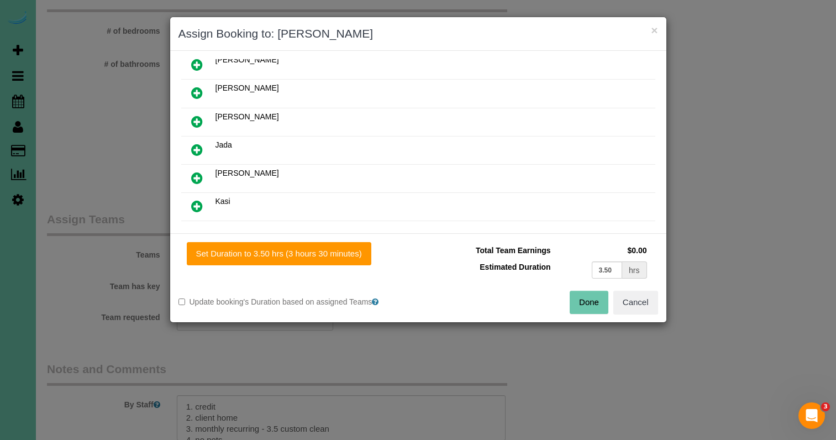
scroll to position [134, 0]
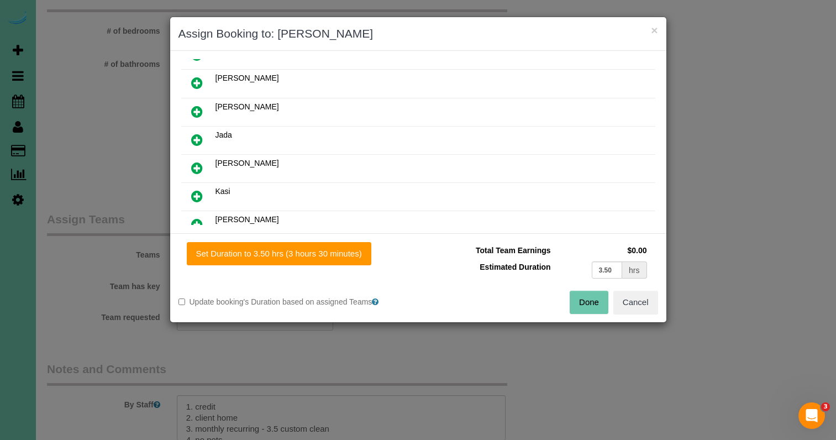
drag, startPoint x: 194, startPoint y: 169, endPoint x: 207, endPoint y: 139, distance: 32.2
click at [194, 169] on icon at bounding box center [197, 167] width 12 height 13
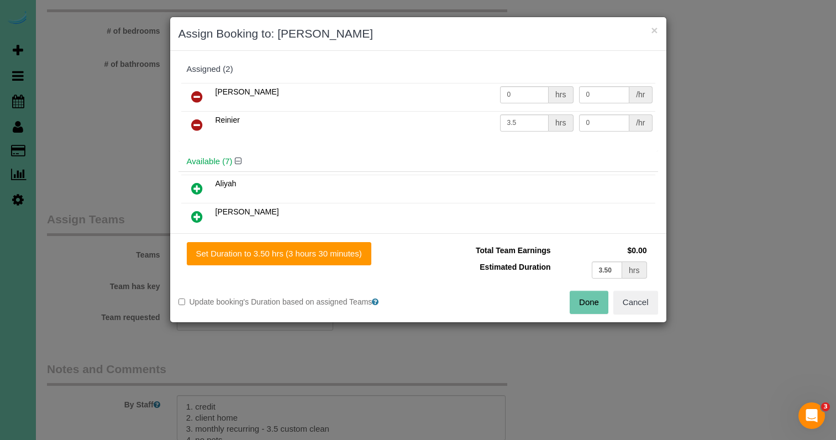
scroll to position [0, 0]
drag, startPoint x: 197, startPoint y: 126, endPoint x: 240, endPoint y: 182, distance: 70.1
click at [197, 126] on icon at bounding box center [197, 124] width 12 height 13
drag, startPoint x: 304, startPoint y: 254, endPoint x: 380, endPoint y: 268, distance: 77.0
click at [304, 254] on button "Set Duration to 3.50 hrs (3 hours 30 minutes)" at bounding box center [279, 253] width 184 height 23
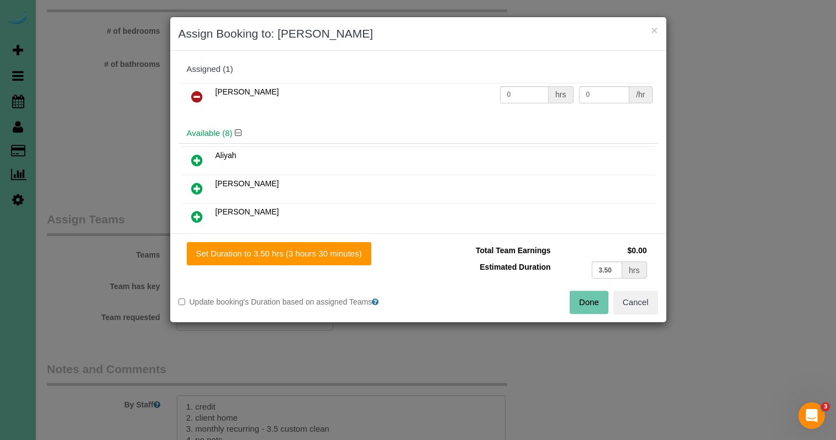
type input "3.50"
click at [591, 304] on button "Done" at bounding box center [589, 302] width 39 height 23
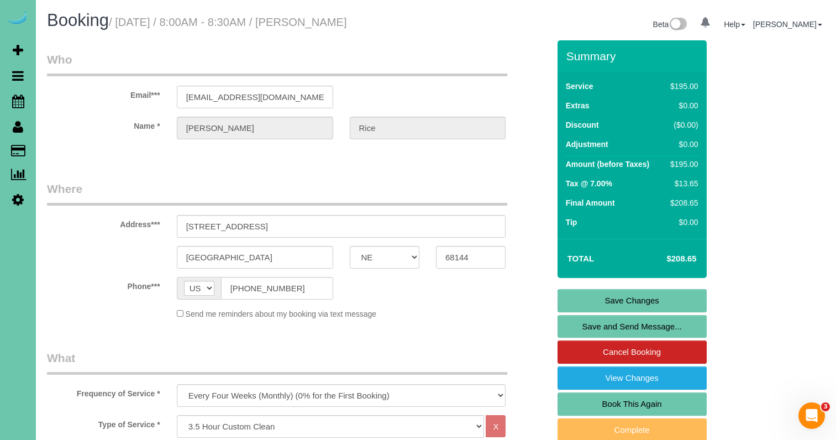
click at [586, 295] on link "Save Changes" at bounding box center [631, 300] width 149 height 23
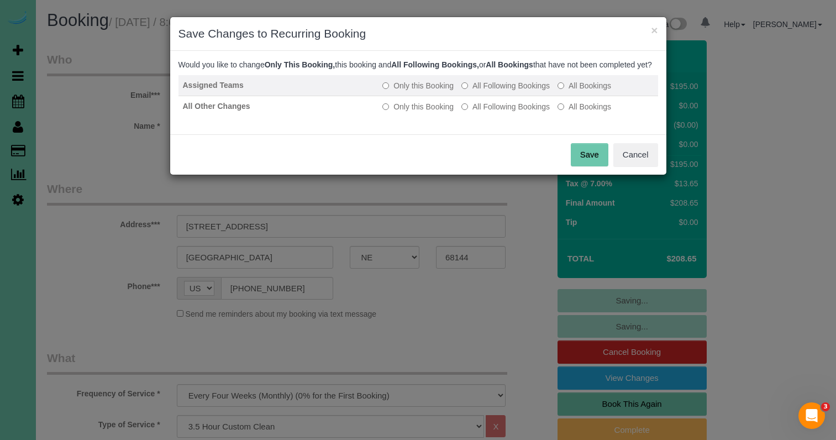
click at [516, 91] on label "All Following Bookings" at bounding box center [505, 85] width 88 height 11
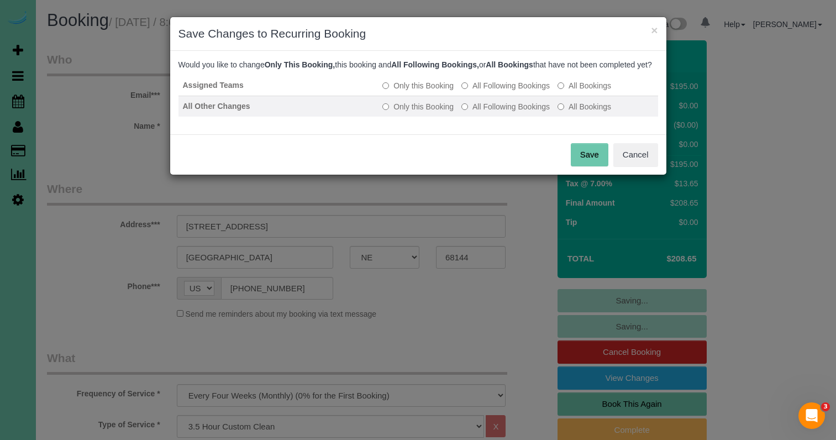
click at [511, 112] on label "All Following Bookings" at bounding box center [505, 106] width 88 height 11
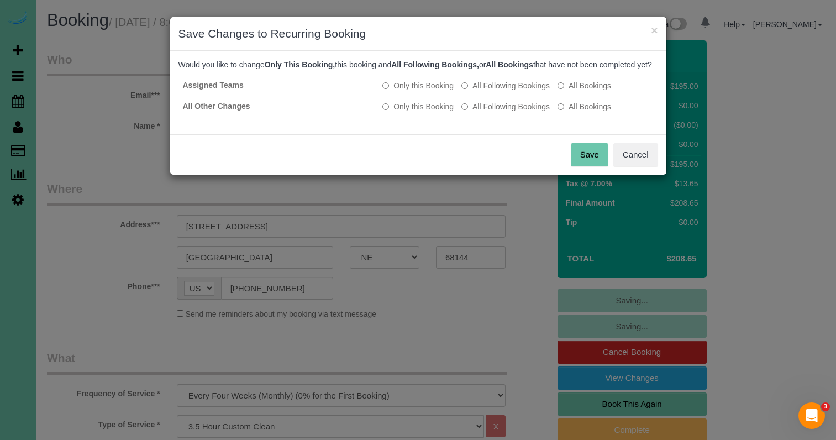
click at [581, 162] on button "Save" at bounding box center [590, 154] width 38 height 23
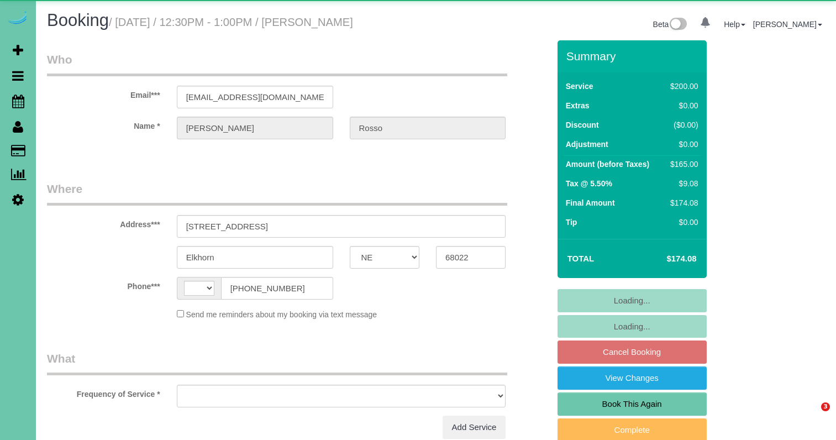
select select "NE"
select select "string:[GEOGRAPHIC_DATA]"
select select "object:364"
select select "string:fspay-c694e734-8c6e-4acd-8440-cd66bce656e2"
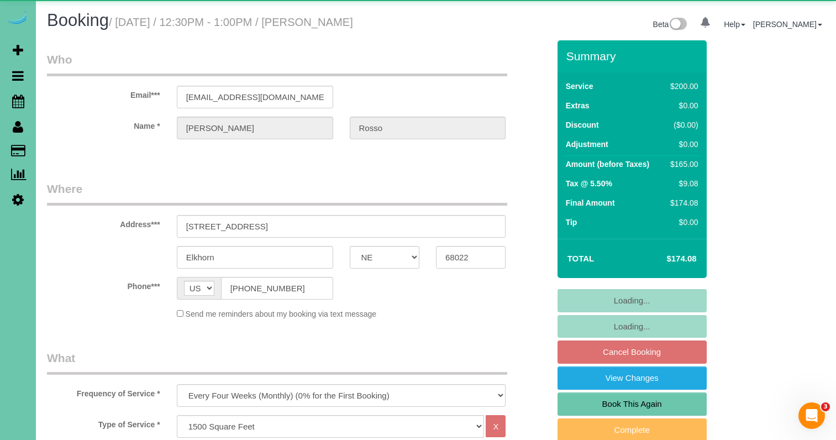
select select "object:893"
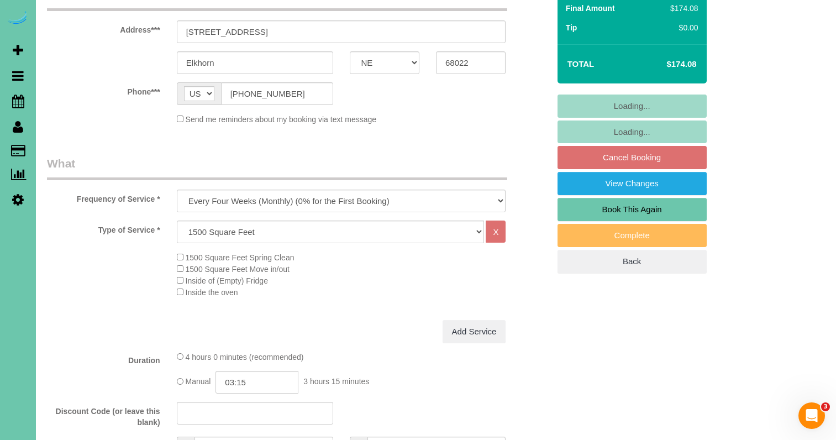
scroll to position [213, 0]
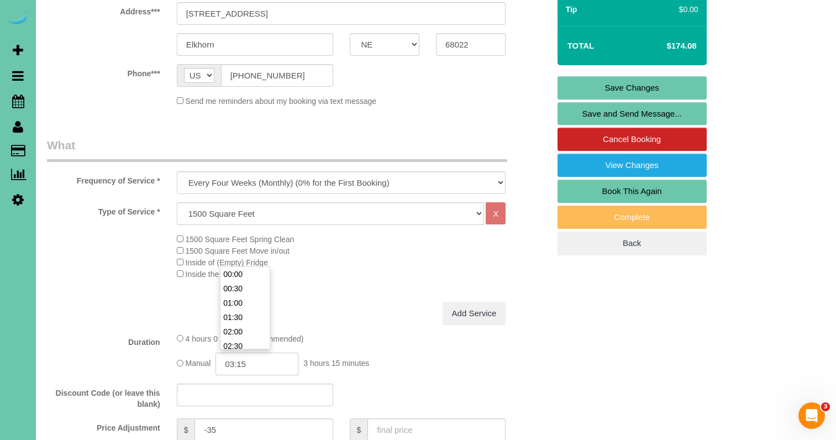
click at [270, 358] on input "03:15" at bounding box center [256, 363] width 83 height 23
type input "03:00"
click at [242, 334] on li "03:00" at bounding box center [244, 336] width 49 height 14
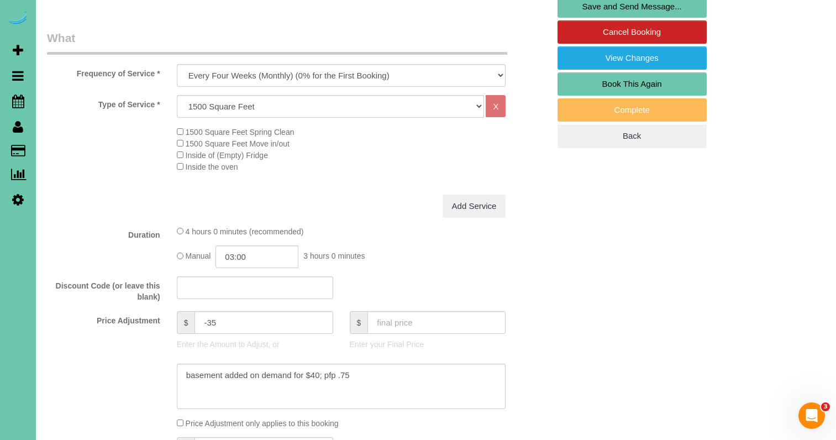
scroll to position [331, 0]
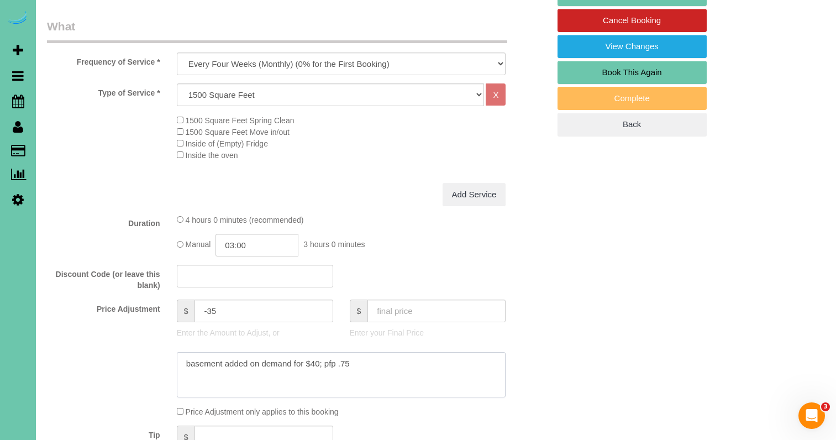
click at [181, 360] on textarea at bounding box center [341, 374] width 329 height 45
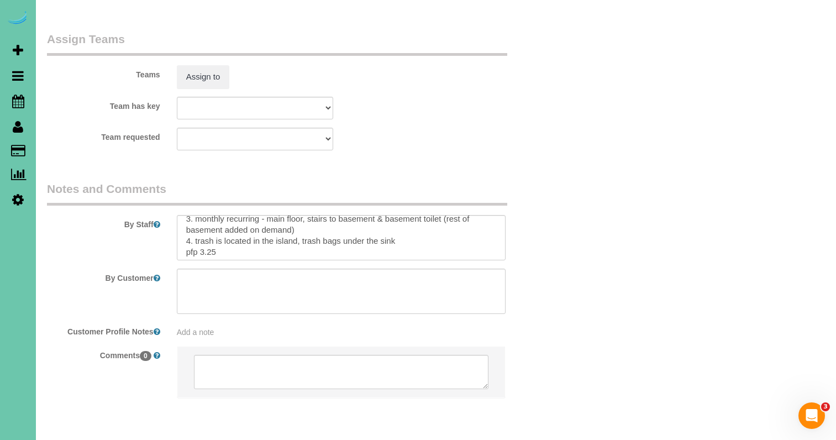
scroll to position [40, 0]
type textarea "NEW RATE - 9/30 - basement added on demand for $40; pfp .75"
drag, startPoint x: 209, startPoint y: 212, endPoint x: 241, endPoint y: 214, distance: 31.6
click at [205, 215] on textarea at bounding box center [341, 237] width 329 height 45
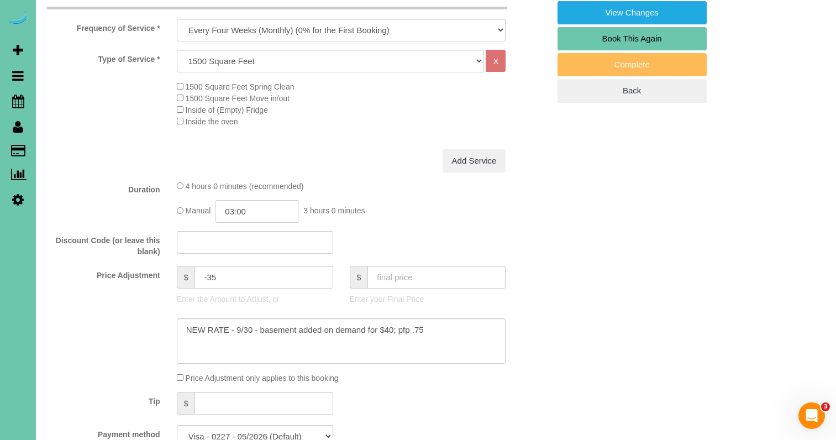
scroll to position [342, 0]
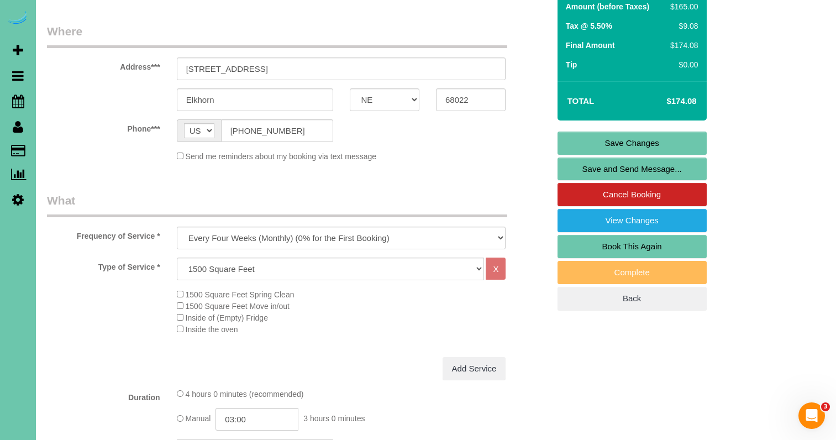
type textarea "1. credit 2. GC 1987 Enter if it doesn't work the first close the lid and do th…"
click at [588, 147] on link "Save Changes" at bounding box center [631, 142] width 149 height 23
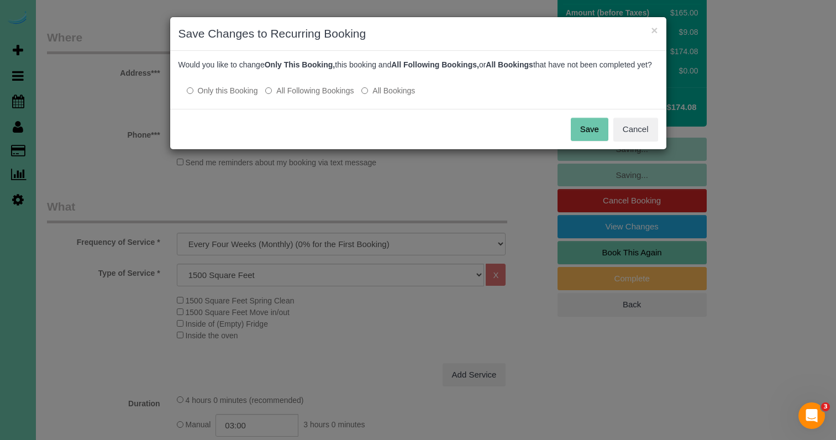
drag, startPoint x: 308, startPoint y: 98, endPoint x: 322, endPoint y: 99, distance: 13.9
click at [309, 96] on label "All Following Bookings" at bounding box center [309, 90] width 88 height 11
click at [590, 140] on button "Save" at bounding box center [590, 129] width 38 height 23
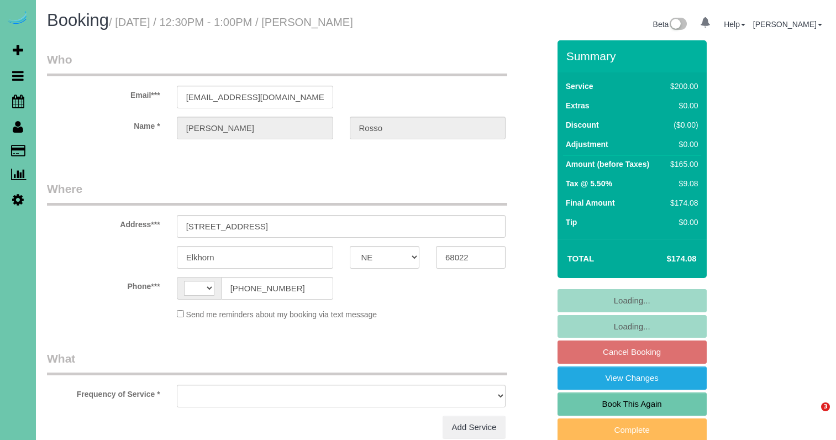
select select "NE"
select select "string:[GEOGRAPHIC_DATA]"
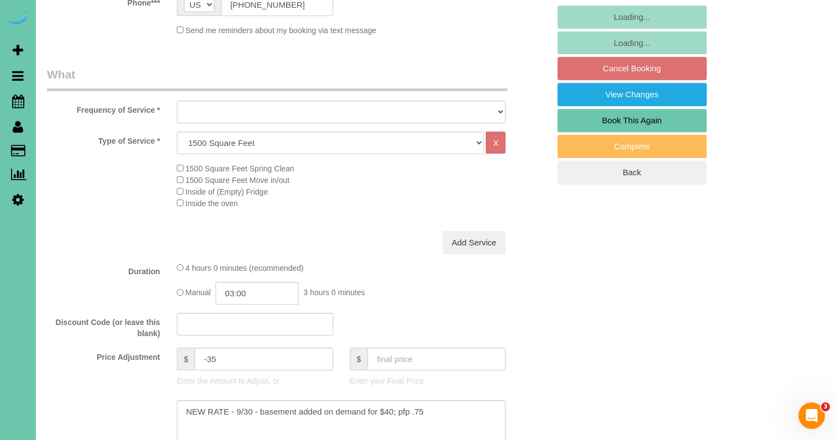
select select "object:648"
select select "string:fspay-c694e734-8c6e-4acd-8440-cd66bce656e2"
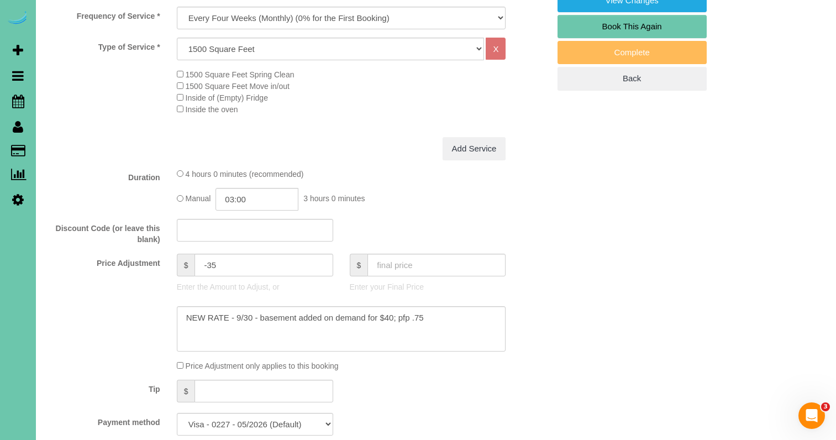
scroll to position [378, 0]
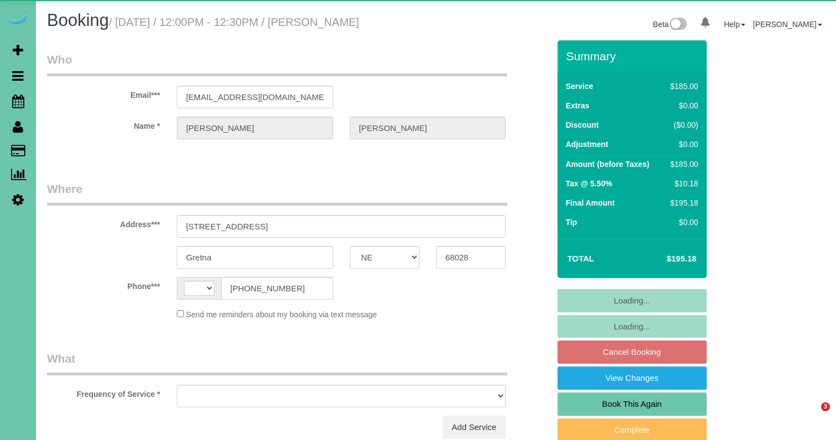
select select "NE"
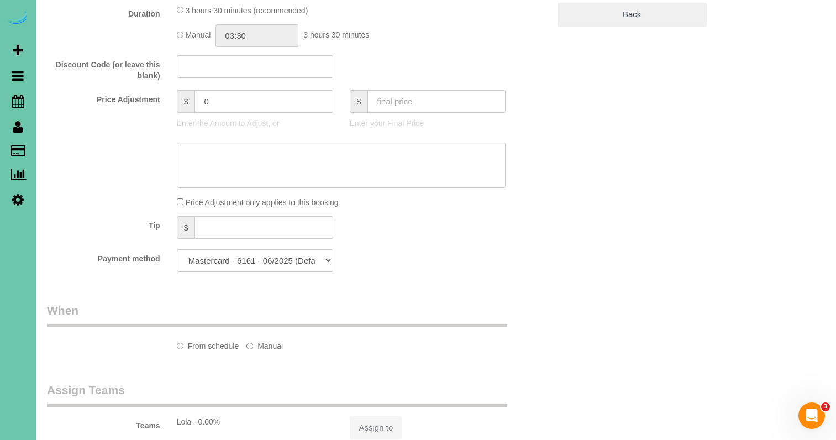
select select "string:[GEOGRAPHIC_DATA]"
select select "string:fspay-b1b091e1-b8f4-42a6-afd4-0258261b93e4"
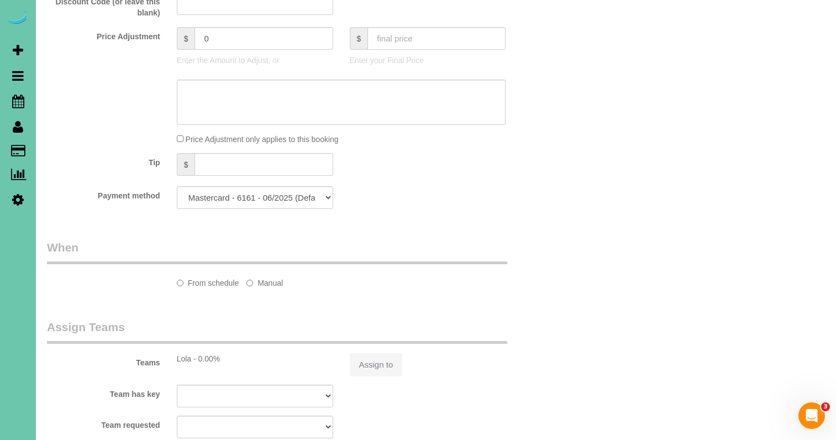
select select "object:887"
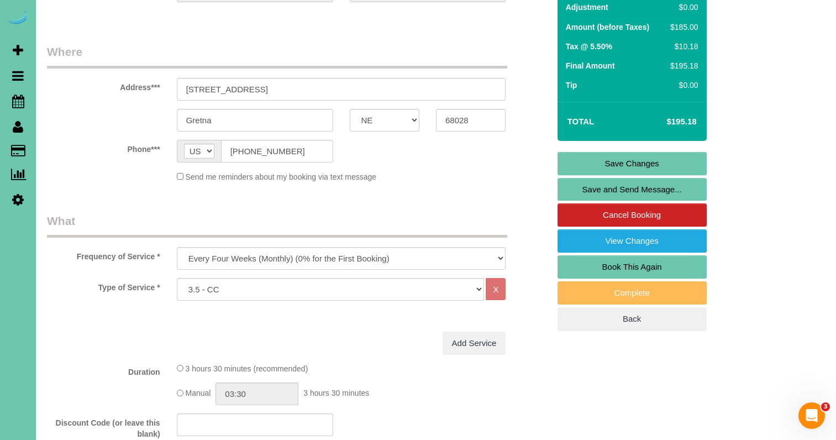
scroll to position [144, 0]
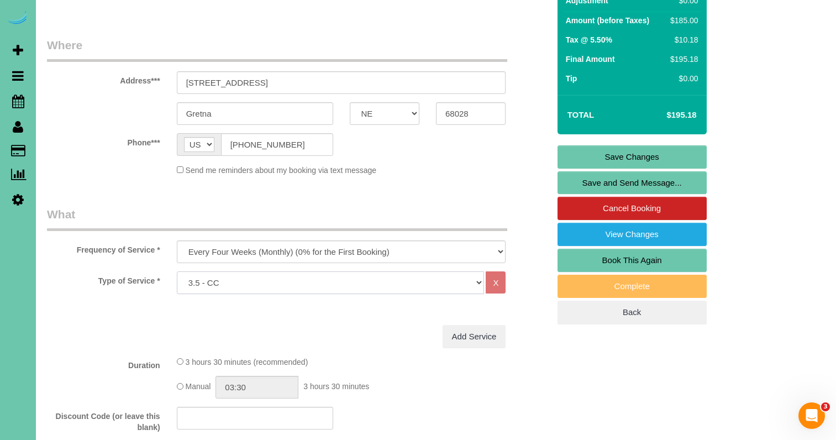
select select "160"
click at [603, 147] on link "Save Changes" at bounding box center [631, 156] width 149 height 23
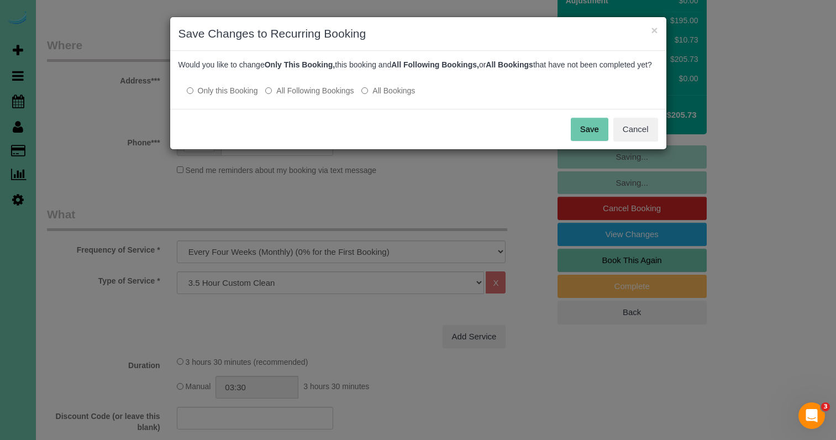
click at [317, 96] on label "All Following Bookings" at bounding box center [309, 90] width 88 height 11
click at [593, 141] on button "Save" at bounding box center [590, 129] width 38 height 23
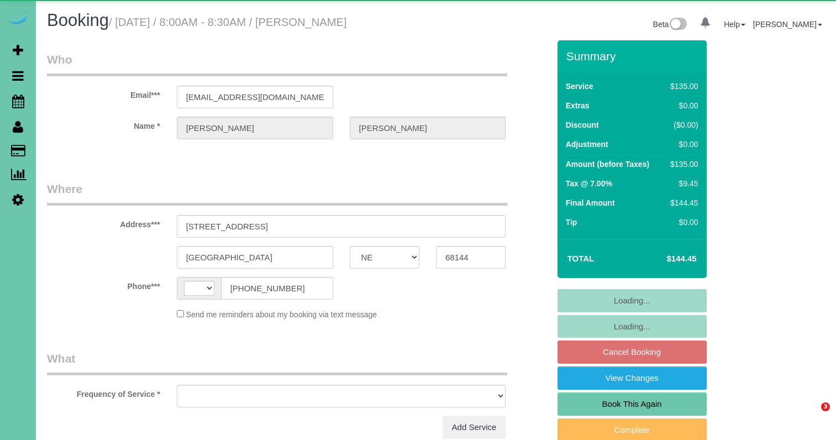
select select "NE"
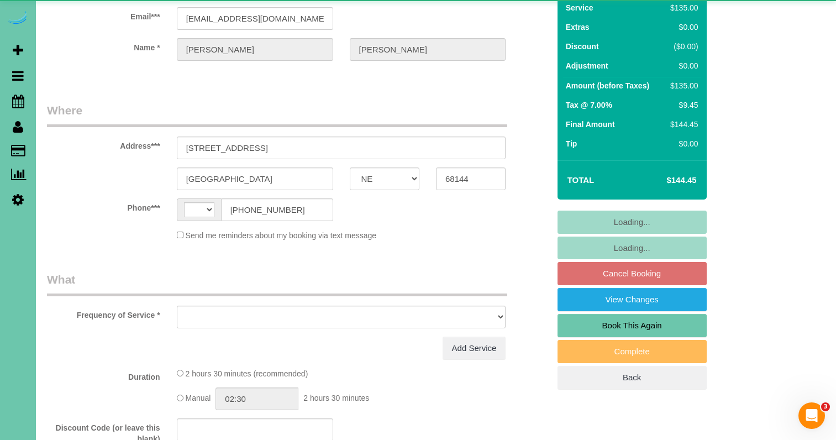
select select "string:[GEOGRAPHIC_DATA]"
select select "object:617"
select select "string:fspay-2f916073-f1eb-4c3d-bb66-b0004159d4ff"
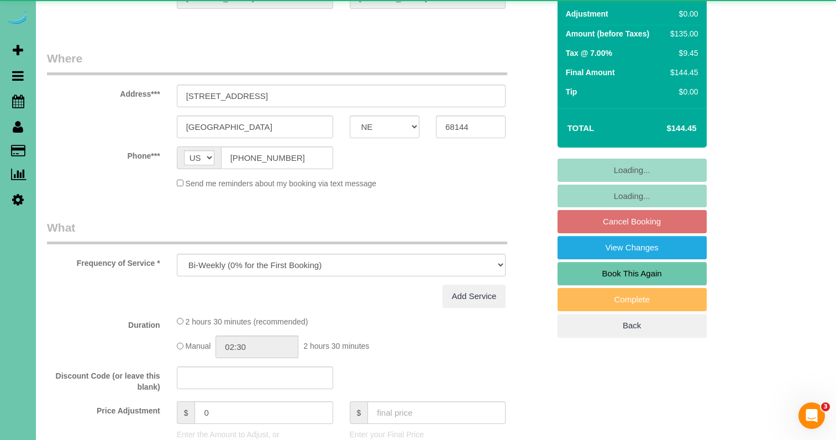
select select "number:36"
select select "number:41"
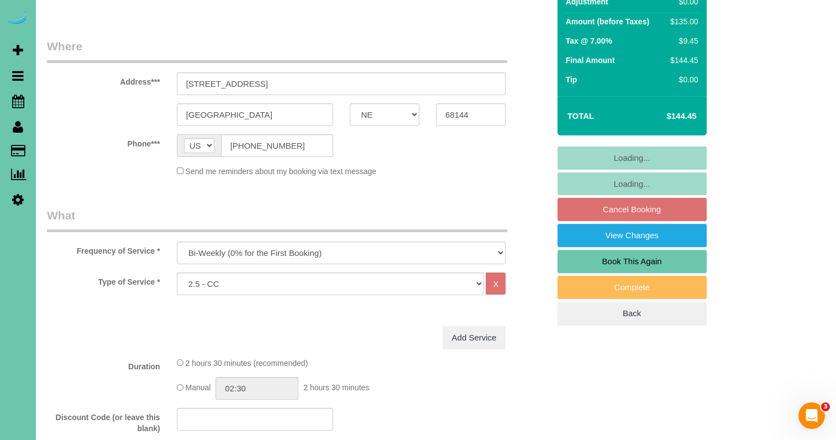
select select "object:887"
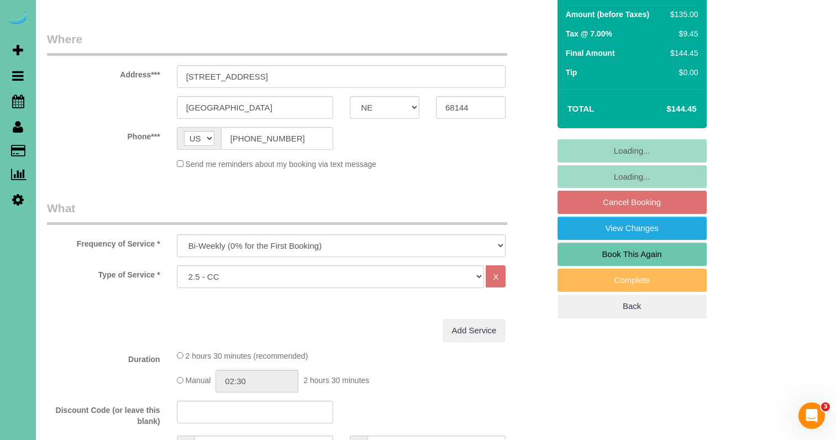
scroll to position [151, 0]
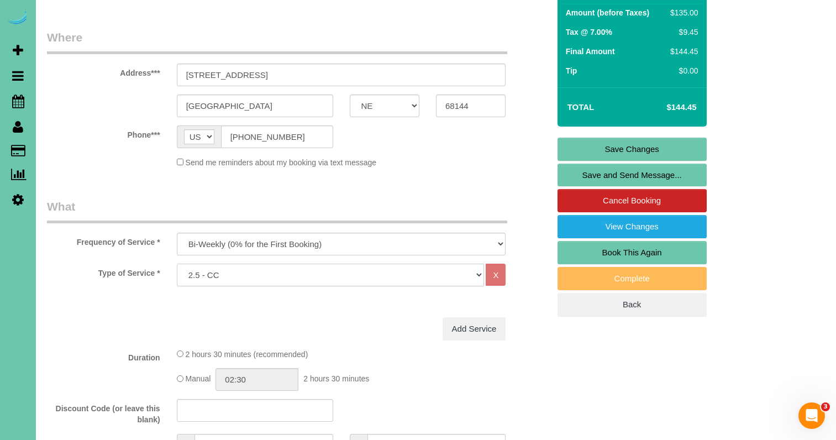
select select "159"
click at [489, 173] on fieldset "Where Address*** [STREET_ADDRESS] [GEOGRAPHIC_DATA] AK AL AR AZ CA CO CT DC DE …" at bounding box center [298, 102] width 502 height 147
click at [614, 153] on link "Save Changes" at bounding box center [631, 149] width 149 height 23
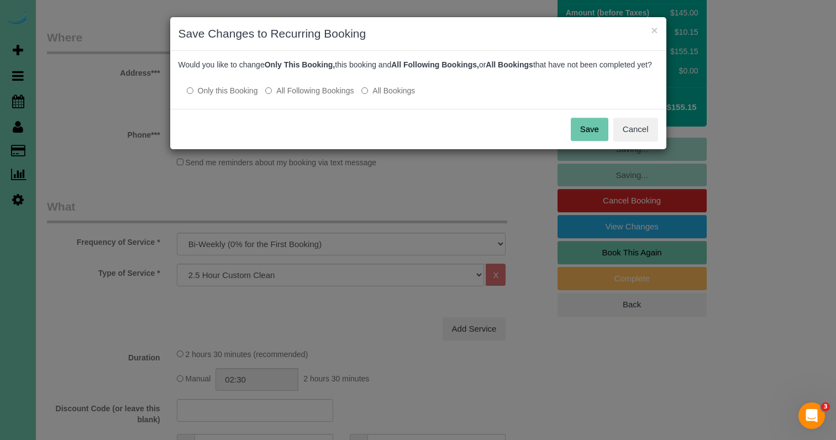
drag, startPoint x: 315, startPoint y: 100, endPoint x: 428, endPoint y: 116, distance: 113.8
click at [316, 96] on label "All Following Bookings" at bounding box center [309, 90] width 88 height 11
drag, startPoint x: 580, startPoint y: 139, endPoint x: 504, endPoint y: 119, distance: 78.6
click at [580, 139] on button "Save" at bounding box center [590, 129] width 38 height 23
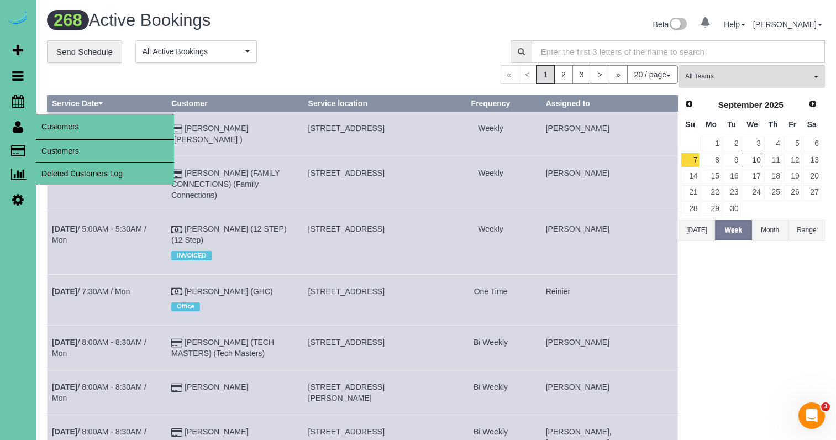
click at [51, 145] on link "Customers" at bounding box center [105, 151] width 138 height 22
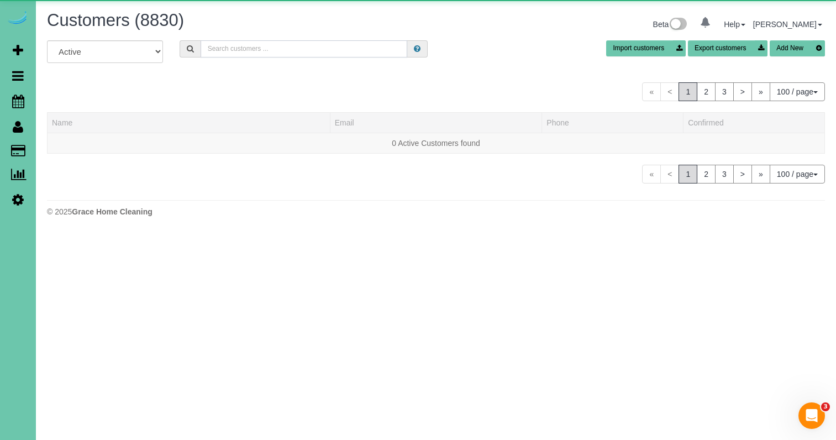
click at [275, 47] on input "text" at bounding box center [304, 48] width 207 height 17
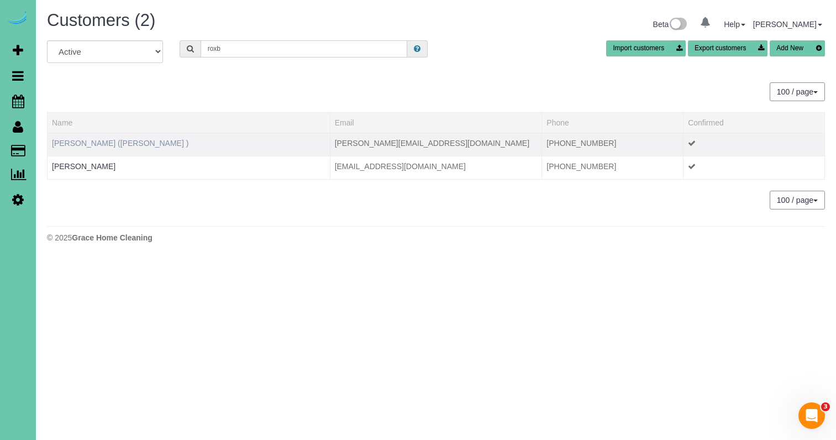
type input "roxb"
click at [103, 144] on link "[PERSON_NAME] ([PERSON_NAME] )" at bounding box center [120, 143] width 136 height 9
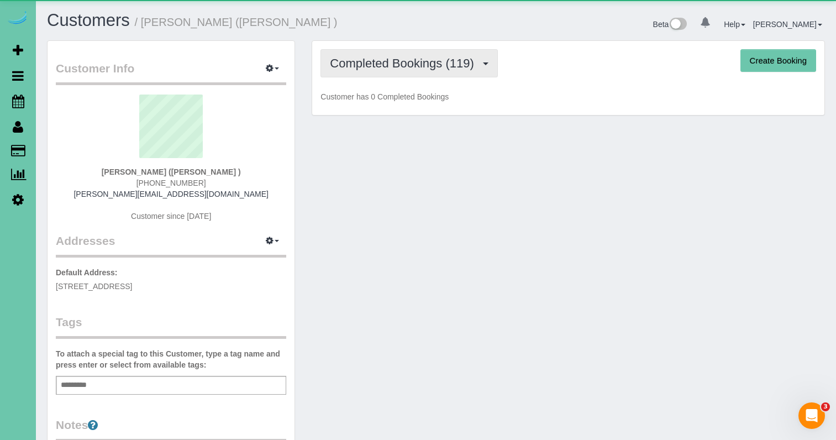
click at [372, 57] on span "Completed Bookings (119)" at bounding box center [404, 63] width 149 height 14
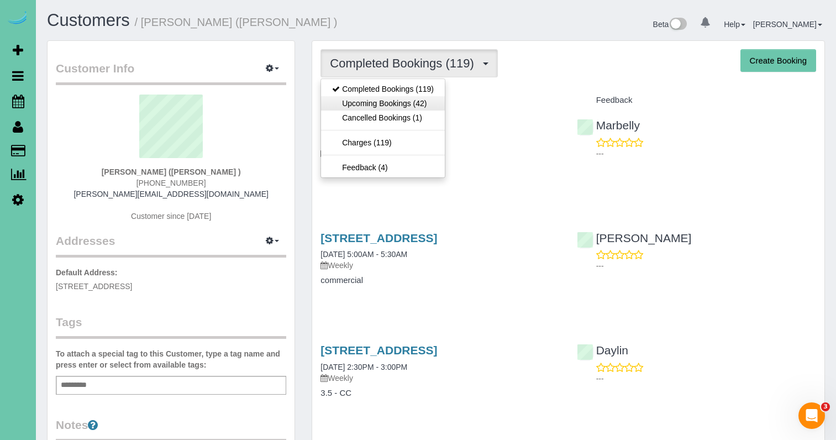
click at [396, 99] on link "Upcoming Bookings (42)" at bounding box center [383, 103] width 124 height 14
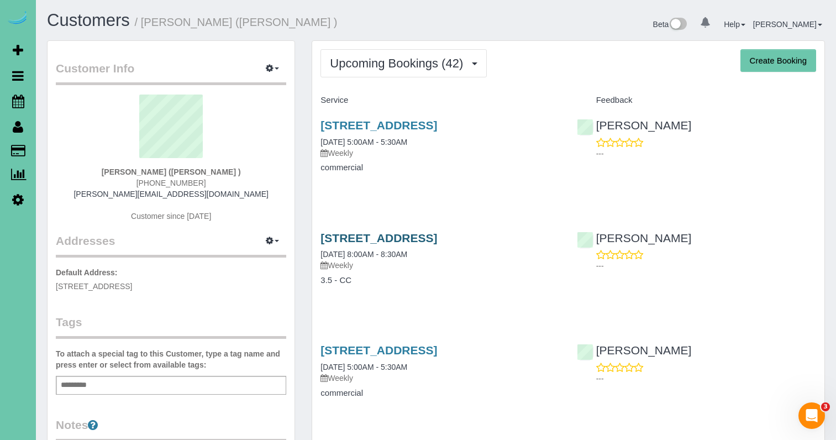
click at [360, 235] on link "[STREET_ADDRESS]" at bounding box center [378, 237] width 117 height 13
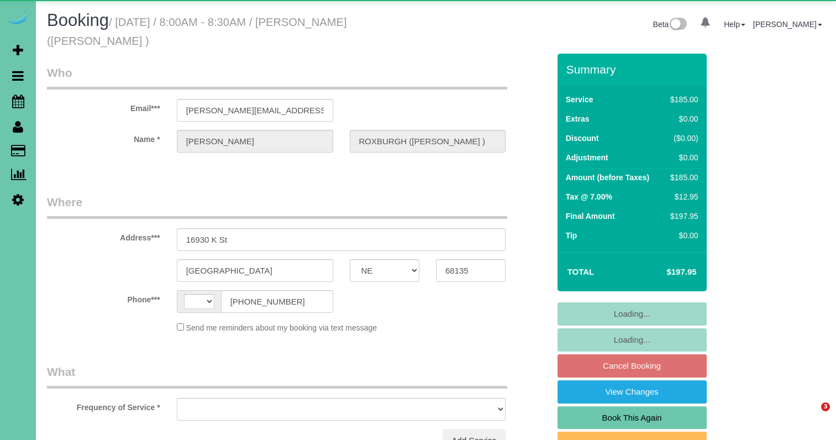
select select "NE"
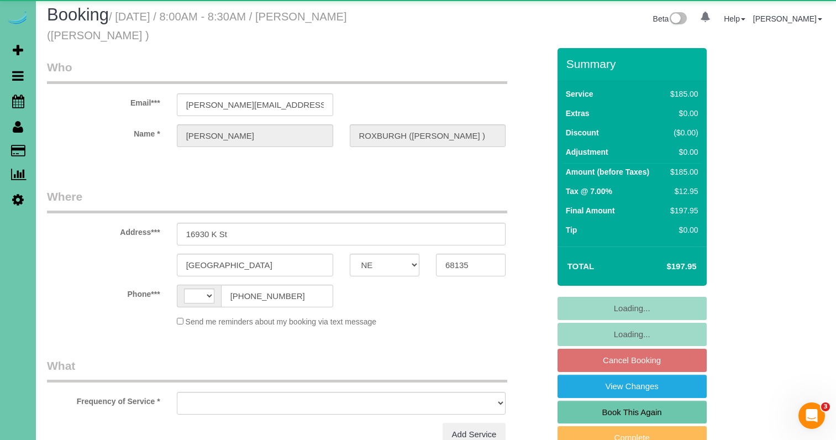
select select "string:[GEOGRAPHIC_DATA]"
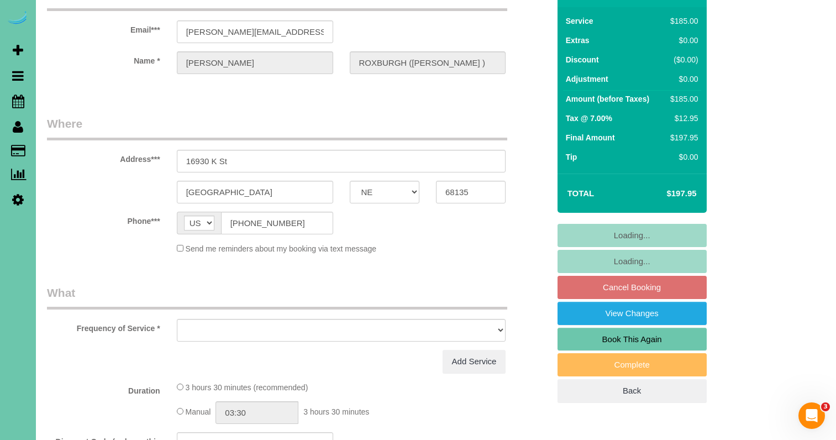
scroll to position [85, 0]
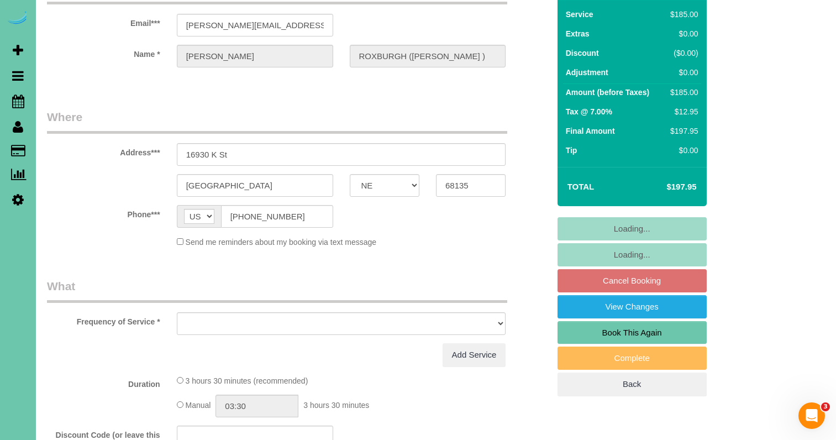
select select "string:fspay-858f0d01-cce9-4df5-9d09-18bc533f61da"
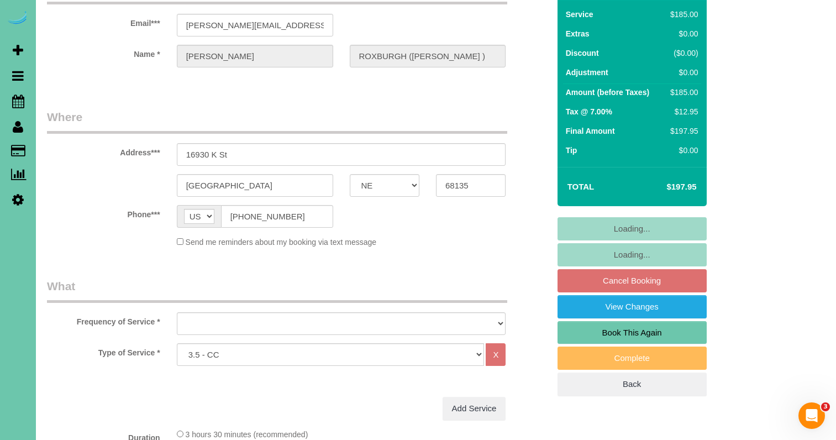
select select "object:704"
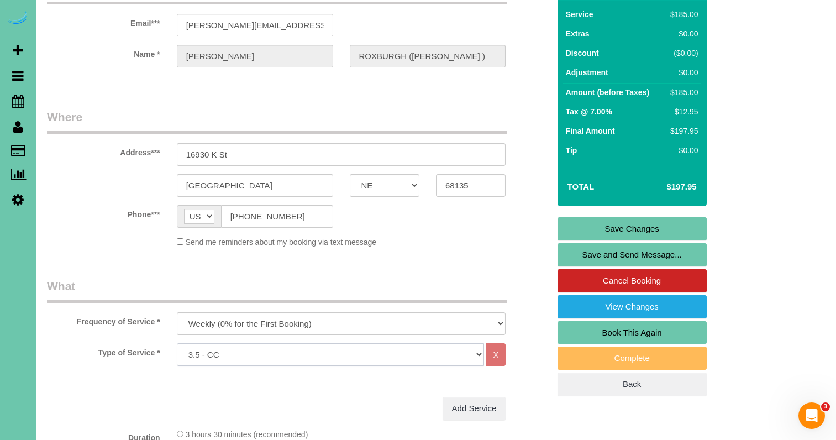
select select "160"
click at [468, 244] on div "Send me reminders about my booking via text message" at bounding box center [341, 242] width 346 height 12
click at [610, 229] on link "Save Changes" at bounding box center [631, 228] width 149 height 23
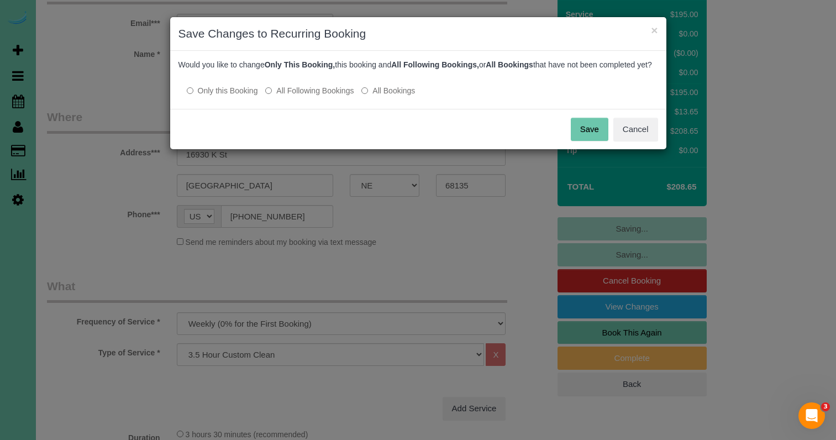
drag, startPoint x: 319, startPoint y: 101, endPoint x: 387, endPoint y: 109, distance: 67.9
click at [321, 96] on label "All Following Bookings" at bounding box center [309, 90] width 88 height 11
click at [582, 140] on button "Save" at bounding box center [590, 129] width 38 height 23
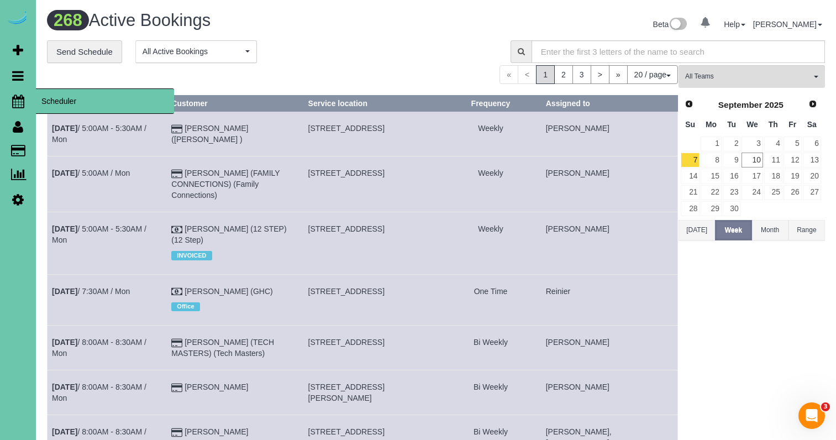
drag, startPoint x: 13, startPoint y: 100, endPoint x: 23, endPoint y: 97, distance: 10.0
click at [13, 100] on icon at bounding box center [18, 100] width 12 height 13
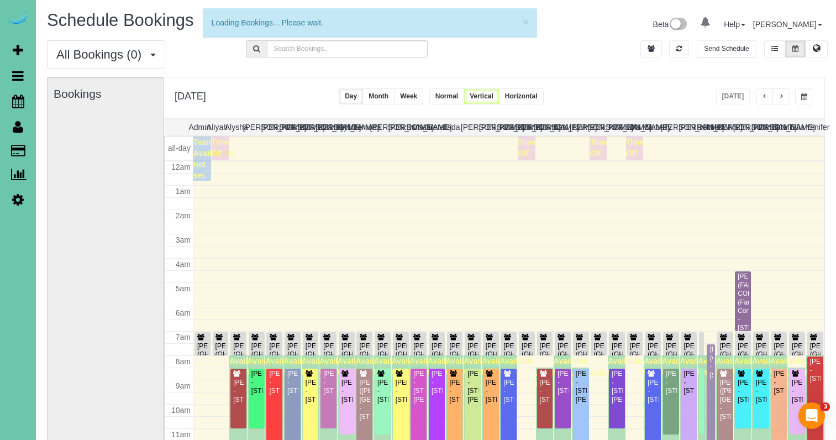
scroll to position [146, 0]
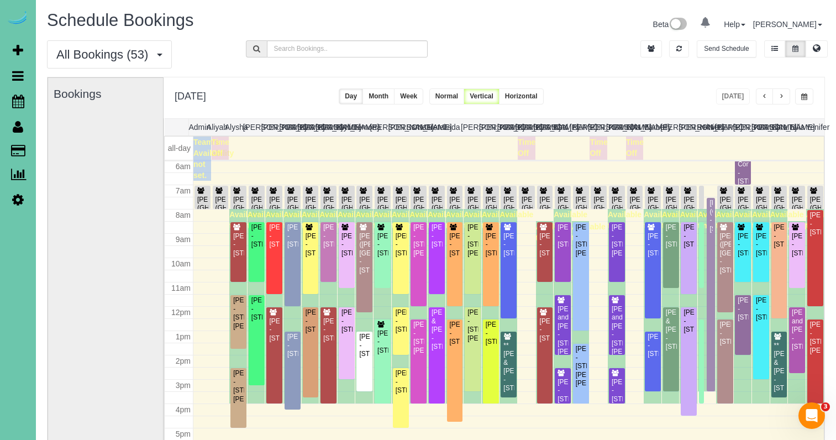
click at [805, 93] on button "button" at bounding box center [804, 96] width 18 height 16
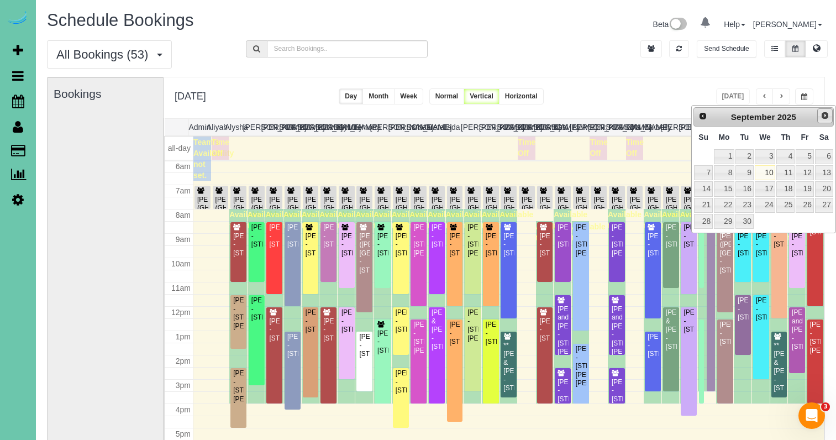
click at [826, 115] on span "Next" at bounding box center [824, 115] width 9 height 9
click at [767, 171] on link "8" at bounding box center [765, 172] width 21 height 15
type input "**********"
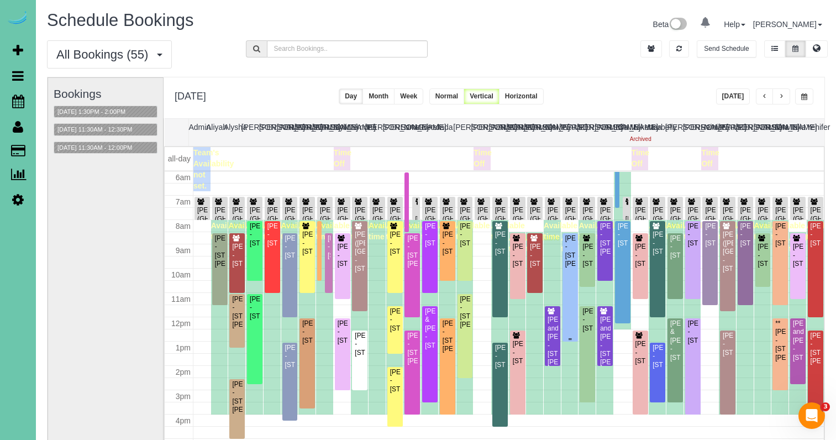
click at [572, 254] on div "Laura Sprouls - 19601 Holmes St, Omaha, NE 68135" at bounding box center [570, 251] width 11 height 34
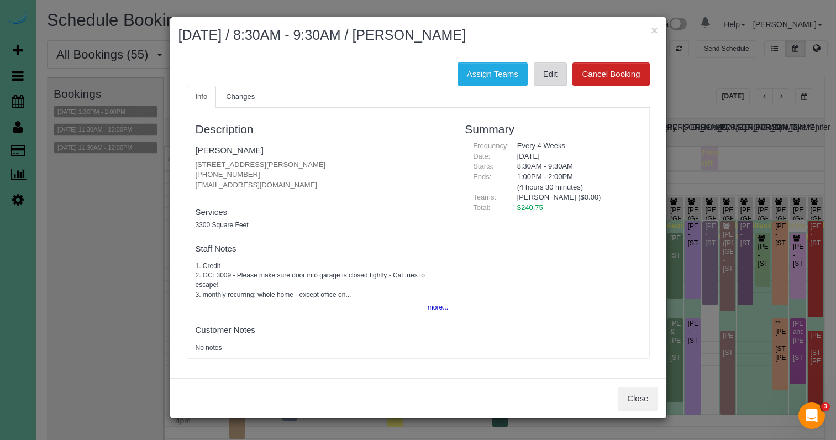
click at [549, 66] on link "Edit" at bounding box center [550, 73] width 33 height 23
click at [657, 31] on button "×" at bounding box center [654, 30] width 7 height 12
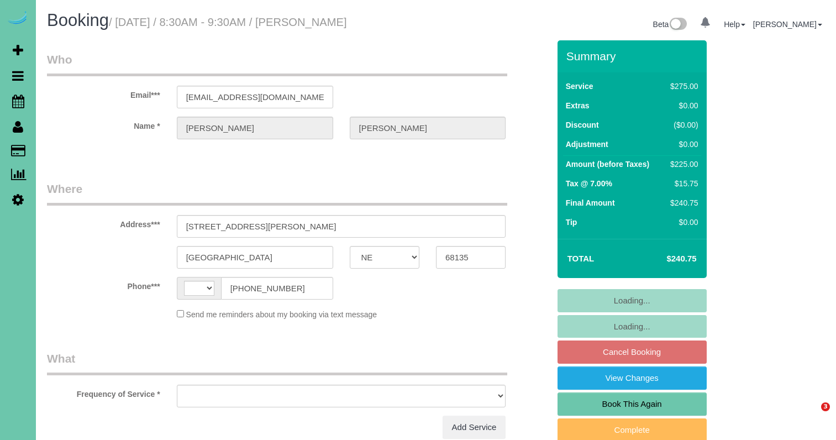
select select "NE"
select select "string:[GEOGRAPHIC_DATA]"
select select "object:643"
select select "string:fspay-5889b91a-b63b-4162-b8b8-f30d62fb70f9"
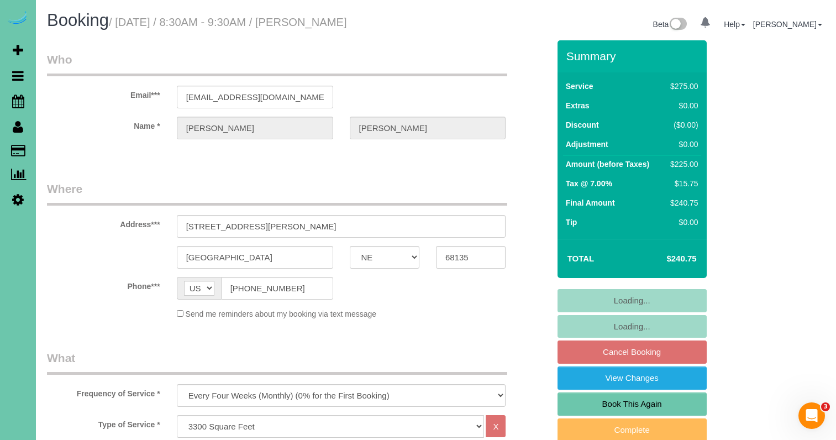
select select "object:705"
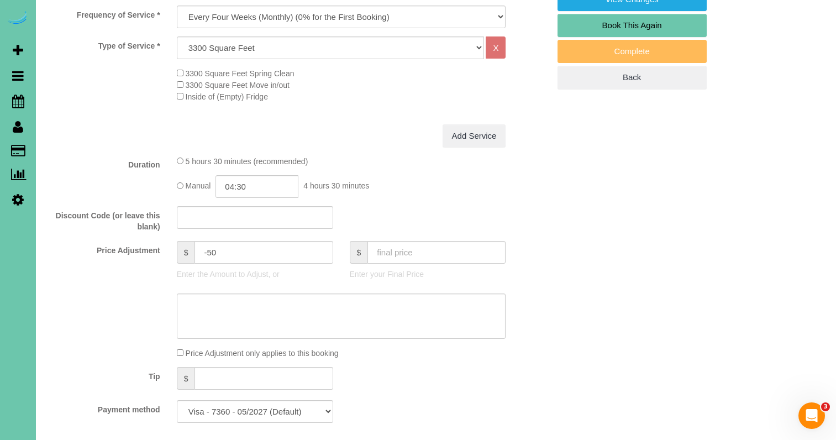
scroll to position [439, 0]
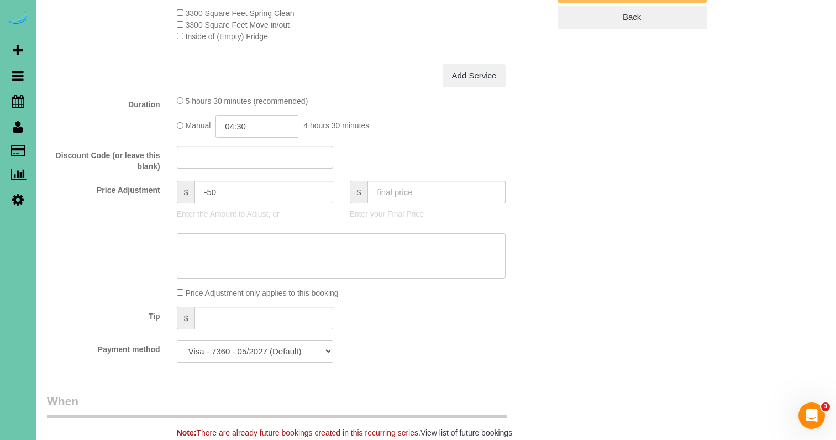
click at [266, 126] on input "04:30" at bounding box center [256, 126] width 83 height 23
type input "04:15"
click at [424, 146] on div "Discount Code (or leave this blank)" at bounding box center [298, 159] width 519 height 27
click at [257, 249] on textarea at bounding box center [341, 255] width 329 height 45
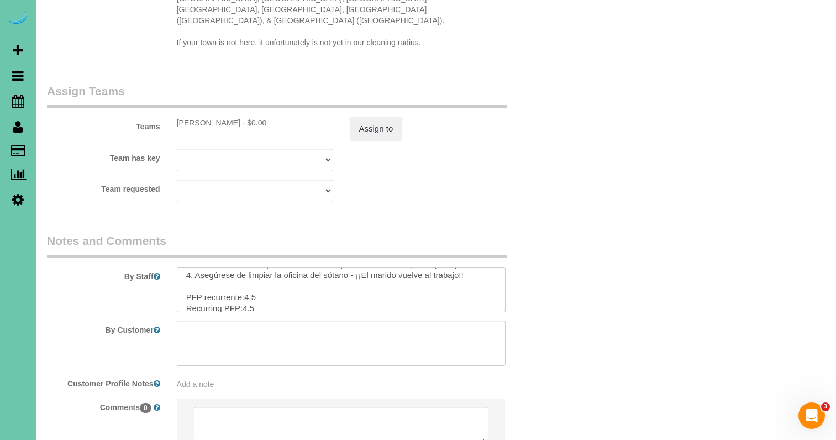
scroll to position [135, 0]
type textarea "NEW RATE - 10/8/25"
click at [251, 267] on textarea at bounding box center [341, 289] width 329 height 45
click at [231, 267] on textarea at bounding box center [341, 289] width 329 height 45
click at [251, 267] on textarea at bounding box center [341, 289] width 329 height 45
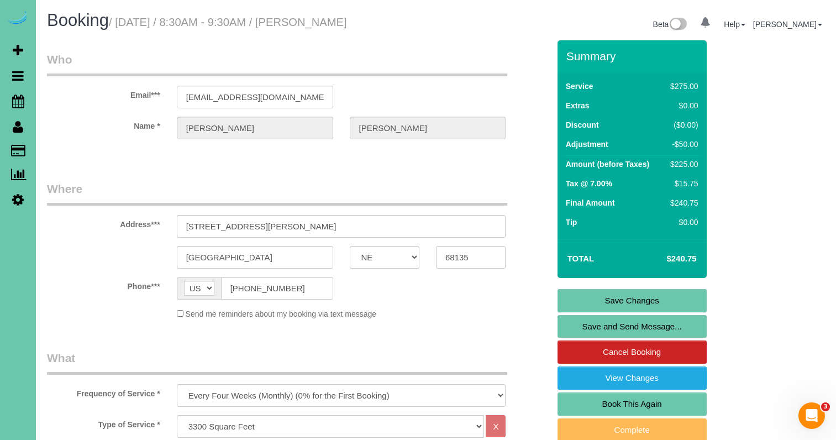
scroll to position [0, 0]
type textarea "1. Credit 2. GC: 3009 - Please make sure door into garage is closed tightly - C…"
click at [605, 300] on link "Save Changes" at bounding box center [631, 300] width 149 height 23
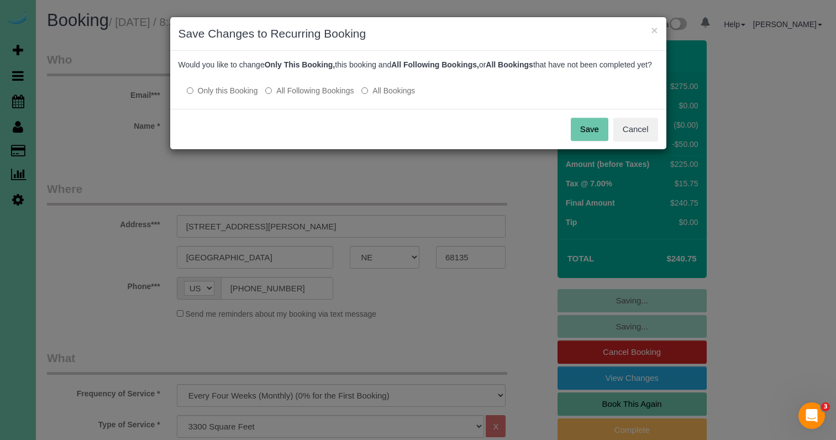
click at [324, 96] on label "All Following Bookings" at bounding box center [309, 90] width 88 height 11
drag, startPoint x: 581, startPoint y: 142, endPoint x: 554, endPoint y: 130, distance: 29.4
click at [581, 141] on button "Save" at bounding box center [590, 129] width 38 height 23
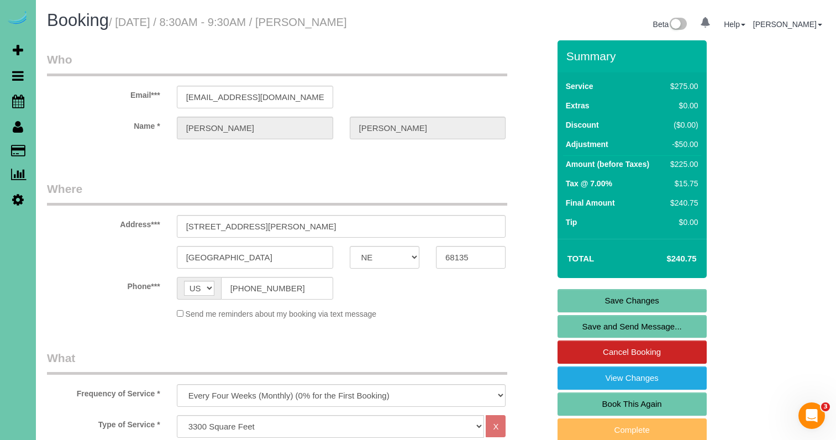
click at [604, 304] on link "Save Changes" at bounding box center [631, 300] width 149 height 23
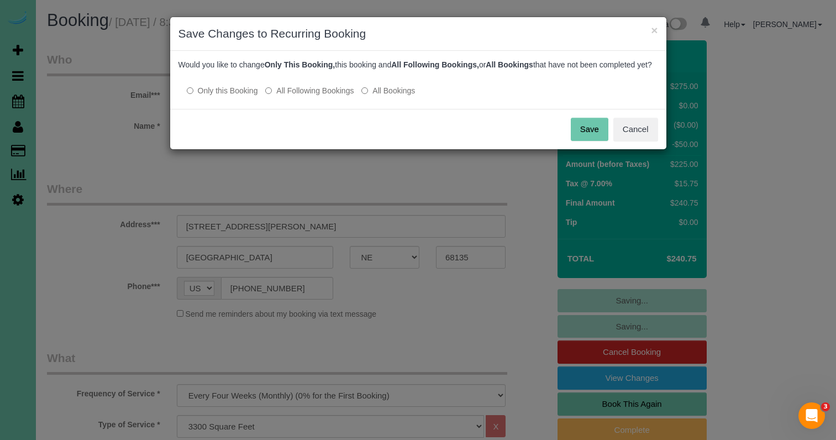
drag, startPoint x: 313, startPoint y: 99, endPoint x: 341, endPoint y: 101, distance: 28.3
click at [317, 96] on label "All Following Bookings" at bounding box center [309, 90] width 88 height 11
click at [578, 139] on button "Save" at bounding box center [590, 129] width 38 height 23
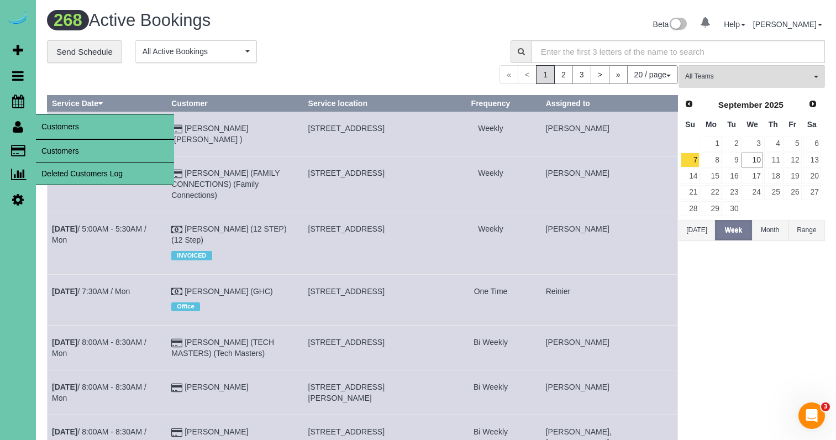
click at [83, 154] on link "Customers" at bounding box center [105, 151] width 138 height 22
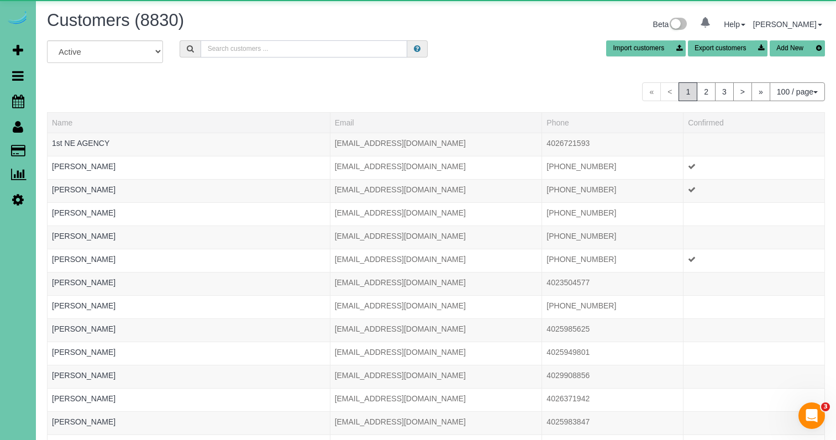
click at [278, 50] on input "text" at bounding box center [304, 48] width 207 height 17
type input "a"
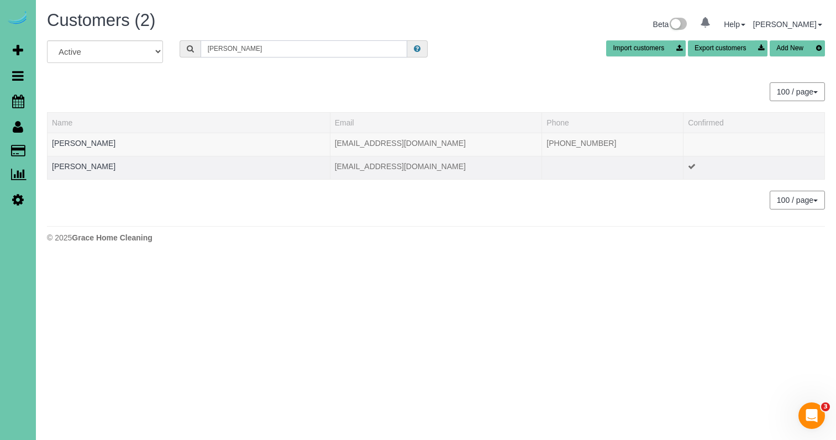
type input "Sara k"
click at [101, 160] on td "Sara Kempf" at bounding box center [189, 167] width 283 height 23
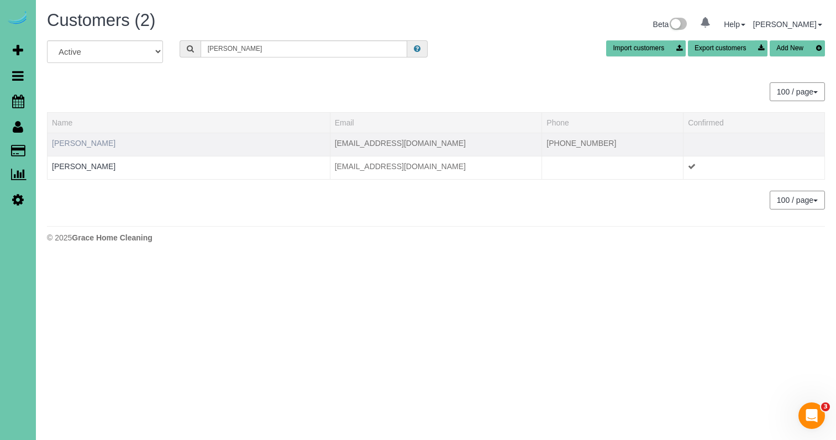
click at [77, 139] on link "Sara Kempf" at bounding box center [84, 143] width 64 height 9
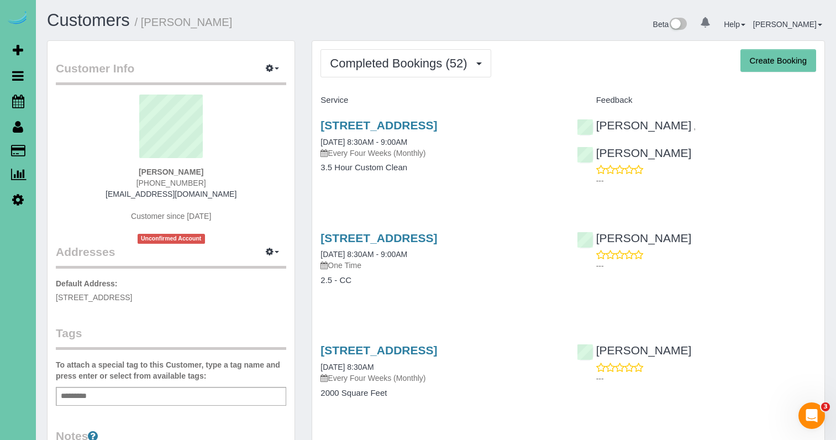
drag, startPoint x: 788, startPoint y: 146, endPoint x: 429, endPoint y: -38, distance: 403.7
click at [429, 0] on html "0 Beta Your Notifications You have 0 alerts Add Booking Bookings Active Booking…" at bounding box center [418, 220] width 836 height 440
click at [528, 162] on div "8007 Maui Circle, Papillion, NE 68046 08/22/2025 8:30AM - 9:00AM Every Four Wee…" at bounding box center [440, 151] width 256 height 85
drag, startPoint x: 430, startPoint y: 42, endPoint x: 429, endPoint y: 52, distance: 10.0
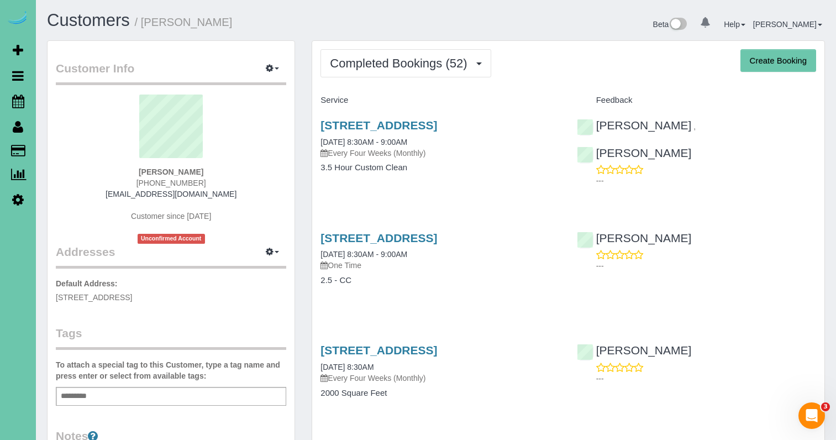
drag, startPoint x: 429, startPoint y: 59, endPoint x: 429, endPoint y: 85, distance: 25.4
click at [429, 59] on span "Completed Bookings (52)" at bounding box center [401, 63] width 143 height 14
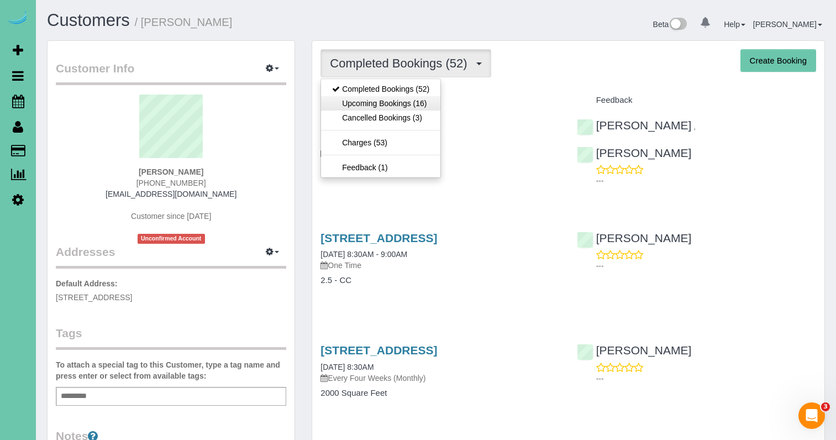
click at [426, 102] on link "Upcoming Bookings (16)" at bounding box center [380, 103] width 119 height 14
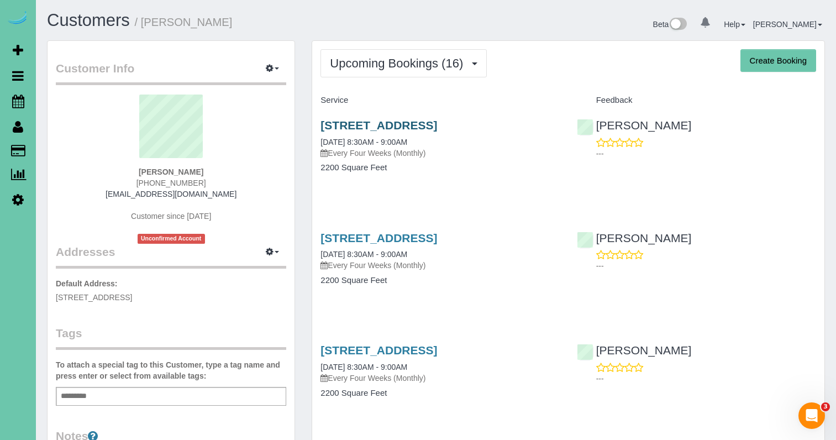
click at [393, 124] on link "8007 Maui Circle, Papillion, NE 68046" at bounding box center [378, 125] width 117 height 13
click at [376, 76] on button "Upcoming Bookings (16)" at bounding box center [403, 63] width 166 height 28
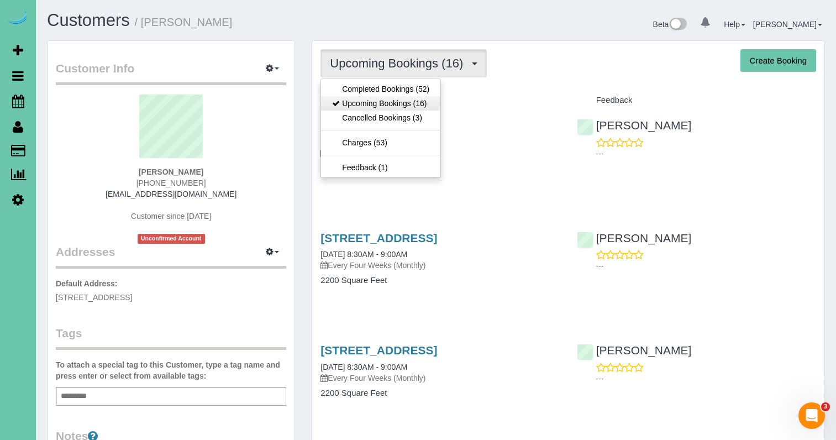
click at [380, 107] on link "Upcoming Bookings (16)" at bounding box center [380, 103] width 119 height 14
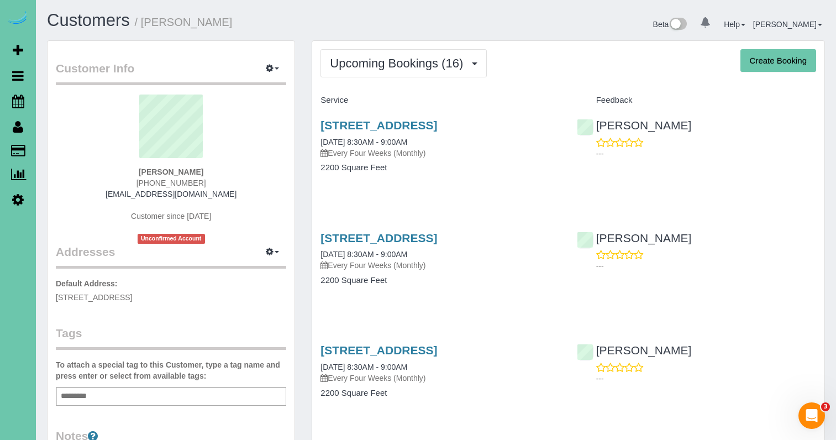
drag, startPoint x: 205, startPoint y: 185, endPoint x: 142, endPoint y: 184, distance: 63.0
click at [142, 184] on div "Sara Kempf (402) 415-5490 sepalmer@outlook.com Customer since 2021 Unconfirmed …" at bounding box center [171, 168] width 230 height 149
drag, startPoint x: 434, startPoint y: 175, endPoint x: 435, endPoint y: 143, distance: 32.1
click at [436, 167] on div "8007 Maui Circle, Papillion, NE 68046 09/19/2025 8:30AM - 9:00AM Every Four Wee…" at bounding box center [440, 151] width 256 height 85
click at [430, 124] on link "8007 Maui Circle, Papillion, NE 68046" at bounding box center [378, 125] width 117 height 13
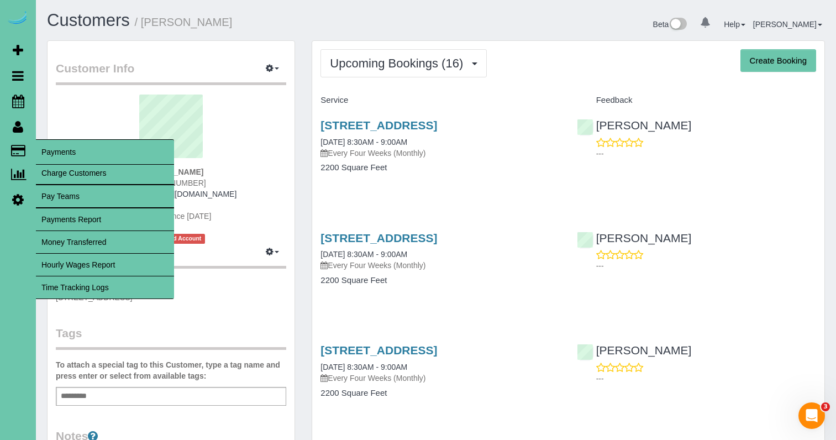
click at [68, 154] on span "Payments" at bounding box center [105, 151] width 138 height 25
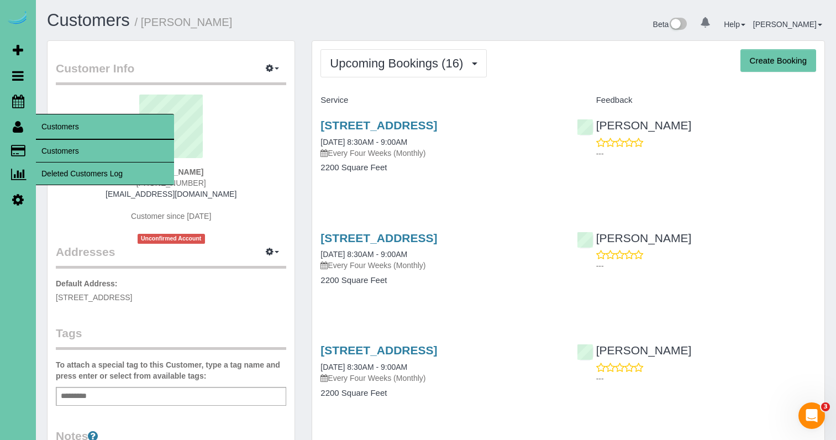
drag, startPoint x: 51, startPoint y: 147, endPoint x: 59, endPoint y: 149, distance: 8.6
click at [51, 147] on link "Customers" at bounding box center [105, 151] width 138 height 22
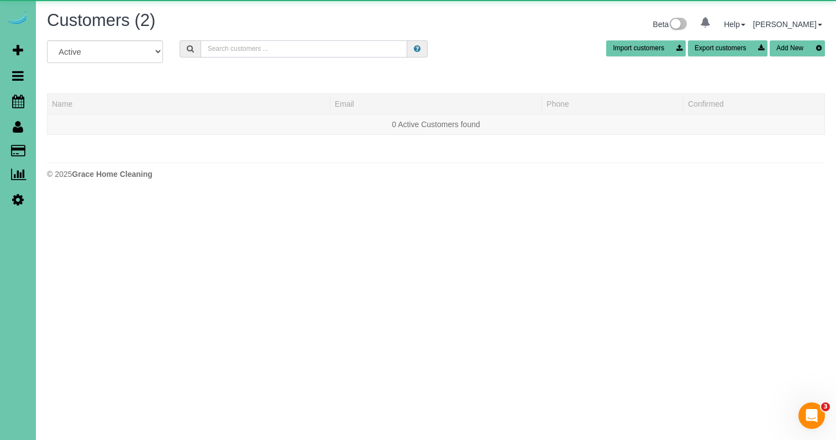
click at [231, 52] on input "text" at bounding box center [304, 48] width 207 height 17
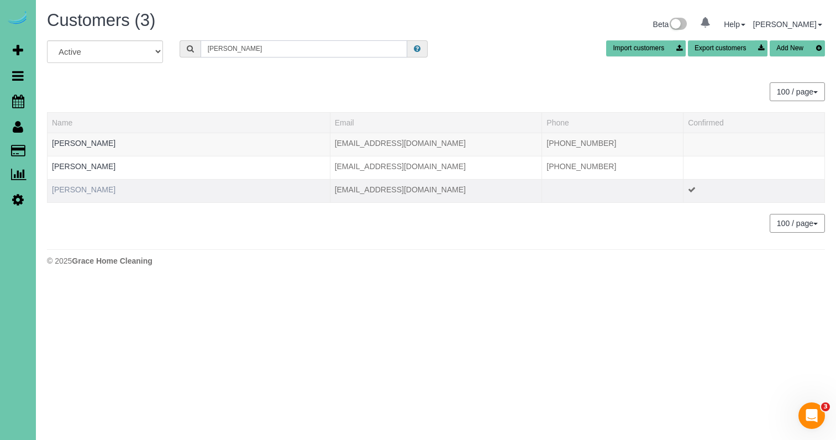
type input "kempf"
click at [74, 191] on link "Sara Kempf" at bounding box center [84, 189] width 64 height 9
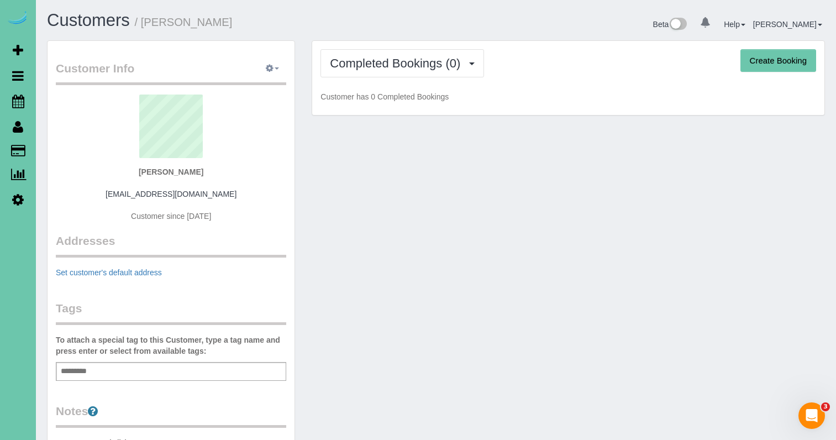
click at [271, 66] on icon "button" at bounding box center [270, 68] width 8 height 7
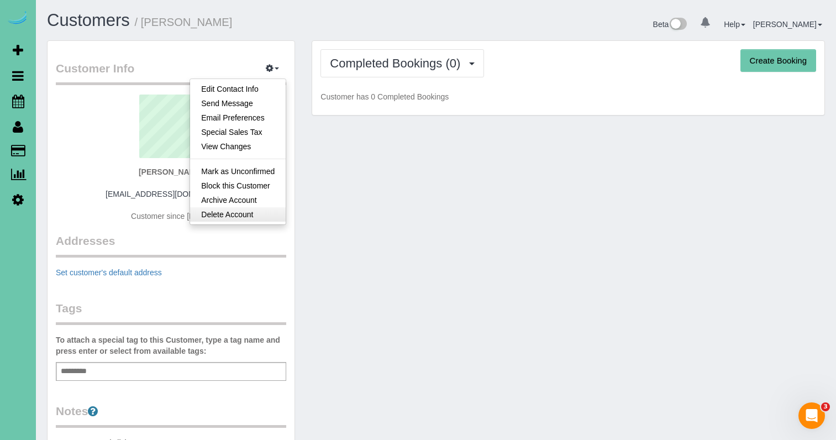
click at [249, 212] on link "Delete Account" at bounding box center [238, 214] width 96 height 14
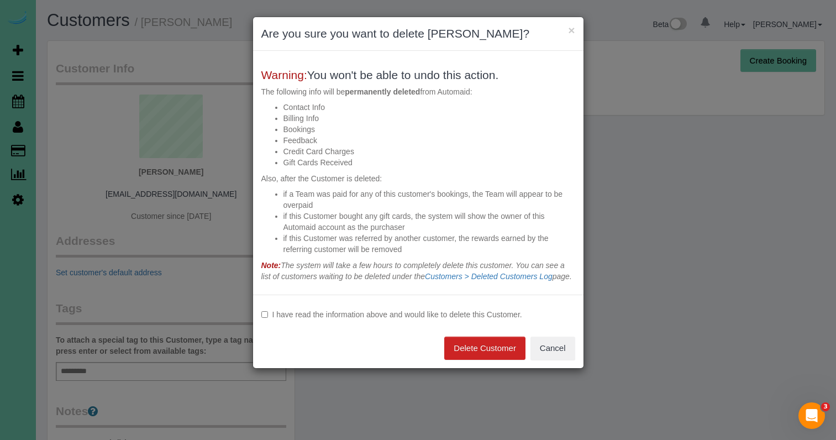
click at [313, 320] on label "I have read the information above and would like to delete this Customer." at bounding box center [418, 314] width 314 height 11
drag, startPoint x: 472, startPoint y: 353, endPoint x: 430, endPoint y: 351, distance: 41.5
click at [472, 353] on button "Delete Customer" at bounding box center [484, 347] width 81 height 23
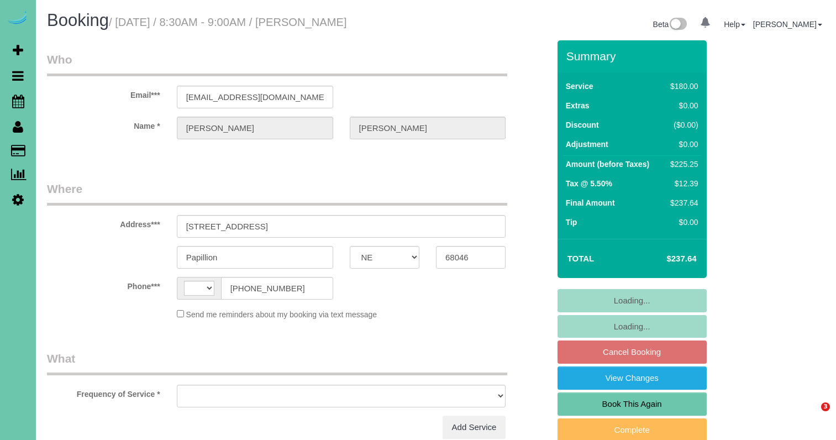
select select "NE"
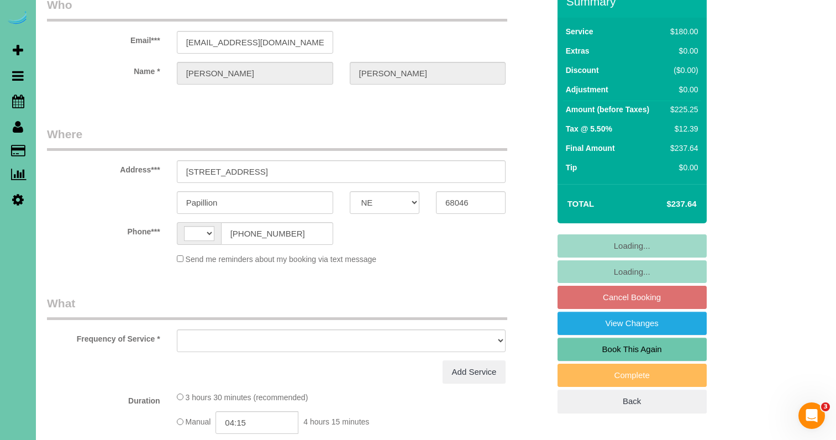
select select "string:[GEOGRAPHIC_DATA]"
select select "object:617"
select select "string:fspay-2616ee91-13b6-45a0-a7d0-aca4cf97a7dc"
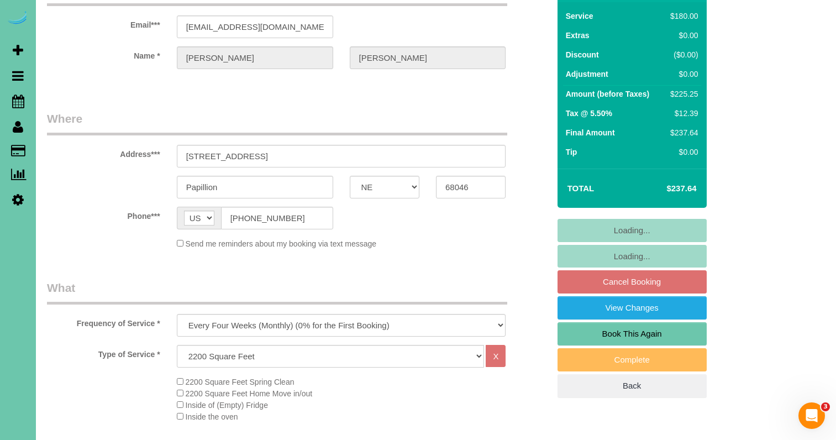
select select "number:37"
select select "number:41"
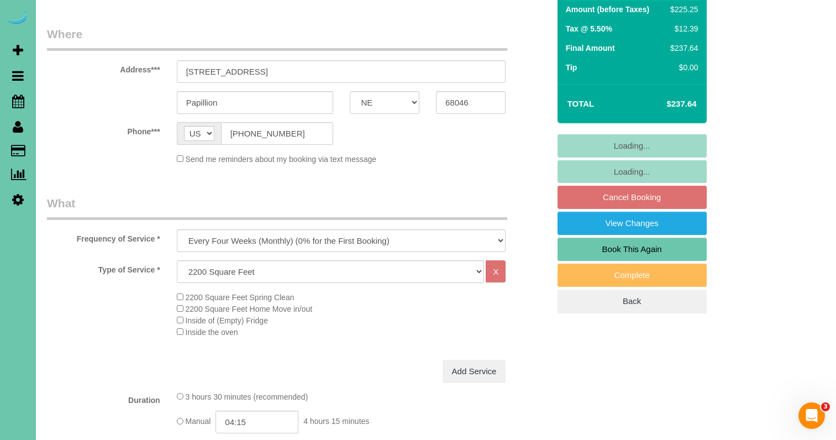
select select "object:904"
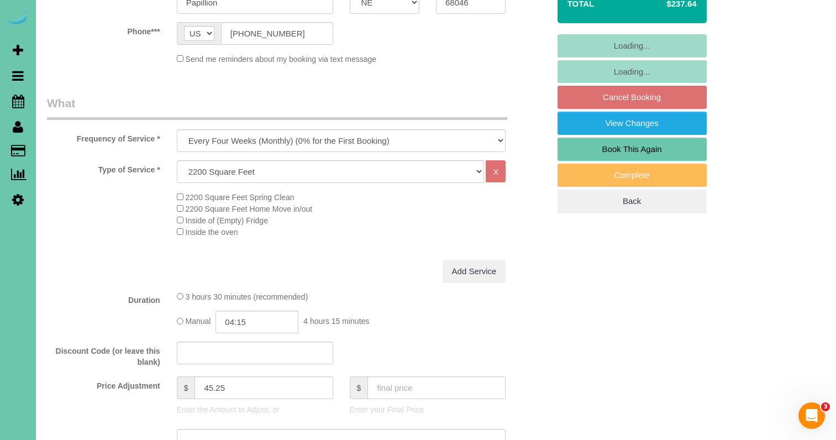
scroll to position [256, 0]
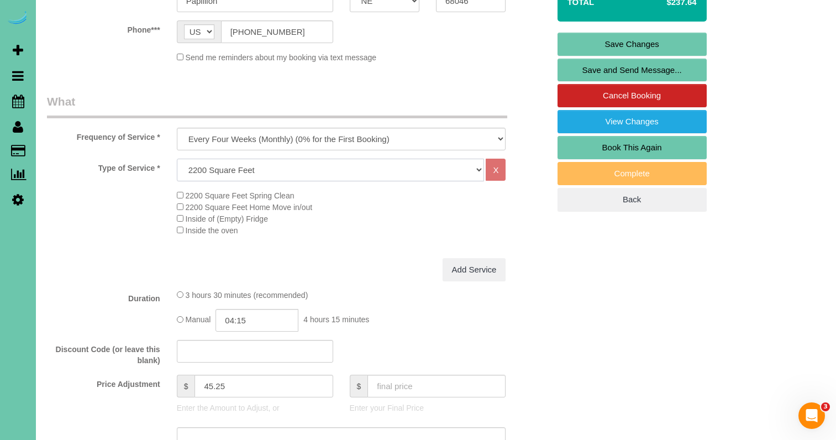
select select "160"
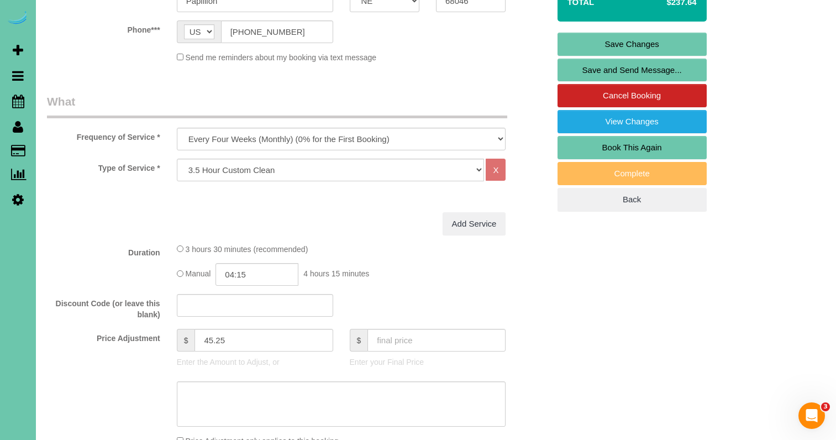
click at [85, 106] on legend "What" at bounding box center [277, 105] width 460 height 25
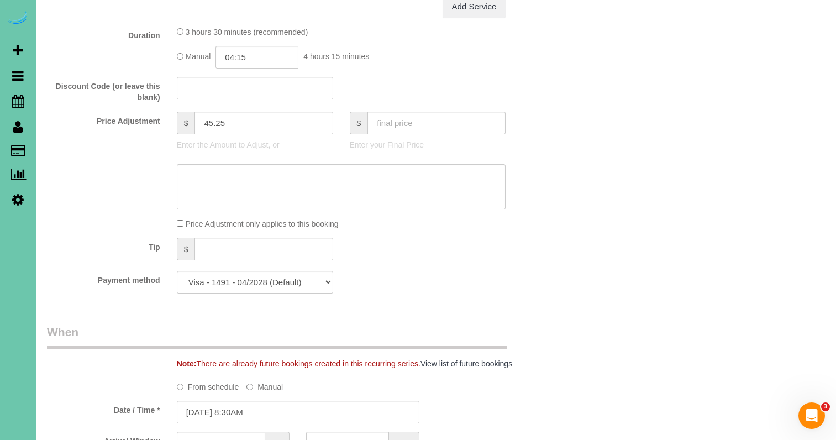
scroll to position [474, 0]
drag, startPoint x: 239, startPoint y: 120, endPoint x: 159, endPoint y: 114, distance: 80.9
click at [159, 114] on div "Price Adjustment $ 45.25 Enter the Amount to Adjust, or $ Enter your Final Price" at bounding box center [298, 132] width 519 height 44
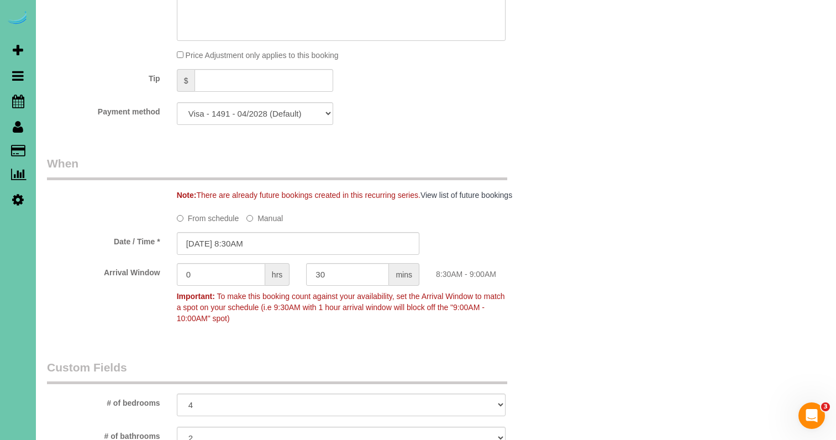
type input "0"
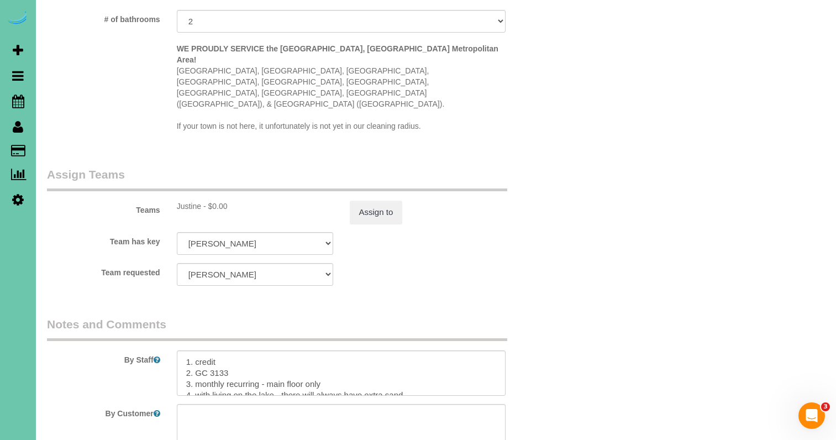
scroll to position [1069, 0]
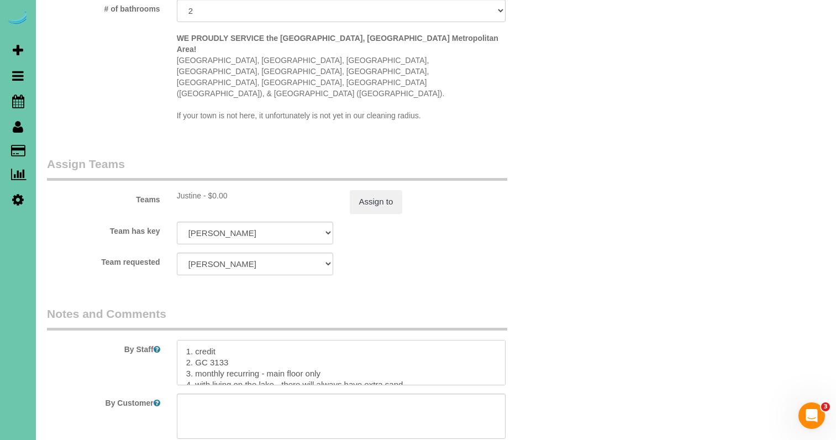
drag, startPoint x: 304, startPoint y: 337, endPoint x: 269, endPoint y: 337, distance: 35.4
click at [269, 340] on textarea at bounding box center [341, 362] width 329 height 45
type textarea "1. credit 2. GC 3133 3. monthly recurring - 3.5 hour 4. with living on the lake…"
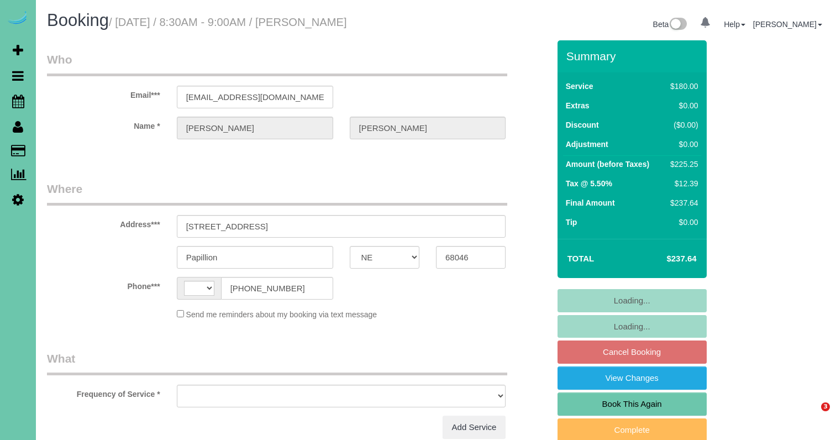
select select "NE"
select select "string:[GEOGRAPHIC_DATA]"
select select "object:847"
select select "string:fspay-2616ee91-13b6-45a0-a7d0-aca4cf97a7dc"
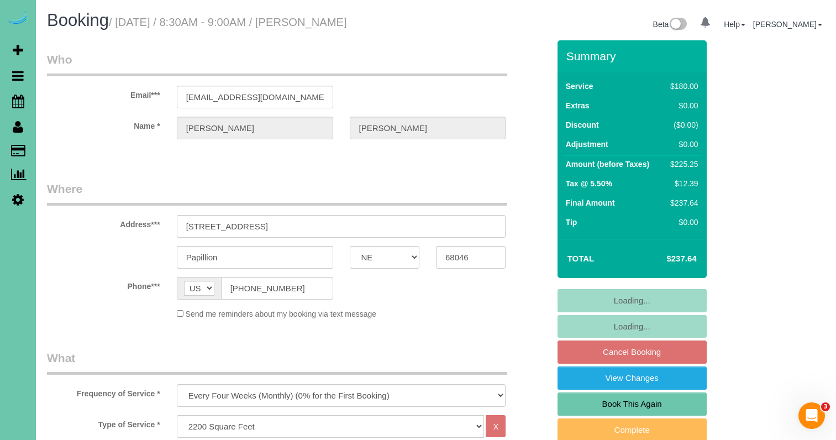
select select "number:37"
select select "number:41"
